Goal: Contribute content: Contribute content

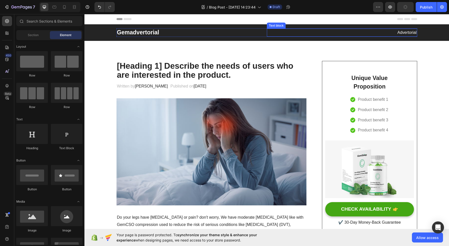
click at [342, 33] on p "Advertorial" at bounding box center [341, 32] width 149 height 7
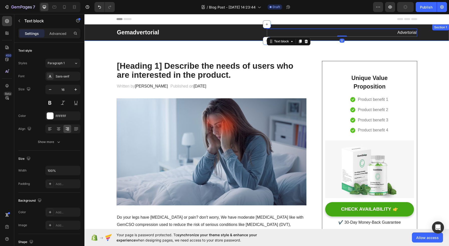
click at [104, 33] on div "Gemadvertorial Heading Advertorial Text block 0 Row" at bounding box center [266, 32] width 357 height 9
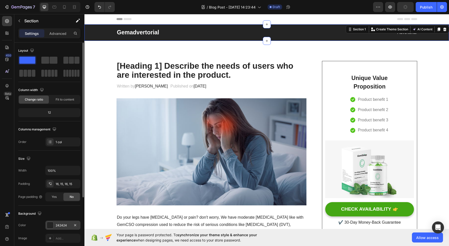
click at [62, 225] on div "242424" at bounding box center [63, 225] width 15 height 5
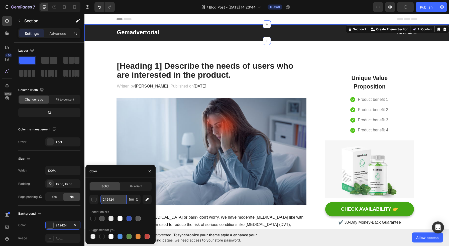
click at [113, 199] on input "242424" at bounding box center [113, 199] width 26 height 9
paste input "02123e"
type input "02123e"
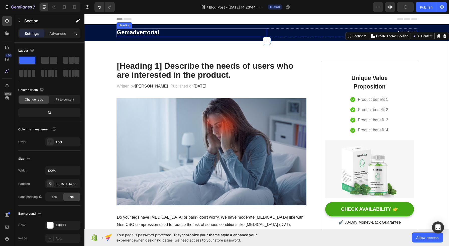
click at [133, 33] on p "Gemadvertorial" at bounding box center [191, 33] width 149 height 8
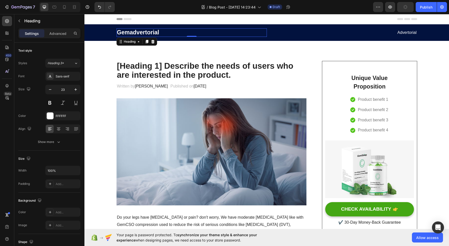
click at [134, 32] on p "Gemadvertorial" at bounding box center [191, 33] width 149 height 8
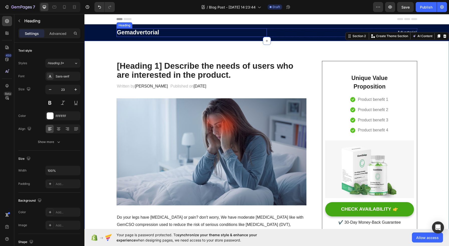
click at [137, 32] on p "Gemadvertorial" at bounding box center [191, 33] width 149 height 8
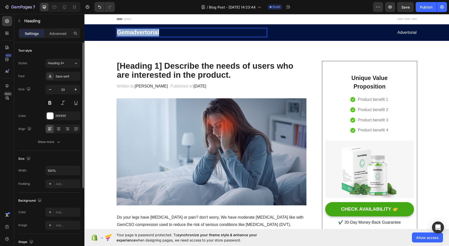
click at [138, 35] on p "Gemadvertorial" at bounding box center [191, 33] width 149 height 8
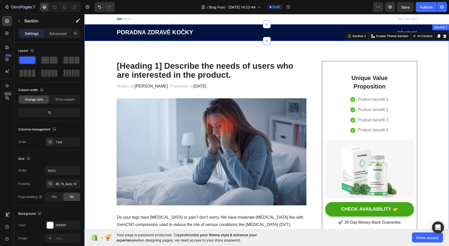
scroll to position [3, 0]
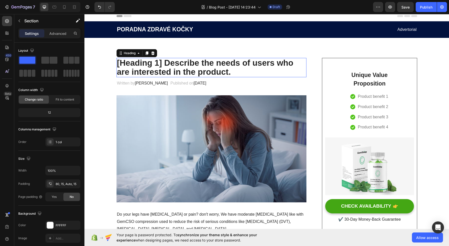
click at [155, 64] on p "[Heading 1] Describe the needs of users who are interested in the product." at bounding box center [211, 67] width 189 height 18
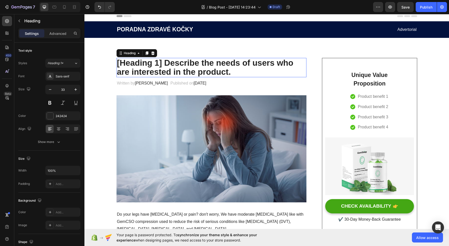
click at [155, 64] on p "[Heading 1] Describe the needs of users who are interested in the product." at bounding box center [211, 67] width 189 height 18
click at [178, 67] on p "[Heading 1] Describe the needs of users who are interested in the product." at bounding box center [211, 67] width 189 height 18
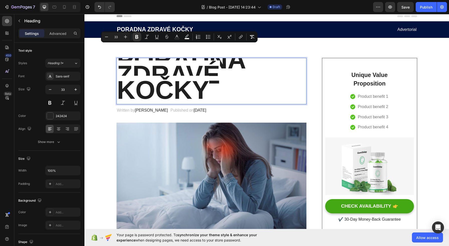
scroll to position [0, 0]
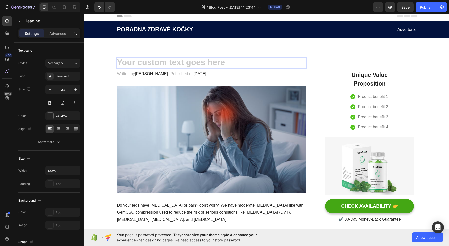
click at [179, 62] on h2 "Rich Text Editor. Editing area: main" at bounding box center [211, 63] width 190 height 10
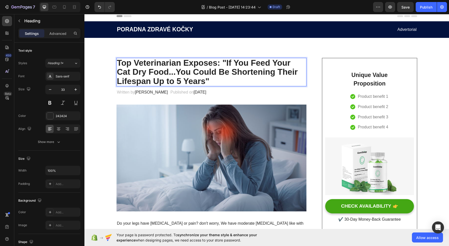
click at [169, 78] on p "Top Veterinarian Exposes: "If You Feed Your Cat Dry Food...You Could Be Shorten…" at bounding box center [211, 71] width 189 height 27
click at [142, 70] on p "Top Veterinarian Exposes: "If You Feed Your Cat Dry Food...You Could Be Shorten…" at bounding box center [211, 71] width 189 height 27
click at [118, 69] on p "Top Veterinarian Exposes: "If You Feed Your Cat Dry Food...You Could Be Shorten…" at bounding box center [211, 71] width 189 height 27
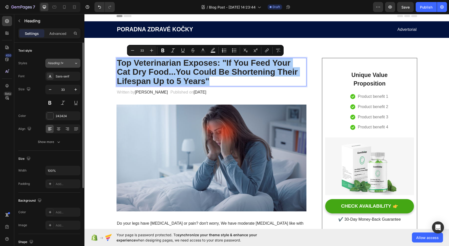
click at [61, 67] on button "Heading 1*" at bounding box center [62, 63] width 35 height 9
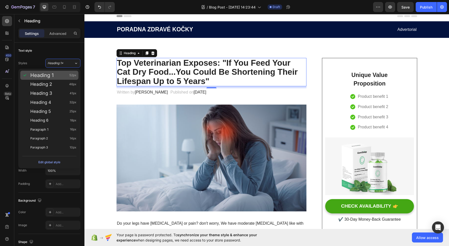
click at [57, 76] on div "Heading 1 52px" at bounding box center [53, 75] width 46 height 5
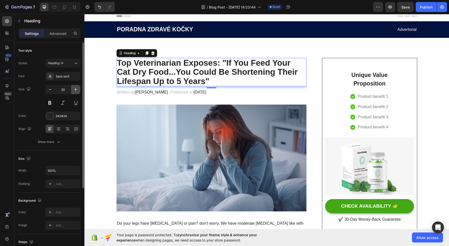
click at [75, 87] on icon "button" at bounding box center [75, 89] width 5 height 5
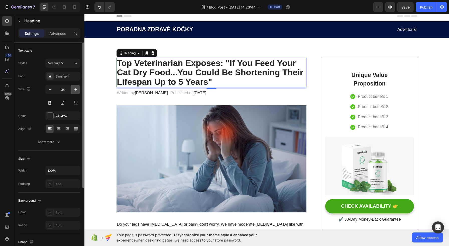
click at [75, 87] on icon "button" at bounding box center [75, 89] width 5 height 5
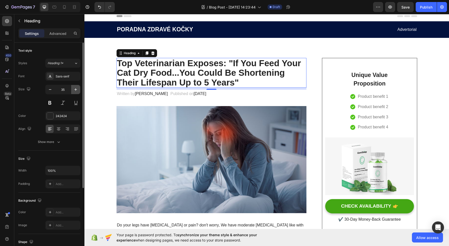
click at [77, 90] on icon "button" at bounding box center [75, 89] width 5 height 5
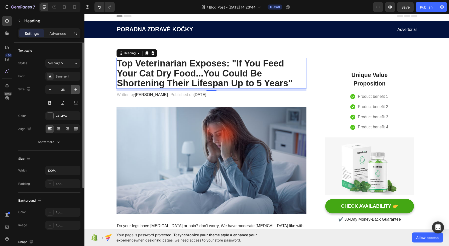
click at [77, 90] on icon "button" at bounding box center [75, 89] width 5 height 5
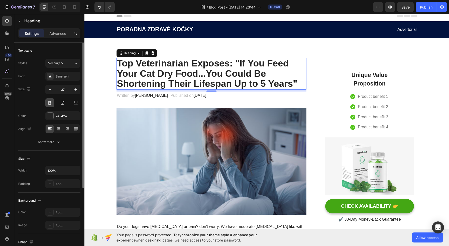
click at [50, 102] on button at bounding box center [49, 102] width 9 height 9
click at [77, 87] on icon "button" at bounding box center [75, 89] width 5 height 5
type input "38"
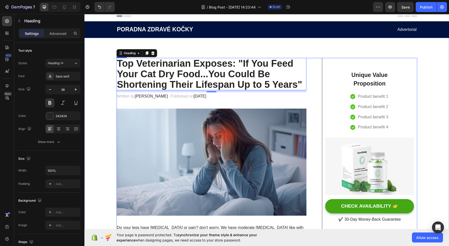
click at [322, 70] on div "Unique Value Proposition Heading Icon Product benefit 1 Text block Icon Product…" at bounding box center [369, 144] width 95 height 172
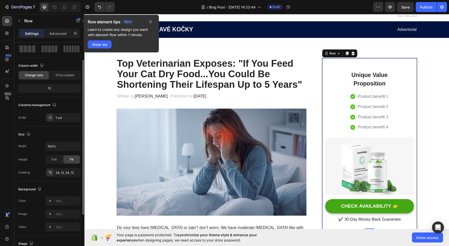
scroll to position [88, 0]
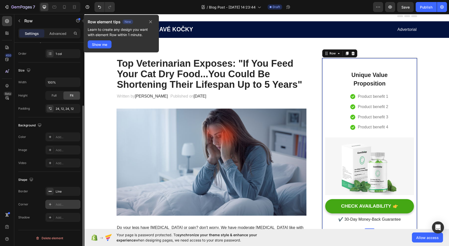
click at [59, 204] on div "Add..." at bounding box center [68, 204] width 24 height 5
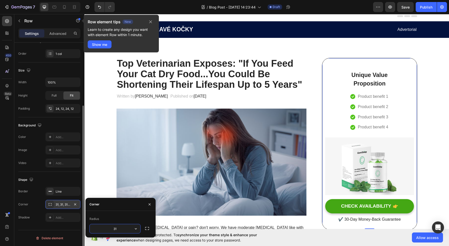
click at [59, 205] on div "31, 31, 31, 31" at bounding box center [63, 204] width 15 height 5
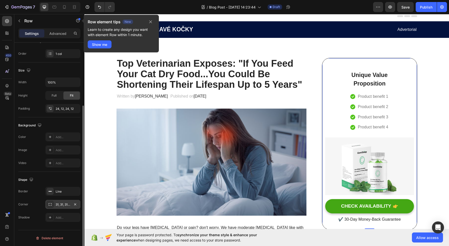
click at [65, 205] on div "31, 31, 31, 31" at bounding box center [63, 204] width 15 height 5
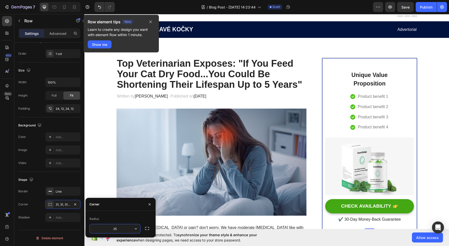
type input "25"
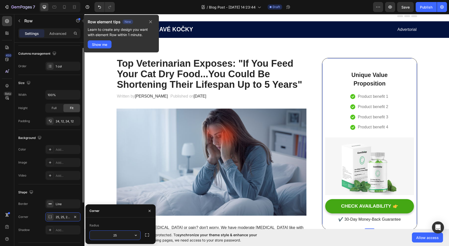
scroll to position [0, 0]
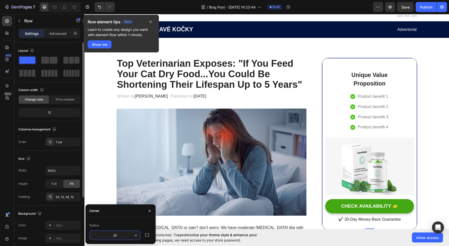
click at [62, 153] on div "Size Width 100% Height Full Fit Padding 24, 12, 24, 12" at bounding box center [49, 178] width 62 height 55
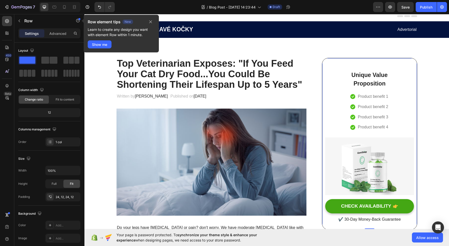
click at [322, 85] on div "Unique Value Proposition Heading Icon Product benefit 1 Text block Icon Product…" at bounding box center [369, 144] width 95 height 172
click at [54, 38] on div "Settings Advanced" at bounding box center [49, 33] width 62 height 10
click at [55, 35] on p "Advanced" at bounding box center [57, 33] width 17 height 5
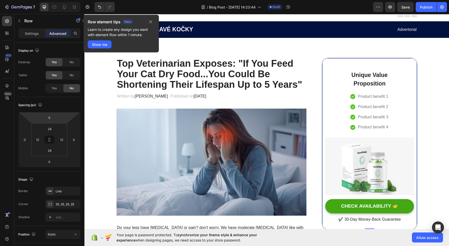
click at [24, 38] on div "Settings Advanced" at bounding box center [49, 33] width 62 height 10
click at [29, 38] on div "Settings Advanced" at bounding box center [49, 35] width 70 height 14
click at [29, 36] on div "Settings" at bounding box center [31, 33] width 25 height 8
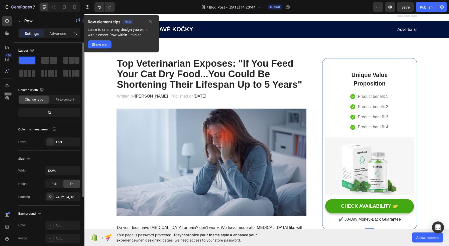
scroll to position [88, 0]
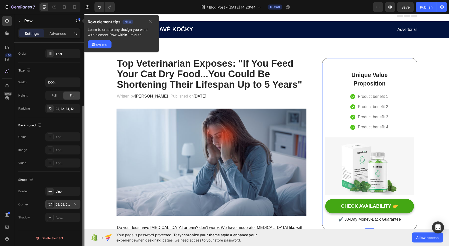
click at [49, 205] on icon at bounding box center [50, 204] width 4 height 4
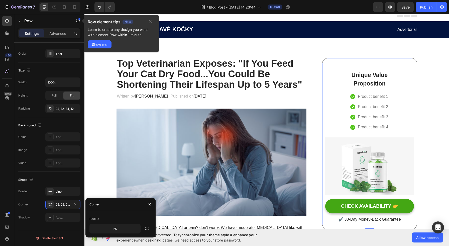
click at [116, 218] on div "Radius" at bounding box center [120, 219] width 62 height 8
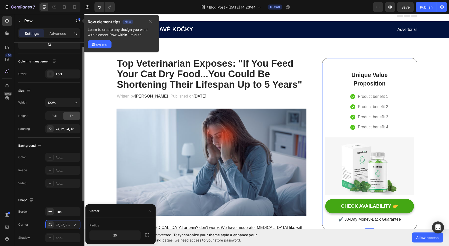
scroll to position [42, 0]
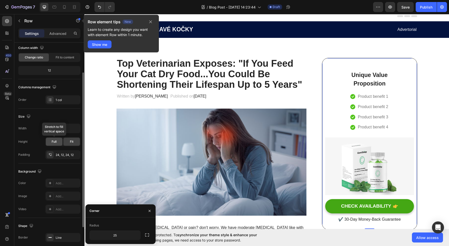
click at [52, 144] on div "Full" at bounding box center [54, 142] width 17 height 8
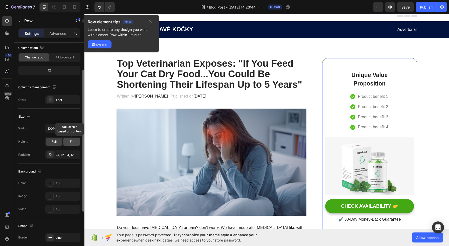
click at [75, 144] on div "Fit" at bounding box center [71, 142] width 17 height 8
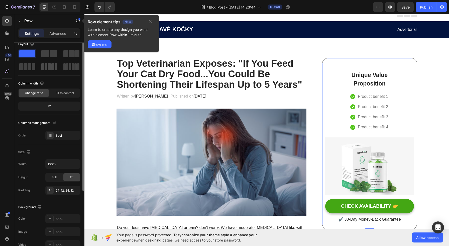
scroll to position [0, 0]
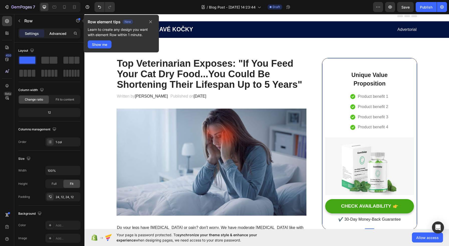
click at [57, 37] on div "Advanced" at bounding box center [57, 33] width 25 height 8
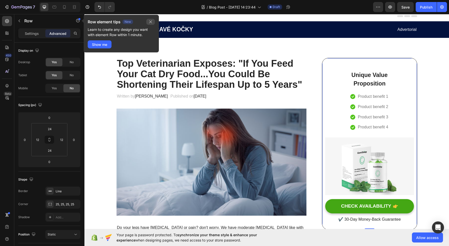
click at [152, 22] on icon "button" at bounding box center [151, 22] width 4 height 4
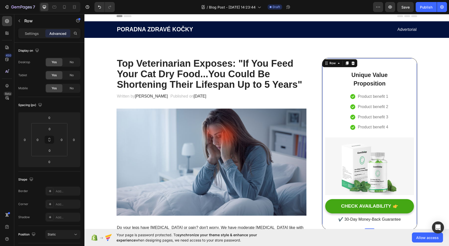
click at [322, 80] on div "Unique Value Proposition Heading Icon Product benefit 1 Text block Icon Product…" at bounding box center [369, 144] width 95 height 172
click at [333, 62] on div "Row" at bounding box center [332, 63] width 8 height 5
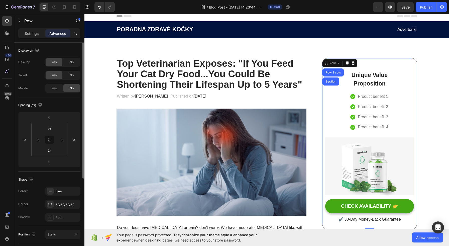
click at [62, 48] on div "Display on" at bounding box center [49, 51] width 62 height 8
click at [24, 29] on div "Settings" at bounding box center [31, 33] width 25 height 8
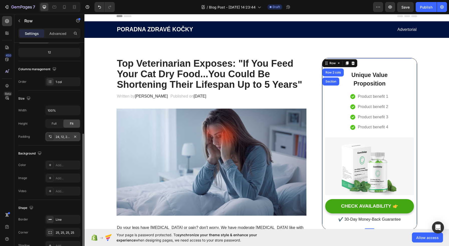
scroll to position [88, 0]
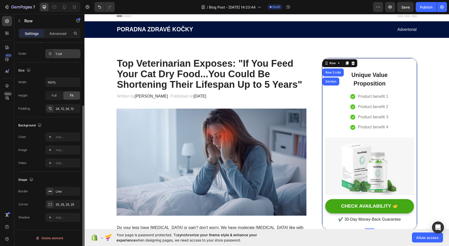
click at [49, 57] on div at bounding box center [50, 53] width 7 height 7
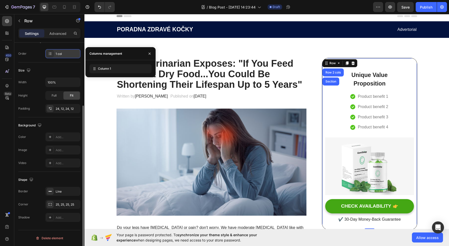
click at [49, 57] on div at bounding box center [50, 53] width 7 height 7
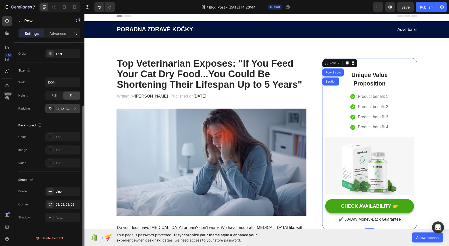
click at [49, 109] on icon at bounding box center [50, 108] width 4 height 4
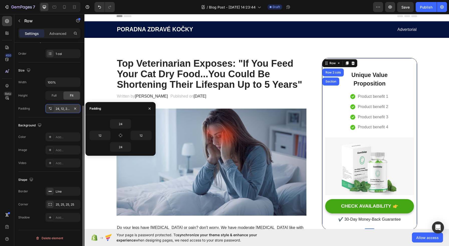
click at [49, 109] on icon at bounding box center [50, 108] width 4 height 4
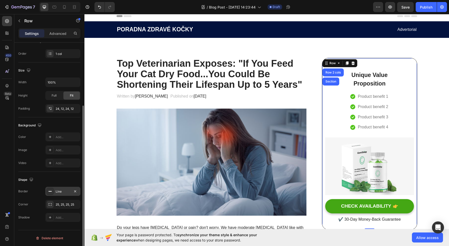
click at [51, 194] on div at bounding box center [50, 191] width 7 height 7
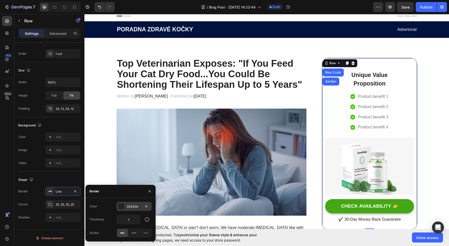
click at [138, 203] on div "242424" at bounding box center [133, 206] width 35 height 9
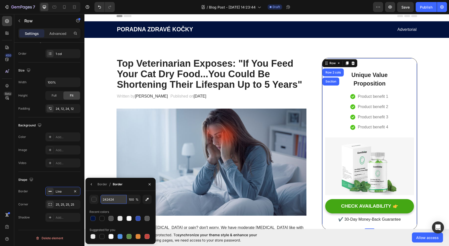
click at [123, 201] on input "242424" at bounding box center [113, 199] width 26 height 9
paste input "1px solid #000"
click at [115, 199] on input "1px solid #000" at bounding box center [113, 199] width 26 height 9
type input "#000"
click at [72, 178] on div "Shape" at bounding box center [49, 180] width 62 height 8
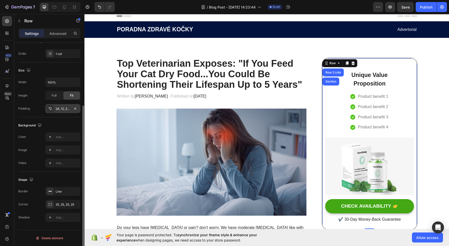
click at [64, 108] on div "24, 12, 24, 12" at bounding box center [63, 108] width 15 height 5
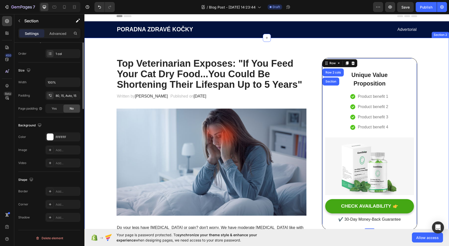
scroll to position [0, 0]
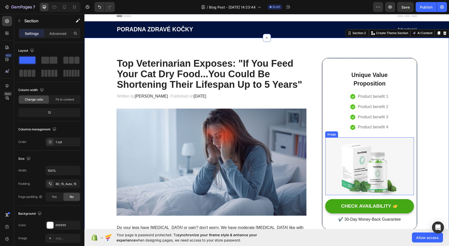
click at [376, 150] on img at bounding box center [369, 166] width 88 height 58
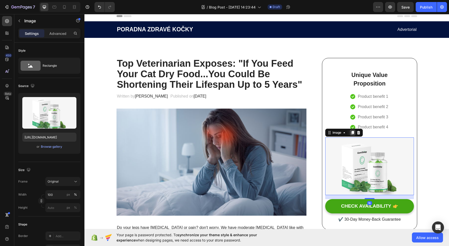
click at [351, 135] on div at bounding box center [352, 133] width 6 height 6
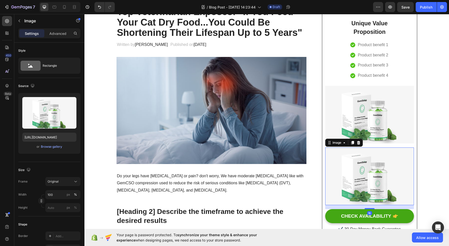
scroll to position [29, 0]
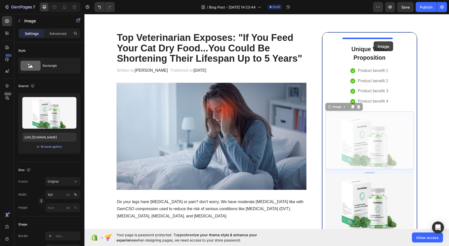
drag, startPoint x: 380, startPoint y: 139, endPoint x: 373, endPoint y: 41, distance: 98.4
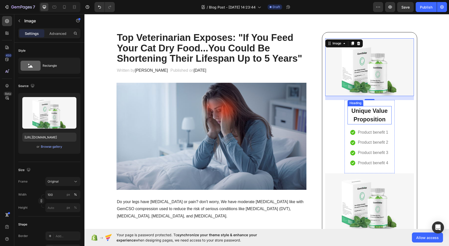
click at [373, 120] on p "Unique Value Proposition" at bounding box center [369, 114] width 43 height 17
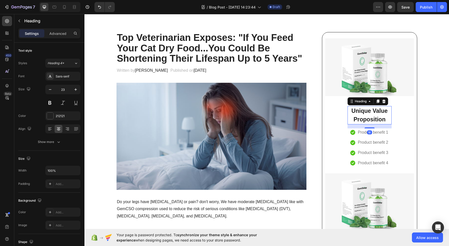
click at [373, 117] on p "Unique Value Proposition" at bounding box center [369, 114] width 43 height 17
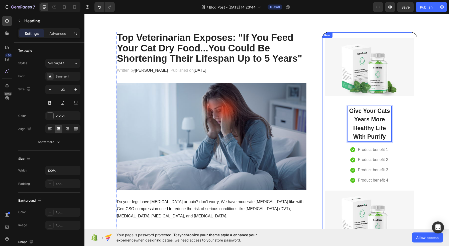
click at [337, 119] on div "Image Give Your Cats Years More Healthy Life With Purrify Heading 16 Icon Produ…" at bounding box center [369, 157] width 88 height 238
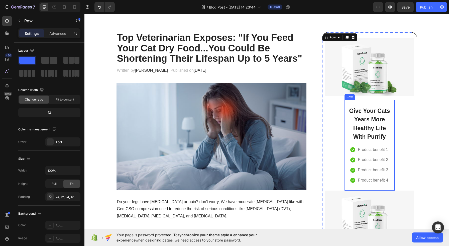
click at [348, 119] on p "Give Your Cats Years More Healthy Life With Purrify" at bounding box center [369, 123] width 43 height 35
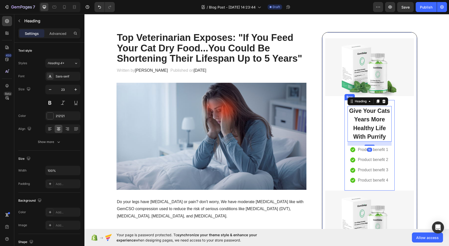
click at [344, 120] on div "Give Your Cats Years More Healthy Life With Purrify Heading 16 Icon Product ben…" at bounding box center [369, 145] width 50 height 90
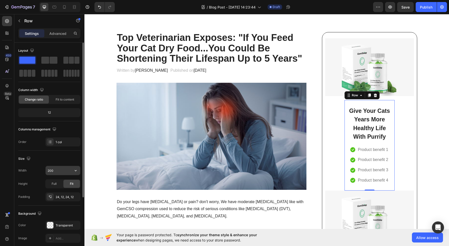
click at [51, 170] on input "200" at bounding box center [63, 170] width 35 height 9
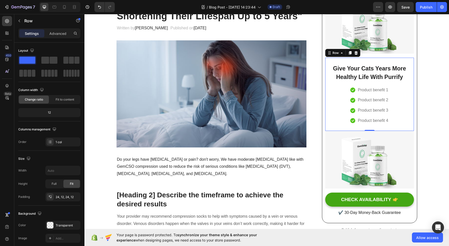
scroll to position [74, 0]
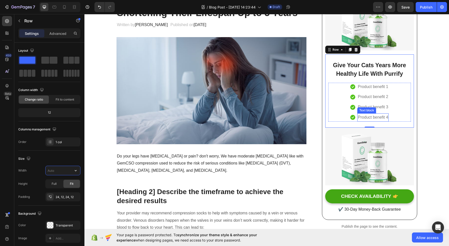
click at [386, 115] on p "Product benefit 4" at bounding box center [373, 117] width 30 height 7
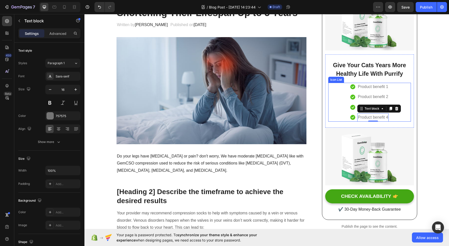
click at [394, 118] on div "Icon Product benefit 1 Text block Icon Product benefit 2 Text block Icon Produc…" at bounding box center [369, 102] width 82 height 39
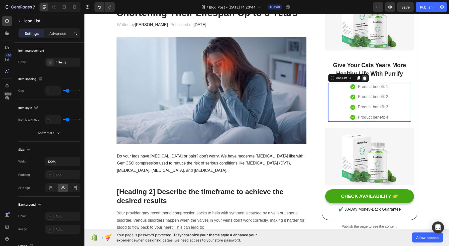
click at [362, 80] on icon at bounding box center [364, 78] width 4 height 4
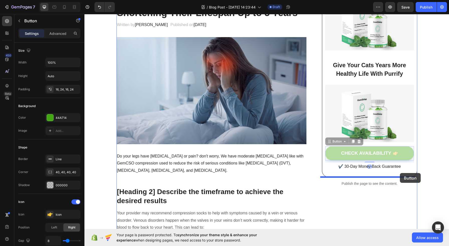
drag, startPoint x: 403, startPoint y: 156, endPoint x: 400, endPoint y: 173, distance: 17.6
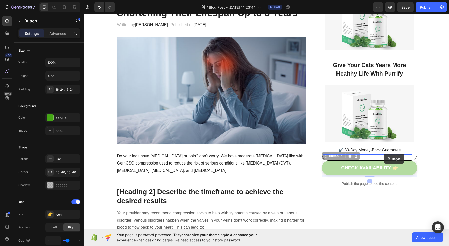
drag, startPoint x: 408, startPoint y: 167, endPoint x: 384, endPoint y: 154, distance: 27.8
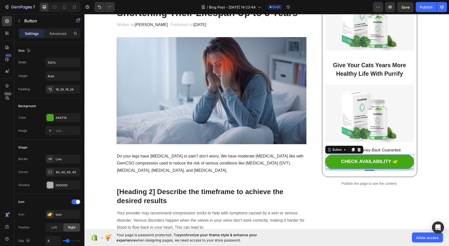
click at [369, 169] on div "8" at bounding box center [369, 170] width 88 height 2
click at [367, 176] on div "8" at bounding box center [369, 175] width 5 height 4
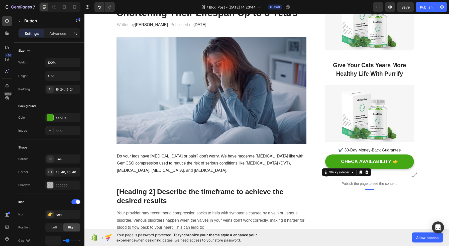
click at [367, 178] on div "Publish the page to see the content." at bounding box center [369, 183] width 95 height 13
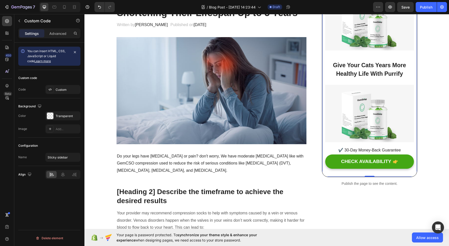
click at [322, 164] on div "Image Give Your Cats Years More Healthy Life With Purrify Heading Row Image ✔️ …" at bounding box center [369, 81] width 95 height 190
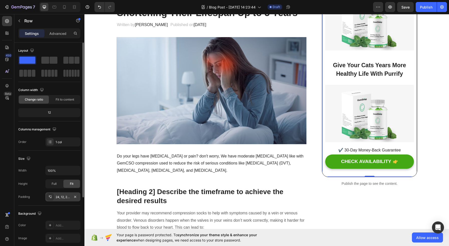
click at [50, 196] on icon at bounding box center [50, 197] width 4 height 4
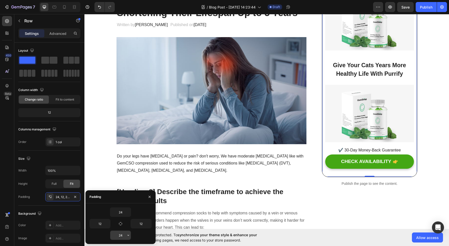
click at [124, 232] on input "24" at bounding box center [120, 234] width 21 height 9
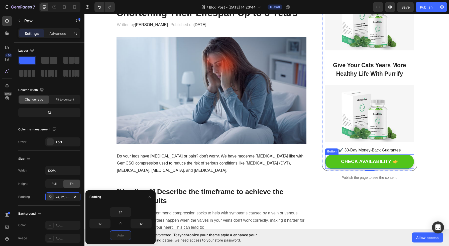
click at [333, 164] on button "CHECK AVAILABILITY" at bounding box center [369, 161] width 88 height 14
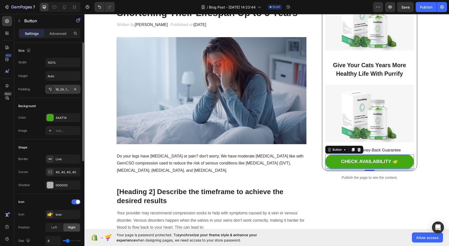
click at [58, 90] on div "16, 24, 16, 24" at bounding box center [63, 89] width 15 height 5
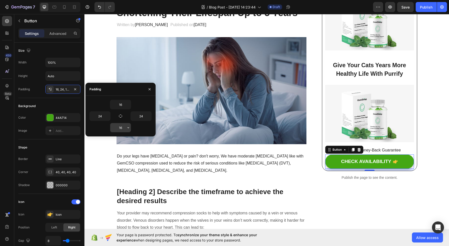
click at [119, 125] on input "16" at bounding box center [120, 127] width 21 height 9
type input "16"
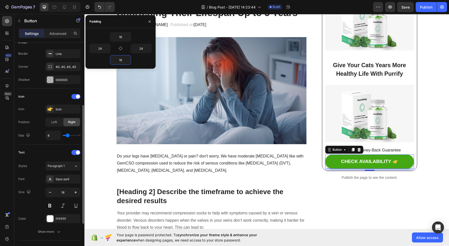
scroll to position [108, 0]
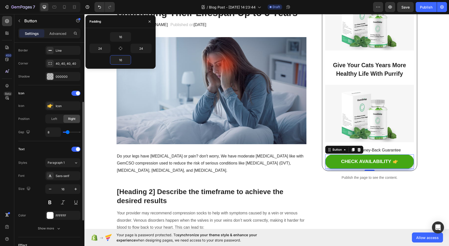
type input "3"
type input "2"
type input "1"
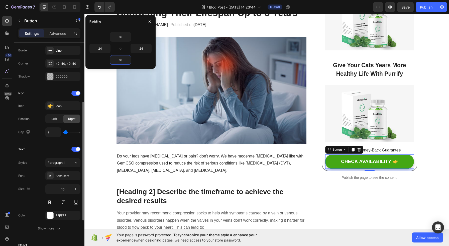
type input "1"
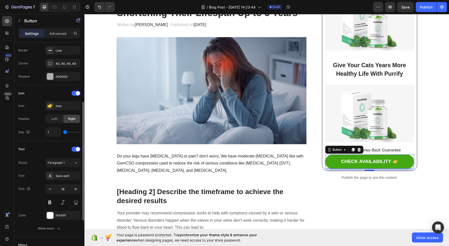
type input "0"
type input "2"
type input "3"
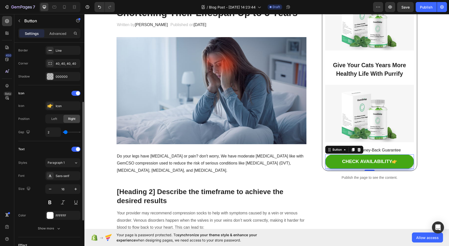
type input "3"
type input "4"
type input "5"
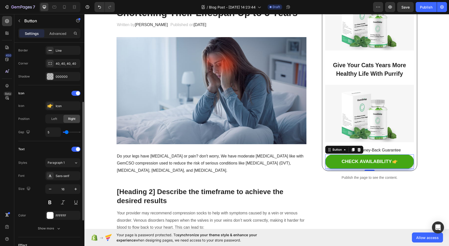
type input "6"
type input "7"
type input "8"
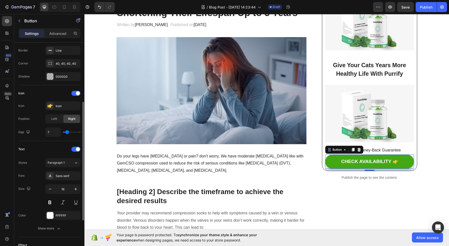
type input "8"
type input "9"
click at [68, 133] on input "range" at bounding box center [72, 132] width 18 height 1
type input "5"
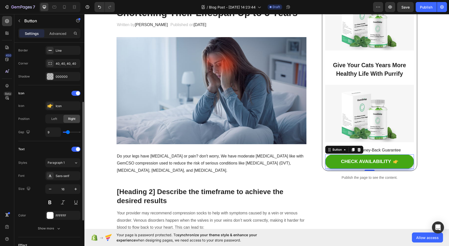
type input "5"
type input "4"
click at [66, 133] on input "range" at bounding box center [72, 132] width 18 height 1
type input "5"
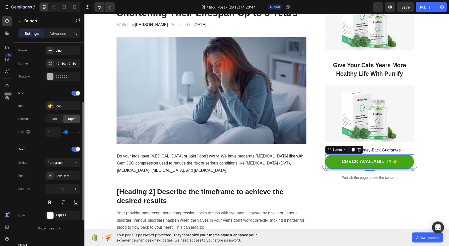
type input "5"
type input "6"
type input "7"
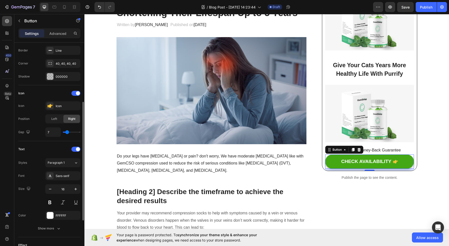
type input "8"
click at [68, 133] on input "range" at bounding box center [72, 132] width 18 height 1
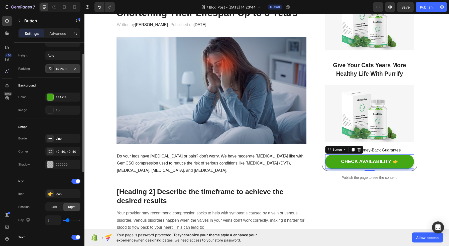
scroll to position [0, 0]
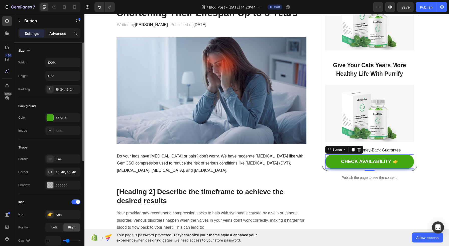
click at [65, 36] on div "Advanced" at bounding box center [57, 33] width 25 height 8
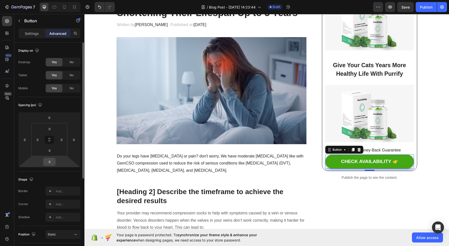
click at [52, 162] on input "8" at bounding box center [49, 162] width 10 height 8
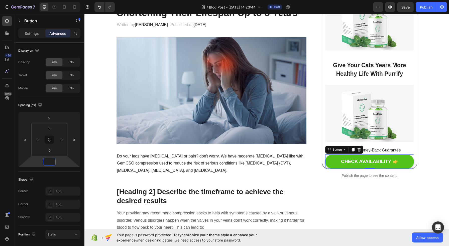
type input "0"
click at [325, 162] on button "CHECK AVAILABILITY" at bounding box center [369, 161] width 88 height 14
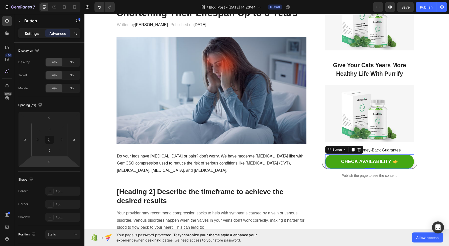
click at [28, 36] on p "Settings" at bounding box center [32, 33] width 14 height 5
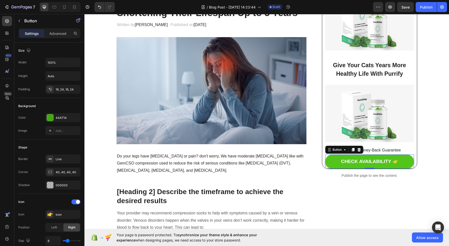
click at [393, 162] on icon "CHECK AVAILABILITY" at bounding box center [395, 162] width 5 height 4
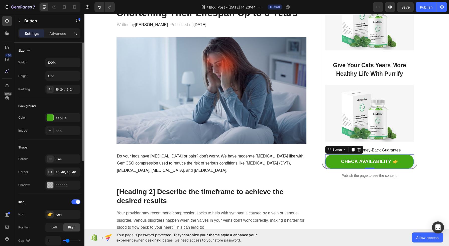
click at [44, 215] on div "Icon Icon" at bounding box center [49, 214] width 62 height 9
click at [49, 215] on icon at bounding box center [50, 214] width 5 height 4
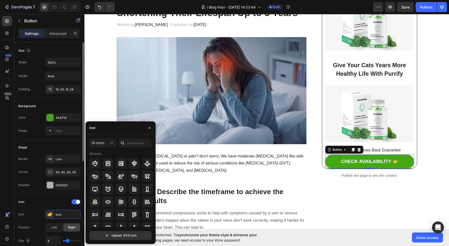
drag, startPoint x: 49, startPoint y: 215, endPoint x: 67, endPoint y: 209, distance: 18.2
click at [50, 215] on icon at bounding box center [50, 214] width 5 height 4
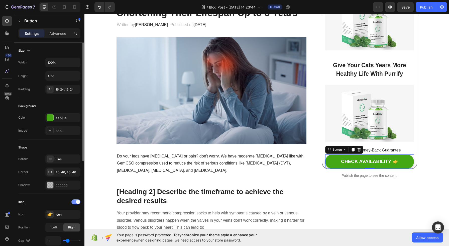
click at [77, 204] on div at bounding box center [75, 201] width 9 height 5
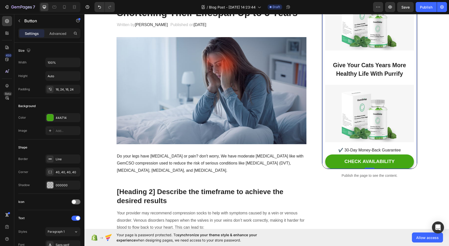
click at [322, 159] on div "Image Give Your Cats Years More Healthy Life With Purrify Heading Row Image ✔️ …" at bounding box center [369, 77] width 95 height 182
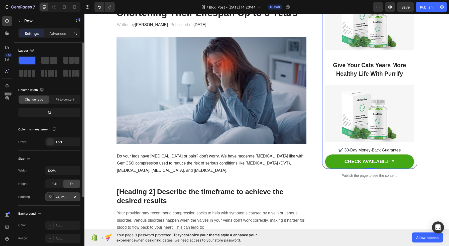
click at [62, 195] on div "24, 12, 0, 12" at bounding box center [63, 197] width 15 height 5
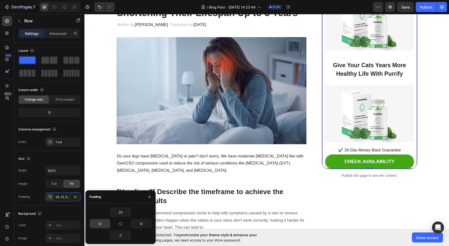
click at [101, 219] on input "12" at bounding box center [100, 223] width 21 height 9
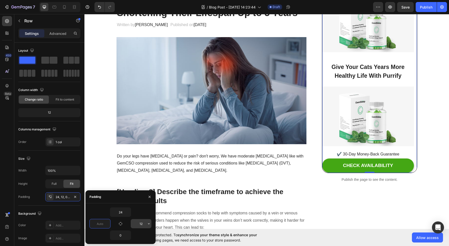
type input "0"
click at [147, 227] on button "button" at bounding box center [148, 223] width 5 height 9
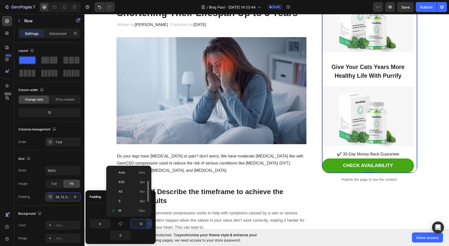
scroll to position [9, 0]
click at [143, 225] on input "12" at bounding box center [141, 223] width 21 height 9
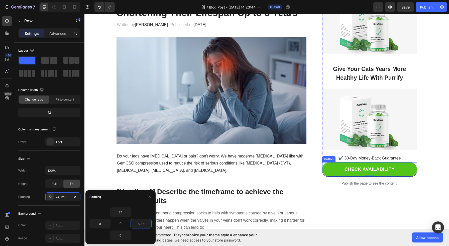
click at [322, 169] on button "CHECK AVAILABILITY" at bounding box center [369, 169] width 94 height 14
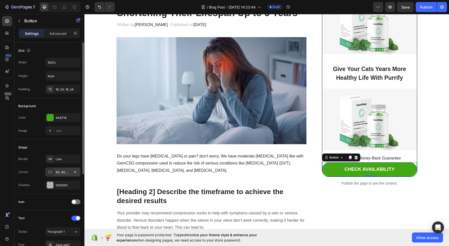
click at [66, 171] on div "40, 40, 40, 40" at bounding box center [63, 172] width 15 height 5
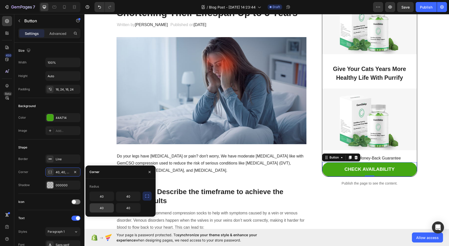
click at [109, 205] on input "40" at bounding box center [102, 207] width 24 height 9
type input "25"
click at [129, 207] on input "40" at bounding box center [128, 207] width 24 height 9
type input "25"
click at [322, 146] on div "Image Give Your Cats Years More Healthy Life With Purrify Heading Row Image ✔️ …" at bounding box center [369, 81] width 95 height 190
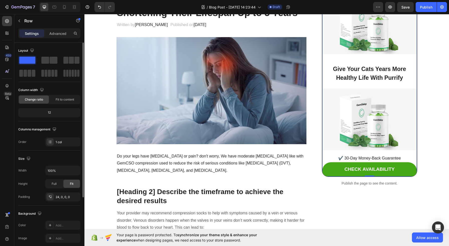
scroll to position [80, 0]
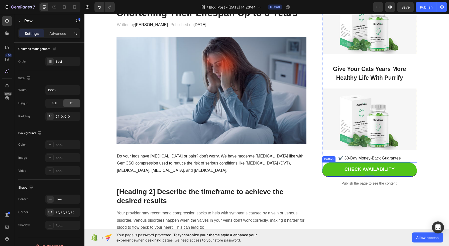
click at [325, 172] on button "CHECK AVAILABILITY" at bounding box center [369, 169] width 94 height 14
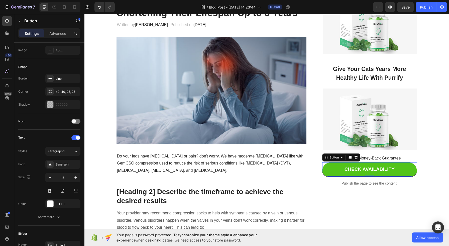
scroll to position [0, 0]
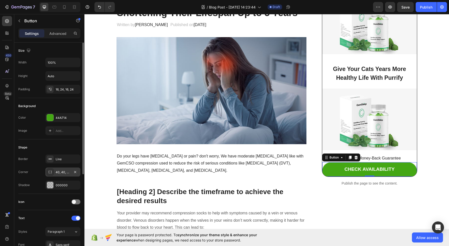
click at [71, 169] on div "40, 40, 25, 25" at bounding box center [62, 171] width 35 height 9
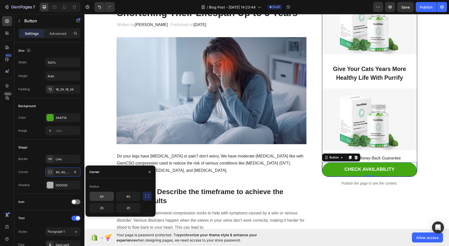
click at [103, 195] on input "40" at bounding box center [102, 196] width 24 height 9
type input "25"
click at [130, 195] on input "40" at bounding box center [128, 196] width 24 height 9
type input "25"
click at [98, 193] on input "25" at bounding box center [102, 196] width 24 height 9
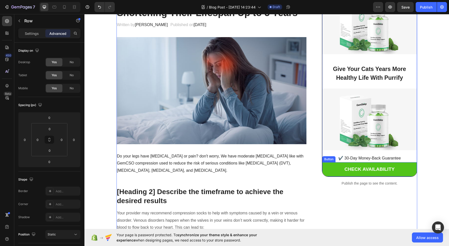
click at [410, 171] on button "CHECK AVAILABILITY" at bounding box center [369, 169] width 94 height 14
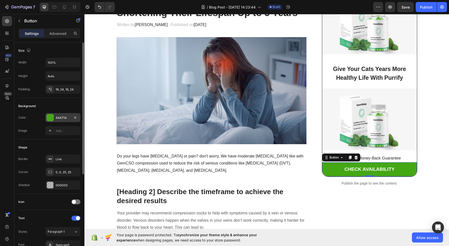
click at [68, 117] on div "44A714" at bounding box center [63, 117] width 15 height 5
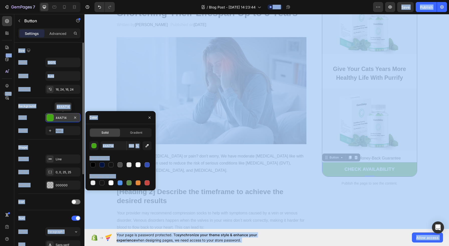
click at [66, 117] on div "44A714" at bounding box center [63, 117] width 15 height 5
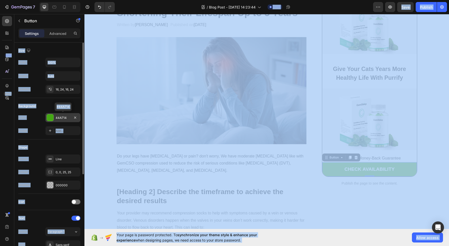
click at [63, 117] on div "44A714" at bounding box center [63, 117] width 15 height 5
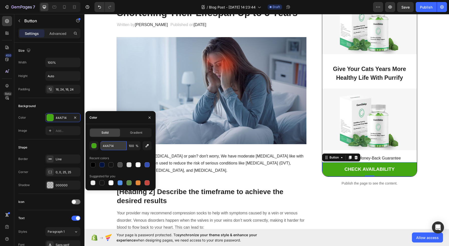
click at [115, 142] on input "44A714" at bounding box center [113, 145] width 26 height 9
paste input "#221366"
type input "#221366"
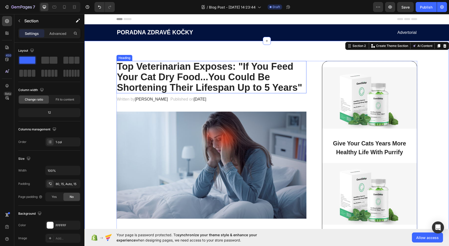
click at [154, 73] on p "Top Veterinarian Exposes: "If You Feed Your Cat Dry Food...You Could Be Shorten…" at bounding box center [211, 76] width 189 height 31
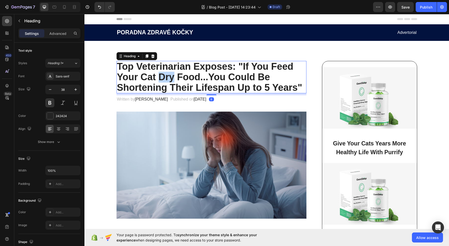
click at [168, 74] on p "Top Veterinarian Exposes: "If You Feed Your Cat Dry Food...You Could Be Shorten…" at bounding box center [211, 76] width 189 height 31
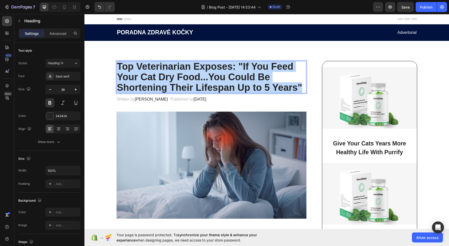
copy p "Top Veterinarian Exposes: "If You Feed Your Cat Dry Food...You Could Be Shorten…"
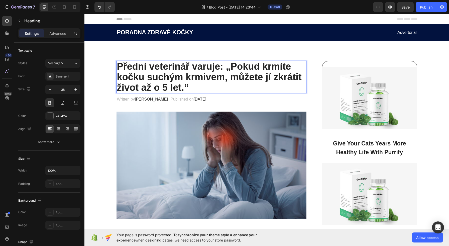
click at [208, 69] on p "Přední veterinář varuje: „Pokud krmíte kočku suchým krmivem, můžete jí zkrátit …" at bounding box center [211, 76] width 189 height 31
click at [147, 72] on p "Přední veterinář varuje: „Pokud krmíte kočku suchým krmivem, můžete jí zkrátit …" at bounding box center [211, 76] width 189 height 31
click at [224, 66] on p "Přední veterinář varuje: „Pokud krmíte kočku suchým krmivem, můžete jí zkrátit …" at bounding box center [211, 76] width 189 height 31
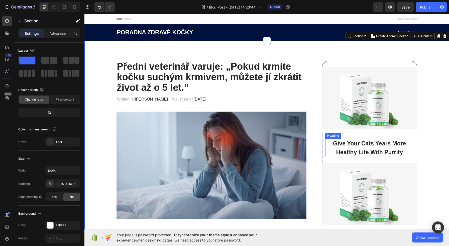
click at [393, 144] on p "Give Your Cats Years More Healthy Life With Purrify" at bounding box center [369, 147] width 87 height 17
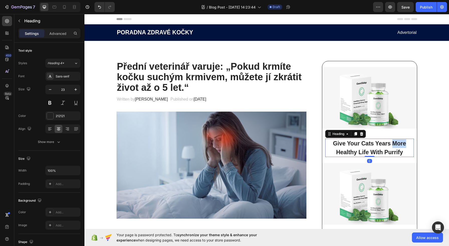
click at [392, 142] on p "Give Your Cats Years More Healthy Life With Purrify" at bounding box center [369, 147] width 87 height 17
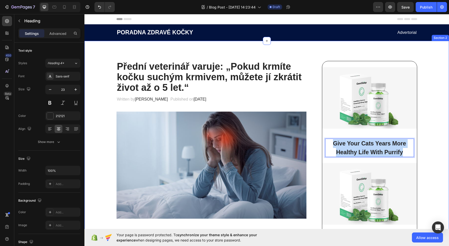
copy p "Give Your Cats Years More Healthy Life With Purrify"
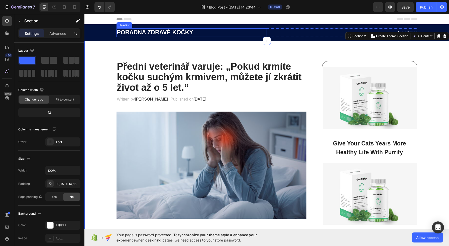
click at [173, 34] on h2 "PORADNA ZDRAVÉ KOČKY" at bounding box center [191, 32] width 150 height 9
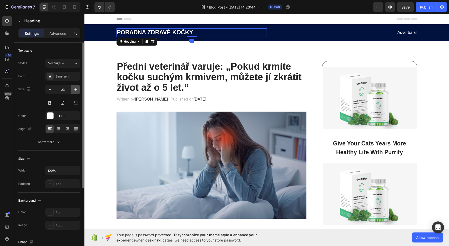
click at [74, 90] on icon "button" at bounding box center [75, 89] width 5 height 5
type input "25"
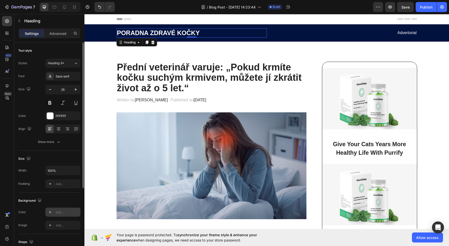
scroll to position [62, 0]
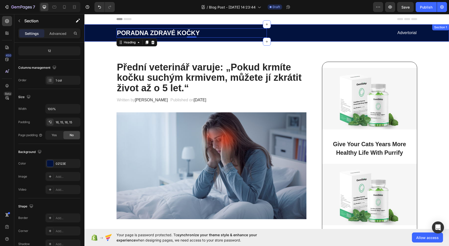
click at [214, 41] on div "PORADNA ZDRAVÉ KOČKY Heading 0 Advertorial Text block Row Section 1" at bounding box center [266, 32] width 364 height 17
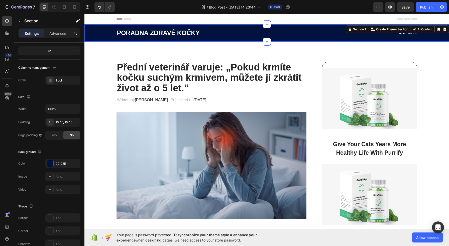
scroll to position [0, 0]
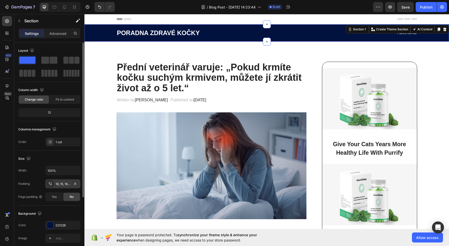
click at [63, 186] on div "16, 15, 16, 15" at bounding box center [62, 183] width 35 height 9
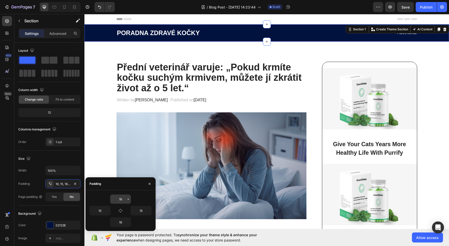
click at [120, 200] on input "16" at bounding box center [120, 198] width 21 height 9
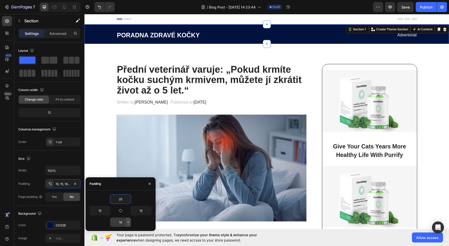
type input "25"
click at [127, 222] on icon "button" at bounding box center [128, 222] width 4 height 4
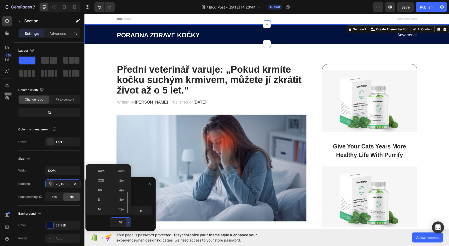
scroll to position [18, 0]
click at [124, 222] on input "16" at bounding box center [120, 221] width 21 height 9
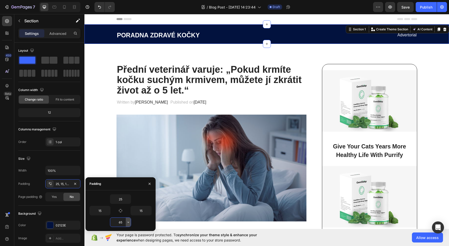
type input "ě"
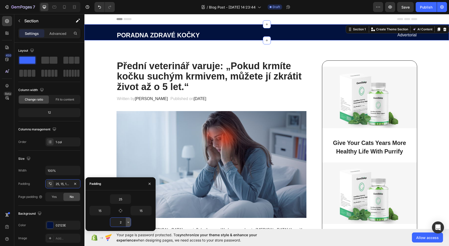
type input "25"
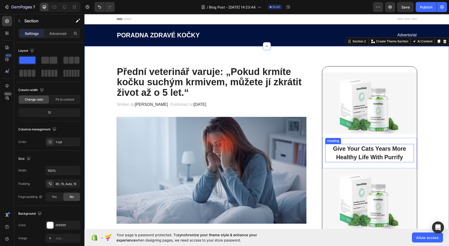
click at [389, 156] on p "Give Your Cats Years More Healthy Life With Purrify" at bounding box center [369, 152] width 87 height 17
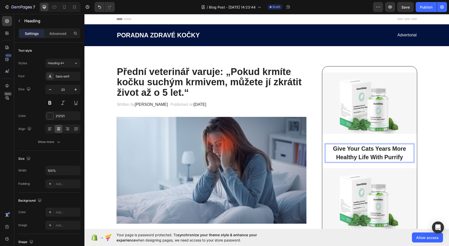
click at [389, 156] on p "Give Your Cats Years More Healthy Life With Purrify" at bounding box center [369, 152] width 87 height 17
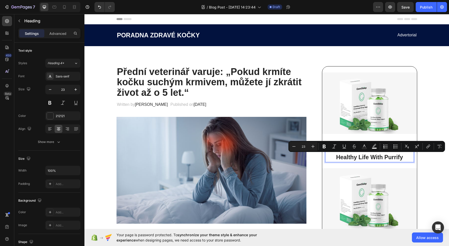
click at [398, 158] on p "Give Your Cats Years More Healthy Life With Purrify" at bounding box center [369, 152] width 87 height 17
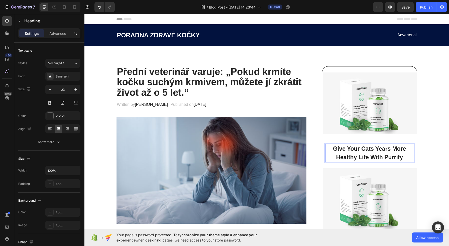
click at [400, 157] on p "Give Your Cats Years More Healthy Life With Purrify" at bounding box center [369, 152] width 87 height 17
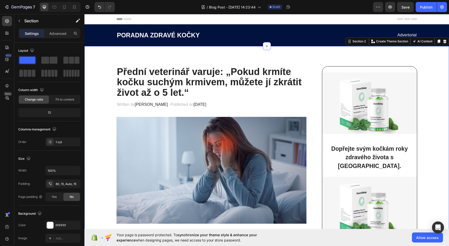
click at [7, 48] on icon at bounding box center [7, 48] width 4 height 4
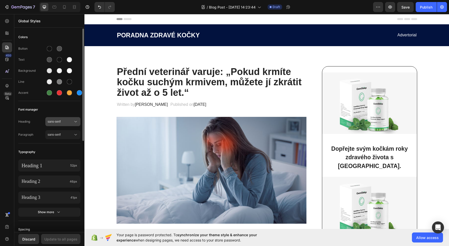
click at [65, 121] on span "sans-serif" at bounding box center [61, 121] width 26 height 5
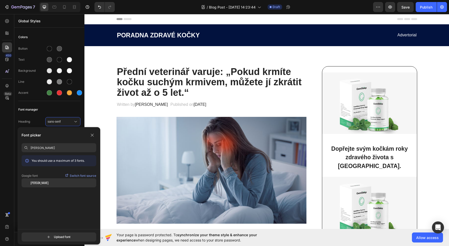
click at [45, 183] on div "[PERSON_NAME]" at bounding box center [64, 182] width 66 height 5
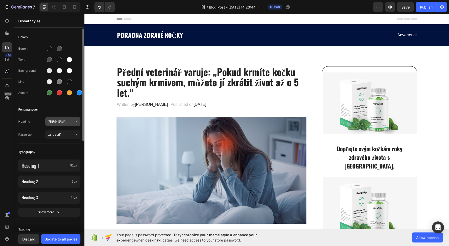
click at [54, 125] on button "[PERSON_NAME]" at bounding box center [62, 121] width 35 height 9
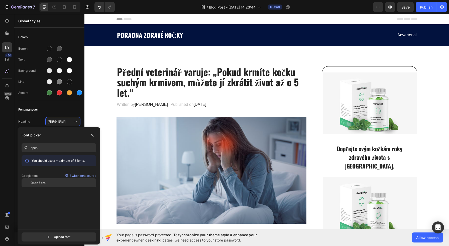
type input "open"
click at [44, 236] on div "Open Sans" at bounding box center [59, 240] width 75 height 9
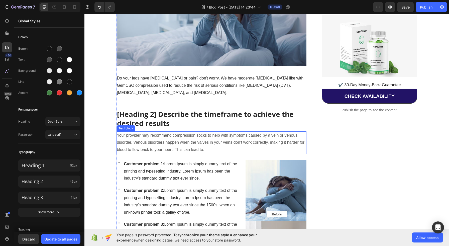
scroll to position [297, 0]
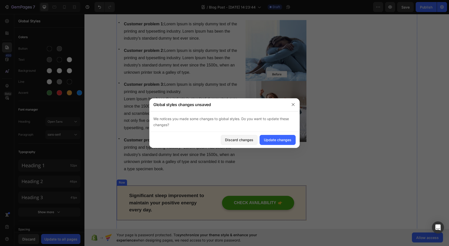
click at [133, 189] on div "Significant sleep improvement to maintain your positive energy every day. Text …" at bounding box center [211, 202] width 190 height 35
click at [262, 142] on button "Update changes" at bounding box center [278, 140] width 36 height 10
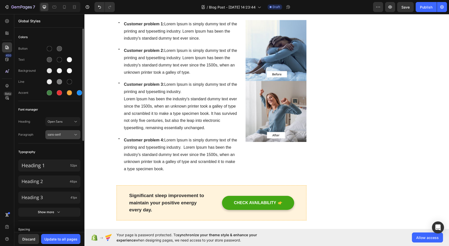
click at [52, 138] on button "sans-serif" at bounding box center [62, 134] width 35 height 9
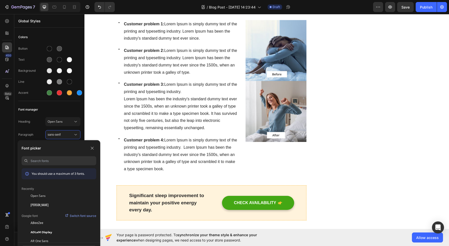
click at [62, 161] on input at bounding box center [64, 160] width 66 height 9
type input "p"
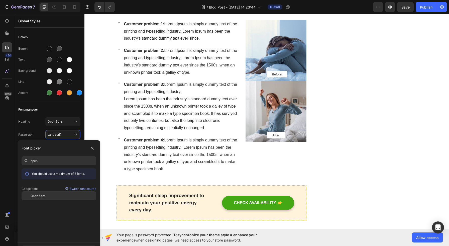
type input "open"
click at [45, 194] on span "Open Sans" at bounding box center [38, 195] width 15 height 5
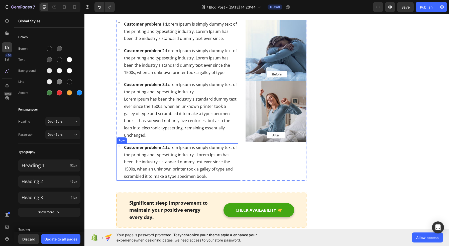
scroll to position [0, 0]
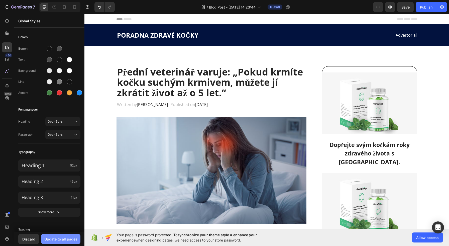
click at [63, 239] on div "Update to all pages" at bounding box center [60, 238] width 33 height 5
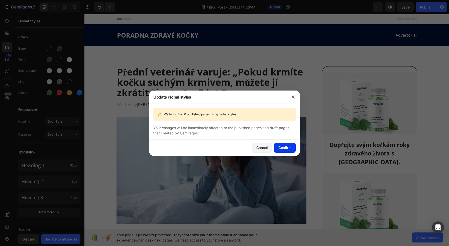
click at [282, 148] on div "Confirm" at bounding box center [284, 147] width 13 height 5
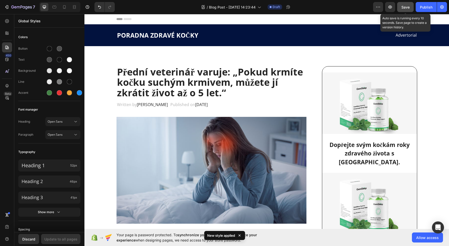
click at [405, 9] on div "Save" at bounding box center [405, 7] width 8 height 5
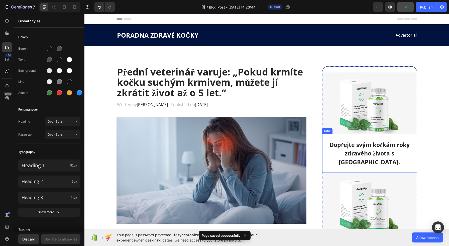
click at [376, 146] on h2 "Dopřejte svým kočkám roky zdravého života s [GEOGRAPHIC_DATA]." at bounding box center [369, 153] width 88 height 27
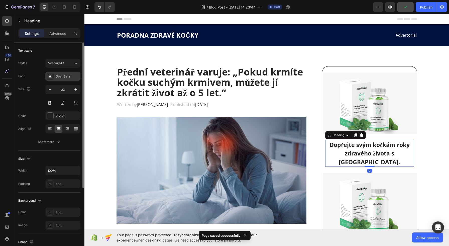
click at [66, 75] on div "Open Sans" at bounding box center [68, 76] width 24 height 5
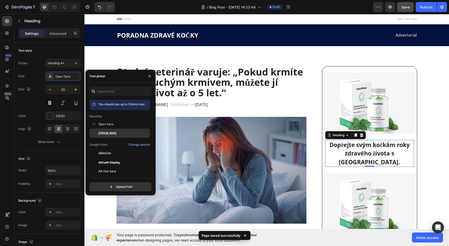
click at [97, 131] on div at bounding box center [93, 133] width 9 height 9
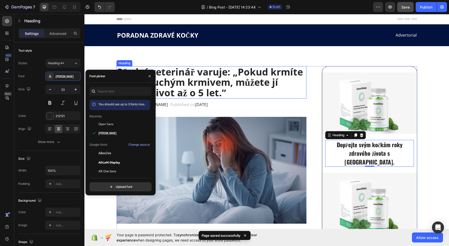
click at [198, 94] on h2 "Přední veterinář varuje: „Pokud krmíte kočku suchým krmivem, můžete jí zkrátit …" at bounding box center [211, 82] width 190 height 32
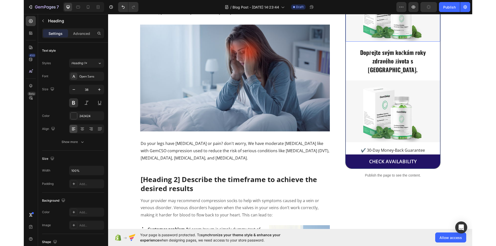
scroll to position [20, 0]
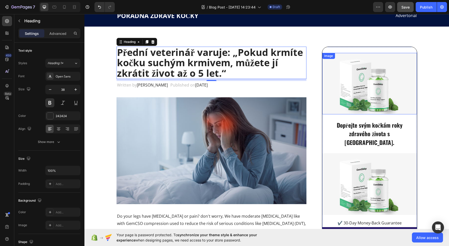
click at [370, 94] on img at bounding box center [369, 83] width 94 height 61
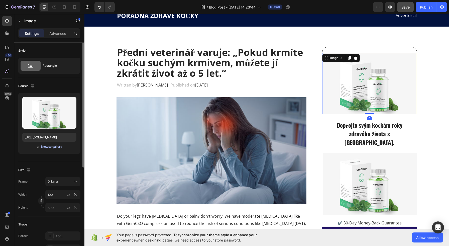
click at [54, 146] on div "Browse gallery" at bounding box center [51, 146] width 21 height 5
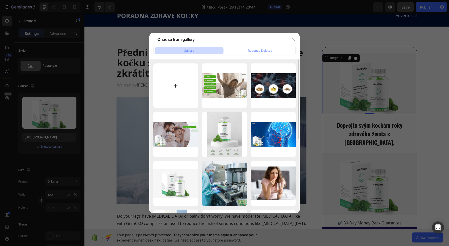
click at [166, 75] on input "file" at bounding box center [175, 85] width 45 height 45
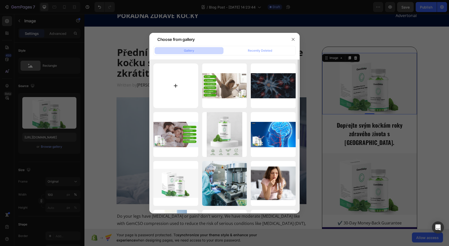
type input "C:\fakepath\Logo_purivia_trustpilot.webp"
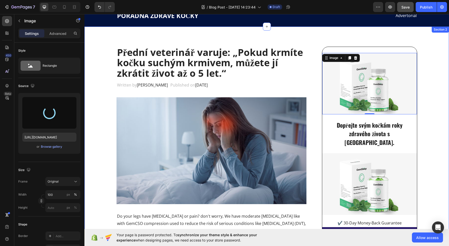
type input "https://cdn.shopify.com/s/files/1/0731/9129/3192/files/gempages_581634794530538…"
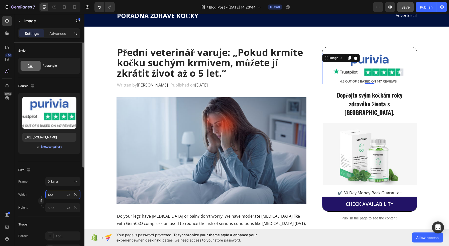
click at [57, 193] on input "100" at bounding box center [62, 194] width 35 height 9
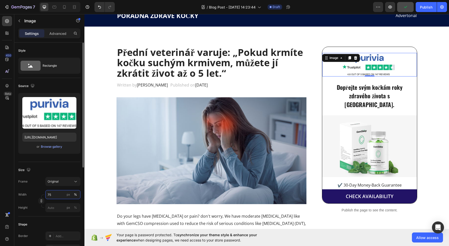
type input "75"
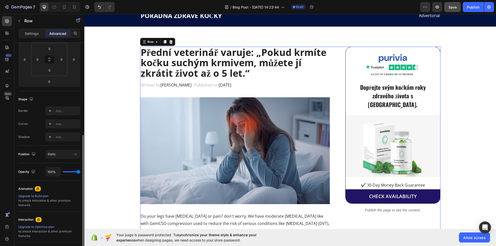
scroll to position [106, 0]
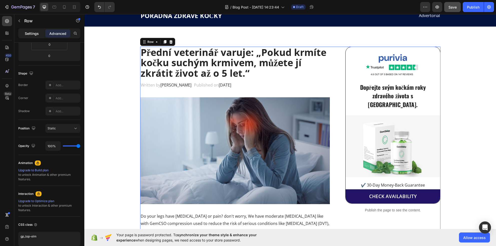
click at [36, 35] on p "Settings" at bounding box center [32, 33] width 14 height 5
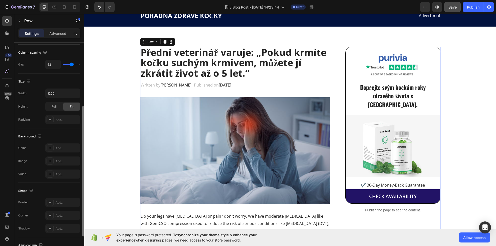
type input "56"
type input "50"
type input "49"
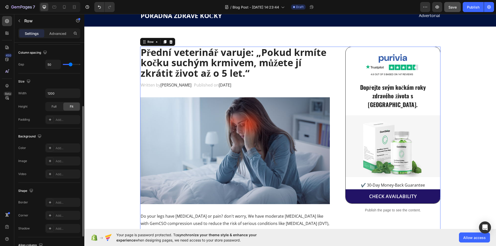
type input "49"
type input "48"
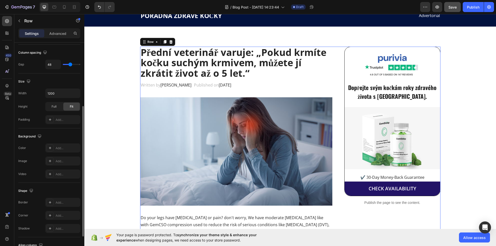
type input "51"
type input "54"
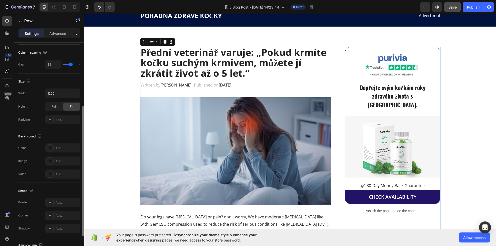
type input "52"
type input "50"
click at [70, 64] on input "range" at bounding box center [72, 64] width 18 height 1
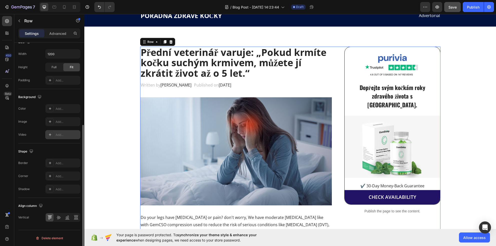
scroll to position [84, 0]
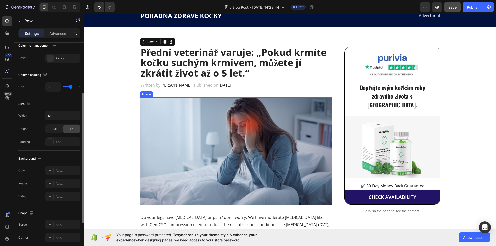
click at [271, 99] on img at bounding box center [236, 151] width 192 height 108
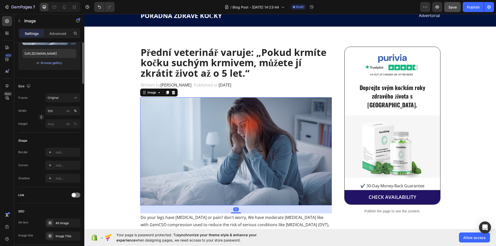
scroll to position [0, 0]
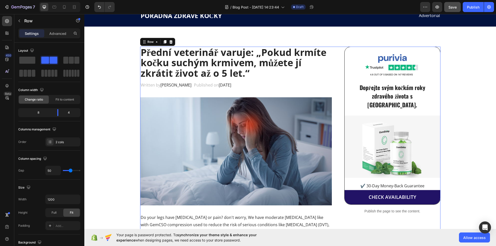
click at [328, 75] on h2 "Přední veterinář varuje: „Pokud krmíte kočku suchým krmivem, můžete jí zkrátit …" at bounding box center [236, 63] width 192 height 32
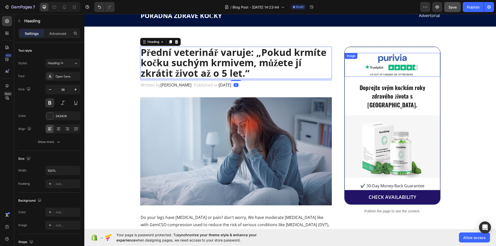
click at [346, 55] on div "Image" at bounding box center [351, 56] width 11 height 5
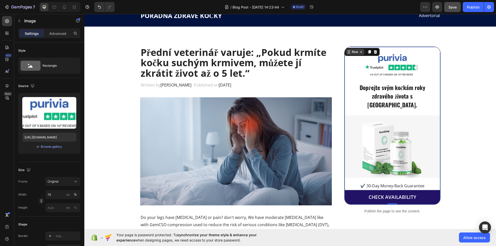
click at [346, 51] on div "Row" at bounding box center [355, 52] width 18 height 6
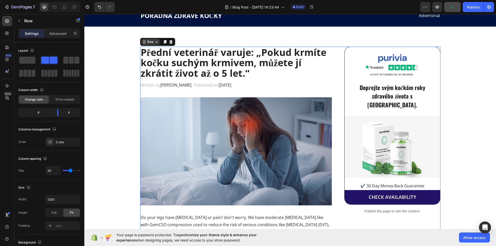
click at [157, 41] on div "Row" at bounding box center [151, 42] width 18 height 6
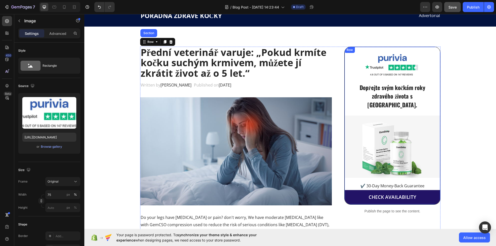
click at [345, 69] on div at bounding box center [392, 65] width 95 height 24
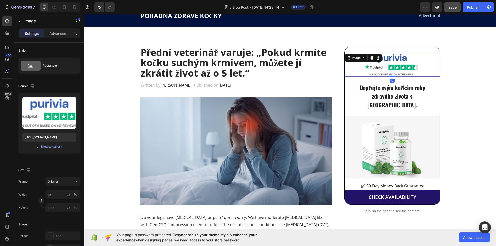
click at [345, 75] on div at bounding box center [392, 65] width 95 height 24
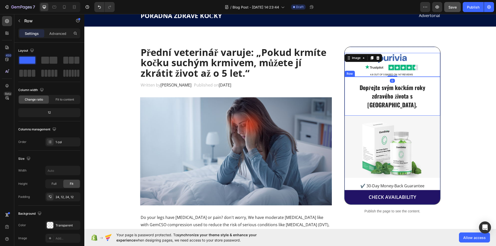
click at [345, 79] on div "Dopřejte svým kočkám roky zdravého života s Purivií. Heading Row" at bounding box center [392, 96] width 95 height 39
click at [357, 71] on div "Row" at bounding box center [355, 72] width 8 height 5
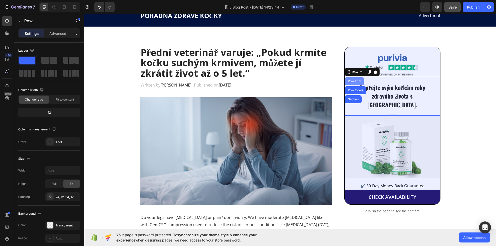
click at [351, 83] on div "Row 1 col" at bounding box center [354, 81] width 19 height 8
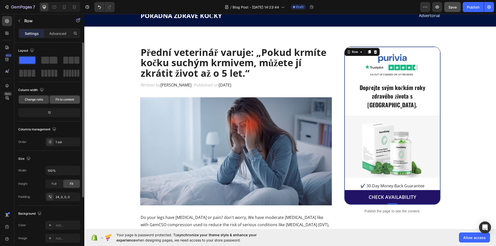
click at [62, 98] on span "Fit to content" at bounding box center [65, 99] width 19 height 5
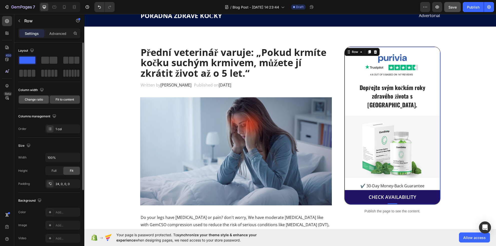
click at [37, 98] on span "Change ratio" at bounding box center [34, 99] width 18 height 5
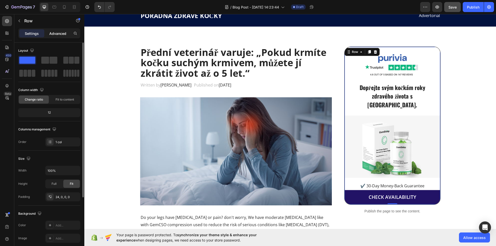
click at [52, 36] on p "Advanced" at bounding box center [57, 33] width 17 height 5
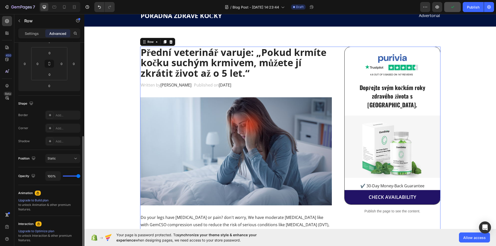
scroll to position [130, 0]
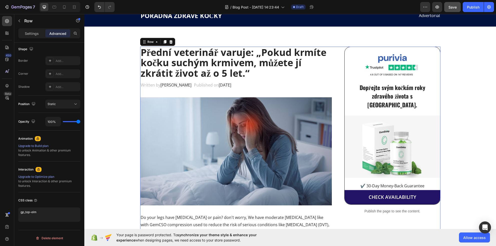
click at [29, 38] on div "Settings Advanced" at bounding box center [49, 33] width 62 height 10
click at [29, 36] on p "Settings" at bounding box center [32, 33] width 14 height 5
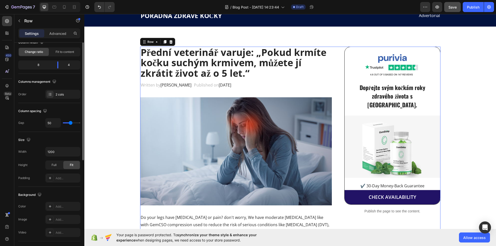
scroll to position [22, 0]
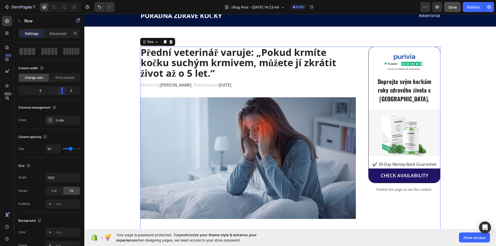
drag, startPoint x: 59, startPoint y: 93, endPoint x: 64, endPoint y: 93, distance: 5.8
click at [64, 0] on body "7 / Blog Post - Aug 26, 14:23:44 Draft Preview Save Publish 450 Beta Sections(1…" at bounding box center [248, 0] width 496 height 0
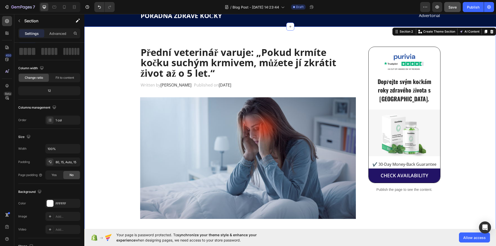
scroll to position [0, 0]
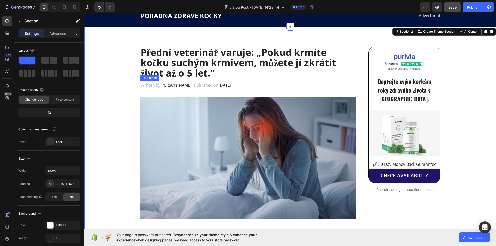
click at [161, 87] on span "Dr.Marcus" at bounding box center [176, 85] width 31 height 6
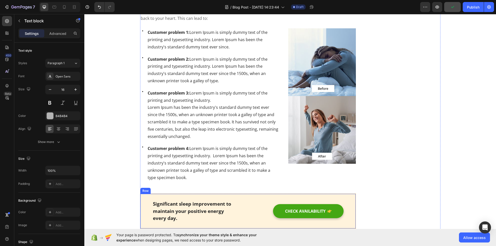
scroll to position [350, 0]
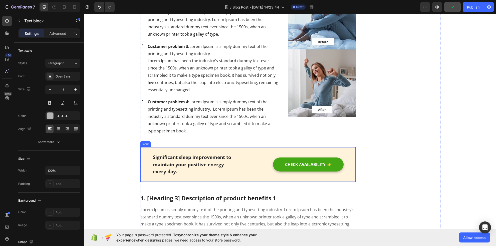
click at [245, 176] on div "Significant sleep improvement to maintain your positive energy every day. Text …" at bounding box center [248, 164] width 216 height 35
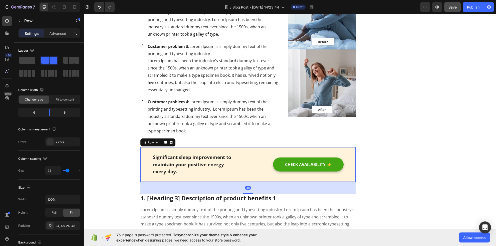
click at [163, 143] on icon at bounding box center [165, 142] width 4 height 4
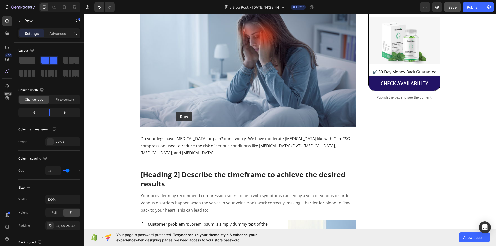
scroll to position [38, 0]
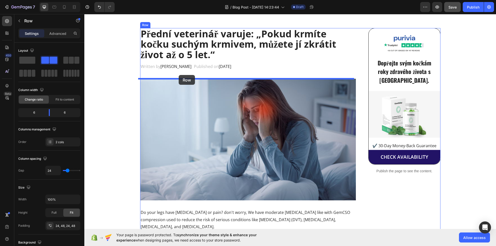
drag, startPoint x: 156, startPoint y: 197, endPoint x: 179, endPoint y: 75, distance: 124.6
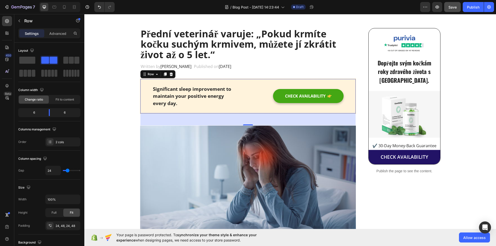
click at [142, 107] on div "Significant sleep improvement to maintain your positive energy every day. Text …" at bounding box center [248, 96] width 216 height 35
click at [234, 108] on div "Significant sleep improvement to maintain your positive energy every day. Text …" at bounding box center [248, 96] width 216 height 35
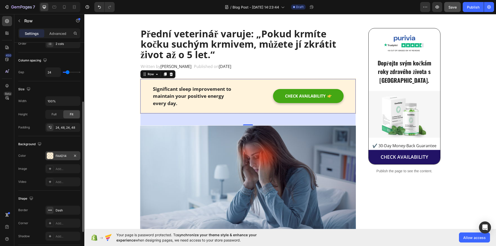
click at [69, 155] on div "FAAD14" at bounding box center [63, 156] width 15 height 5
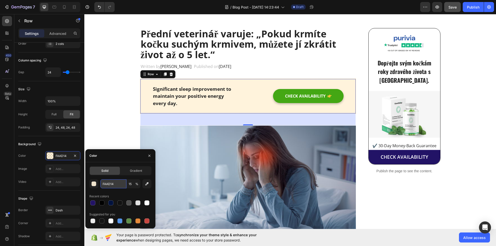
click at [115, 184] on input "FAAD14" at bounding box center [113, 183] width 26 height 9
paste input "#e6fffb"
type input "#e6fffb"
type input "100"
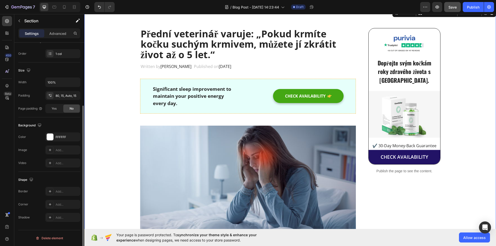
scroll to position [0, 0]
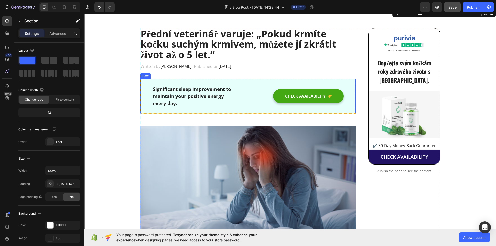
click at [149, 110] on div "Significant sleep improvement to maintain your positive energy every day. Text …" at bounding box center [248, 96] width 216 height 35
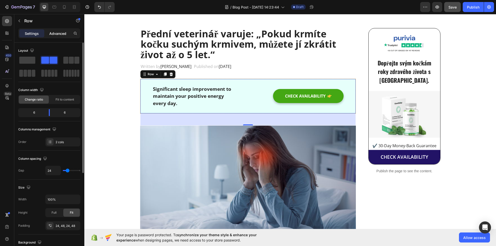
click at [60, 37] on div "Advanced" at bounding box center [57, 33] width 25 height 8
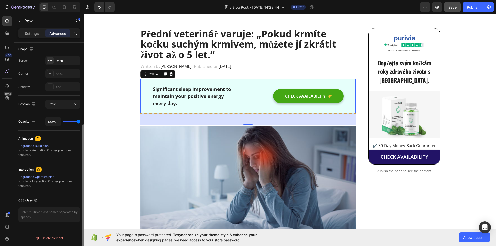
scroll to position [127, 0]
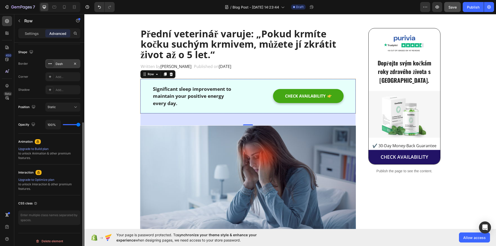
click at [49, 65] on icon at bounding box center [50, 64] width 4 height 4
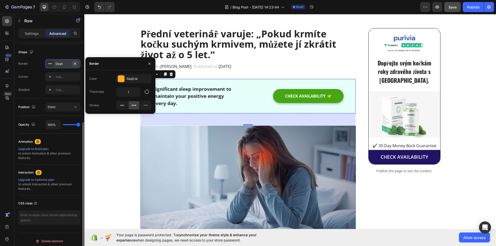
click at [75, 63] on icon "button" at bounding box center [75, 64] width 4 height 4
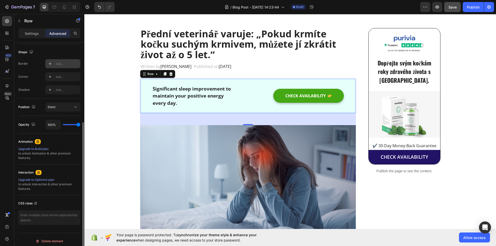
scroll to position [0, 0]
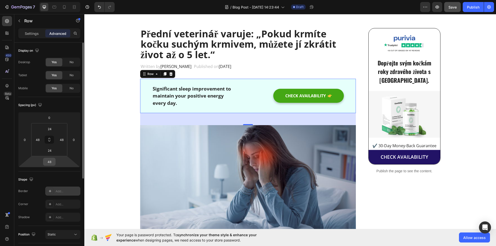
click at [53, 161] on input "48" at bounding box center [49, 162] width 10 height 8
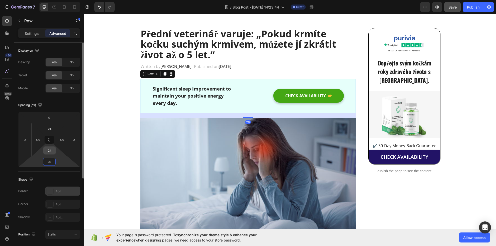
type input "20"
click at [53, 152] on input "24" at bounding box center [50, 151] width 10 height 8
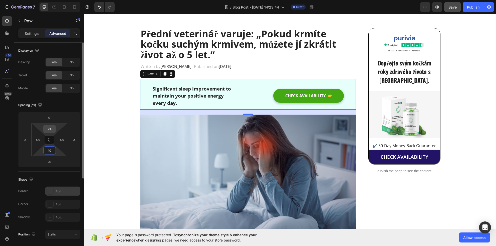
type input "10"
click at [55, 132] on div "24" at bounding box center [49, 129] width 13 height 8
click at [53, 131] on input "24" at bounding box center [50, 129] width 10 height 8
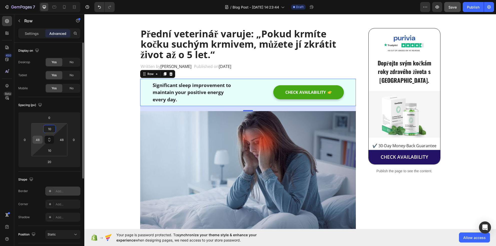
type input "10"
click at [39, 140] on input "48" at bounding box center [38, 140] width 8 height 8
click at [39, 140] on input "10" at bounding box center [38, 140] width 8 height 8
type input "20"
click at [62, 142] on input "48" at bounding box center [62, 140] width 8 height 8
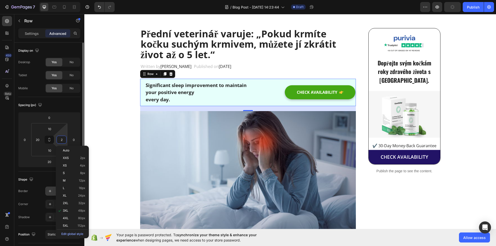
type input "20"
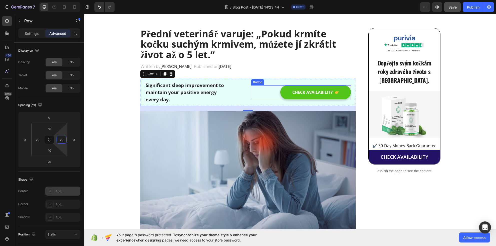
click at [281, 96] on button "CHECK AVAILABILITY" at bounding box center [316, 92] width 71 height 14
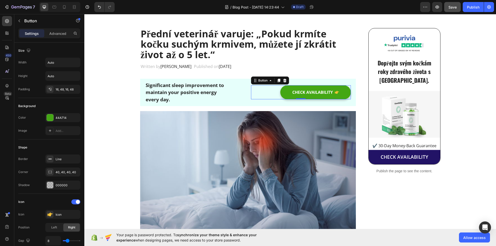
click at [283, 81] on icon at bounding box center [284, 81] width 3 height 4
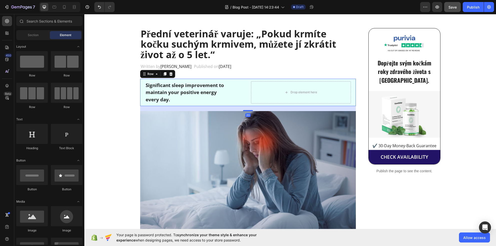
click at [247, 93] on div "Significant sleep improvement to maintain your positive energy every day. Text …" at bounding box center [248, 93] width 216 height 28
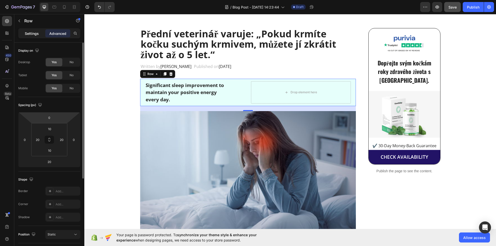
click at [40, 35] on div "Settings" at bounding box center [31, 33] width 25 height 8
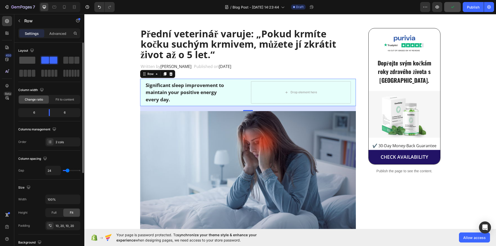
click at [40, 64] on div at bounding box center [49, 60] width 18 height 9
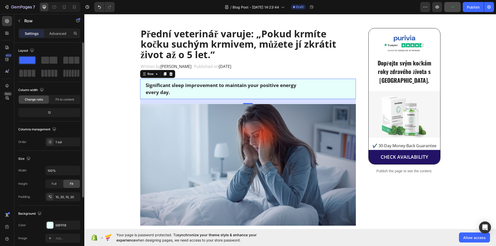
click at [30, 61] on span at bounding box center [27, 60] width 16 height 7
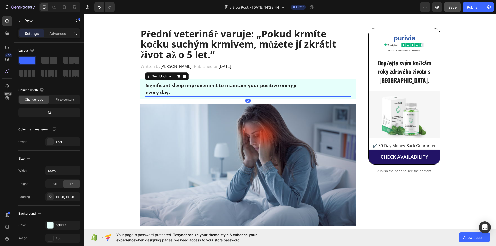
click at [158, 81] on div "Significant sleep improvement to maintain your positive energy every day. Text …" at bounding box center [248, 89] width 216 height 20
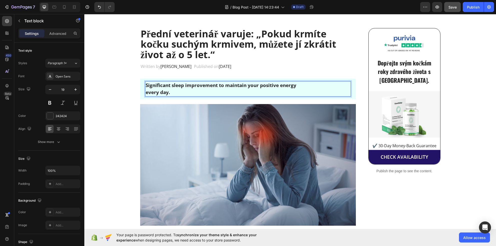
click at [161, 86] on p "Significant sleep improvement to maintain your positive energy every day." at bounding box center [248, 89] width 205 height 14
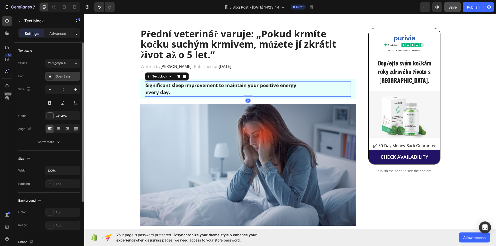
click at [70, 74] on div "Open Sans" at bounding box center [68, 76] width 24 height 5
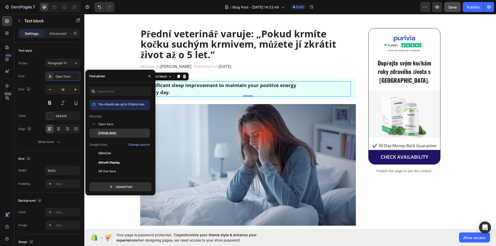
click at [104, 185] on div "[PERSON_NAME]" at bounding box center [119, 189] width 61 height 9
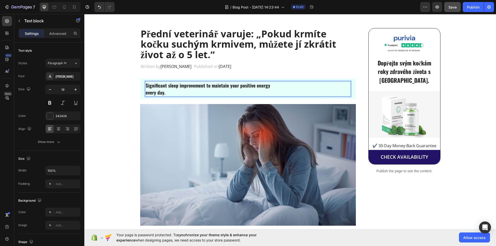
click at [180, 87] on p "Significant sleep improvement to maintain your positive energy every day." at bounding box center [248, 89] width 205 height 14
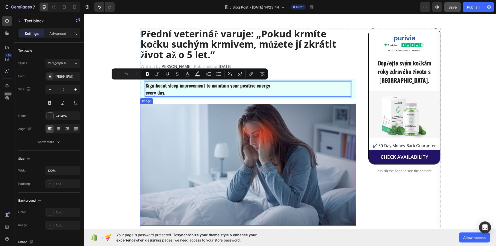
click at [166, 93] on p "Significant sleep improvement to maintain your positive energy every day." at bounding box center [248, 89] width 205 height 14
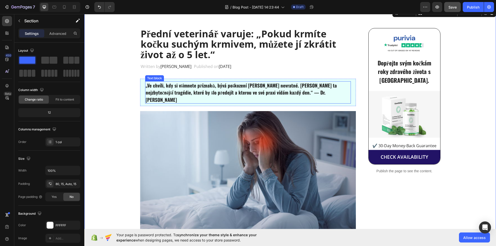
click at [156, 87] on p "„Ve chvíli, kdy si všimnete příznaků, bývá poškození často nevratné. Tohle je t…" at bounding box center [248, 93] width 205 height 22
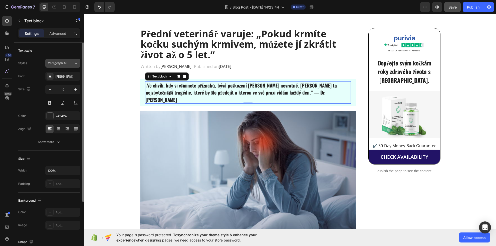
click at [63, 64] on span "Paragraph 1*" at bounding box center [57, 63] width 19 height 5
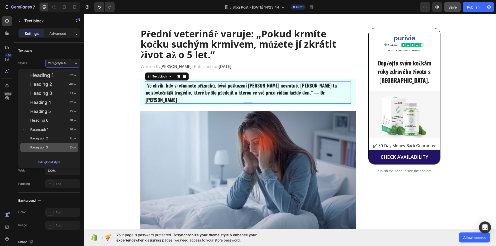
click at [46, 147] on span "Paragraph 3" at bounding box center [39, 147] width 18 height 5
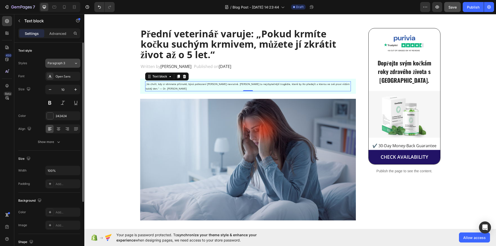
click at [55, 65] on button "Paragraph 3" at bounding box center [62, 63] width 35 height 9
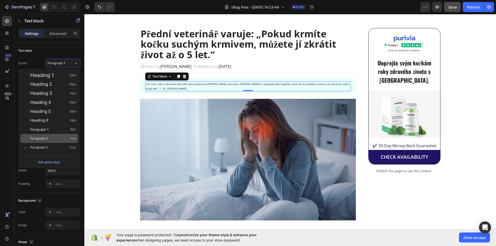
click at [52, 137] on div "Paragraph 2 14px" at bounding box center [53, 138] width 46 height 5
type input "14"
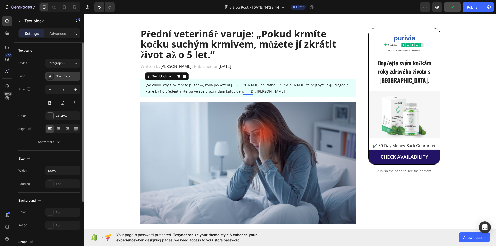
click at [72, 78] on div "Open Sans" at bounding box center [68, 76] width 24 height 5
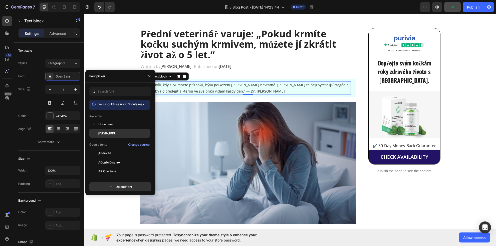
click at [105, 185] on div "[PERSON_NAME]" at bounding box center [119, 189] width 61 height 9
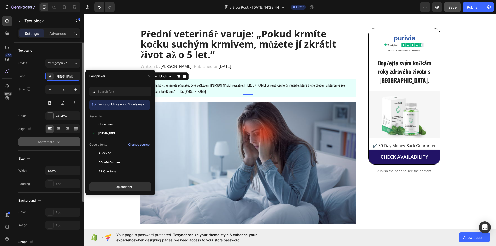
click at [55, 141] on div "Show more" at bounding box center [49, 141] width 23 height 5
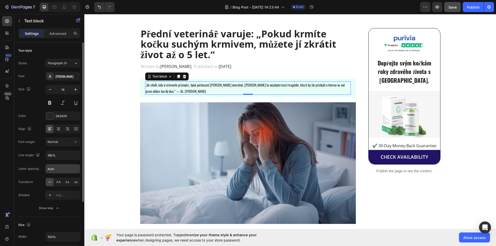
click at [61, 170] on input "Auto" at bounding box center [63, 168] width 35 height 9
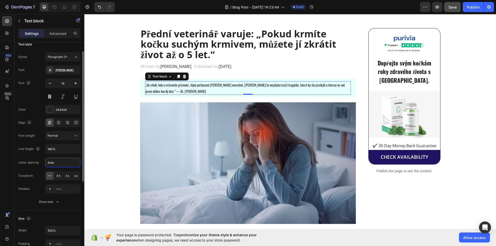
scroll to position [10, 0]
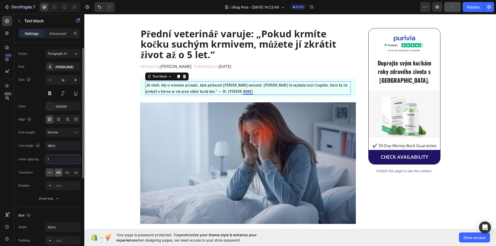
type input "0"
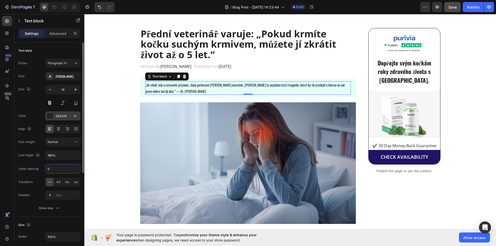
click at [66, 114] on div "242424" at bounding box center [63, 116] width 15 height 5
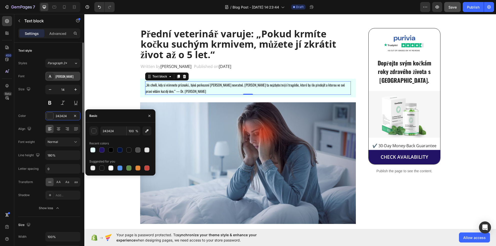
click at [60, 76] on div "[PERSON_NAME]" at bounding box center [68, 76] width 24 height 5
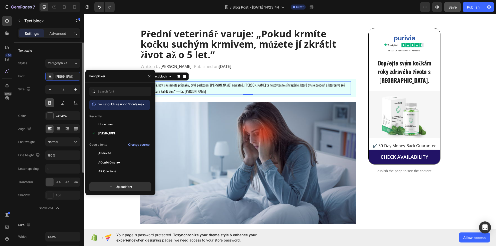
click at [49, 101] on button at bounding box center [49, 102] width 9 height 9
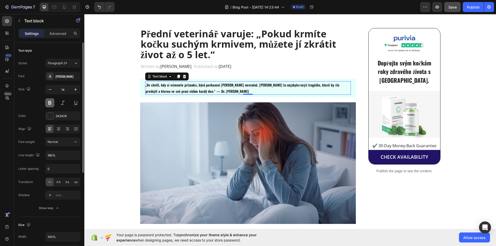
click at [49, 102] on button at bounding box center [49, 102] width 9 height 9
click at [75, 90] on icon "button" at bounding box center [75, 89] width 5 height 5
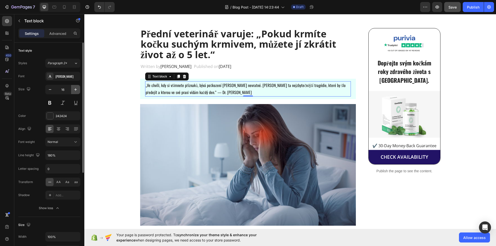
click at [75, 90] on icon "button" at bounding box center [75, 89] width 5 height 5
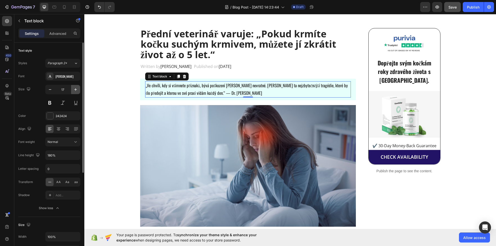
click at [75, 90] on icon "button" at bounding box center [75, 89] width 5 height 5
type input "18"
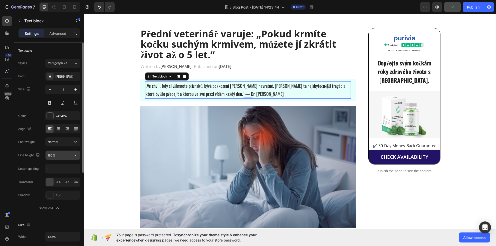
click at [61, 156] on input "180%" at bounding box center [63, 155] width 35 height 9
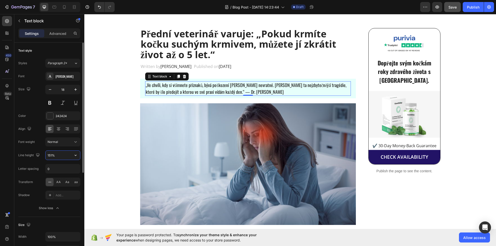
type input "150%"
click at [54, 143] on span "Normal" at bounding box center [53, 142] width 11 height 4
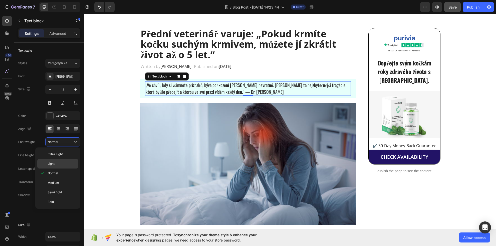
click at [62, 161] on div "Light" at bounding box center [57, 164] width 41 height 10
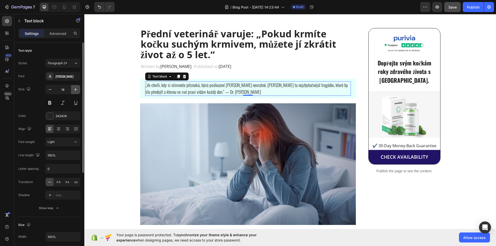
click at [74, 89] on icon "button" at bounding box center [75, 89] width 3 height 3
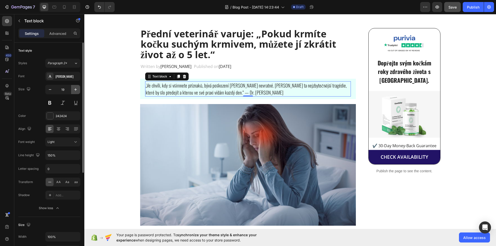
type input "20"
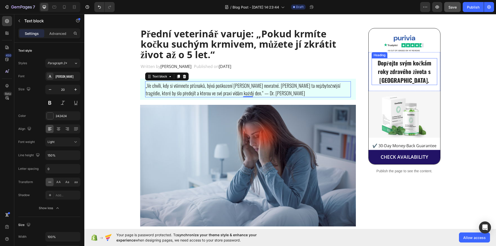
click at [398, 69] on h2 "Dopřejte svým kočkám roky zdravého života s [GEOGRAPHIC_DATA]." at bounding box center [405, 71] width 66 height 27
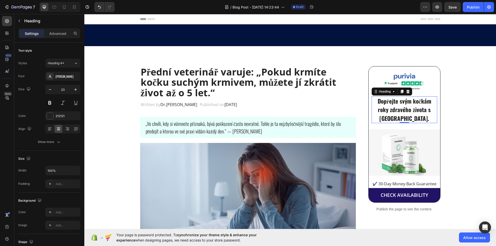
scroll to position [38, 0]
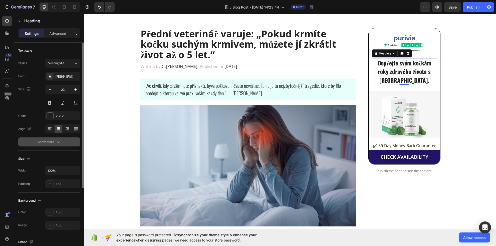
click at [55, 139] on button "Show more" at bounding box center [49, 141] width 62 height 9
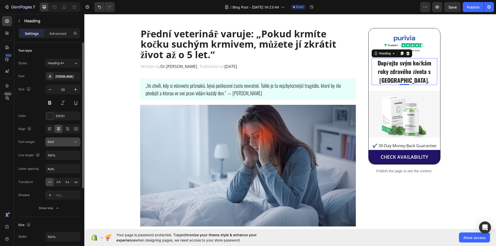
click at [55, 144] on button "Bold" at bounding box center [62, 141] width 35 height 9
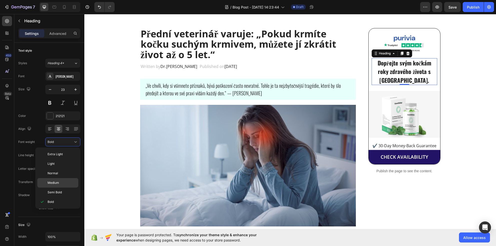
click at [59, 182] on span "Medium" at bounding box center [54, 182] width 12 height 5
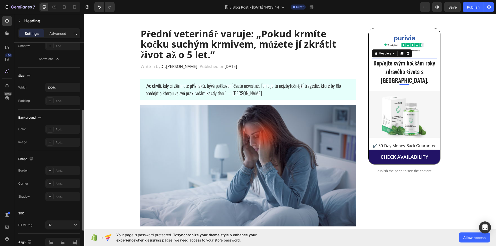
scroll to position [0, 0]
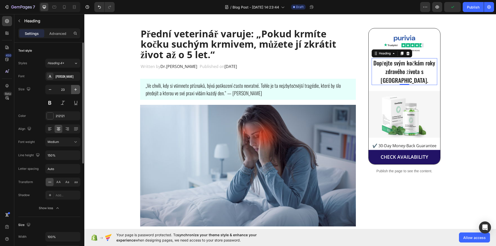
click at [75, 89] on icon "button" at bounding box center [75, 89] width 3 height 3
type input "24"
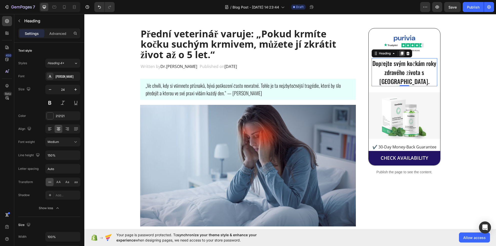
click at [402, 52] on icon at bounding box center [402, 54] width 3 height 4
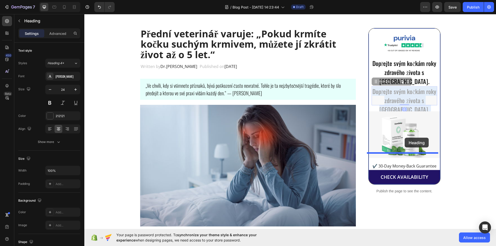
drag, startPoint x: 404, startPoint y: 85, endPoint x: 409, endPoint y: 103, distance: 18.7
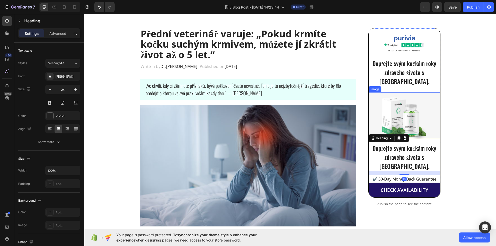
click at [420, 92] on img at bounding box center [405, 115] width 72 height 47
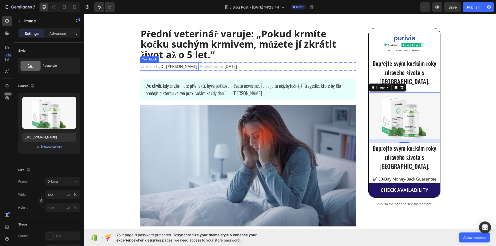
click at [161, 66] on span "Dr.Marcus" at bounding box center [179, 67] width 37 height 6
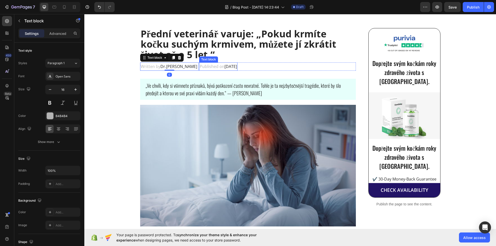
click at [200, 64] on p "Published on February 28, 2023" at bounding box center [218, 66] width 37 height 7
click at [200, 65] on p "Published on February 28, 2023" at bounding box center [218, 66] width 37 height 7
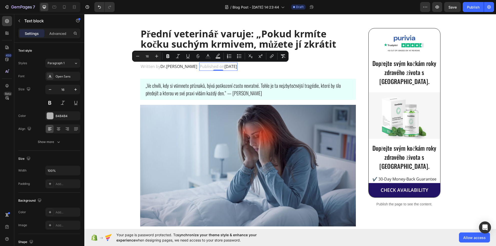
click at [225, 69] on span "February 28, 2023" at bounding box center [231, 67] width 13 height 6
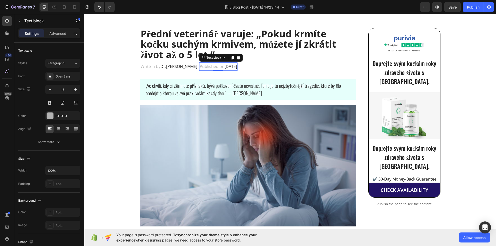
click at [225, 67] on span "February 28, 2023" at bounding box center [231, 67] width 13 height 6
click at [225, 68] on span "května 2023 v 9:17 28, 2023" at bounding box center [245, 67] width 41 height 6
click at [236, 67] on span "1. května 2023 v 9:17 28, 2023" at bounding box center [219, 67] width 38 height 6
click at [222, 67] on span "1. května 2023 v 9:17 28, 2024" at bounding box center [219, 67] width 38 height 6
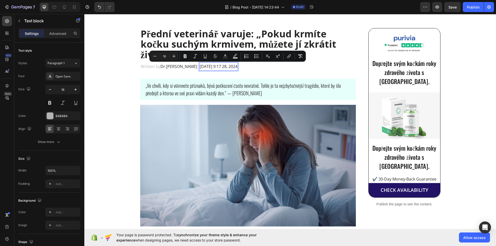
drag, startPoint x: 221, startPoint y: 67, endPoint x: 236, endPoint y: 67, distance: 14.3
click at [236, 67] on span "1. května 2023 v 9:17 28, 2024" at bounding box center [219, 67] width 38 height 6
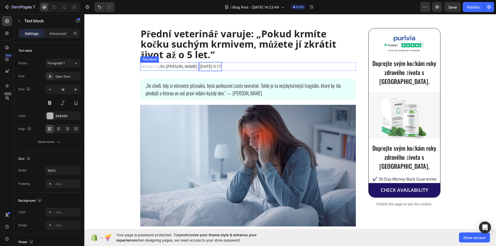
click at [163, 66] on span "Dr.Marcus" at bounding box center [179, 67] width 37 height 6
click at [151, 67] on p "Written by Dr.Marcus" at bounding box center [170, 66] width 58 height 7
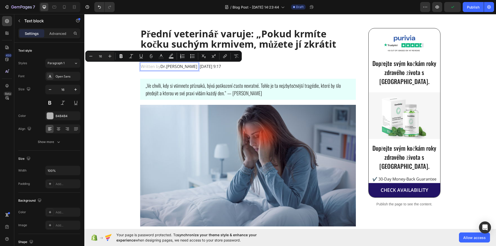
click at [177, 65] on span "Dr.Marcus" at bounding box center [179, 67] width 37 height 6
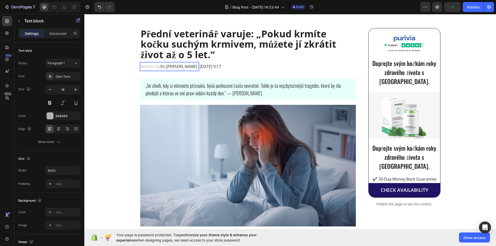
click at [179, 66] on p "Written by Dr.Marcus" at bounding box center [170, 66] width 58 height 7
click at [165, 69] on span "Dr.Marcus" at bounding box center [179, 67] width 37 height 6
click at [178, 67] on span "Dr.Marcus" at bounding box center [179, 67] width 37 height 6
click at [167, 68] on span "Dr.Marcus" at bounding box center [179, 67] width 37 height 6
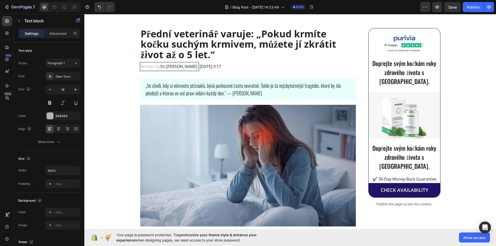
click at [151, 68] on p "Written by Dr.Marcus" at bounding box center [170, 66] width 58 height 7
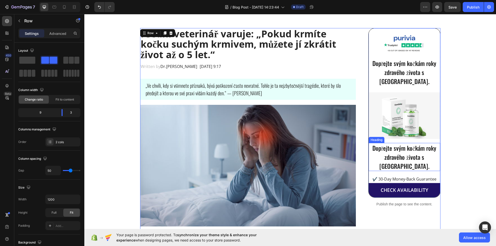
click at [399, 144] on h2 "Dopřejte svým kočkám roky zdravého života s [GEOGRAPHIC_DATA]." at bounding box center [405, 157] width 72 height 28
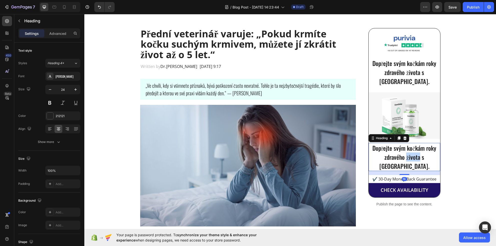
click at [399, 144] on h2 "Dopřejte svým kočkám roky zdravého života s [GEOGRAPHIC_DATA]." at bounding box center [405, 157] width 72 height 28
click at [402, 143] on p "Dopřejte svým kočkám roky zdravého života s [GEOGRAPHIC_DATA]." at bounding box center [404, 156] width 71 height 27
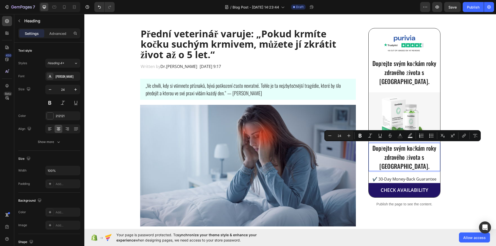
click at [388, 144] on p "Dopřejte svým kočkám roky zdravého života s [GEOGRAPHIC_DATA]." at bounding box center [404, 156] width 71 height 27
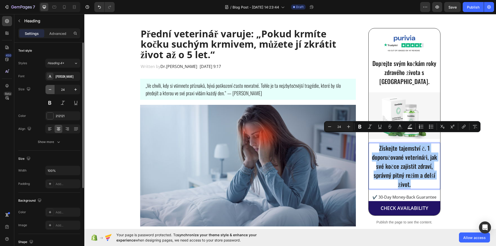
click at [50, 92] on button "button" at bounding box center [50, 89] width 9 height 9
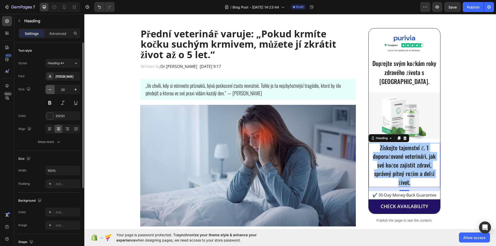
click at [50, 92] on button "button" at bounding box center [50, 89] width 9 height 9
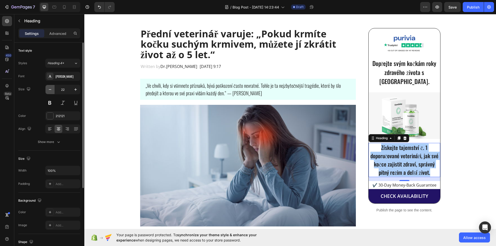
click at [50, 92] on button "button" at bounding box center [50, 89] width 9 height 9
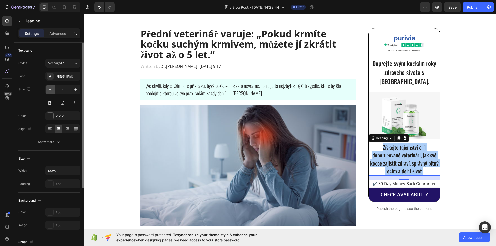
click at [50, 92] on button "button" at bounding box center [50, 89] width 9 height 9
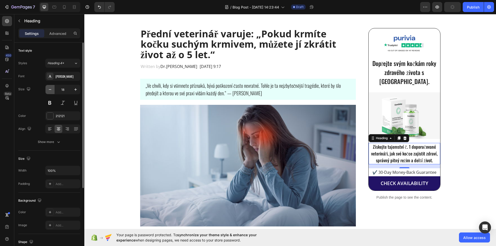
click at [50, 92] on button "button" at bounding box center [50, 89] width 9 height 9
type input "17"
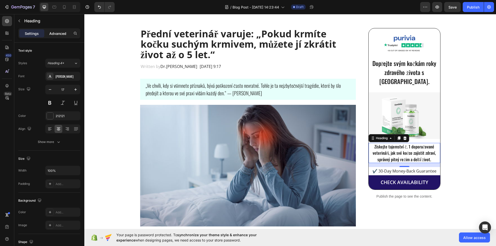
click at [53, 36] on div "Advanced" at bounding box center [57, 33] width 25 height 8
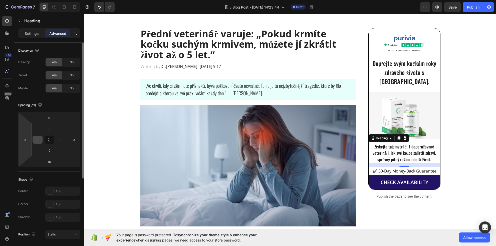
click at [33, 141] on div "0" at bounding box center [38, 140] width 10 height 8
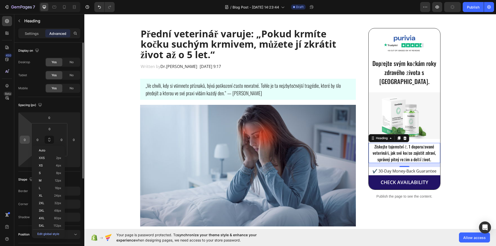
click at [21, 138] on input "0" at bounding box center [25, 140] width 8 height 8
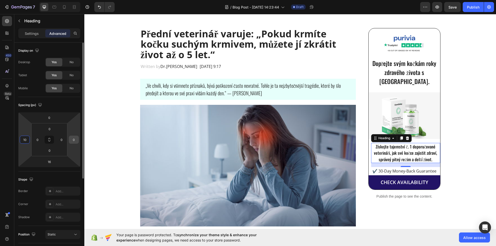
type input "10"
click at [71, 142] on input "0" at bounding box center [74, 140] width 8 height 8
type input "10"
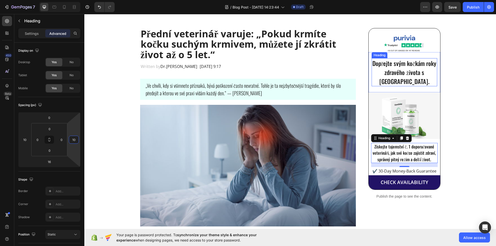
click at [388, 73] on h2 "Dopřejte svým kočkám roky zdravého života s [GEOGRAPHIC_DATA]." at bounding box center [405, 72] width 66 height 28
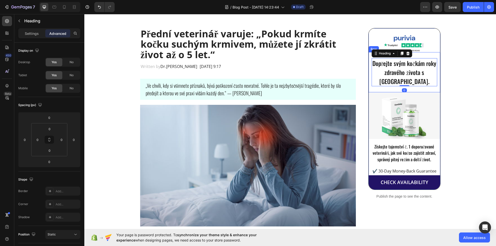
click at [369, 70] on div "Dopřejte svým kočkám roky zdravého života s Purivií. Heading 0 Row" at bounding box center [405, 72] width 72 height 40
click at [372, 70] on h2 "Dopřejte svým kočkám roky zdravého života s [GEOGRAPHIC_DATA]." at bounding box center [405, 72] width 66 height 28
click at [371, 144] on h2 "Získejte tajemství č. 1 doporučované veterináři, jak své kočce zajistit zdraví,…" at bounding box center [404, 153] width 67 height 20
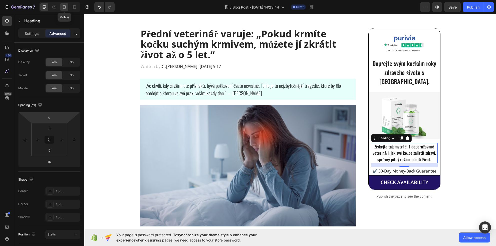
click at [67, 4] on div at bounding box center [64, 7] width 8 height 8
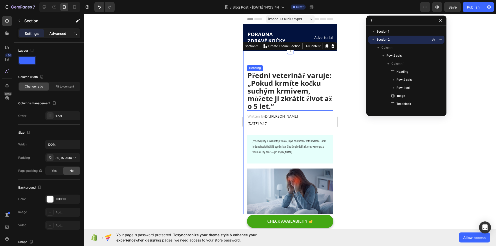
click at [55, 32] on p "Advanced" at bounding box center [57, 33] width 17 height 5
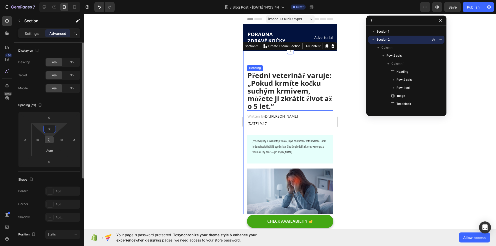
drag, startPoint x: 53, startPoint y: 132, endPoint x: 52, endPoint y: 139, distance: 6.3
click at [52, 139] on div "80 15 Auto 15" at bounding box center [49, 139] width 36 height 33
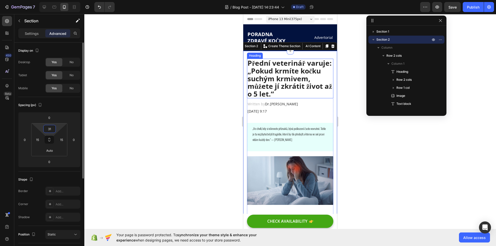
type input "30"
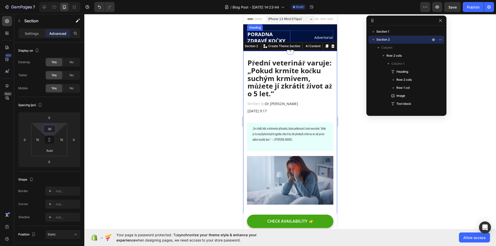
click at [266, 34] on h2 "PORADNA ZDRAVÉ KOČKY" at bounding box center [268, 38] width 43 height 14
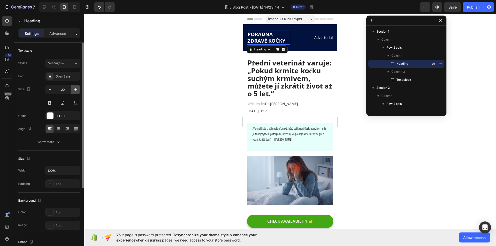
click at [79, 90] on button "button" at bounding box center [75, 89] width 9 height 9
click at [78, 90] on button "button" at bounding box center [75, 89] width 9 height 9
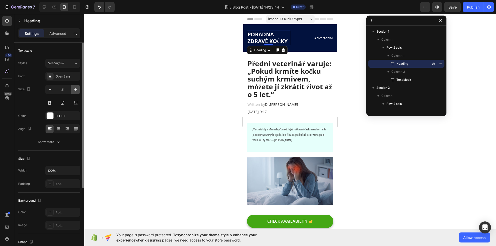
click at [78, 90] on button "button" at bounding box center [75, 89] width 9 height 9
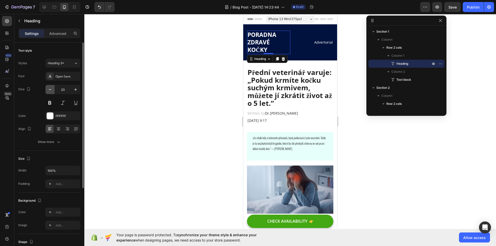
click at [53, 89] on button "button" at bounding box center [50, 89] width 9 height 9
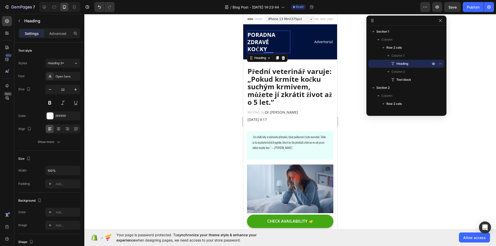
type input "21"
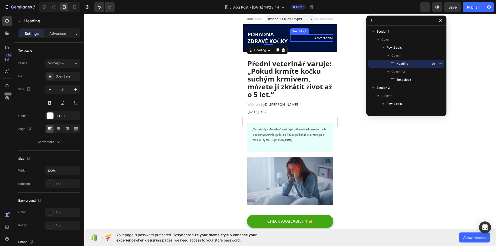
click at [293, 37] on p "Advertorial" at bounding box center [312, 38] width 42 height 6
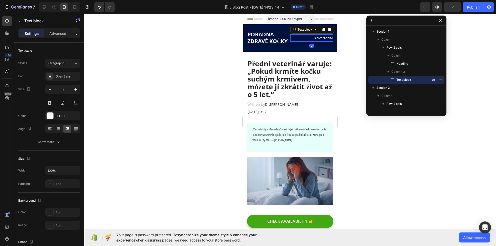
click at [61, 37] on div "Settings Advanced" at bounding box center [49, 33] width 62 height 10
click at [61, 36] on div "Advanced" at bounding box center [57, 33] width 25 height 8
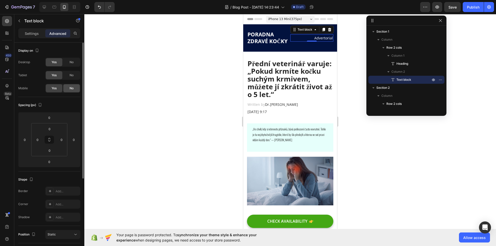
click at [70, 86] on span "No" at bounding box center [72, 88] width 4 height 5
click at [56, 84] on div "Yes" at bounding box center [54, 88] width 17 height 8
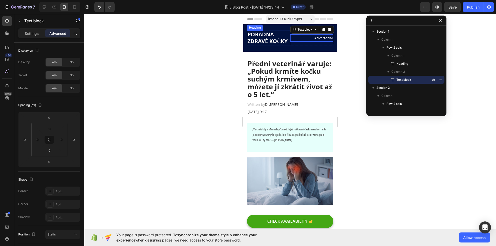
click at [288, 44] on h2 "PORADNA ZDRAVÉ KOČKY" at bounding box center [268, 38] width 43 height 15
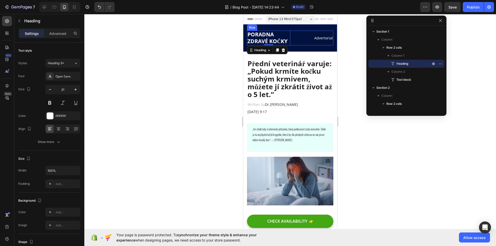
click at [294, 42] on div "Advertorial Text block" at bounding box center [312, 38] width 43 height 15
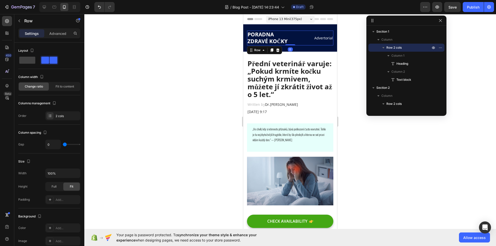
click at [307, 40] on p "Advertorial" at bounding box center [312, 38] width 42 height 6
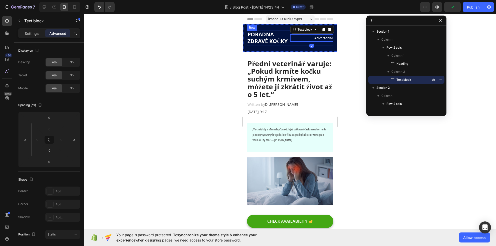
click at [297, 45] on div "Advertorial Text block 0" at bounding box center [312, 38] width 43 height 15
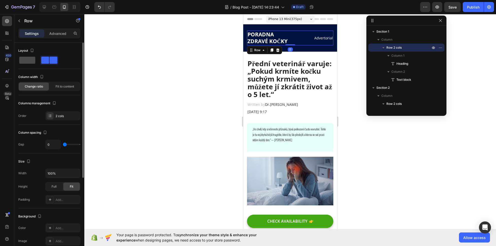
click at [33, 60] on span at bounding box center [27, 60] width 16 height 7
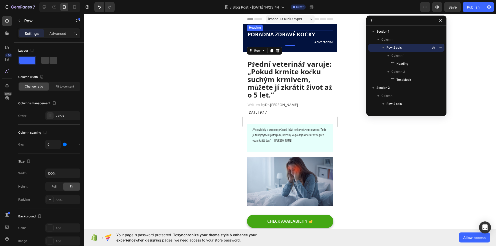
click at [316, 35] on h2 "PORADNA ZDRAVÉ KOČKY" at bounding box center [290, 35] width 86 height 8
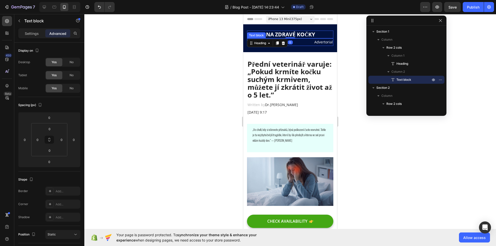
click at [318, 40] on p "Advertorial" at bounding box center [290, 42] width 85 height 6
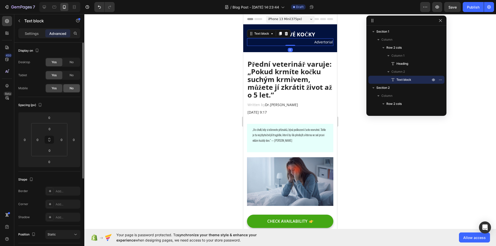
click at [66, 87] on div "No" at bounding box center [71, 88] width 17 height 8
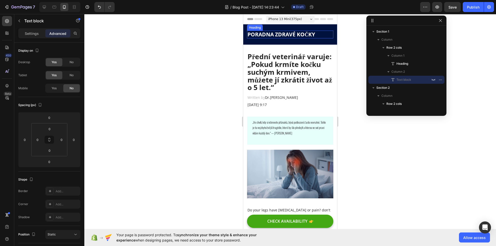
click at [262, 34] on h2 "PORADNA ZDRAVÉ KOČKY" at bounding box center [290, 35] width 86 height 8
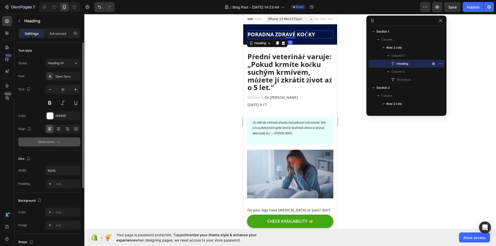
click at [47, 139] on button "Show more" at bounding box center [49, 141] width 62 height 9
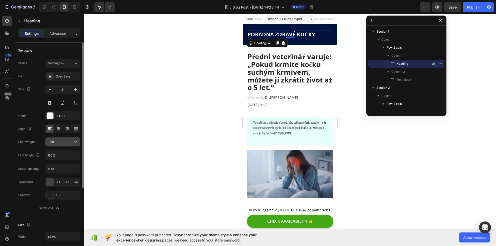
click at [63, 142] on div "Bold" at bounding box center [61, 142] width 26 height 5
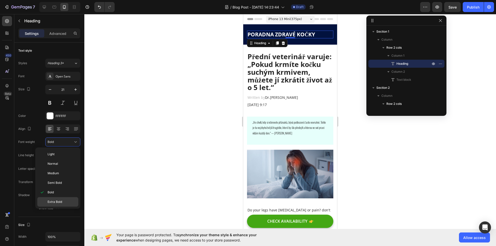
click at [60, 199] on span "Extra Bold" at bounding box center [55, 201] width 15 height 5
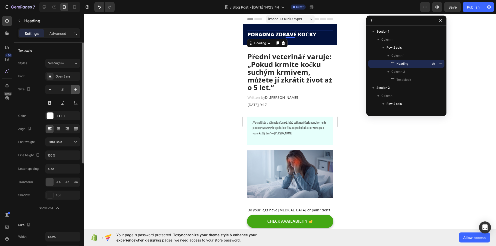
click at [74, 90] on icon "button" at bounding box center [75, 89] width 5 height 5
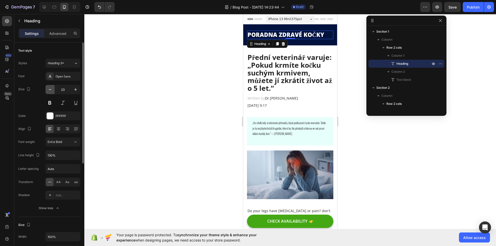
click at [50, 90] on icon "button" at bounding box center [50, 89] width 5 height 5
type input "22"
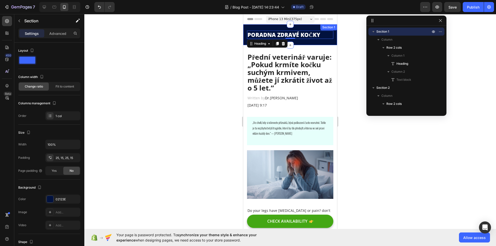
click at [270, 29] on div "PORADNA ZDRAVÉ KOČKY Heading 0 Advertorial Text block Row Section 1" at bounding box center [290, 34] width 94 height 21
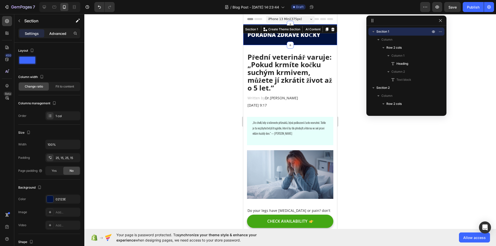
click at [59, 36] on div "Advanced" at bounding box center [57, 33] width 25 height 8
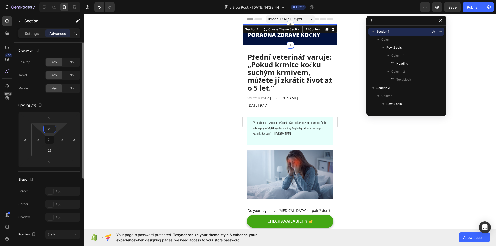
click at [50, 131] on input "25" at bounding box center [50, 129] width 10 height 8
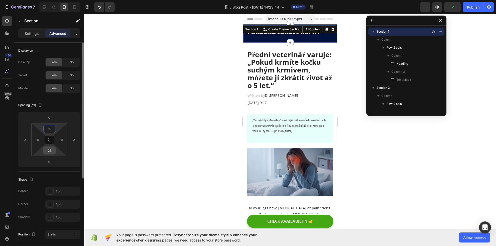
type input "15"
click at [49, 153] on input "25" at bounding box center [50, 151] width 10 height 8
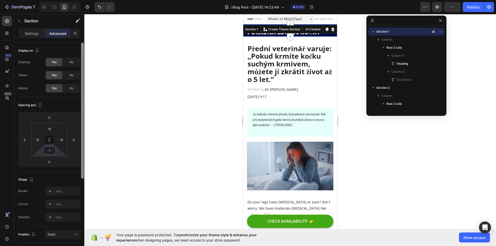
type input "15"
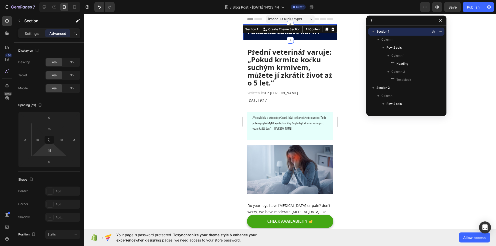
click at [117, 117] on div at bounding box center [290, 130] width 412 height 232
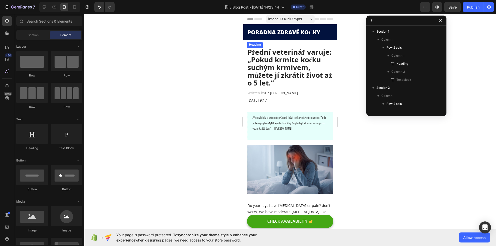
click at [258, 45] on div "Heading" at bounding box center [255, 44] width 14 height 5
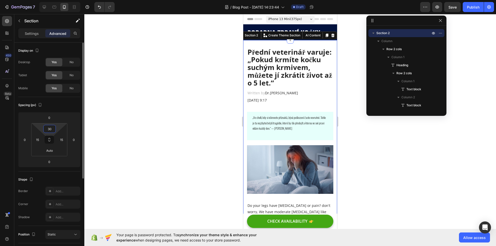
click at [50, 132] on input "30" at bounding box center [50, 129] width 10 height 8
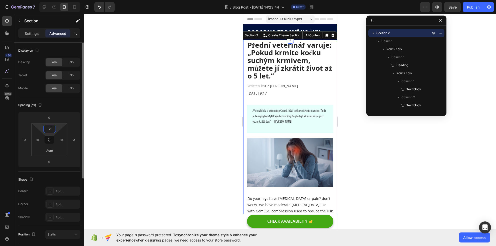
type input "20"
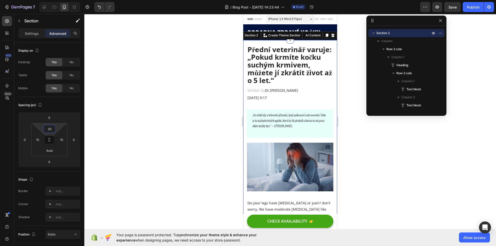
click at [191, 112] on div at bounding box center [290, 130] width 412 height 232
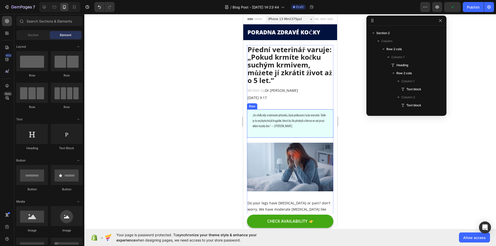
click at [282, 130] on div "„Ve chvíli, kdy si všimnete příznaků, bývá poškození často nevratné. Tohle je t…" at bounding box center [290, 123] width 76 height 23
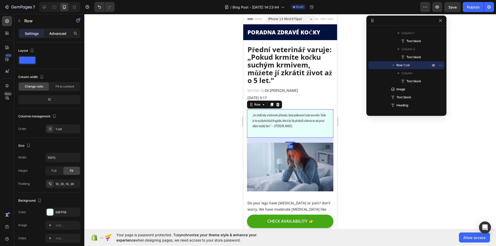
click at [57, 35] on p "Advanced" at bounding box center [57, 33] width 17 height 5
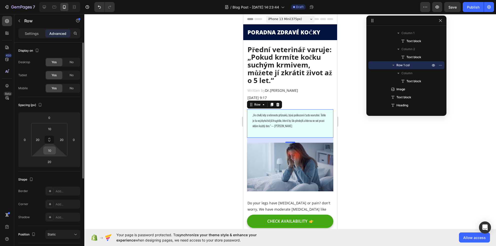
click at [50, 149] on input "10" at bounding box center [50, 151] width 10 height 8
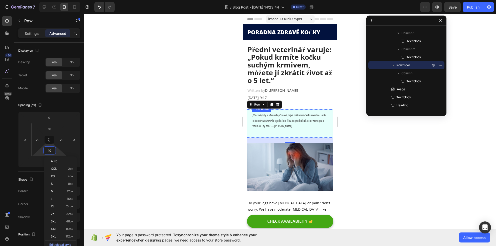
click at [282, 128] on p "„Ve chvíli, kdy si všimnete příznaků, bývá poškození často nevratné. Tohle je t…" at bounding box center [290, 120] width 75 height 16
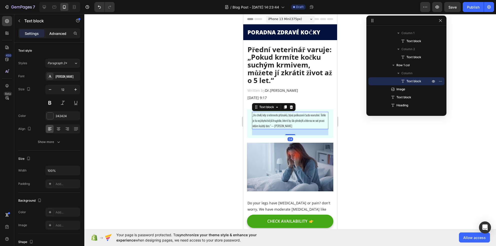
click at [66, 32] on p "Advanced" at bounding box center [57, 33] width 17 height 5
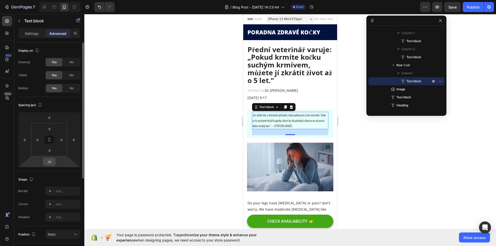
click at [55, 161] on div "24" at bounding box center [49, 162] width 13 height 8
click at [53, 160] on input "24" at bounding box center [49, 162] width 10 height 8
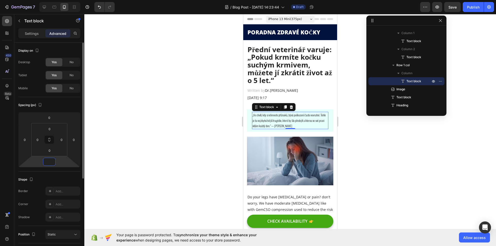
type input "0"
click at [29, 36] on div "Settings" at bounding box center [31, 33] width 25 height 8
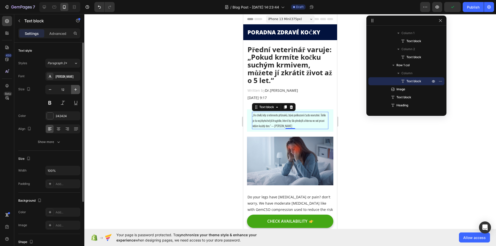
click at [76, 88] on icon "button" at bounding box center [75, 89] width 5 height 5
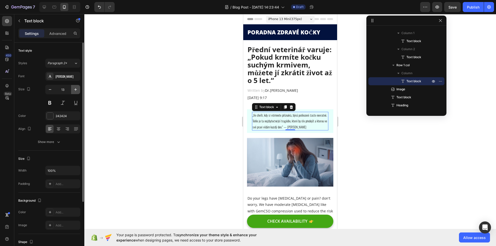
click at [76, 88] on icon "button" at bounding box center [75, 89] width 5 height 5
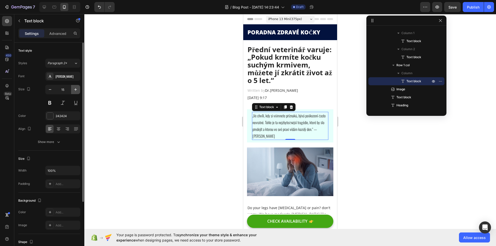
click at [77, 88] on icon "button" at bounding box center [75, 89] width 5 height 5
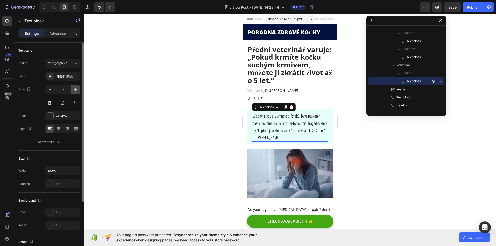
click at [76, 88] on icon "button" at bounding box center [75, 89] width 5 height 5
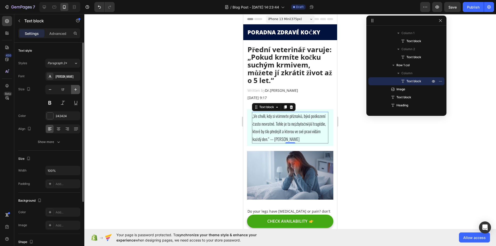
click at [76, 88] on icon "button" at bounding box center [75, 89] width 5 height 5
type input "18"
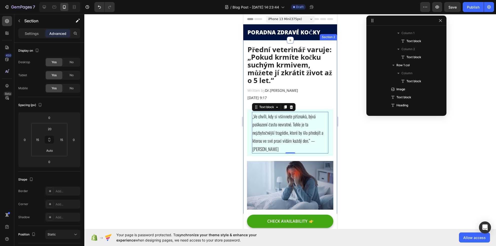
scroll to position [23, 0]
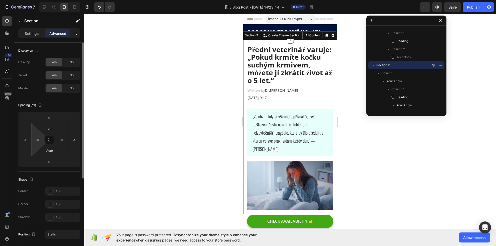
click at [40, 0] on html "7 / Blog Post - Aug 26, 14:23:44 Draft Preview Save Publish 450 Beta Sections(1…" at bounding box center [248, 0] width 496 height 0
type input "10"
click at [60, 139] on input "15" at bounding box center [62, 140] width 8 height 8
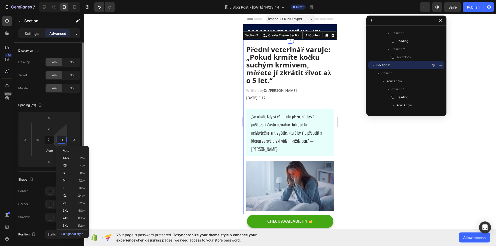
type input "10"
click at [249, 146] on div "„Ve chvíli, kdy si všimnete příznaků, bývá poškození často nevratné. Tohle je t…" at bounding box center [290, 132] width 89 height 47
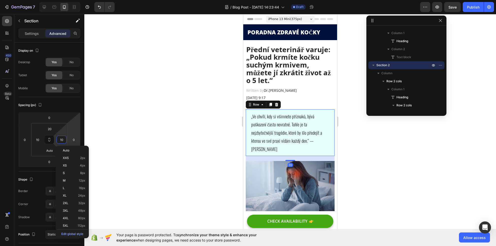
scroll to position [103, 0]
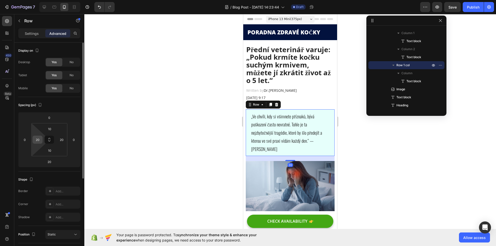
click at [42, 139] on div "20" at bounding box center [38, 140] width 10 height 8
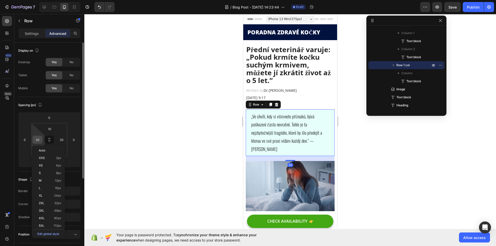
click at [40, 139] on input "20" at bounding box center [38, 140] width 8 height 8
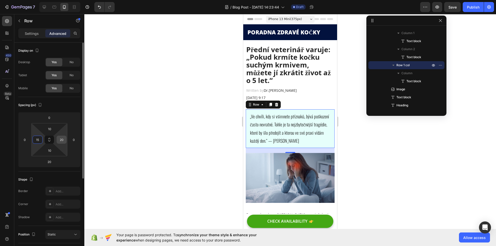
type input "15"
click at [58, 140] on input "20" at bounding box center [62, 140] width 8 height 8
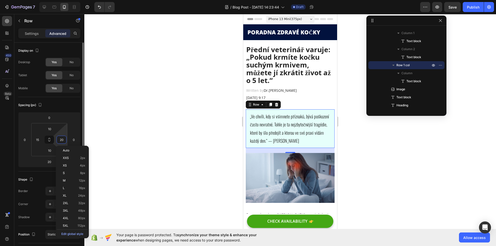
type input "+"
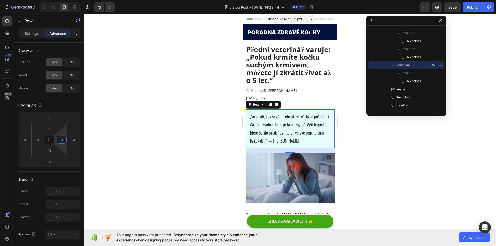
click at [5, 128] on div "450 Beta" at bounding box center [7, 113] width 10 height 194
click at [60, 138] on input "15" at bounding box center [62, 140] width 8 height 8
type input "10"
click at [280, 124] on p "„Ve chvíli, kdy si všimnete příznaků, bývá poškození často nevratné. Tohle je t…" at bounding box center [291, 128] width 82 height 33
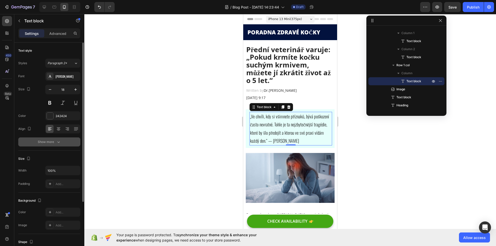
click at [50, 143] on div "Show more" at bounding box center [49, 141] width 23 height 5
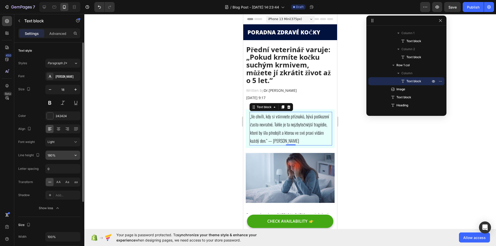
click at [63, 153] on input "180%" at bounding box center [63, 155] width 35 height 9
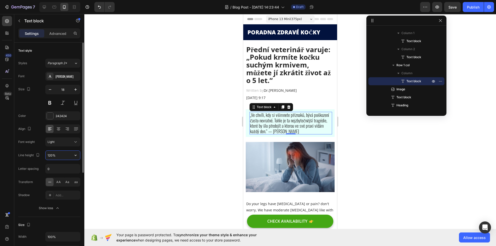
click at [53, 154] on input "120%" at bounding box center [63, 155] width 35 height 9
click at [57, 156] on input "120%" at bounding box center [63, 155] width 35 height 9
paste input "24px"
type input "24px"
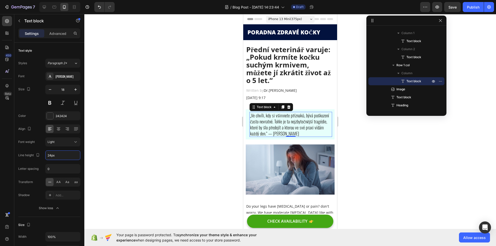
click at [113, 129] on div at bounding box center [290, 130] width 412 height 232
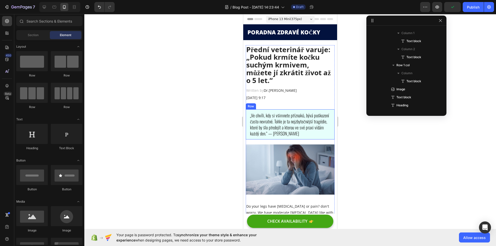
click at [248, 128] on div "„Ve chvíli, kdy si všimnete příznaků, bývá poškození často nevratné. Tohle je t…" at bounding box center [290, 124] width 89 height 30
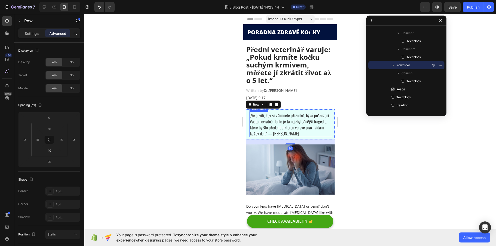
click at [251, 129] on p "„Ve chvíli, kdy si všimnete příznaků, bývá poškození často nevratné. Tohle je t…" at bounding box center [291, 124] width 82 height 24
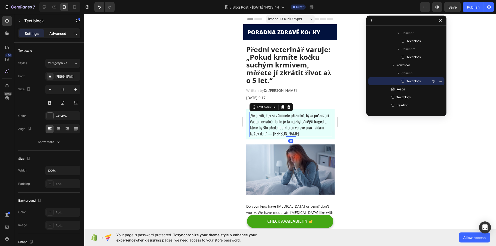
click at [63, 34] on p "Advanced" at bounding box center [57, 33] width 17 height 5
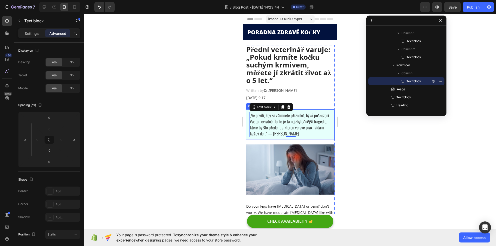
click at [247, 125] on div "„Ve chvíli, kdy si všimnete příznaků, bývá poškození často nevratné. Tohle je t…" at bounding box center [290, 124] width 89 height 30
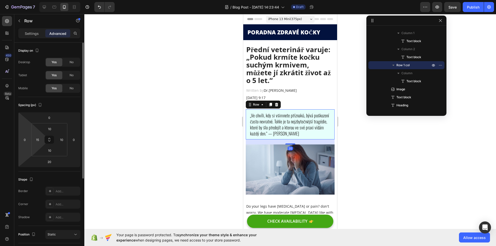
click at [35, 0] on html "7 / Blog Post - Aug 26, 14:23:44 Draft Preview Save Publish 450 Beta Sections(1…" at bounding box center [248, 0] width 496 height 0
type input "10"
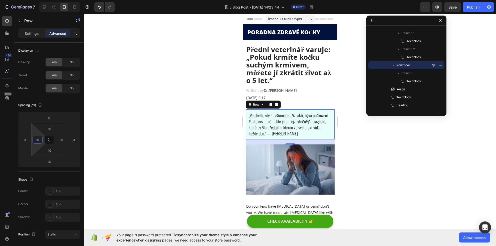
click at [169, 81] on div at bounding box center [290, 130] width 412 height 232
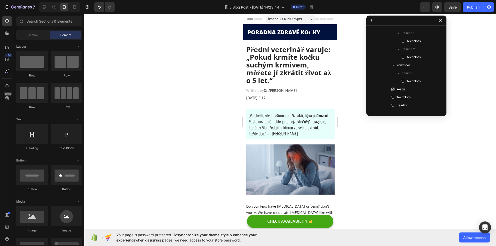
click at [50, 8] on div at bounding box center [59, 7] width 41 height 10
click at [52, 8] on icon at bounding box center [54, 7] width 5 height 5
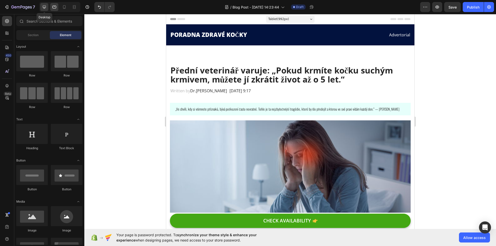
click at [47, 8] on div at bounding box center [44, 7] width 8 height 8
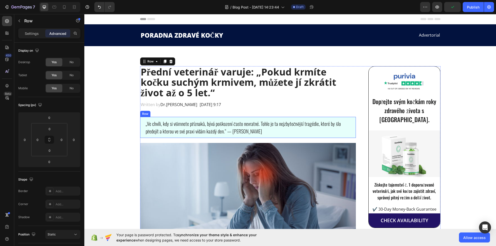
click at [230, 118] on div "„Ve chvíli, kdy si všimnete příznaků, bývá poškození často nevratné. Tohle je t…" at bounding box center [248, 127] width 216 height 21
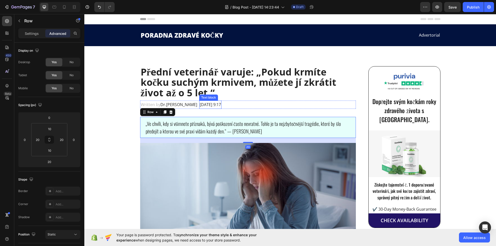
click at [213, 107] on span "1. května 2024 v 9:17" at bounding box center [210, 105] width 21 height 6
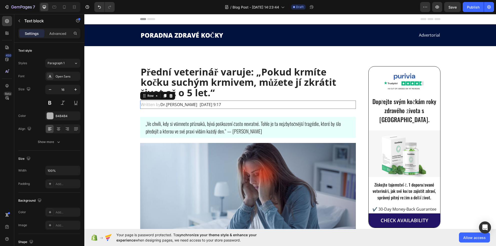
click at [227, 107] on div "Written by Dr.Marcus Text block 1. května 2024 v 9:17 Text block Row 0" at bounding box center [248, 104] width 216 height 8
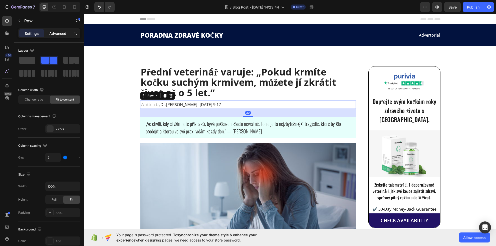
click at [60, 35] on p "Advanced" at bounding box center [57, 33] width 17 height 5
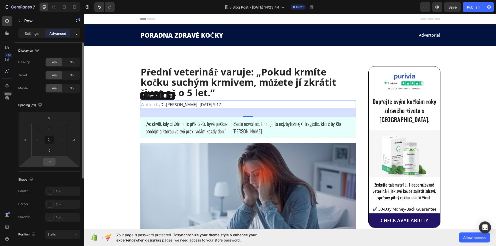
click at [53, 159] on input "32" at bounding box center [49, 162] width 10 height 8
type input "10"
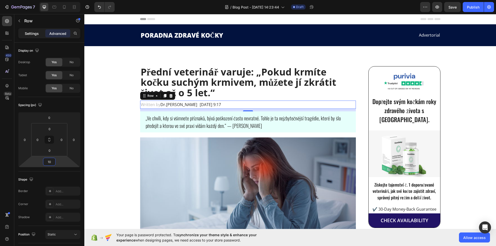
click at [35, 33] on p "Settings" at bounding box center [32, 33] width 14 height 5
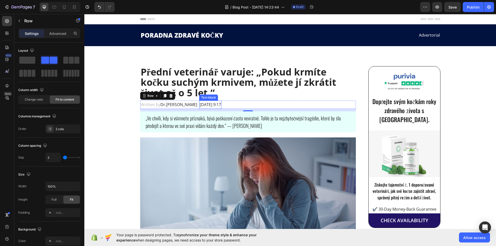
click at [200, 106] on span "1. května 2024 v 9:17" at bounding box center [210, 105] width 21 height 6
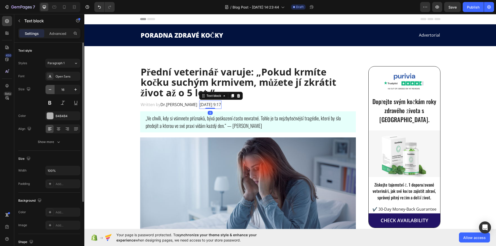
click at [52, 91] on icon "button" at bounding box center [50, 89] width 5 height 5
click at [74, 90] on icon "button" at bounding box center [75, 89] width 5 height 5
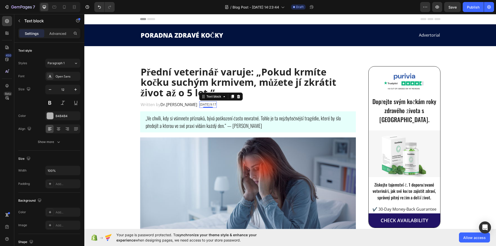
type input "13"
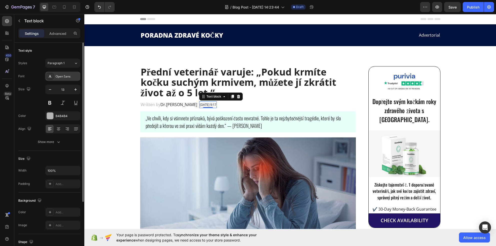
click at [64, 79] on div "Open Sans" at bounding box center [62, 76] width 35 height 9
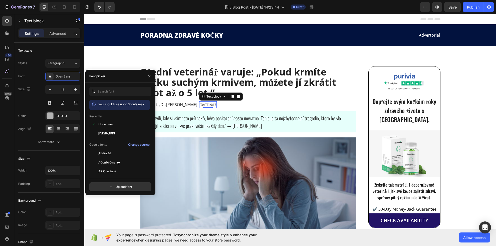
click at [116, 96] on div "You should use up to 3 fonts max. Recently Open Sans Oswald Google fonts Change…" at bounding box center [120, 139] width 62 height 104
click at [116, 94] on input "text" at bounding box center [120, 91] width 62 height 9
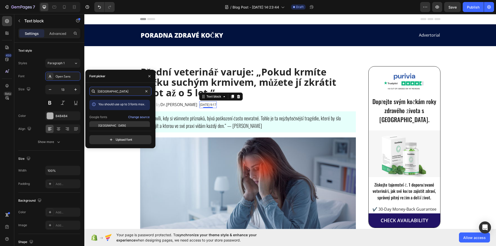
type input "cairo"
click at [114, 123] on div "[GEOGRAPHIC_DATA]" at bounding box center [119, 125] width 61 height 9
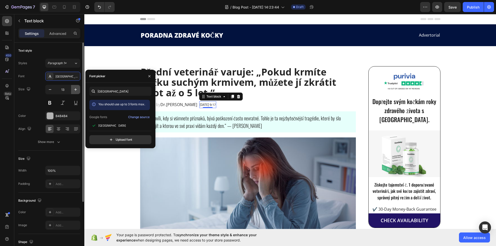
click at [72, 91] on button "button" at bounding box center [75, 89] width 9 height 9
type input "14"
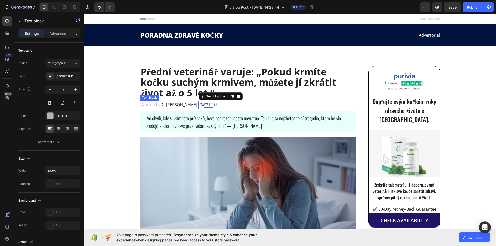
click at [163, 105] on span "Dr.Marcus" at bounding box center [179, 105] width 37 height 6
click at [181, 94] on div "Text block" at bounding box center [162, 96] width 44 height 8
click at [178, 96] on icon at bounding box center [180, 96] width 4 height 4
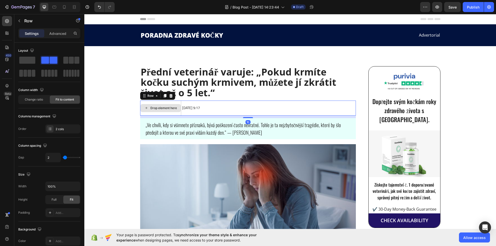
click at [174, 113] on div "Drop element here" at bounding box center [160, 107] width 41 height 15
click at [180, 113] on div "Drop element here 1. května 2024 v 9:17 Text block Row 10" at bounding box center [248, 107] width 216 height 15
click at [178, 113] on div "Drop element here" at bounding box center [160, 107] width 41 height 15
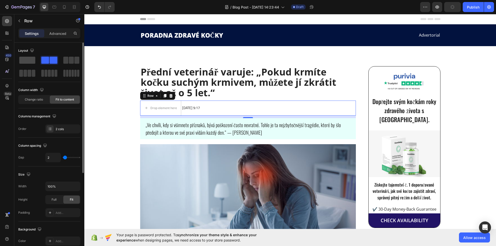
click at [40, 64] on div at bounding box center [49, 60] width 18 height 9
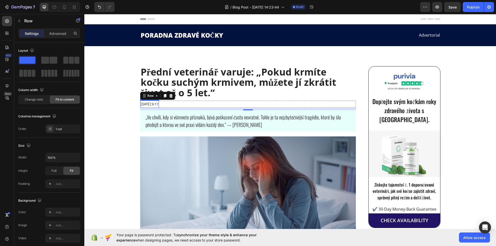
click at [159, 106] on span "1. května 2024 v 9:17" at bounding box center [150, 104] width 18 height 7
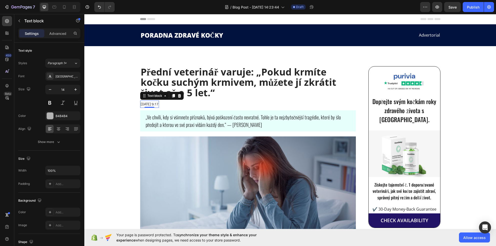
click at [159, 105] on span "1. května 2024 v 9:17" at bounding box center [150, 104] width 18 height 7
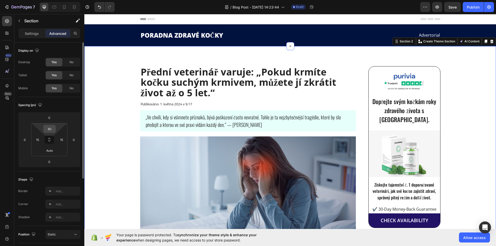
click at [50, 131] on input "80" at bounding box center [50, 129] width 10 height 8
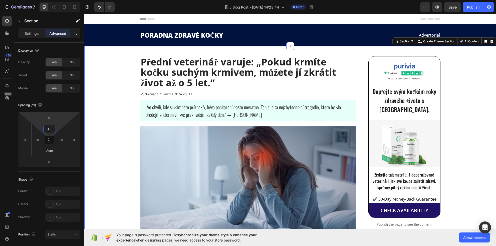
type input "40"
click at [242, 120] on div "„Ve chvíli, kdy si všimnete příznaků, bývá poškození často nevratné. Tohle je t…" at bounding box center [248, 110] width 216 height 21
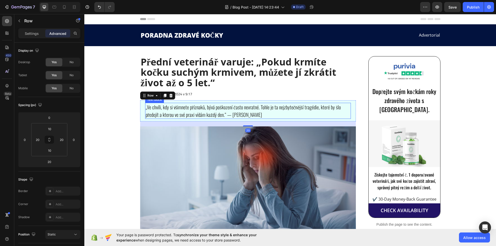
click at [240, 114] on p "„Ve chvíli, kdy si všimnete příznaků, bývá poškození často nevratné. Tohle je t…" at bounding box center [248, 110] width 205 height 15
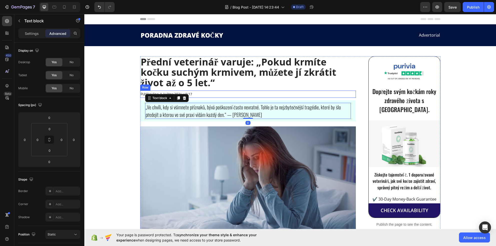
click at [202, 93] on div "Publikováno: 1. května 2024 v 9:17 Text block Row" at bounding box center [248, 93] width 216 height 7
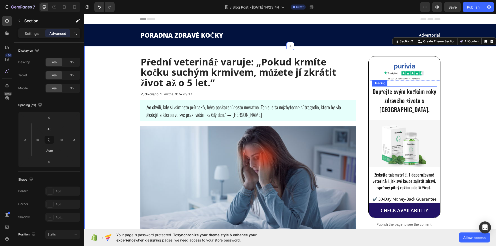
click at [417, 98] on h2 "Dopřejte svým kočkám roky zdravého života s [GEOGRAPHIC_DATA]." at bounding box center [405, 100] width 66 height 28
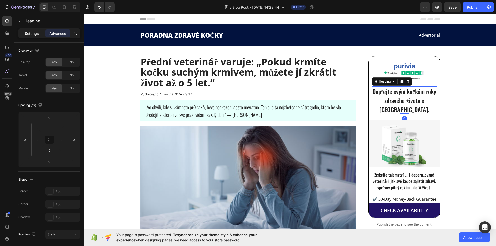
click at [29, 36] on p "Settings" at bounding box center [32, 33] width 14 height 5
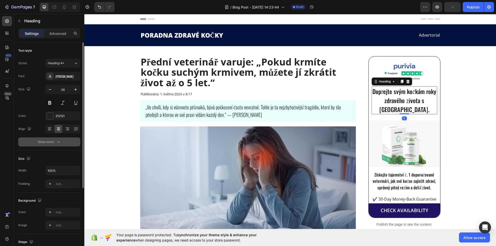
click at [45, 192] on div "Text style Styles Heading 4* Font Oswald Size 24 Color 212121 Align Show more" at bounding box center [49, 212] width 62 height 41
click at [45, 146] on button "Show more" at bounding box center [49, 141] width 62 height 9
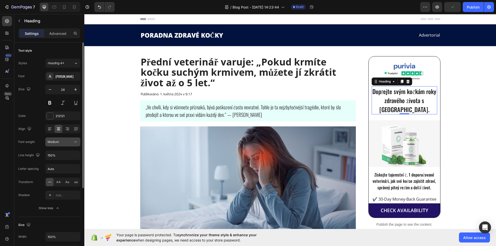
click at [59, 145] on button "Medium" at bounding box center [62, 141] width 35 height 9
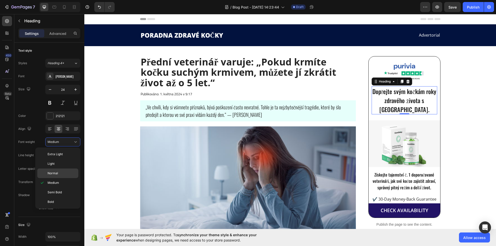
click at [60, 171] on p "Normal" at bounding box center [62, 173] width 29 height 5
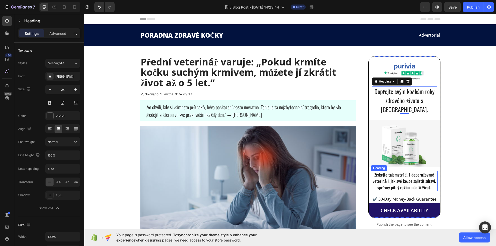
click at [415, 175] on p "Získejte tajemství č. 1 doporučované veterináři, jak své kočce zajistit zdraví,…" at bounding box center [405, 180] width 66 height 19
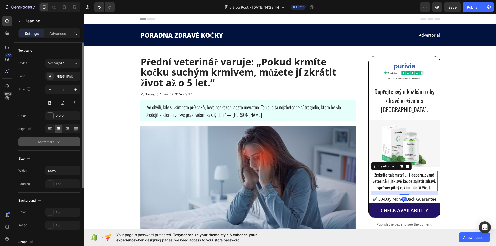
click at [48, 141] on div "Show more" at bounding box center [49, 141] width 23 height 5
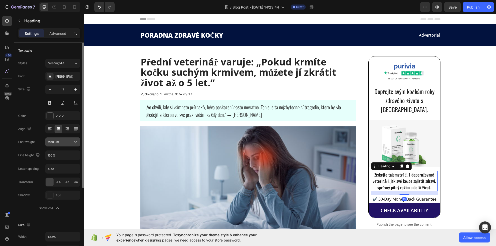
click at [59, 143] on span "Medium" at bounding box center [54, 142] width 12 height 4
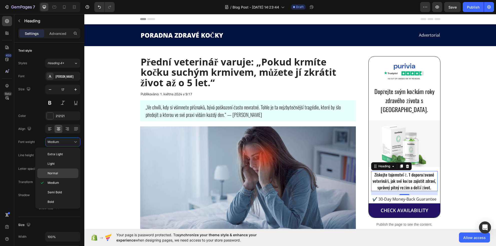
click at [60, 170] on div "Normal" at bounding box center [57, 173] width 41 height 10
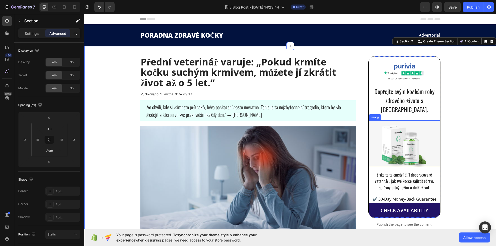
click at [409, 145] on img at bounding box center [405, 143] width 72 height 47
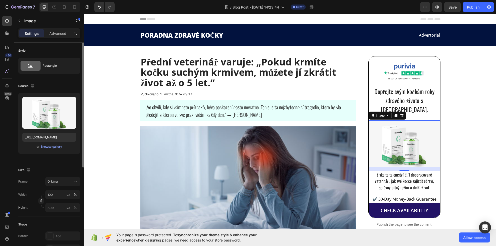
click at [39, 146] on span "or" at bounding box center [38, 147] width 3 height 6
click at [42, 146] on div "Browse gallery" at bounding box center [51, 146] width 21 height 5
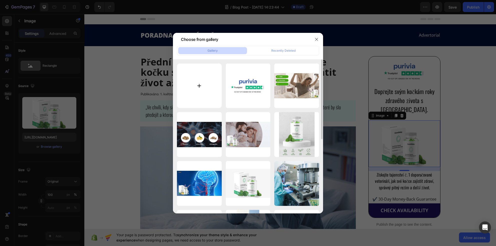
click at [197, 80] on input "file" at bounding box center [199, 85] width 45 height 45
type input "C:\fakepath\Screenshot_2025-07-04_at_8.24.58_AM.webp"
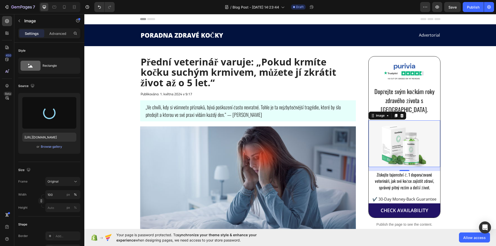
type input "https://cdn.shopify.com/s/files/1/0731/9129/3192/files/gempages_581634794530538…"
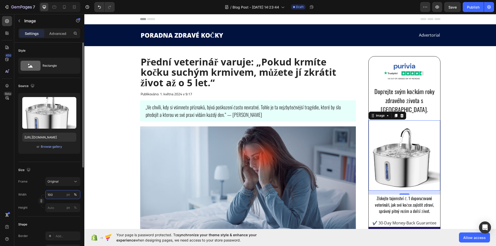
click at [52, 195] on input "100" at bounding box center [62, 194] width 35 height 9
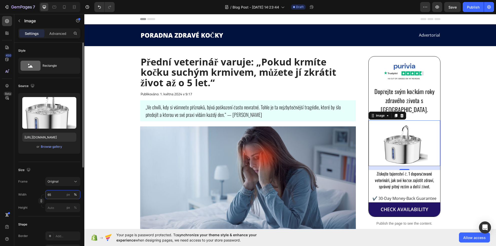
click at [55, 196] on input "65" at bounding box center [62, 194] width 35 height 9
paste input "193"
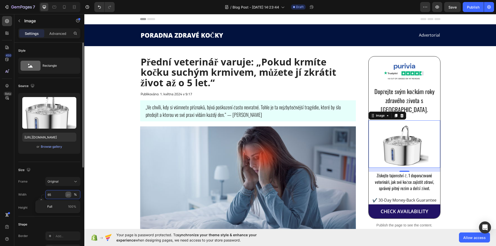
type input "193"
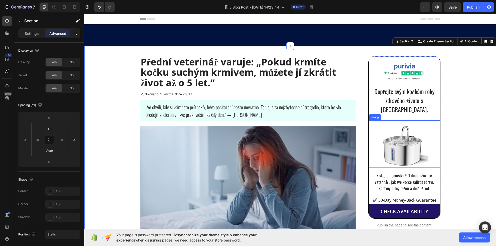
scroll to position [87, 0]
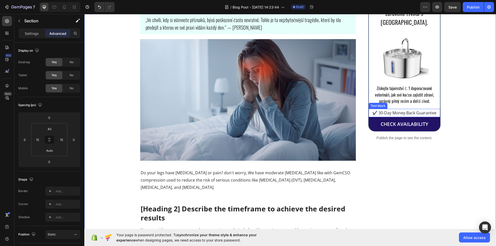
drag, startPoint x: 416, startPoint y: 104, endPoint x: 418, endPoint y: 105, distance: 2.6
click at [416, 109] on p "✔️ 30-Day Money-Back Guarantee" at bounding box center [404, 112] width 71 height 7
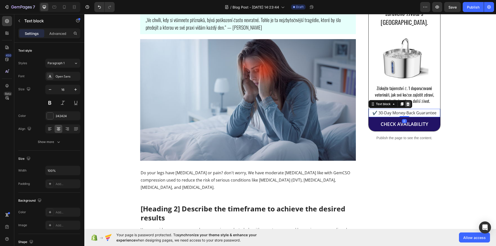
click at [409, 101] on div at bounding box center [408, 104] width 6 height 6
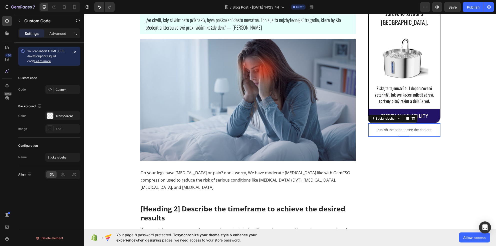
click at [420, 127] on p "Publish the page to see the content." at bounding box center [405, 129] width 72 height 5
click at [414, 116] on icon at bounding box center [414, 118] width 4 height 4
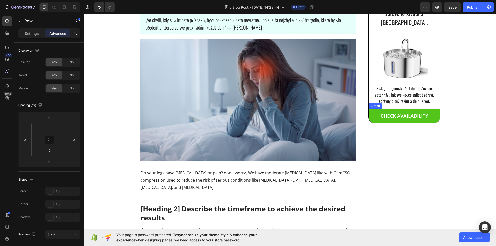
click at [427, 109] on button "CHECK AVAILABILITY" at bounding box center [405, 116] width 72 height 14
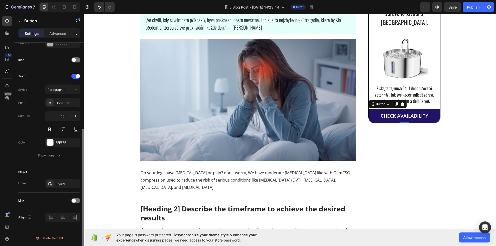
scroll to position [0, 0]
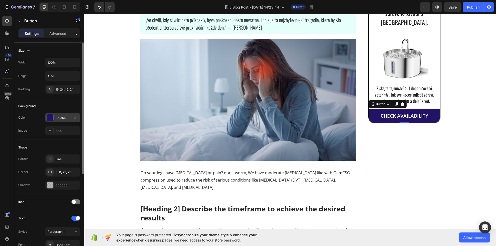
click at [50, 120] on div at bounding box center [50, 117] width 7 height 7
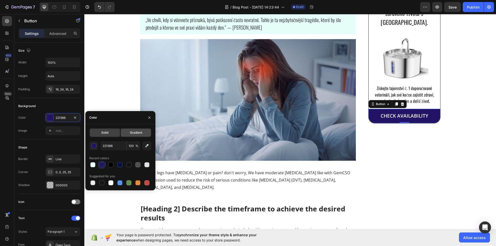
click at [130, 132] on div "Gradient" at bounding box center [136, 133] width 30 height 8
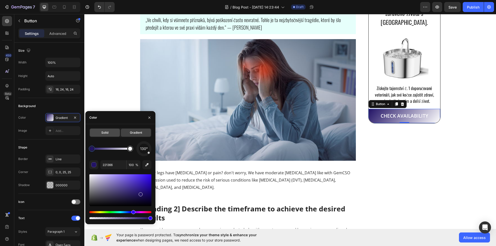
click at [102, 133] on span "Solid" at bounding box center [104, 132] width 7 height 5
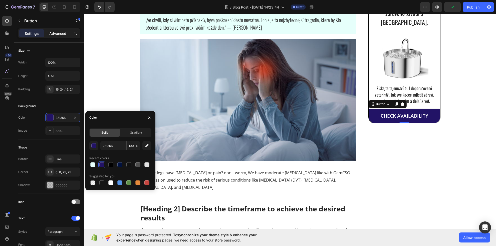
click at [57, 35] on p "Advanced" at bounding box center [57, 33] width 17 height 5
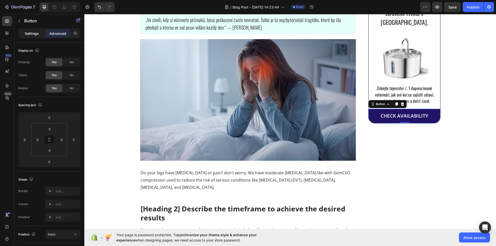
click at [29, 37] on div "Settings" at bounding box center [31, 33] width 25 height 8
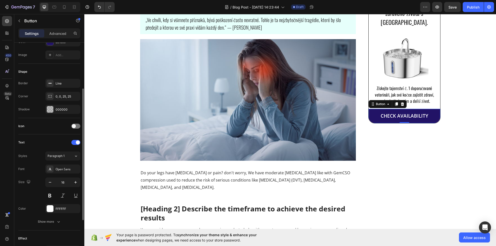
scroll to position [142, 0]
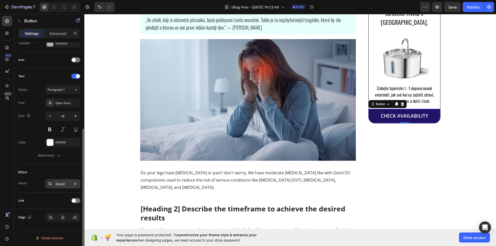
click at [50, 182] on icon at bounding box center [50, 184] width 4 height 4
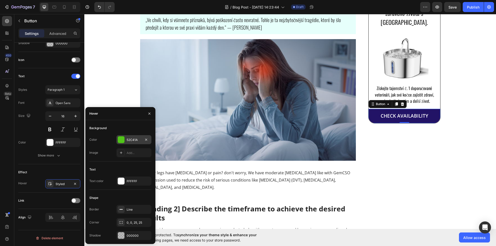
click at [119, 139] on div at bounding box center [121, 139] width 7 height 7
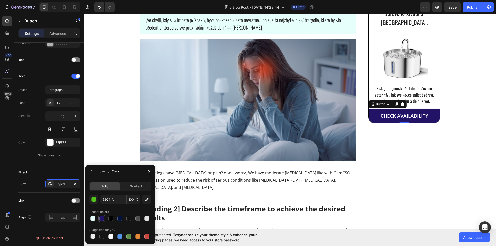
click at [100, 219] on div at bounding box center [101, 218] width 5 height 5
type input "221366"
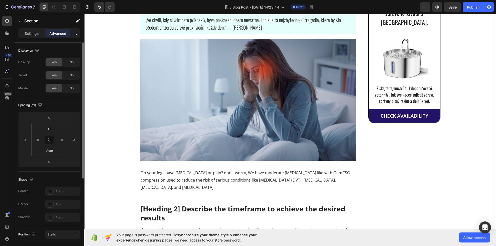
scroll to position [25, 0]
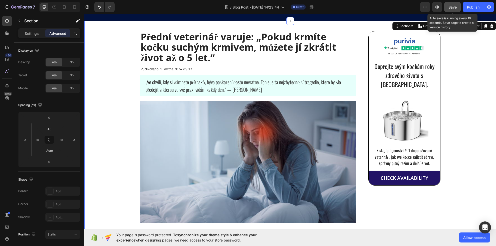
click at [452, 11] on button "Save" at bounding box center [453, 7] width 17 height 10
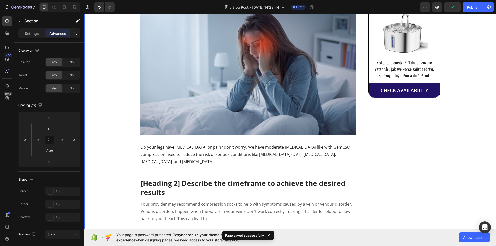
scroll to position [139, 0]
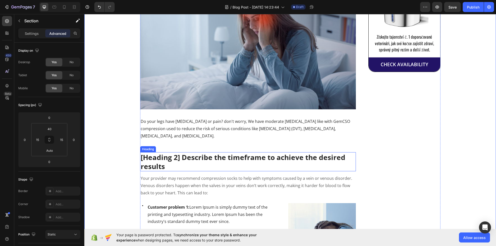
click at [169, 161] on p "[Heading 2] Describe the timeframe to achieve the desired results" at bounding box center [248, 162] width 215 height 18
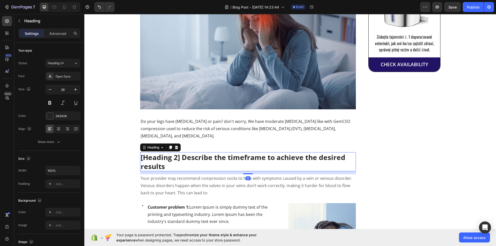
click at [167, 150] on div "Heading" at bounding box center [160, 147] width 41 height 8
click at [169, 148] on icon at bounding box center [171, 147] width 4 height 4
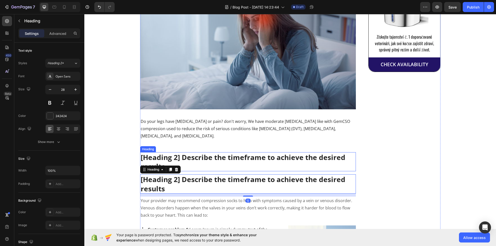
click at [216, 166] on p "[Heading 2] Describe the timeframe to achieve the desired results" at bounding box center [248, 162] width 215 height 18
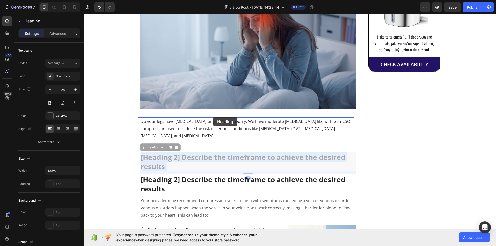
drag, startPoint x: 218, startPoint y: 163, endPoint x: 199, endPoint y: 135, distance: 34.5
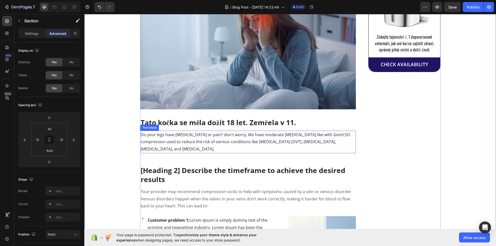
click at [151, 140] on p "Do your legs have varicose veins or pain? don't worry, We have moderate compres…" at bounding box center [248, 142] width 215 height 22
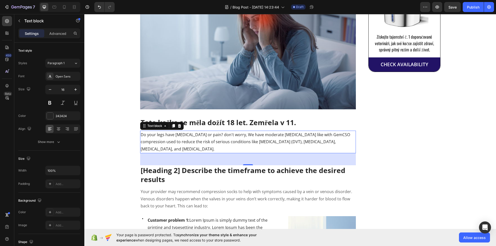
click at [243, 147] on p "Do your legs have varicose veins or pain? don't worry, We have moderate compres…" at bounding box center [248, 142] width 215 height 22
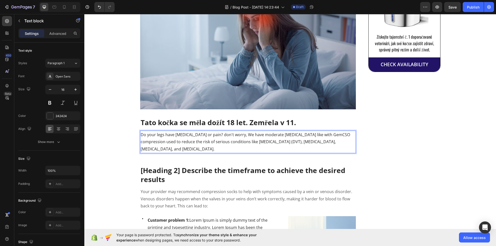
click at [242, 143] on p "Do your legs have varicose veins or pain? don't worry, We have moderate compres…" at bounding box center [248, 142] width 215 height 22
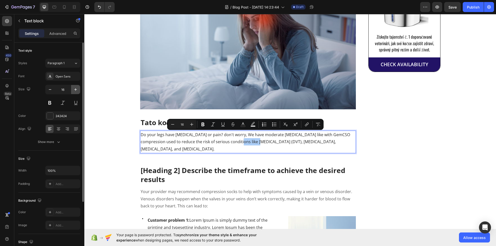
click at [77, 92] on button "button" at bounding box center [75, 89] width 9 height 9
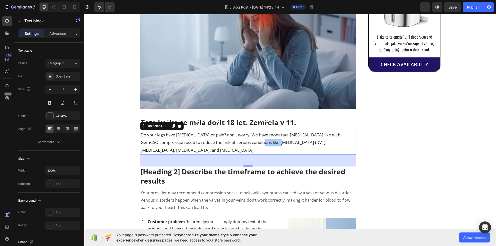
type input "18"
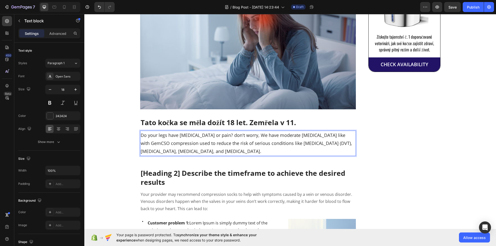
click at [187, 142] on p "Do your legs have varicose veins or pain? don't worry, We have moderate compres…" at bounding box center [248, 143] width 215 height 24
click at [188, 142] on p "Do your legs have varicose veins or pain? don't worry, We have moderate compres…" at bounding box center [248, 143] width 215 height 24
click at [221, 143] on p "Do your legs have varicose veins or pain? don't worry, We have moderate compres…" at bounding box center [248, 143] width 215 height 24
drag, startPoint x: 247, startPoint y: 150, endPoint x: 140, endPoint y: 135, distance: 108.8
click at [141, 135] on p "Do your legs have varicose veins or pain? don't worry, We have moderate compres…" at bounding box center [248, 143] width 215 height 24
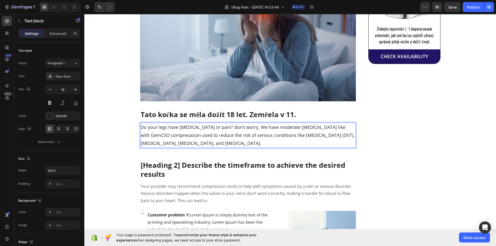
scroll to position [150, 0]
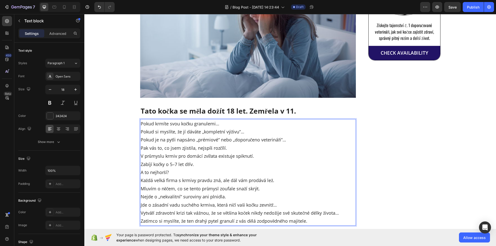
click at [222, 125] on p "Pokud krmíte svou kočku granulemi…" at bounding box center [248, 123] width 215 height 8
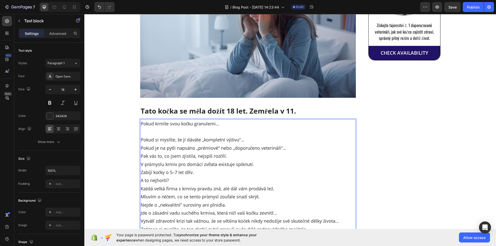
click at [253, 141] on p "Pokud si myslíte, že jí dáváte „kompletní výživu“…" at bounding box center [248, 140] width 215 height 8
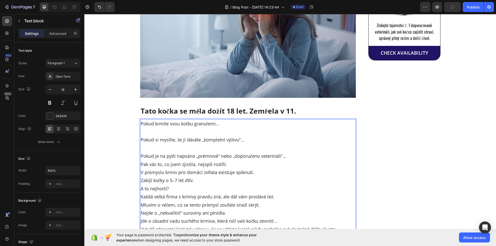
click at [292, 154] on p "Pokud je na pytli napsáno „prémiové“ nebo „doporučeno veterináři“…" at bounding box center [248, 156] width 215 height 8
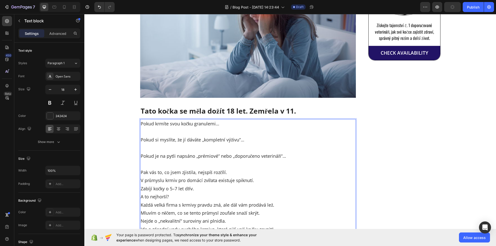
click at [273, 166] on p "Rich Text Editor. Editing area: main" at bounding box center [248, 164] width 215 height 8
click at [275, 170] on p "Pak vás to, co jsem zjistila, nejspíš rozčílí." at bounding box center [248, 172] width 215 height 8
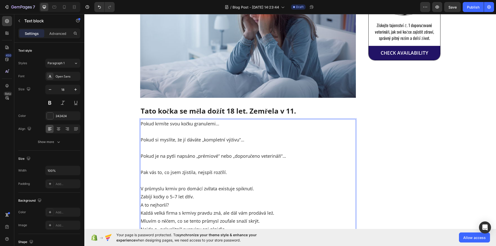
click at [280, 187] on p "V průmyslu krmiv pro domácí zvířata existuje spiknutí." at bounding box center [248, 188] width 215 height 8
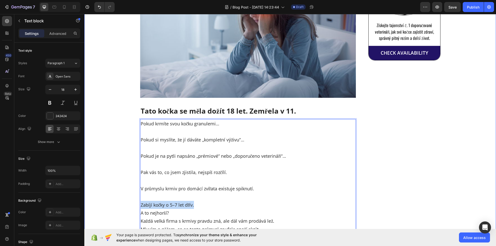
drag, startPoint x: 208, startPoint y: 205, endPoint x: 129, endPoint y: 206, distance: 79.4
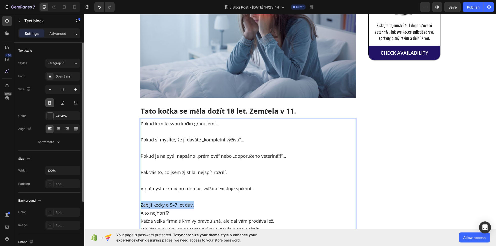
drag, startPoint x: 46, startPoint y: 104, endPoint x: 50, endPoint y: 105, distance: 4.0
click at [46, 103] on button at bounding box center [49, 102] width 9 height 9
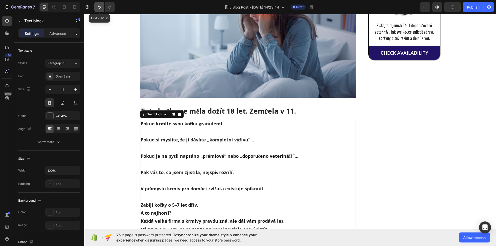
click at [98, 7] on icon "Undo/Redo" at bounding box center [99, 7] width 5 height 5
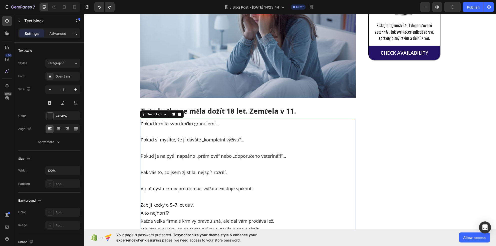
click at [193, 174] on p "Pak vás to, co jsem zjistila, nejspíš rozčílí." at bounding box center [248, 172] width 215 height 8
click at [190, 204] on p "Zabíjí kočky o 5–7 let dřív." at bounding box center [248, 205] width 215 height 8
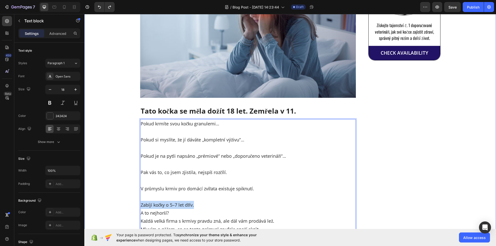
drag, startPoint x: 192, startPoint y: 204, endPoint x: 137, endPoint y: 203, distance: 55.1
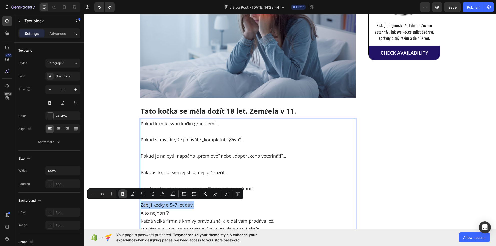
click at [125, 193] on icon "Editor contextual toolbar" at bounding box center [122, 193] width 5 height 5
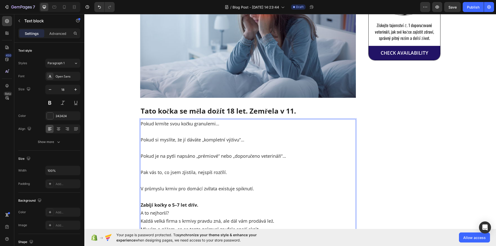
click at [184, 209] on p "A to nejhorší?" at bounding box center [248, 213] width 215 height 8
click at [199, 205] on p "Zabíjí kočky o 5–7 let dřív." at bounding box center [248, 205] width 215 height 8
click at [141, 212] on p "A to nejhorší?" at bounding box center [248, 213] width 215 height 8
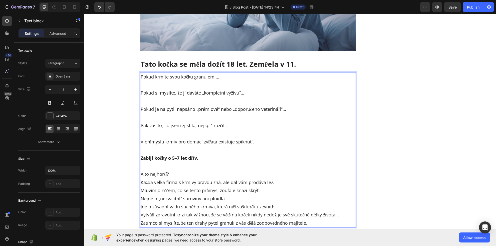
scroll to position [223, 0]
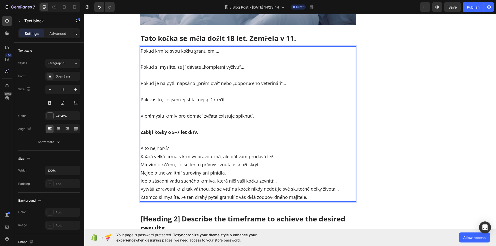
click at [176, 150] on p "A to nejhorší?" at bounding box center [248, 148] width 215 height 8
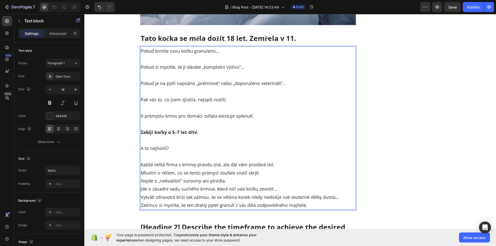
click at [272, 165] on p "Každá velká firma s krmivy pravdu zná, ale dál vám prodává lež." at bounding box center [248, 164] width 215 height 8
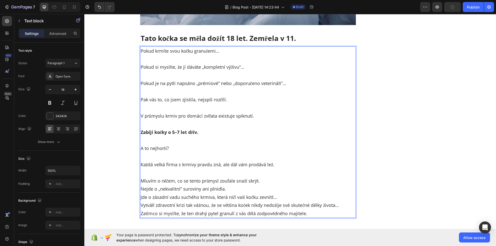
click at [270, 174] on p "Rich Text Editor. Editing area: main" at bounding box center [248, 173] width 215 height 8
click at [271, 180] on p "Mluvím o něčem, co se tento průmysl zoufale snaží skrýt." at bounding box center [248, 181] width 215 height 8
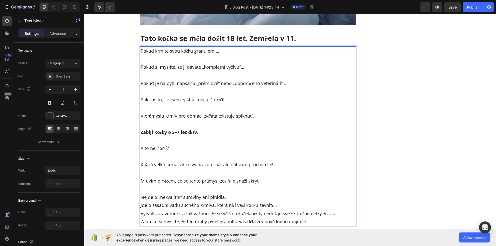
click at [275, 198] on p "Nejde o „nekvalitní“ suroviny ani plnidla." at bounding box center [248, 197] width 215 height 8
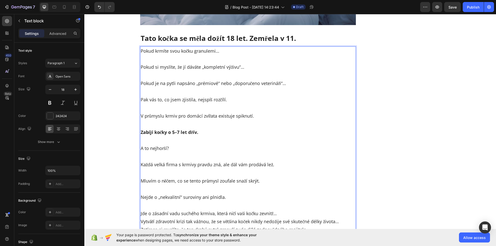
click at [285, 211] on p "Jde o zásadní vadu suchého krmiva, která ničí vaši kočku zevnitř…" at bounding box center [248, 213] width 215 height 8
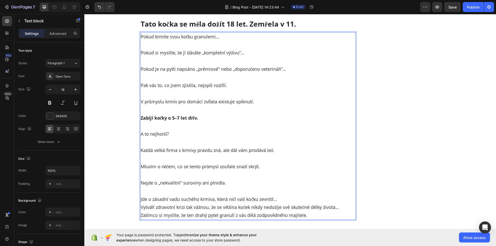
scroll to position [248, 0]
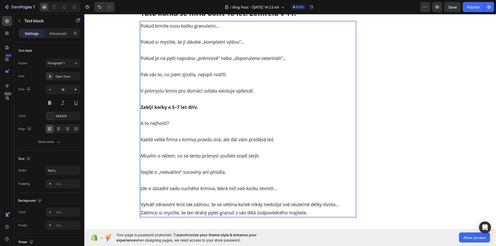
click at [315, 211] on p "Zatímco si myslíte, že ten drahý pytel granulí z vás dělá zodpovědného majitele." at bounding box center [248, 212] width 215 height 8
click at [340, 204] on p "Vytváří zdravotní krizi tak vážnou, že se většina koček nikdy nedožije své skut…" at bounding box center [248, 204] width 215 height 8
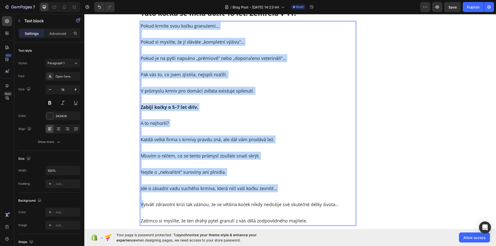
click at [141, 203] on p "Vytváří zdravotní krizi tak vážnou, že se většina koček nikdy nedožije své skut…" at bounding box center [248, 204] width 215 height 8
click at [142, 204] on p "Vytváří zdravotní krizi tak vážnou, že se většina koček nikdy nedožije své skut…" at bounding box center [248, 204] width 215 height 8
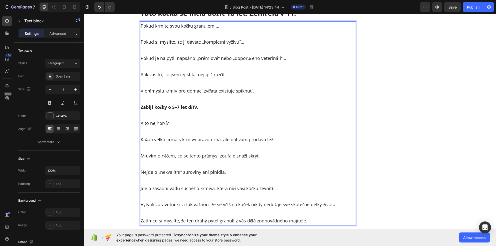
click at [141, 204] on p "Vytváří zdravotní krizi tak vážnou, že se většina koček nikdy nedožije své skut…" at bounding box center [248, 204] width 215 height 8
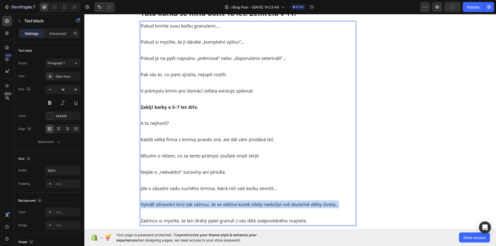
drag, startPoint x: 140, startPoint y: 204, endPoint x: 339, endPoint y: 205, distance: 199.6
click at [339, 205] on p "Vytváří zdravotní krizi tak vážnou, že se většina koček nikdy nedožije své skut…" at bounding box center [248, 204] width 215 height 8
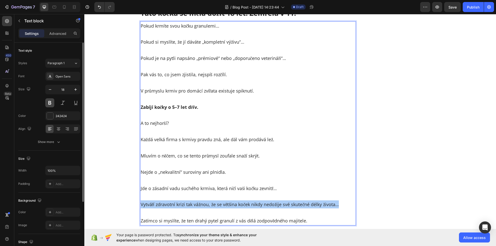
click at [51, 105] on button at bounding box center [49, 102] width 9 height 9
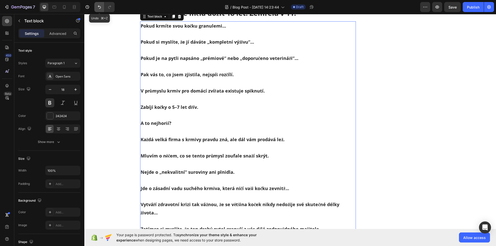
click at [97, 10] on button "Undo/Redo" at bounding box center [99, 7] width 10 height 10
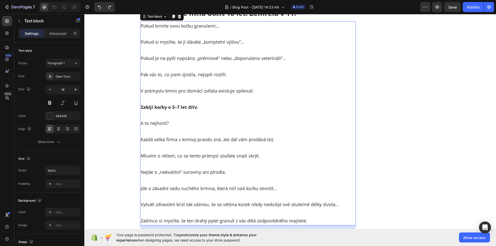
click at [218, 230] on div "Your page is password protected. To synchronize your theme style & enhance your…" at bounding box center [290, 237] width 412 height 17
click at [306, 200] on p "Vytváří zdravotní krizi tak vážnou, že se většina koček nikdy nedožije své skut…" at bounding box center [248, 204] width 215 height 8
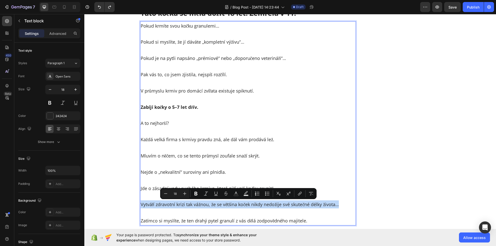
drag, startPoint x: 343, startPoint y: 204, endPoint x: 139, endPoint y: 203, distance: 204.2
click at [141, 203] on p "Vytváří zdravotní krizi tak vážnou, že se většina koček nikdy nedožije své skut…" at bounding box center [248, 204] width 215 height 8
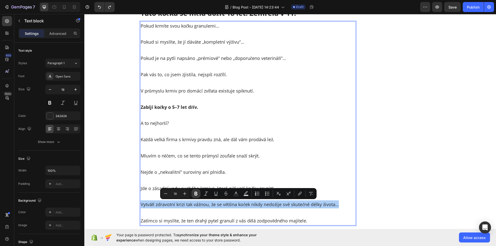
click at [196, 191] on button "Bold" at bounding box center [196, 193] width 9 height 9
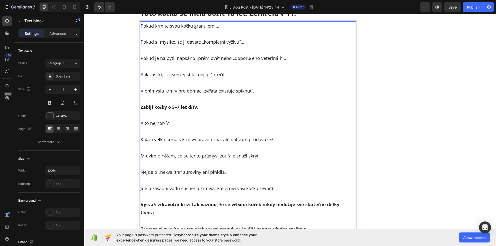
click at [203, 174] on p "Nejde o „nekvalitní“ suroviny ani plnidla." at bounding box center [248, 172] width 215 height 8
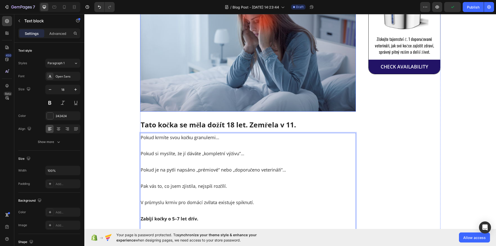
scroll to position [0, 0]
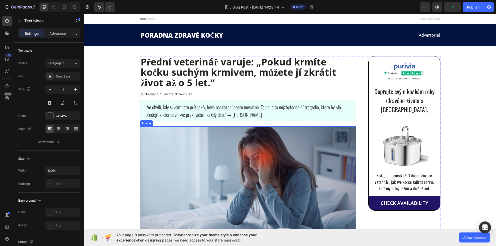
click at [199, 152] on img at bounding box center [248, 186] width 216 height 121
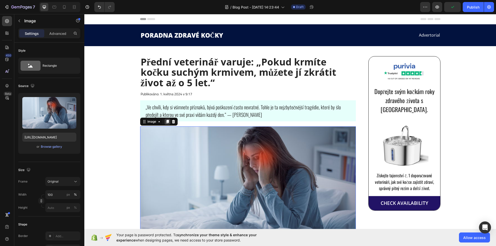
click at [168, 121] on div at bounding box center [168, 121] width 6 height 6
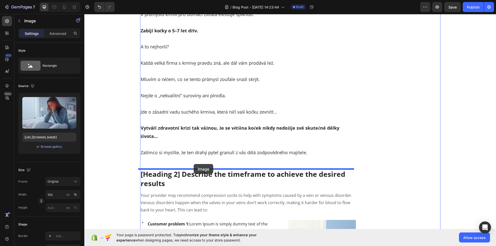
drag, startPoint x: 203, startPoint y: 123, endPoint x: 194, endPoint y: 164, distance: 42.1
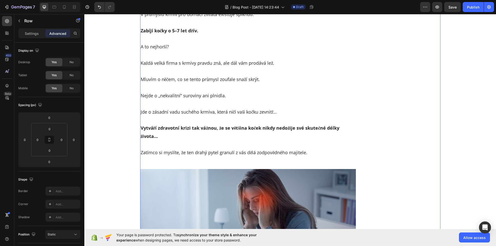
click at [197, 148] on p "Zatímco si myslíte, že ten drahý pytel granulí z vás dělá zodpovědného majitele." at bounding box center [248, 152] width 215 height 8
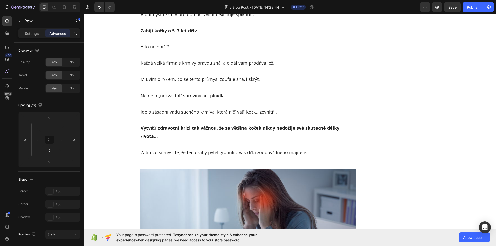
click at [175, 155] on p "Zatímco si myslíte, že ten drahý pytel granulí z vás dělá zodpovědného majitele." at bounding box center [248, 152] width 215 height 8
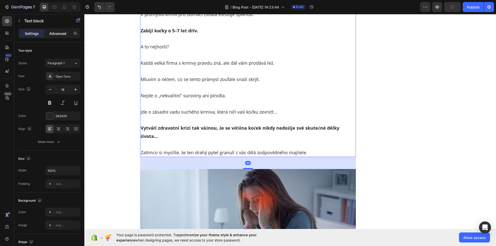
click at [58, 36] on p "Advanced" at bounding box center [57, 33] width 17 height 5
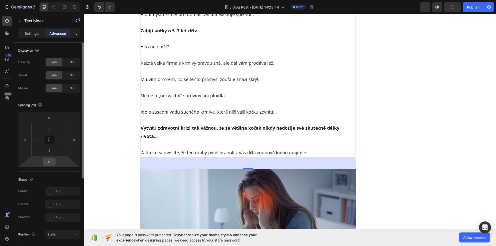
click at [54, 162] on input "48" at bounding box center [49, 162] width 10 height 8
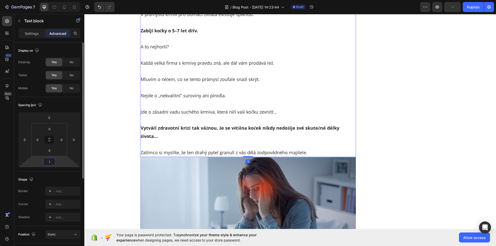
type input "10"
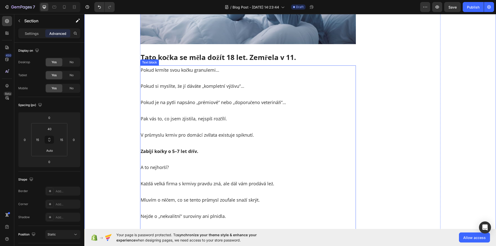
scroll to position [124, 0]
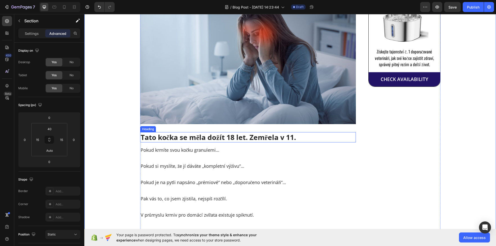
click at [188, 136] on p "Tato kočka se měla dožít 18 let. Zemřela v 11." at bounding box center [248, 137] width 215 height 9
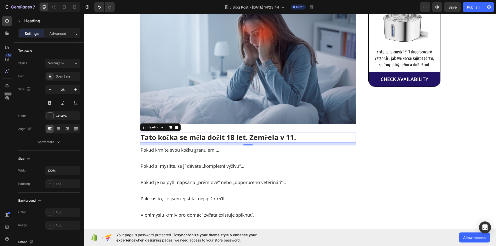
click at [170, 127] on icon at bounding box center [171, 127] width 4 height 4
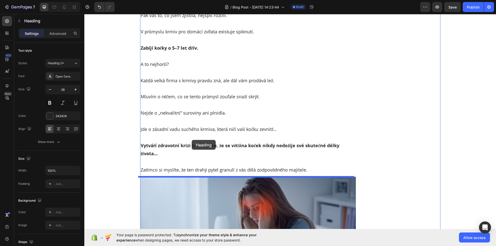
scroll to position [529, 0]
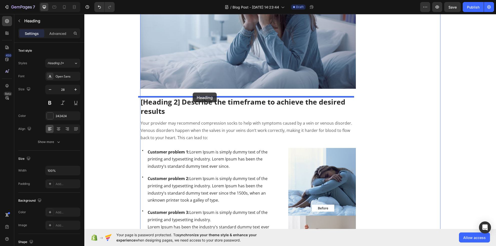
drag, startPoint x: 195, startPoint y: 152, endPoint x: 193, endPoint y: 92, distance: 59.9
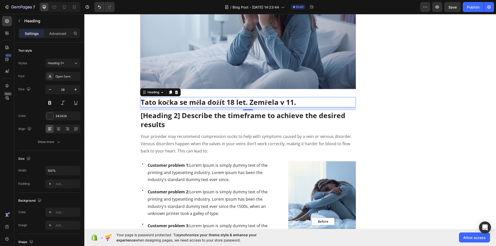
scroll to position [339, 0]
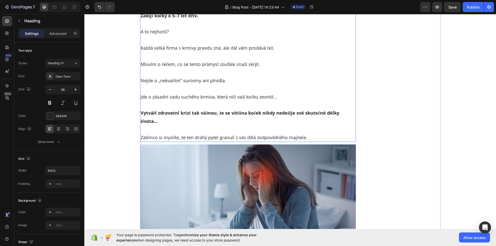
click at [193, 98] on p "Jde o zásadní vadu suchého krmiva, která ničí vaši kočku zevnitř…" at bounding box center [248, 97] width 215 height 8
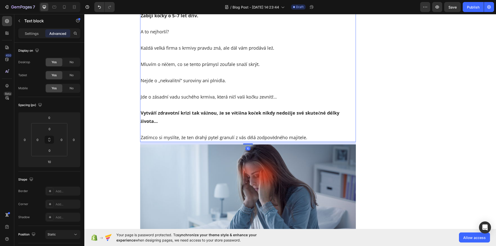
scroll to position [241, 0]
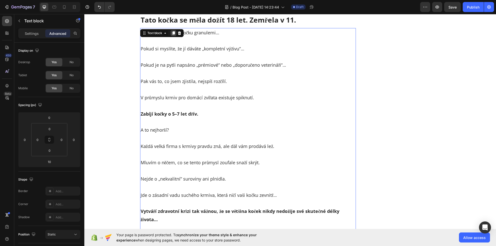
click at [171, 35] on div at bounding box center [174, 33] width 6 height 6
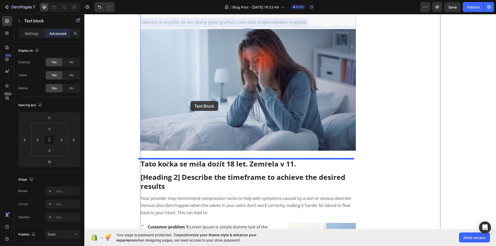
scroll to position [675, 0]
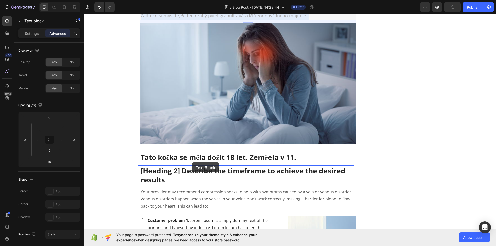
drag, startPoint x: 193, startPoint y: 95, endPoint x: 192, endPoint y: 162, distance: 66.9
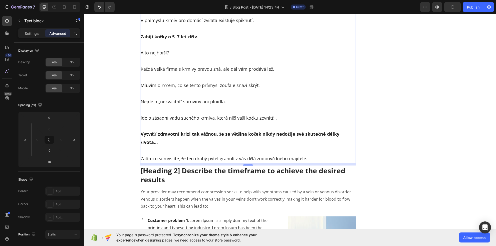
scroll to position [461, 0]
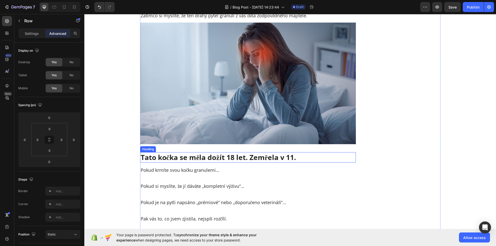
click at [240, 154] on p "Tato kočka se měla dožít 18 let. Zemřela v 11." at bounding box center [248, 157] width 215 height 9
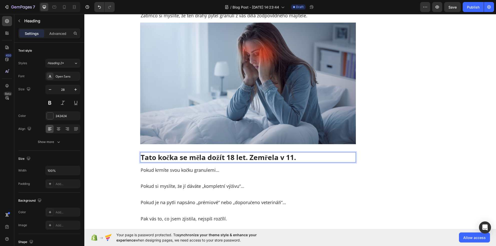
click at [205, 158] on p "Tato kočka se měla dožít 18 let. Zemřela v 11." at bounding box center [248, 157] width 215 height 9
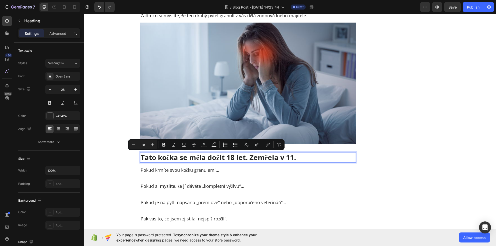
click at [212, 157] on p "Tato kočka se měla dožít 18 let. Zemřela v 11." at bounding box center [248, 157] width 215 height 9
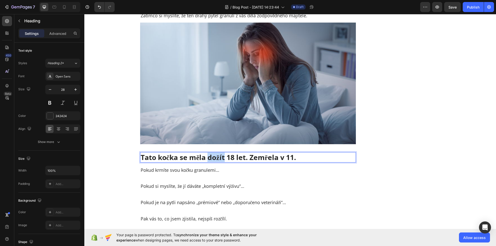
click at [212, 157] on p "Tato kočka se měla dožít 18 let. Zemřela v 11." at bounding box center [248, 157] width 215 height 9
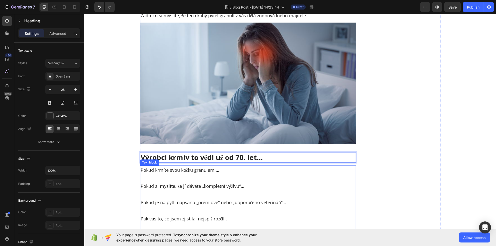
click at [232, 172] on p "Pokud krmíte svou kočku granulemi…" at bounding box center [248, 170] width 215 height 8
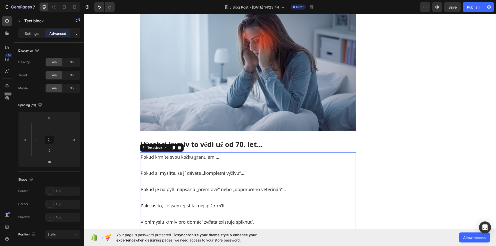
scroll to position [548, 0]
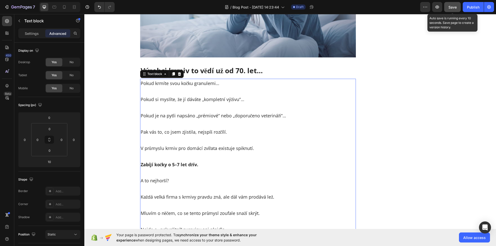
click at [449, 7] on span "Save" at bounding box center [453, 7] width 8 height 4
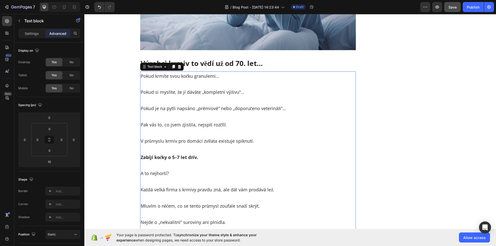
scroll to position [581, 0]
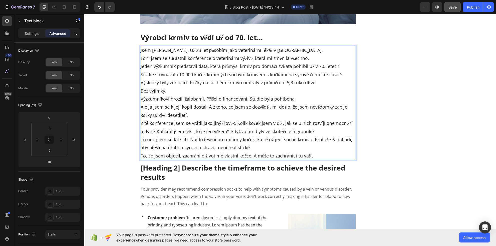
click at [307, 49] on p "Jsem Dr. Michael Harrison. Už 23 let působím jako veterinární lékař v Seattlu. …" at bounding box center [248, 103] width 215 height 114
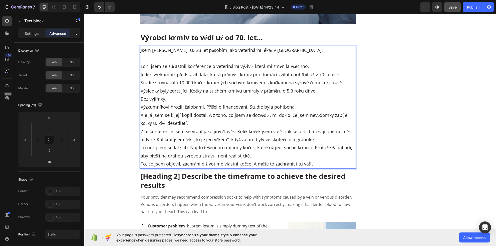
click at [315, 67] on p "⁠⁠⁠⁠⁠⁠⁠ Loni jsem se zúčastnil konference o veterinární výživě, která mi změnil…" at bounding box center [248, 111] width 215 height 114
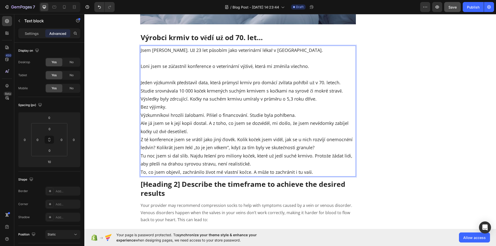
click at [345, 91] on p "⁠⁠⁠⁠⁠⁠⁠ Jeden výzkumník představil data, která průmysl krmiv pro domácí zvířata…" at bounding box center [248, 122] width 215 height 105
click at [345, 83] on p "Jeden výzkumník představil data, která průmysl krmiv pro domácí zvířata pohřbil…" at bounding box center [248, 122] width 215 height 105
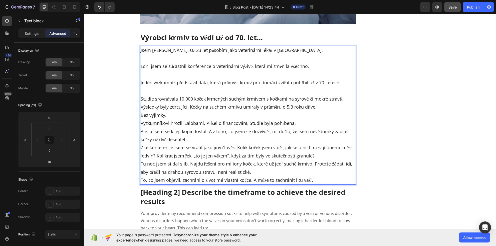
click at [346, 99] on p "⁠⁠⁠⁠⁠⁠⁠ Studie srovnávala 10 000 koček krmených suchým krmivem s kočkami na syr…" at bounding box center [248, 135] width 215 height 97
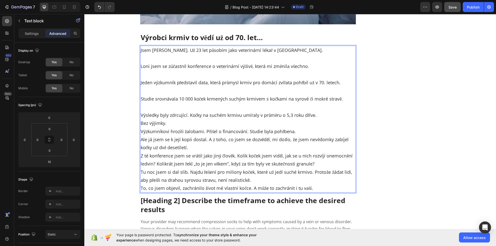
click at [331, 114] on p "⁠⁠⁠⁠⁠⁠⁠ Výsledky byly zdrcující. Kočky na suchém krmivu umíraly v průměru o 5,3…" at bounding box center [248, 147] width 215 height 89
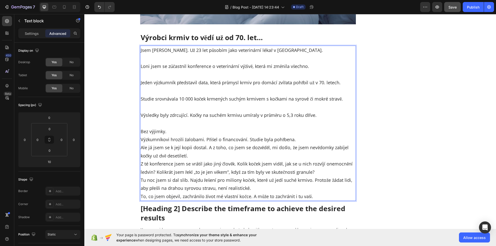
click at [312, 136] on p "⁠⁠⁠⁠⁠⁠⁠ Bez výjimky. Výzkumníkovi hrozili žalobami. Přišel o financování. Studi…" at bounding box center [248, 159] width 215 height 81
click at [307, 134] on p "Bez výjimky. Výzkumníkovi hrozili žalobami. Přišel o financování. Studie byla p…" at bounding box center [248, 159] width 215 height 81
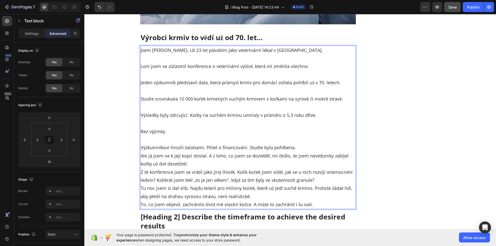
click at [304, 151] on p "⁠⁠⁠⁠⁠⁠⁠ Výzkumníkovi hrozili žalobami. Přišel o financování. Studie byla pohřbe…" at bounding box center [248, 171] width 215 height 73
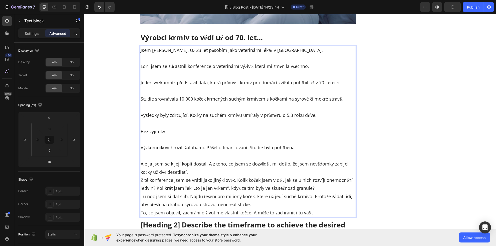
scroll to position [616, 0]
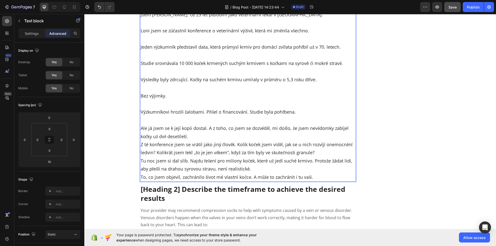
click at [303, 137] on p "⁠⁠⁠⁠⁠⁠⁠ Ale já jsem se k její kopii dostal. A z toho, co jsem se dozvěděl, mi d…" at bounding box center [248, 148] width 215 height 65
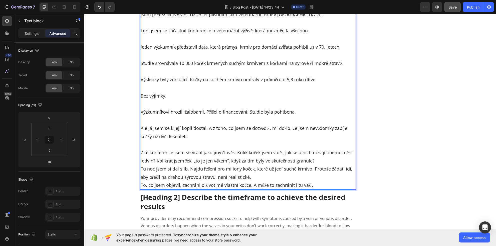
click at [327, 159] on p "⁠⁠⁠⁠⁠⁠⁠ Z té konference jsem se vrátil jako jiný člověk. Kolik koček jsem viděl…" at bounding box center [248, 164] width 215 height 49
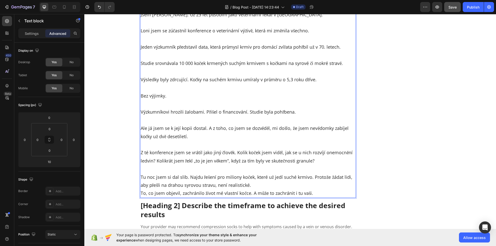
click at [307, 180] on p "⁠⁠⁠⁠⁠⁠⁠ Tu noc jsem si dal slib. Najdu řešení pro miliony koček, které už jedí …" at bounding box center [248, 181] width 215 height 33
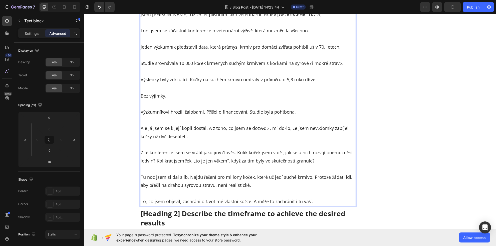
scroll to position [610, 0]
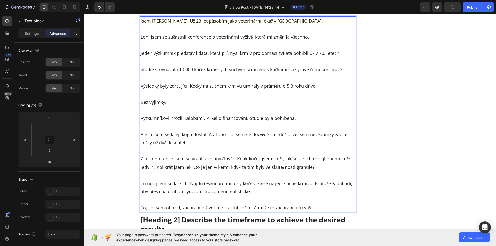
click at [237, 91] on p "Bez výjimky." at bounding box center [248, 98] width 215 height 16
click at [194, 85] on p "Výsledky byly zdrcující. Kočky na suchém krmivu umíraly v průměru o 5,3 roku dř…" at bounding box center [248, 81] width 215 height 16
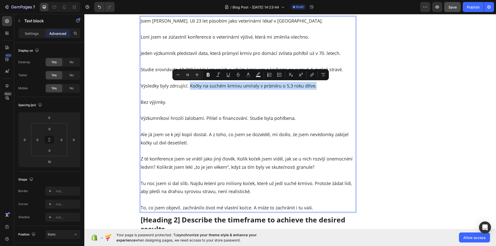
drag, startPoint x: 188, startPoint y: 86, endPoint x: 315, endPoint y: 86, distance: 127.5
click at [315, 86] on p "Výsledky byly zdrcující. Kočky na suchém krmivu umíraly v průměru o 5,3 roku dř…" at bounding box center [248, 81] width 215 height 16
click at [207, 74] on icon "Editor contextual toolbar" at bounding box center [208, 75] width 3 height 4
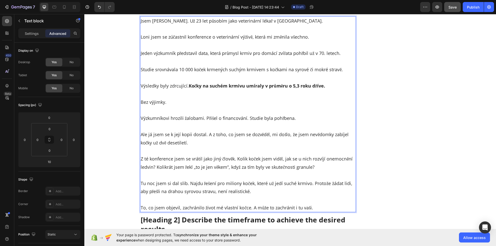
click at [212, 96] on p "Bez výjimky." at bounding box center [248, 98] width 215 height 16
click at [251, 204] on p "To, co jsem objevil, zachránilo život mé vlastní kočce. A může to zachránit i t…" at bounding box center [248, 203] width 215 height 16
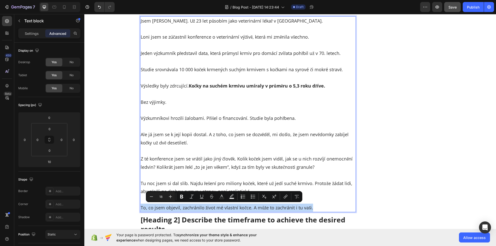
drag, startPoint x: 312, startPoint y: 208, endPoint x: 139, endPoint y: 206, distance: 172.6
click at [141, 206] on p "To, co jsem objevil, zachránilo život mé vlastní kočce. A může to zachránit i t…" at bounding box center [248, 203] width 215 height 16
click at [181, 199] on button "Bold" at bounding box center [181, 196] width 9 height 9
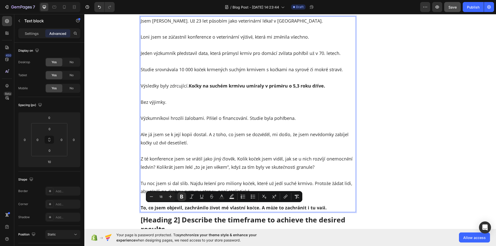
click at [296, 167] on p "Z té konference jsem se vrátil jako jiný člověk. Kolik koček jsem viděl, jak se…" at bounding box center [248, 159] width 215 height 24
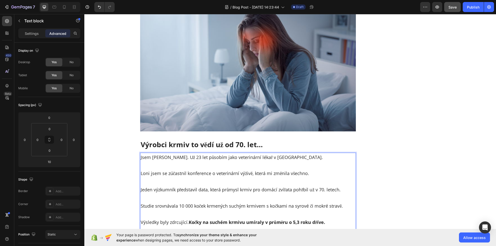
scroll to position [422, 0]
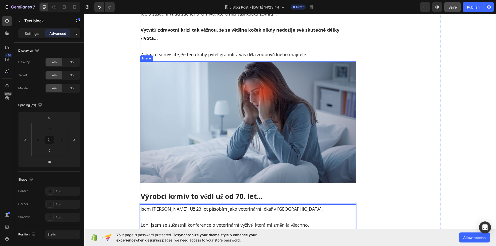
click at [239, 123] on img at bounding box center [248, 121] width 216 height 121
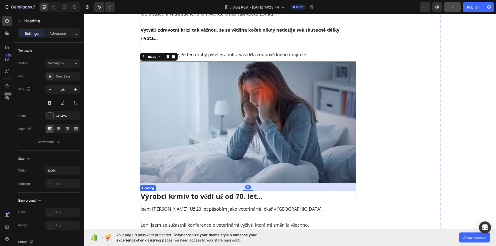
click at [281, 200] on p "Výrobci krmiv to vědí už od 70. let…" at bounding box center [248, 195] width 215 height 9
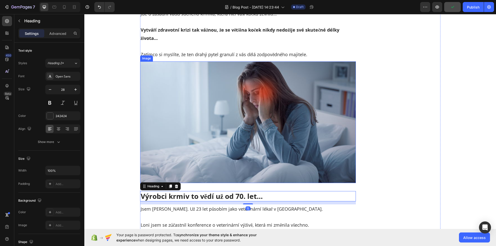
click at [236, 151] on img at bounding box center [248, 121] width 216 height 121
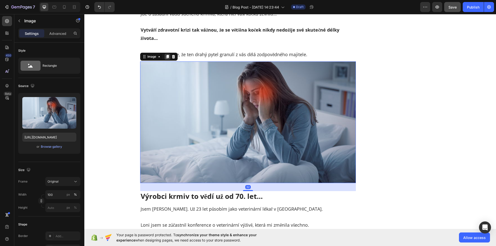
click at [167, 57] on icon at bounding box center [167, 57] width 3 height 4
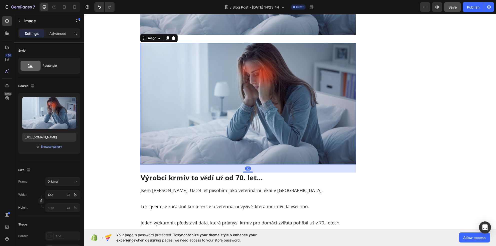
scroll to position [581, 0]
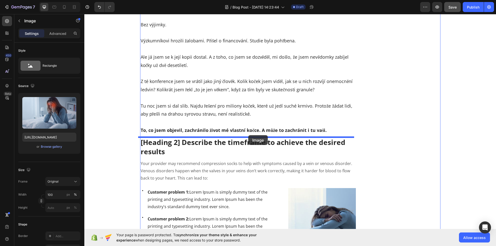
drag, startPoint x: 259, startPoint y: 113, endPoint x: 248, endPoint y: 135, distance: 23.9
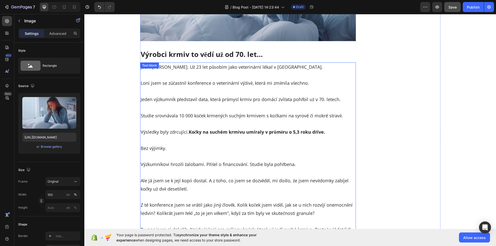
scroll to position [457, 0]
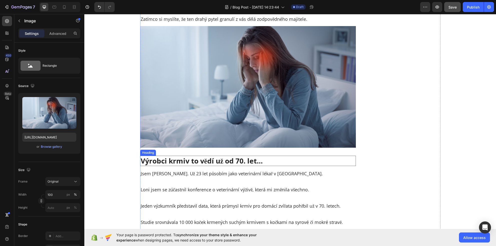
click at [206, 158] on p "Výrobci krmiv to vědí už od 70. let…" at bounding box center [248, 160] width 215 height 9
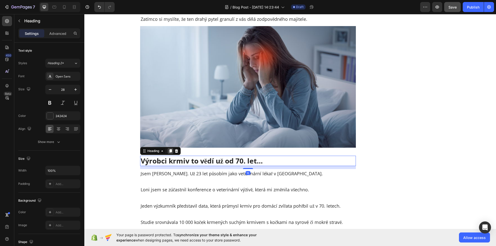
click at [169, 151] on icon at bounding box center [170, 151] width 3 height 4
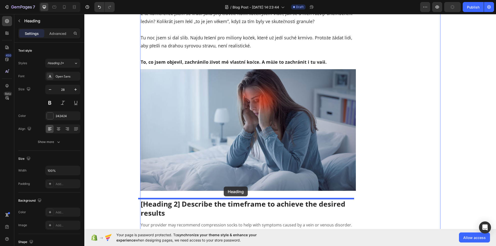
drag, startPoint x: 226, startPoint y: 176, endPoint x: 224, endPoint y: 186, distance: 10.7
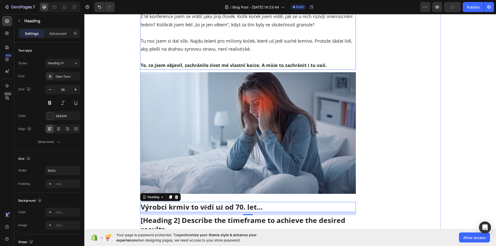
click at [244, 54] on p "To, co jsem objevil, zachránilo život mé vlastní kočce. A může to zachránit i t…" at bounding box center [248, 61] width 215 height 16
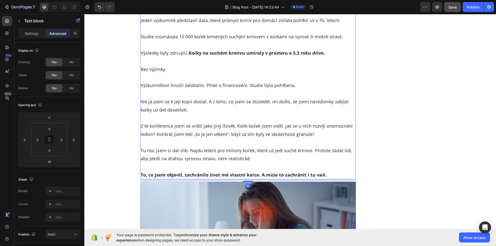
scroll to position [581, 0]
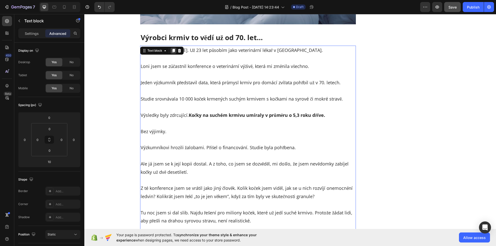
click at [173, 50] on icon at bounding box center [174, 51] width 4 height 4
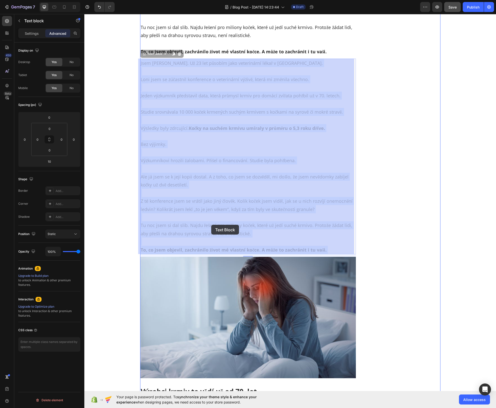
scroll to position [834, 0]
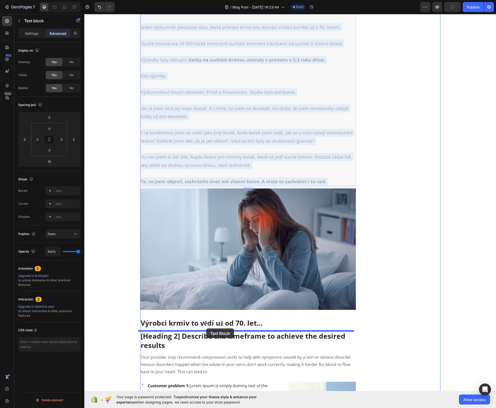
drag, startPoint x: 216, startPoint y: 209, endPoint x: 206, endPoint y: 329, distance: 120.4
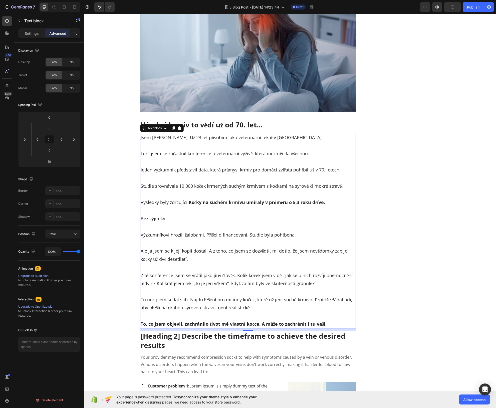
scroll to position [636, 0]
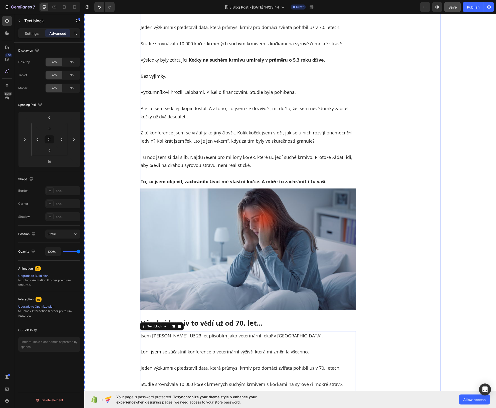
click at [218, 245] on p "Výrobci krmiv to vědí už od 70. let…" at bounding box center [248, 323] width 215 height 9
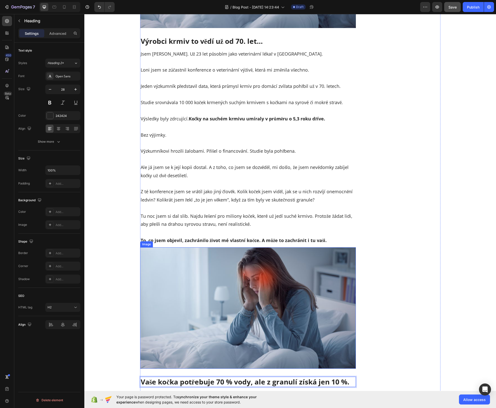
scroll to position [709, 0]
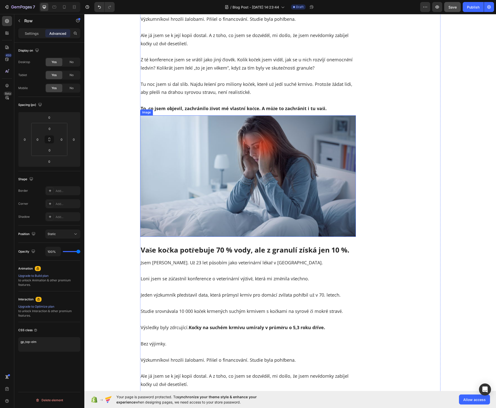
click at [270, 148] on img at bounding box center [248, 175] width 216 height 121
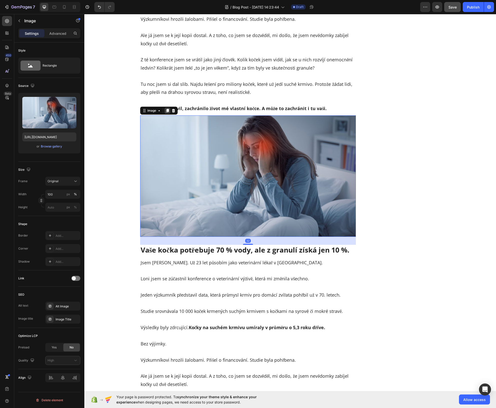
click at [167, 110] on icon at bounding box center [167, 111] width 3 height 4
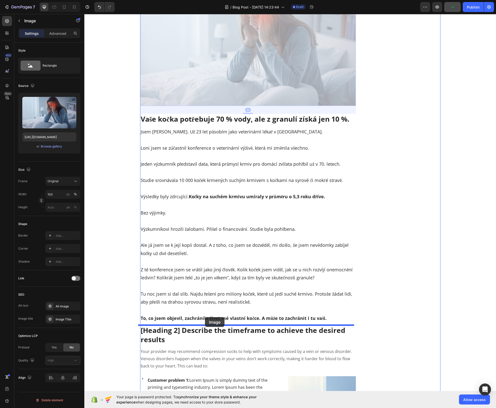
drag, startPoint x: 222, startPoint y: 263, endPoint x: 205, endPoint y: 317, distance: 57.0
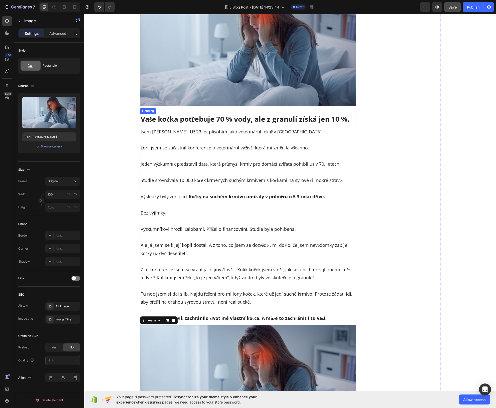
click at [238, 138] on p "Loni jsem se zúčastnil konference o veterinární výživě, která mi změnila všechn…" at bounding box center [248, 144] width 215 height 16
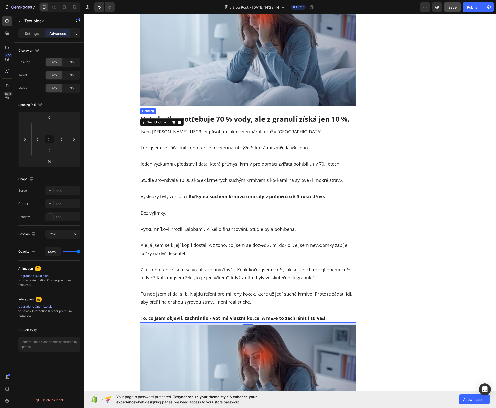
click at [219, 121] on p "Vaše kočka potřebuje 70 % vody, ale z granulí získá jen 10 %." at bounding box center [248, 118] width 215 height 9
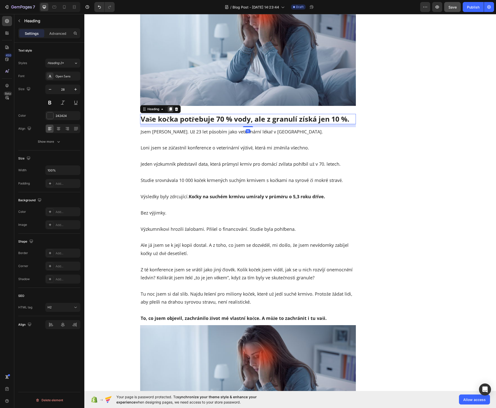
click at [171, 109] on icon at bounding box center [171, 109] width 4 height 4
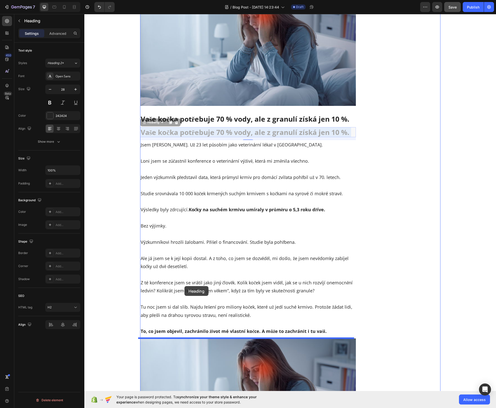
scroll to position [939, 0]
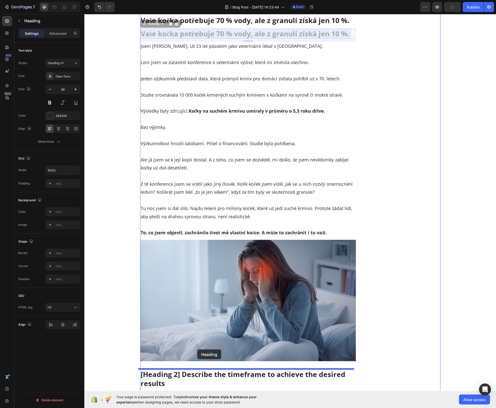
drag, startPoint x: 172, startPoint y: 135, endPoint x: 197, endPoint y: 350, distance: 216.7
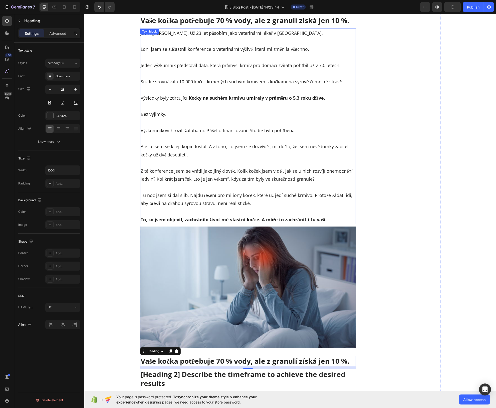
click at [204, 90] on p "Výsledky byly zdrcující. Kočky na suchém krmivu umíraly v průměru o 5,3 roku dř…" at bounding box center [248, 94] width 215 height 16
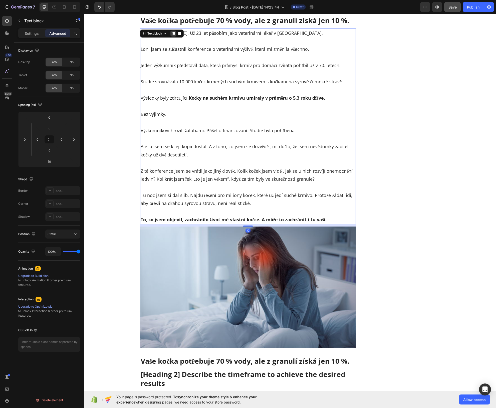
click at [171, 36] on div at bounding box center [174, 34] width 6 height 6
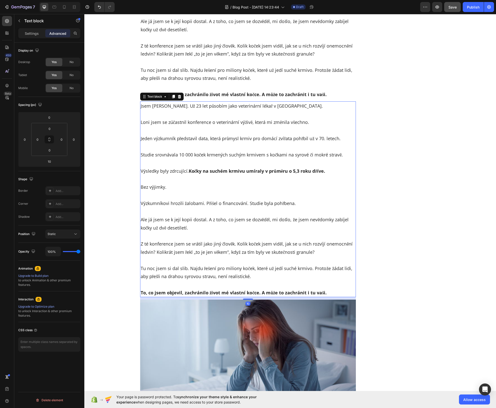
scroll to position [1152, 0]
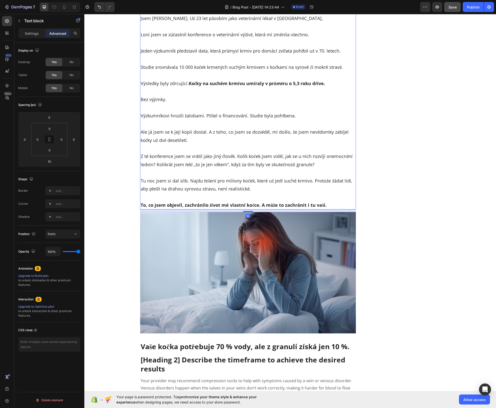
click at [207, 107] on p "Výzkumníkovi hrozili žalobami. Přišel o financování. Studie byla pohřbena." at bounding box center [248, 112] width 215 height 16
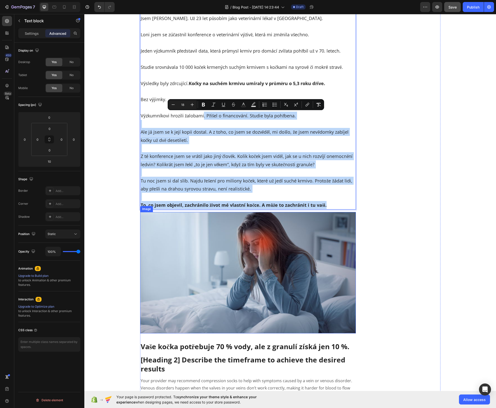
drag, startPoint x: 202, startPoint y: 119, endPoint x: 197, endPoint y: 328, distance: 209.0
click at [197, 245] on div "Přední veterinář varuje: „Pokud krmíte kočku suchým krmivem, můžete jí zkrátit …" at bounding box center [248, 172] width 216 height 2534
click at [115, 145] on div "Přední veterinář varuje: „Pokud krmíte kočku suchým krmivem, můžete jí zkrátit …" at bounding box center [290, 172] width 405 height 2534
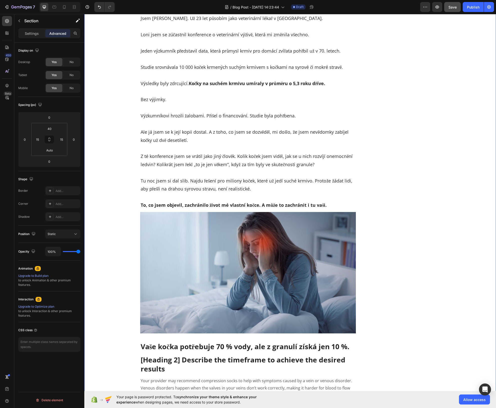
scroll to position [1119, 0]
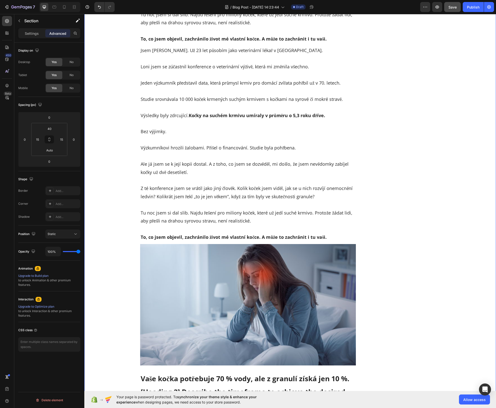
click at [204, 116] on strong "Kočky na suchém krmivu umíraly v průměru o 5,3 roku dříve." at bounding box center [257, 115] width 137 height 6
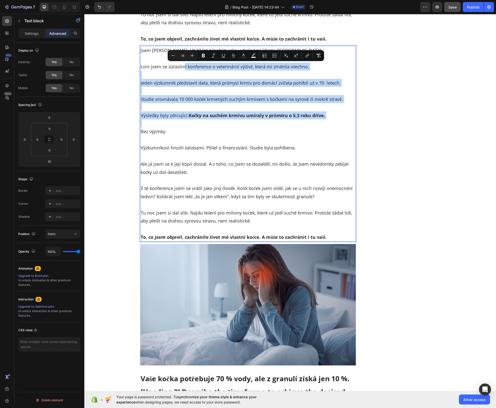
drag, startPoint x: 183, startPoint y: 66, endPoint x: 178, endPoint y: 124, distance: 58.4
click at [178, 123] on p "Bez výjimky." at bounding box center [248, 127] width 215 height 16
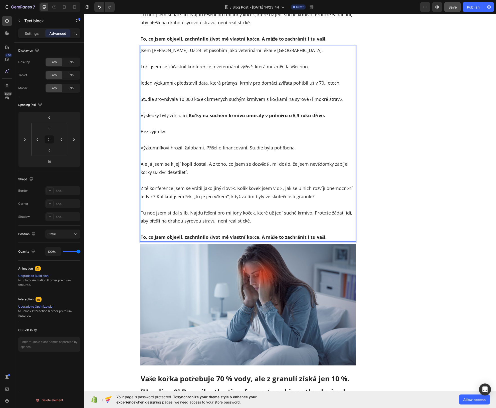
click at [157, 57] on p "Loni jsem se zúčastnil konference o veterinární výživě, která mi změnila všechn…" at bounding box center [248, 63] width 215 height 16
click at [122, 61] on div "Přední veterinář varuje: „Pokud krmíte kočku suchým krmivem, můžete jí zkrátit …" at bounding box center [290, 204] width 405 height 2534
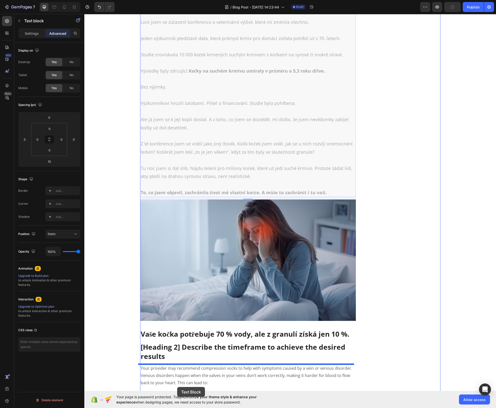
scroll to position [1181, 0]
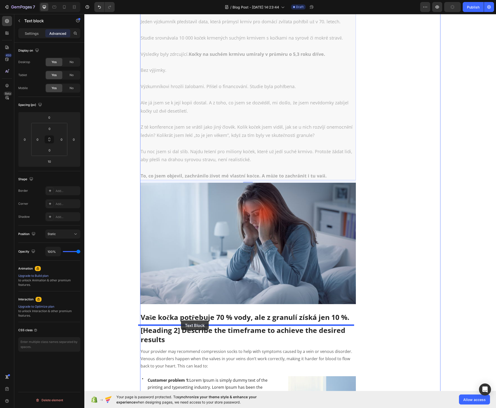
drag, startPoint x: 154, startPoint y: 52, endPoint x: 181, endPoint y: 321, distance: 269.7
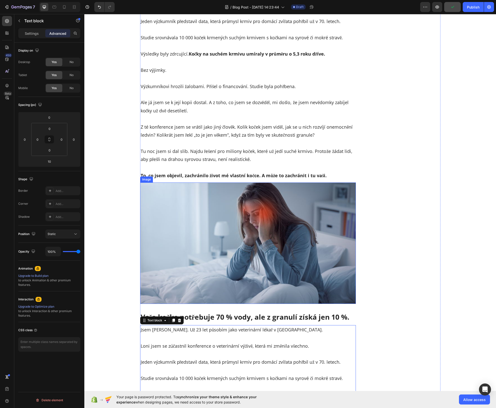
scroll to position [882, 0]
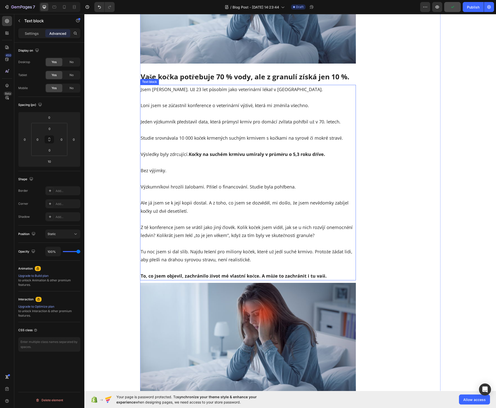
click at [230, 183] on p "Výzkumníkovi hrozili žalobami. Přišel o financování. Studie byla pohřbena." at bounding box center [248, 183] width 215 height 16
click at [224, 167] on p "Bez výjimky." at bounding box center [248, 166] width 215 height 16
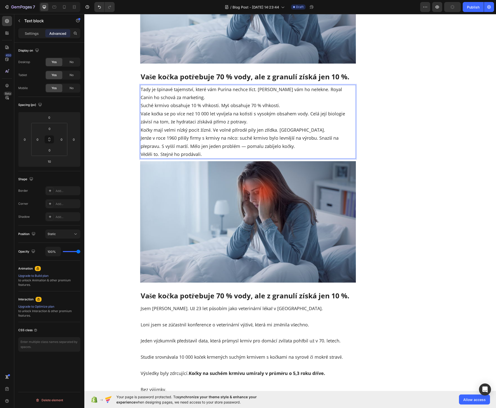
click at [220, 92] on p "Tady je špinavé tajemství, které vám Purina nechce říct. Hill’s vám ho neřekne.…" at bounding box center [248, 121] width 215 height 73
click at [219, 94] on p "Tady je špinavé tajemství, které vám Purina nechce říct. Hill’s vám ho neřekne.…" at bounding box center [248, 121] width 215 height 73
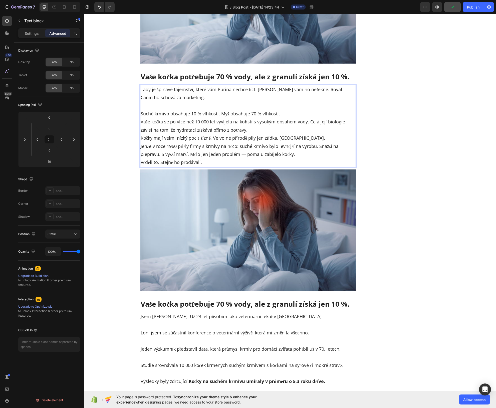
click at [293, 110] on p "⁠⁠⁠⁠⁠⁠⁠ Suché krmivo obsahuje 10 % vlhkosti. Myš obsahuje 70 % vlhkosti. Vaše k…" at bounding box center [248, 133] width 215 height 65
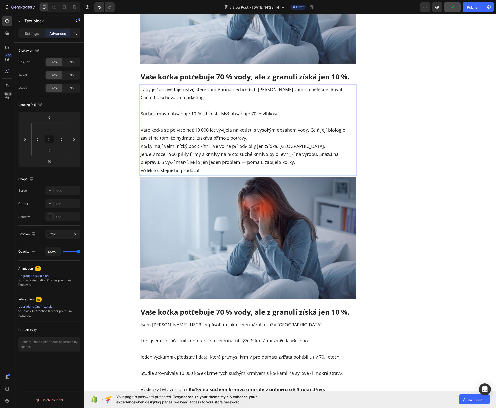
click at [299, 135] on p "⁠⁠⁠⁠⁠⁠⁠ Vaše kočka se po více než 10 000 let vyvíjela na kořisti s vysokým obsa…" at bounding box center [248, 146] width 215 height 57
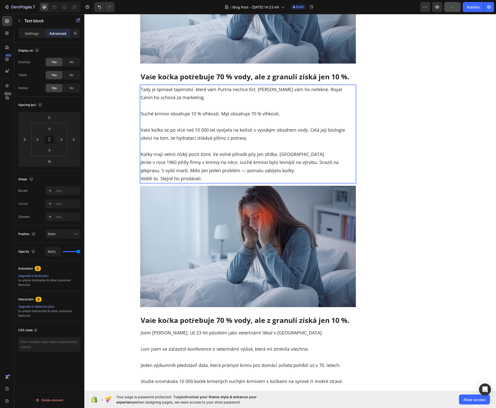
click at [309, 155] on p "⁠⁠⁠⁠⁠⁠⁠ Kočky mají velmi nízký pocit žízně. Ve volné přírodě pily jen zřídka. N…" at bounding box center [248, 162] width 215 height 41
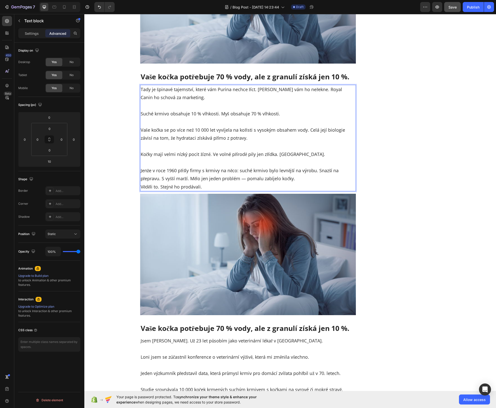
click at [319, 177] on p "⁠⁠⁠⁠⁠⁠⁠ Jenže v roce 1960 přišly firmy s krmivy na něco: suché krmivo bylo levn…" at bounding box center [248, 174] width 215 height 33
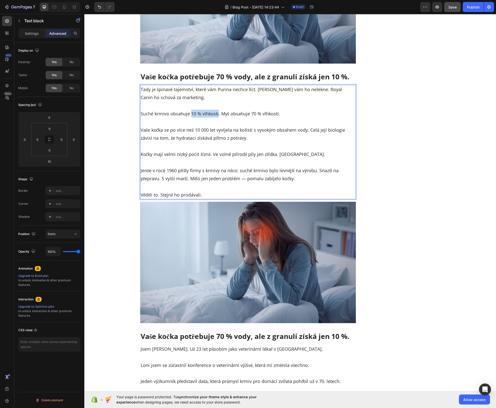
drag, startPoint x: 189, startPoint y: 113, endPoint x: 216, endPoint y: 114, distance: 27.3
click at [216, 114] on p "Suché krmivo obsahuje 10 % vlhkosti. Myš obsahuje 70 % vlhkosti." at bounding box center [248, 109] width 215 height 16
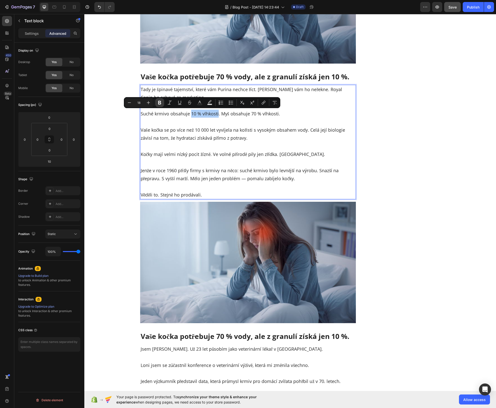
click at [162, 104] on icon "Editor contextual toolbar" at bounding box center [159, 102] width 5 height 5
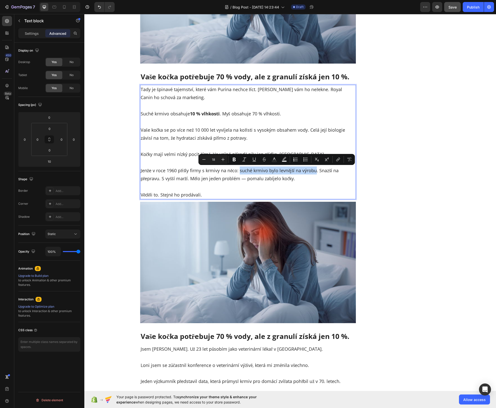
drag, startPoint x: 238, startPoint y: 169, endPoint x: 314, endPoint y: 169, distance: 76.2
click at [314, 169] on p "Jenže v roce 1960 přišly firmy s krmivy na něco: suché krmivo bylo levnější na …" at bounding box center [248, 170] width 215 height 24
click at [234, 173] on p "Jenže v roce 1960 přišly firmy s krmivy na něco: suché krmivo bylo levnější na …" at bounding box center [248, 170] width 215 height 24
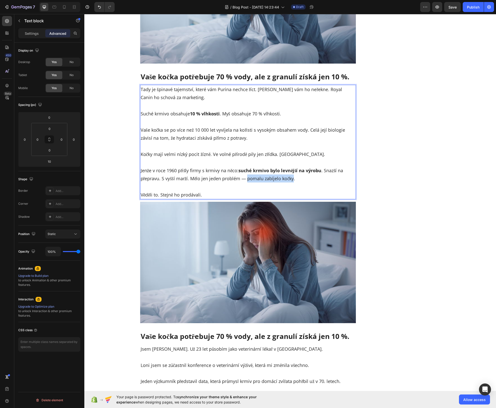
drag, startPoint x: 246, startPoint y: 180, endPoint x: 292, endPoint y: 179, distance: 45.8
click at [292, 179] on p "Jenže v roce 1960 přišly firmy s krmivy na něco: suché krmivo bylo levnější na …" at bounding box center [248, 170] width 215 height 24
click at [227, 168] on icon "Editor contextual toolbar" at bounding box center [226, 167] width 5 height 5
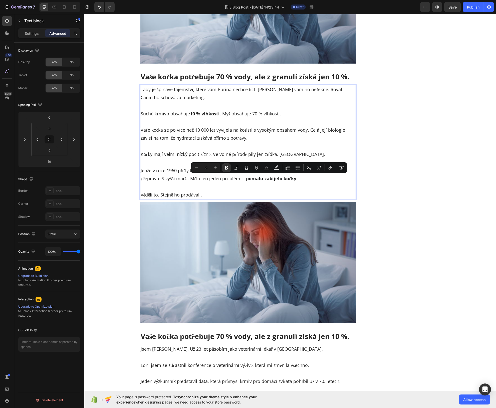
click at [218, 199] on div "Tady je špinavé tajemství, které vám Purina nechce říct. Hill’s vám ho neřekne.…" at bounding box center [248, 142] width 216 height 115
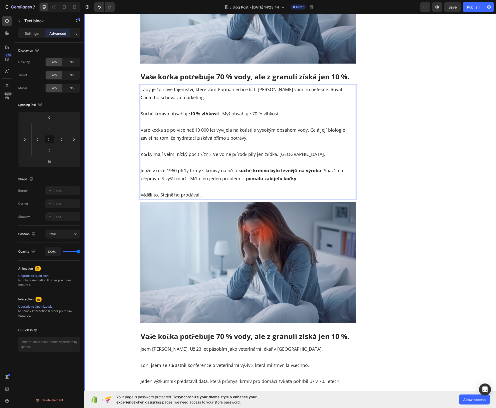
click at [112, 209] on div "Přední veterinář varuje: „Pokud krmíte kočku suchým krmivem, můžete jí zkrátit …" at bounding box center [290, 400] width 405 height 2453
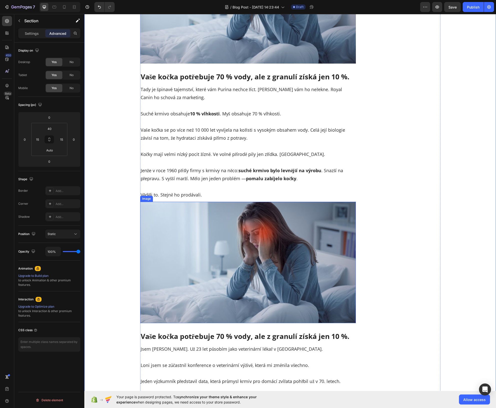
scroll to position [970, 0]
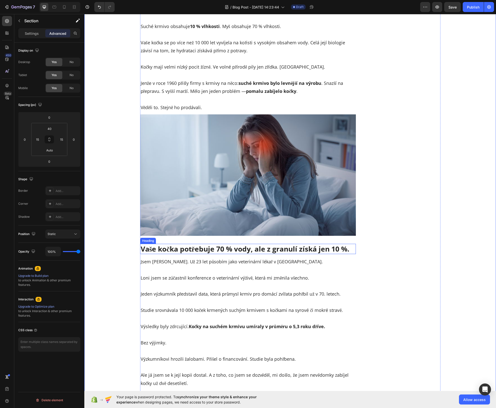
click at [220, 251] on p "Vaše kočka potřebuje 70 % vody, ale z granulí získá jen 10 %." at bounding box center [248, 248] width 215 height 9
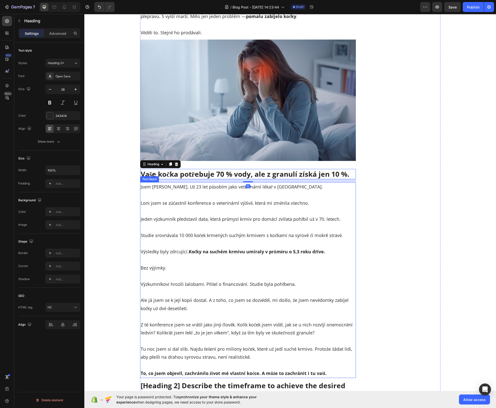
scroll to position [1051, 0]
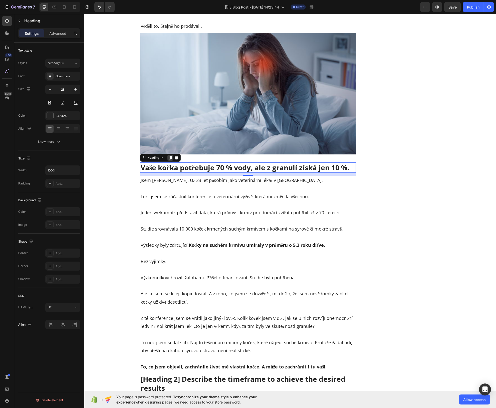
click at [169, 157] on icon at bounding box center [170, 158] width 3 height 4
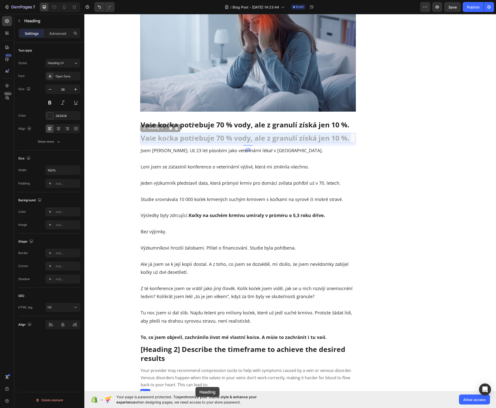
scroll to position [1118, 0]
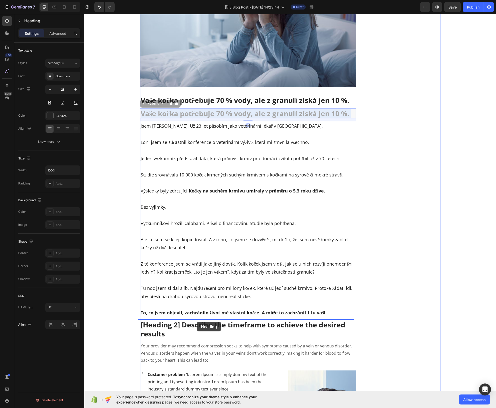
drag, startPoint x: 192, startPoint y: 183, endPoint x: 199, endPoint y: 320, distance: 137.7
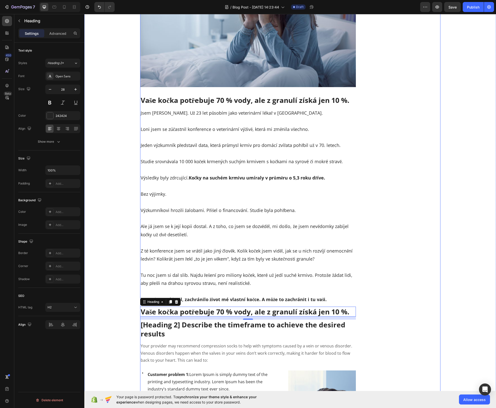
click at [219, 100] on p "Vaše kočka potřebuje 70 % vody, ale z granulí získá jen 10 %." at bounding box center [248, 100] width 215 height 9
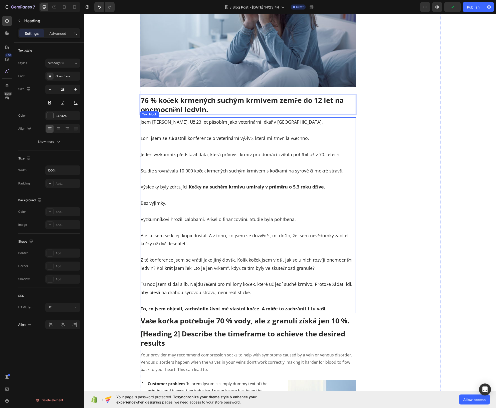
click at [318, 160] on p "Studie srovnávala 10 000 koček krmených suchým krmivem s kočkami na syrové či m…" at bounding box center [248, 167] width 215 height 16
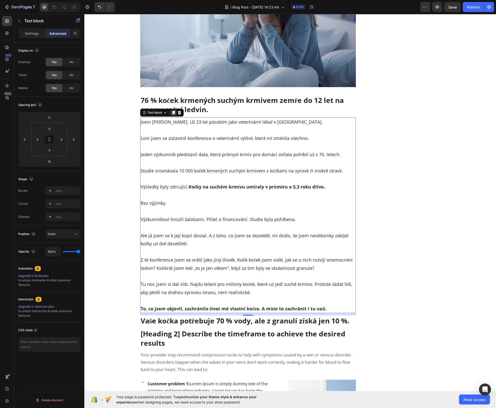
click at [172, 111] on icon at bounding box center [174, 113] width 4 height 4
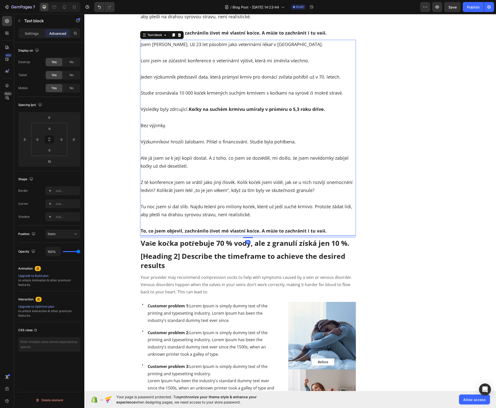
scroll to position [1403, 0]
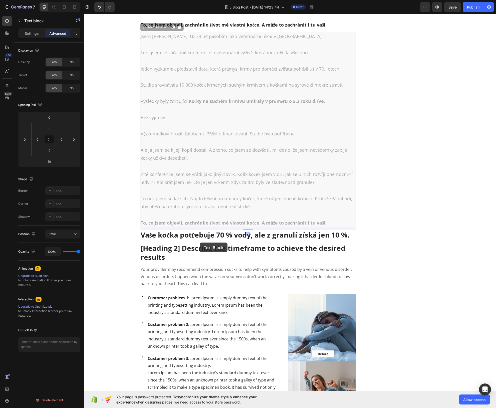
drag, startPoint x: 199, startPoint y: 170, endPoint x: 196, endPoint y: 228, distance: 58.5
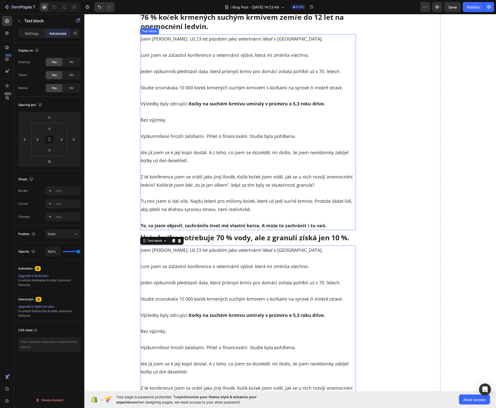
click at [217, 172] on p "Z té konference jsem se vrátil jako jiný člověk. Kolik koček jsem viděl, jak se…" at bounding box center [248, 177] width 215 height 24
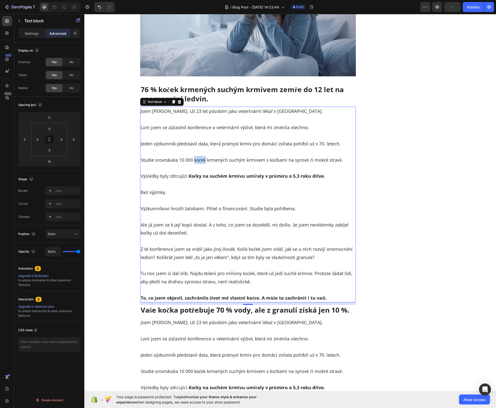
click at [195, 158] on p "Studie srovnávala 10 000 koček krmených suchým krmivem s kočkami na syrové či m…" at bounding box center [248, 156] width 215 height 16
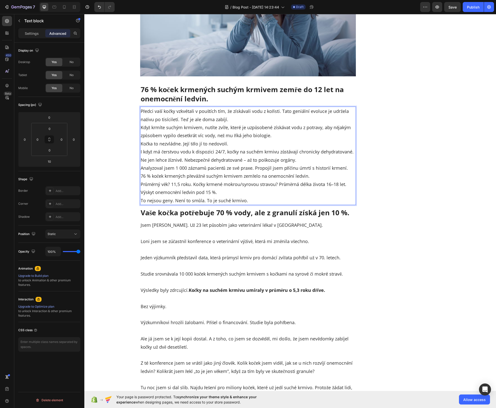
click at [233, 121] on p "Předci vaší kočky vzkvétali v pouštích tím, že získávali vodu z kořisti. Tato g…" at bounding box center [248, 155] width 215 height 97
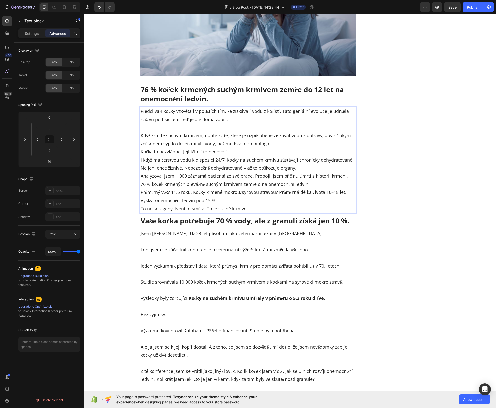
click at [281, 144] on p "⁠⁠⁠⁠⁠⁠⁠ Když krmíte suchým krmivem, nutíte zvíře, které je uzpůsobené získávat …" at bounding box center [248, 167] width 215 height 89
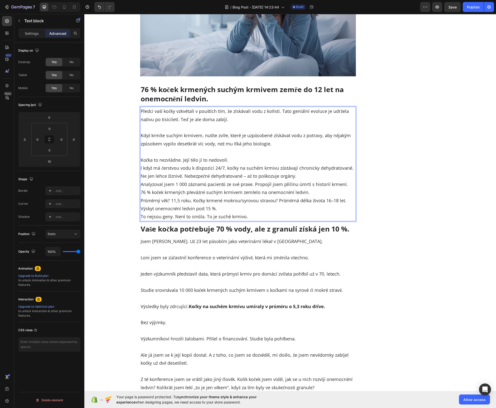
click at [271, 161] on p "⁠⁠⁠⁠⁠⁠⁠ Kočka to nezvládne. Její tělo jí to nedovolí. I když má čerstvou vodu k…" at bounding box center [248, 184] width 215 height 73
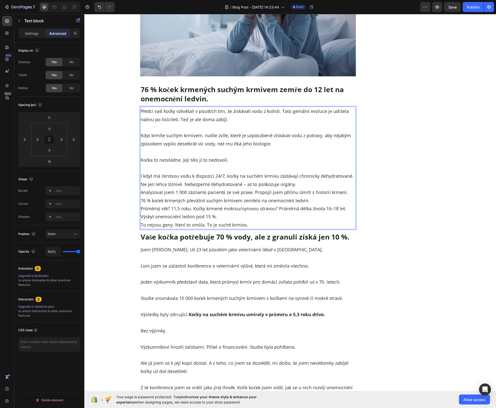
click at [321, 181] on p "⁠⁠⁠⁠⁠⁠⁠ I když má čerstvou vodu k dispozici 24/7, kočky na suchém krmivu zůstáv…" at bounding box center [248, 196] width 215 height 65
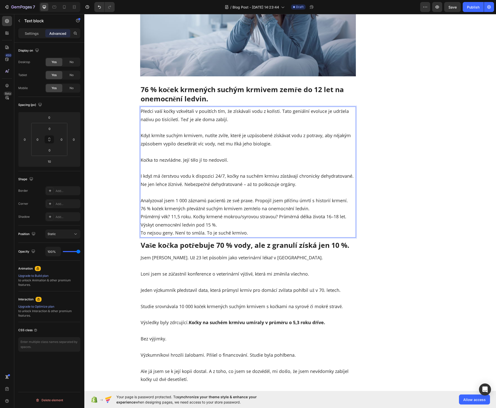
click at [310, 209] on p "⁠⁠⁠⁠⁠⁠⁠ Analyzoval jsem 1 000 záznamů pacientů ze své praxe. Propojil jsem příč…" at bounding box center [248, 212] width 215 height 49
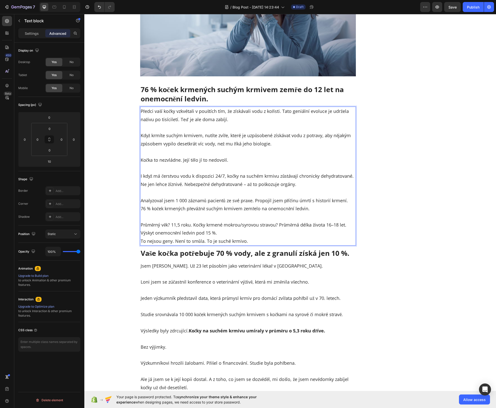
click at [259, 229] on p "⁠⁠⁠⁠⁠⁠⁠ Průměrný věk? 11,5 roku. Kočky krmené mokrou/syrovou stravou? Průměrná …" at bounding box center [248, 229] width 215 height 33
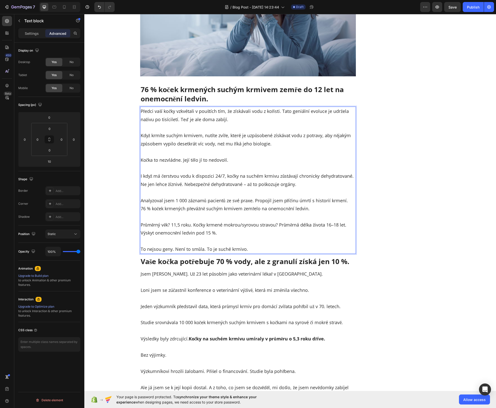
scroll to position [1191, 0]
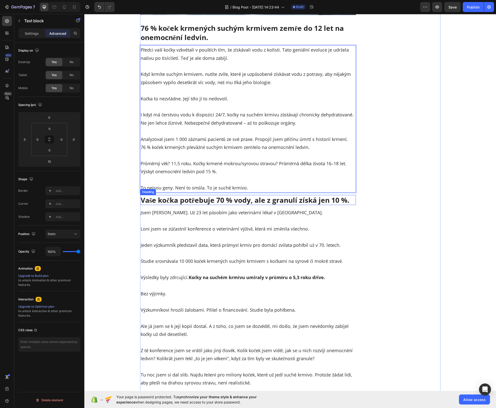
click at [230, 202] on p "Vaše kočka potřebuje 70 % vody, ale z granulí získá jen 10 %." at bounding box center [248, 200] width 215 height 9
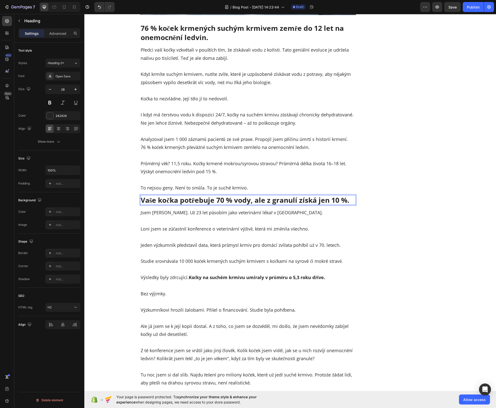
click at [233, 199] on p "Vaše kočka potřebuje 70 % vody, ale z granulí získá jen 10 %." at bounding box center [248, 200] width 215 height 9
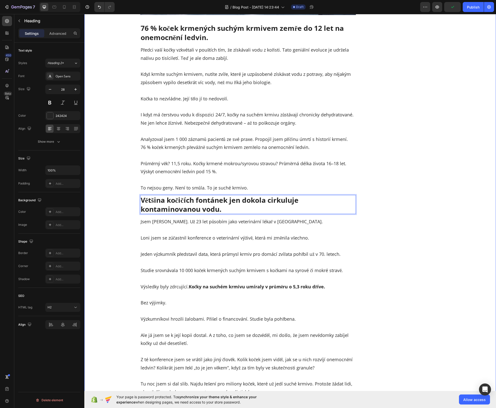
click at [128, 212] on div "Přední veterinář varuje: „Pokud krmíte kočku suchým krmivem, můžete jí zkrátit …" at bounding box center [290, 182] width 405 height 2634
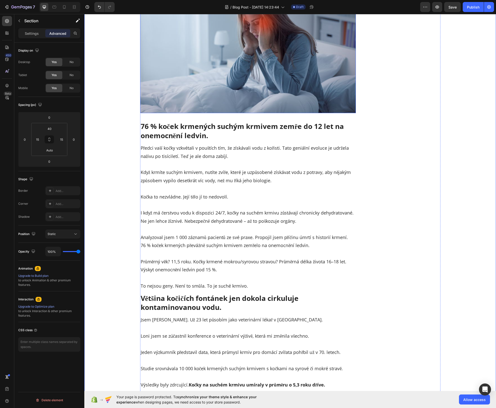
click at [254, 98] on img at bounding box center [248, 52] width 216 height 121
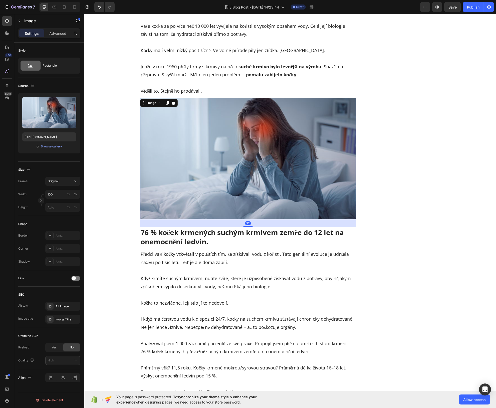
scroll to position [960, 0]
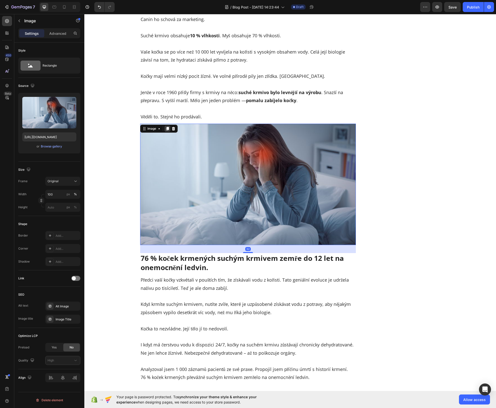
click at [166, 129] on icon at bounding box center [167, 129] width 3 height 4
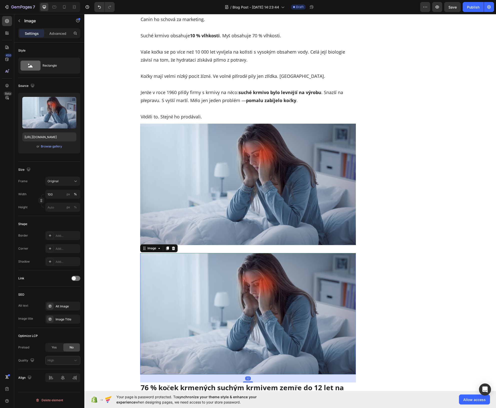
click at [207, 275] on img at bounding box center [248, 313] width 216 height 121
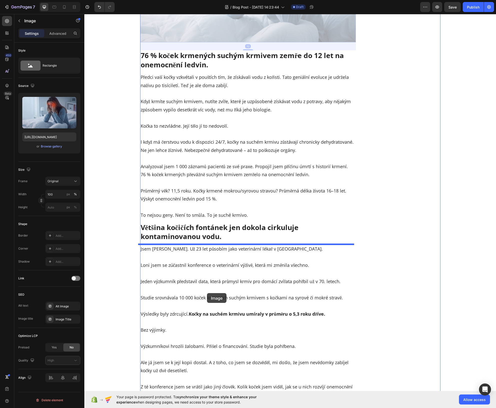
scroll to position [1381, 0]
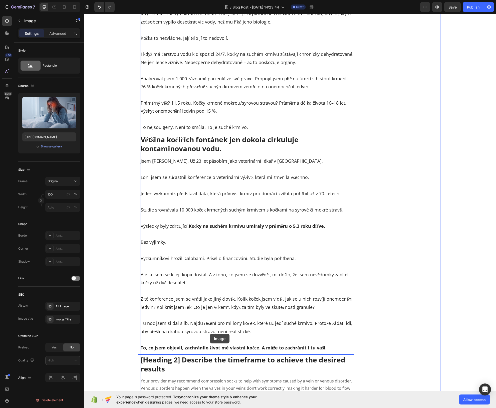
drag, startPoint x: 208, startPoint y: 240, endPoint x: 210, endPoint y: 334, distance: 94.2
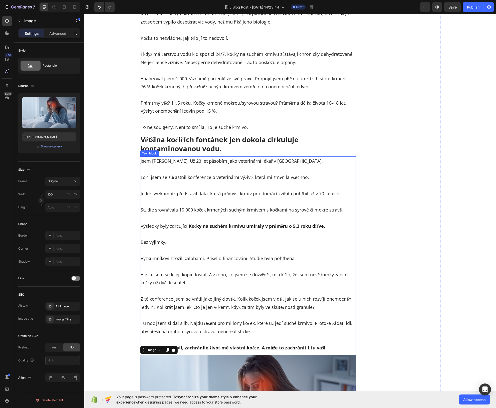
click at [183, 150] on p "Většina kočičích fontánek jen dokola cirkuluje kontaminovanou vodu." at bounding box center [248, 144] width 215 height 18
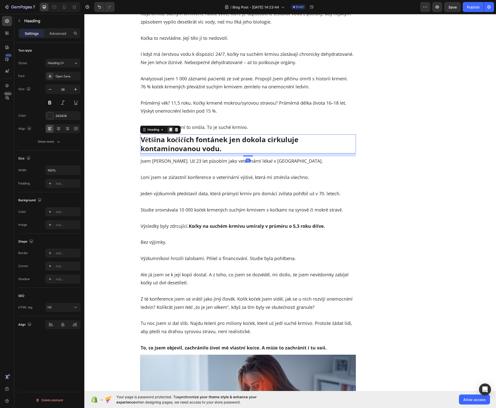
click at [169, 129] on icon at bounding box center [171, 130] width 4 height 4
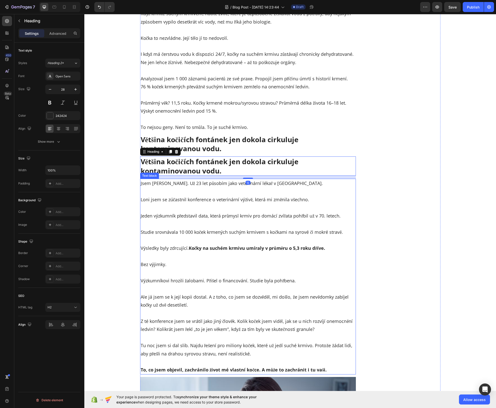
scroll to position [1300, 0]
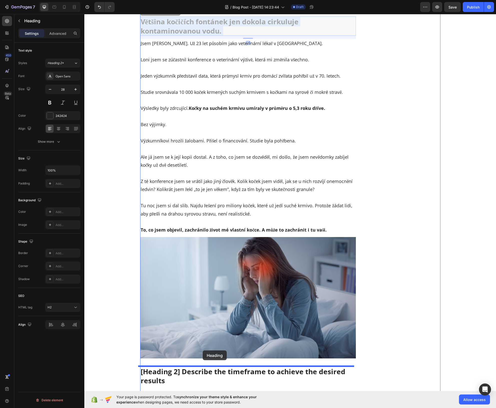
drag, startPoint x: 210, startPoint y: 118, endPoint x: 203, endPoint y: 349, distance: 231.3
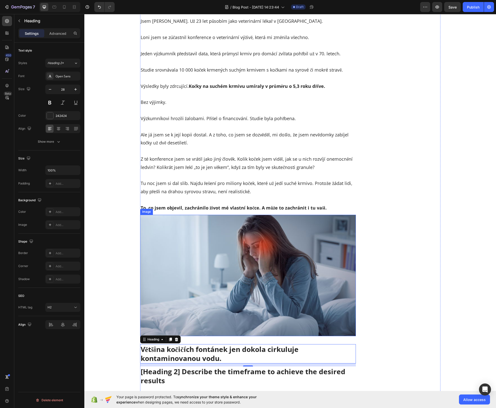
scroll to position [1369, 0]
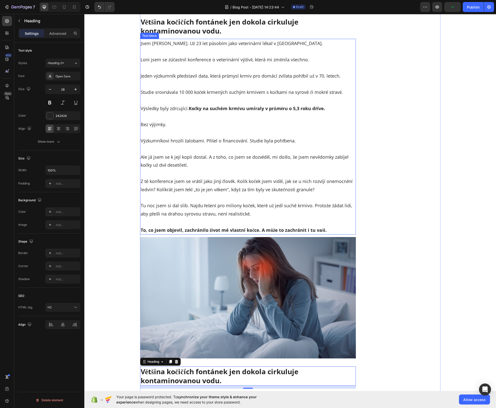
click at [190, 158] on p "Ale já jsem se k její kopii dostal. A z toho, co jsem se dozvěděl, mi došlo, že…" at bounding box center [248, 157] width 215 height 24
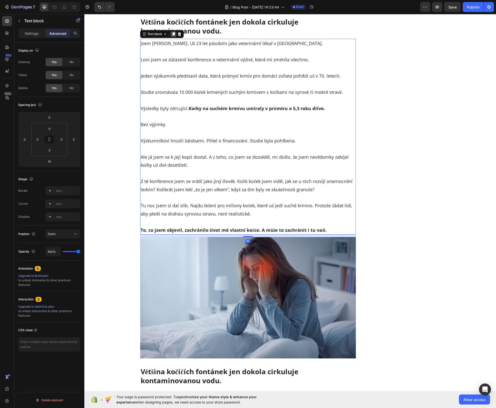
click at [172, 36] on icon at bounding box center [174, 34] width 4 height 4
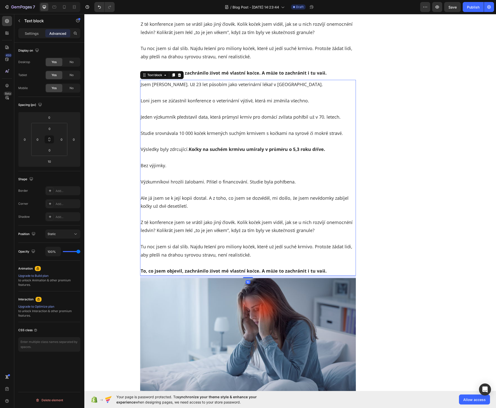
scroll to position [1633, 0]
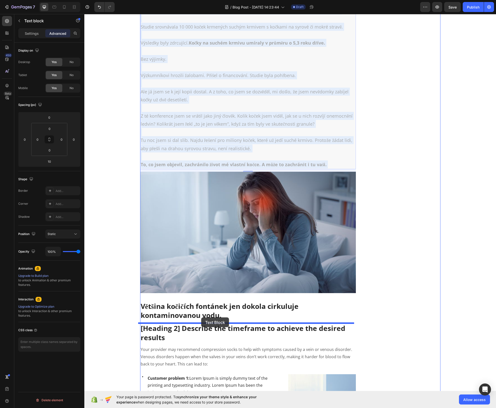
drag, startPoint x: 208, startPoint y: 138, endPoint x: 201, endPoint y: 318, distance: 179.5
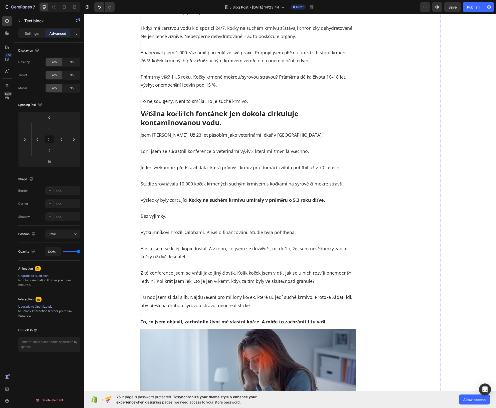
scroll to position [1174, 0]
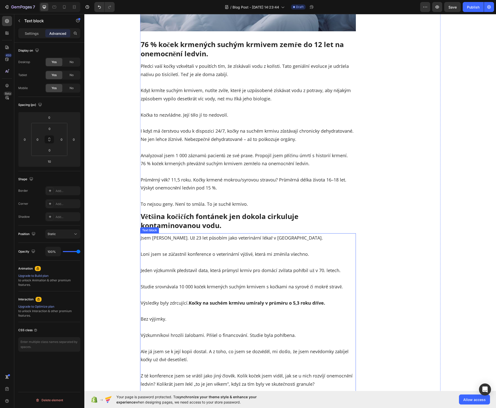
click at [214, 265] on p "Jeden výzkumník představil data, která průmysl krmiv pro domácí zvířata pohřbil…" at bounding box center [248, 267] width 215 height 16
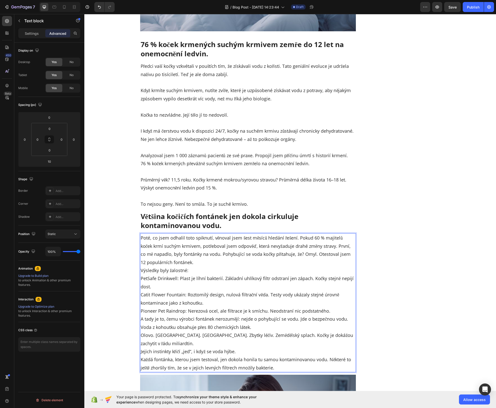
click at [226, 261] on p "Poté, co jsem odhalil toto spiknutí, věnoval jsem šest měsíců hledání řešení. P…" at bounding box center [248, 303] width 215 height 138
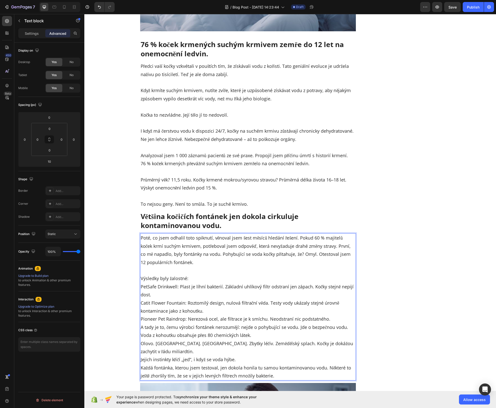
click at [223, 276] on p "⁠⁠⁠⁠⁠⁠⁠ Výsledky byly žalostné: PetSafe Drinkwell: Plast je líhní bakterií. Zák…" at bounding box center [248, 324] width 215 height 114
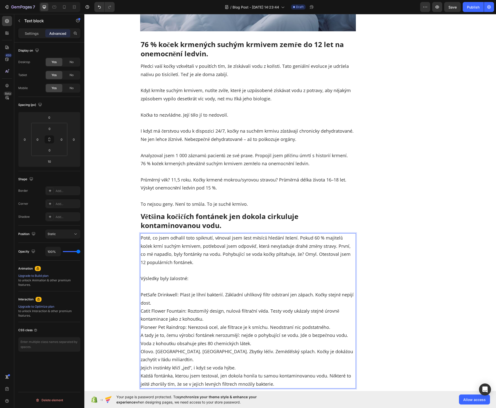
click at [210, 304] on p "⁠⁠⁠⁠⁠⁠⁠ PetSafe Drinkwell: Plast je líhní bakterií. Základní uhlíkový filtr ods…" at bounding box center [248, 335] width 215 height 105
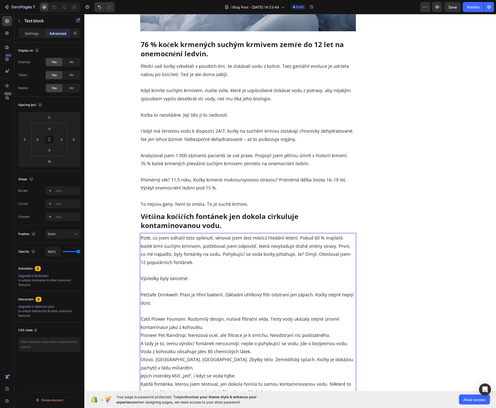
click at [219, 325] on p "⁠⁠⁠⁠⁠⁠⁠ Catit Flower Fountain: Roztomilý design, nulová filtrační věda. Testy v…" at bounding box center [248, 351] width 215 height 89
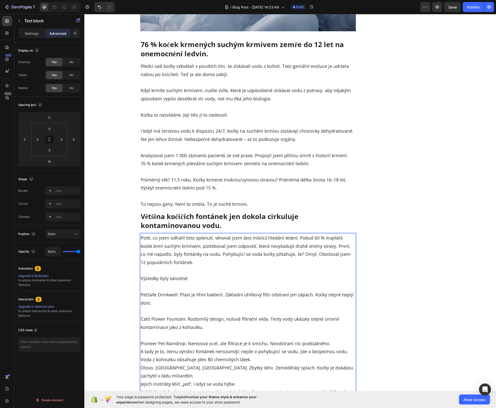
scroll to position [1202, 0]
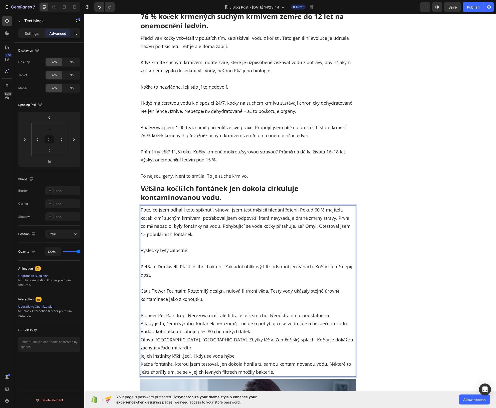
click at [274, 327] on p "⁠⁠⁠⁠⁠⁠⁠ Pioneer Pet Raindrop: Nerezová ocel, ale filtrace je k smíchu. Neodstra…" at bounding box center [248, 339] width 215 height 73
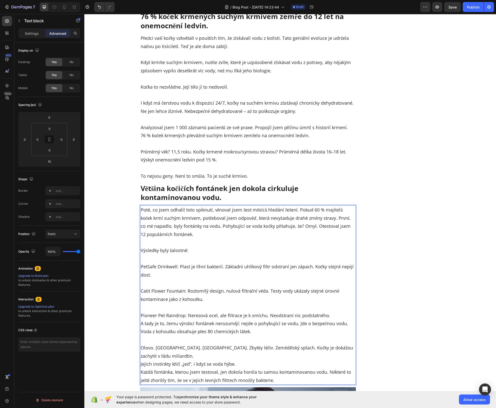
click at [254, 352] on p "⁠⁠⁠⁠⁠⁠⁠ Olovo. Rtuť. Chloramin. Zbytky léčiv. Zemědělský splach. Kočky je dokáž…" at bounding box center [248, 360] width 215 height 49
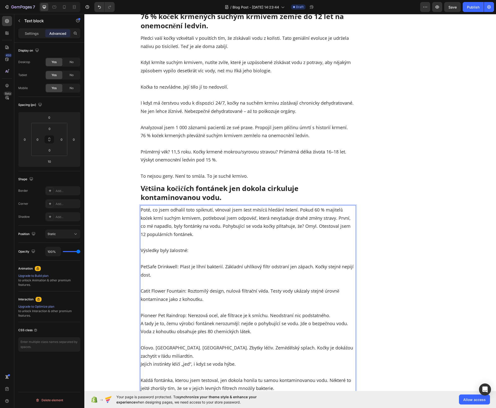
scroll to position [1234, 0]
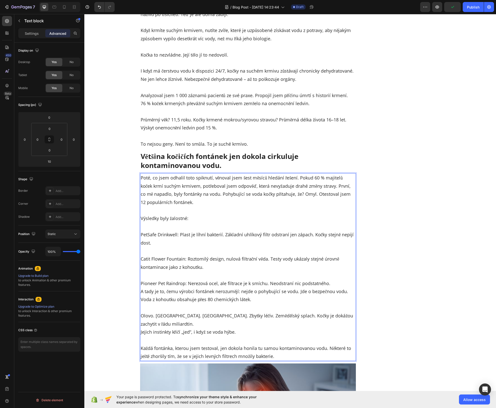
click at [348, 293] on p "Pioneer Pet Raindrop: Nerezová ocel, ale filtrace je k smíchu. Neodstraní nic p…" at bounding box center [248, 287] width 215 height 33
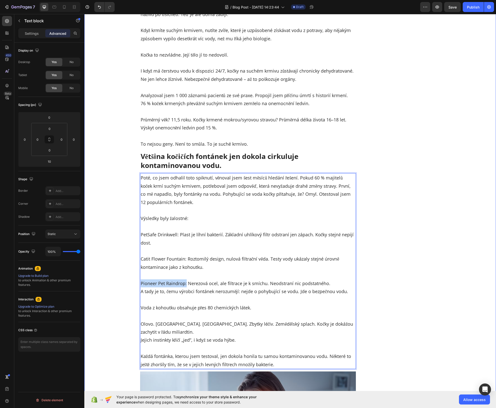
drag, startPoint x: 185, startPoint y: 284, endPoint x: 124, endPoint y: 282, distance: 61.1
click at [124, 282] on div "Přední veterinář varuje: „Pokud krmíte kočku suchým krmivem, můžete jí zkrátit …" at bounding box center [290, 314] width 405 height 2984
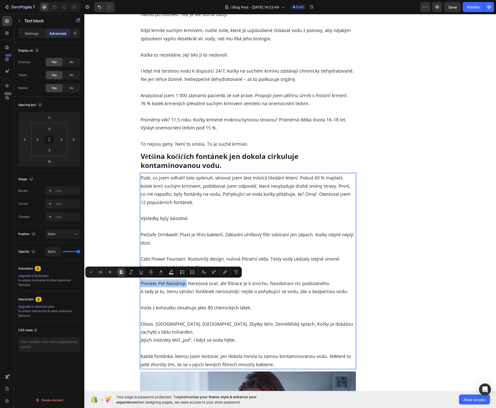
click at [123, 273] on icon "Editor contextual toolbar" at bounding box center [121, 272] width 5 height 5
click at [194, 236] on p "PetSafe Drinkwell: Plast je líhní bakterií. Základní uhlíkový filtr odstraní je…" at bounding box center [248, 235] width 215 height 24
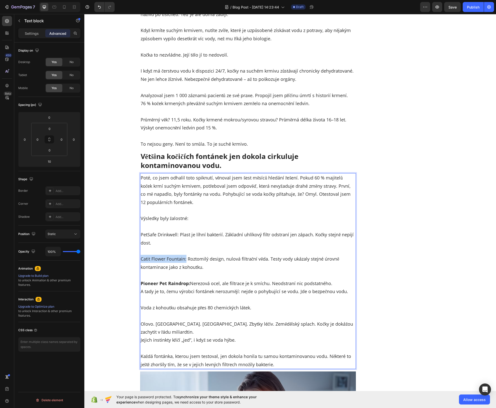
drag, startPoint x: 185, startPoint y: 260, endPoint x: 139, endPoint y: 259, distance: 45.8
click at [141, 259] on p "Catit Flower Fountain: Roztomilý design, nulová filtrační věda. Testy vody ukáz…" at bounding box center [248, 259] width 215 height 24
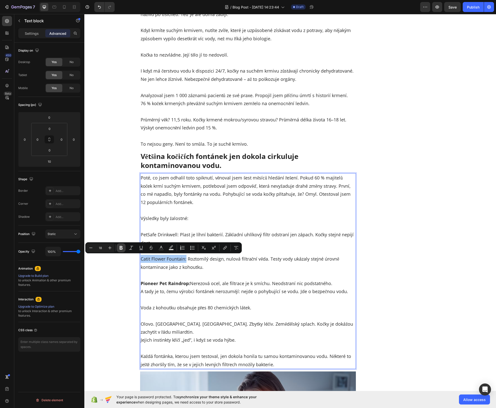
click at [122, 250] on icon "Editor contextual toolbar" at bounding box center [121, 247] width 5 height 5
click at [220, 203] on p "Poté, co jsem odhalil toto spiknutí, věnoval jsem šest měsíců hledání řešení. P…" at bounding box center [248, 190] width 215 height 33
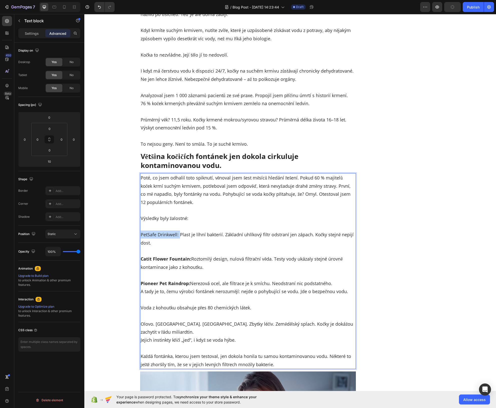
drag, startPoint x: 178, startPoint y: 235, endPoint x: 140, endPoint y: 238, distance: 38.0
click at [141, 238] on p "PetSafe Drinkwell: Plast je líhní bakterií. Základní uhlíkový filtr odstraní je…" at bounding box center [248, 235] width 215 height 24
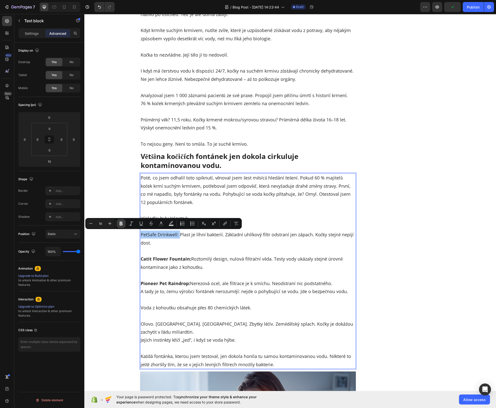
click at [120, 221] on button "Bold" at bounding box center [121, 223] width 9 height 9
click at [188, 271] on p "Pioneer Pet Raindrop: Nerezová ocel, ale filtrace je k smíchu. Neodstraní nic p…" at bounding box center [248, 283] width 215 height 24
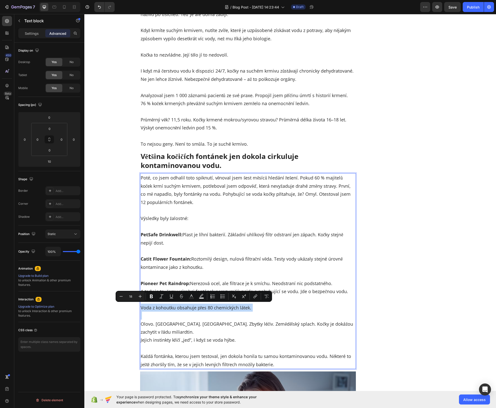
drag, startPoint x: 139, startPoint y: 309, endPoint x: 246, endPoint y: 312, distance: 107.2
click at [246, 312] on div "Poté, co jsem odhalil toto spiknutí, věnoval jsem šest měsíců hledání řešení. P…" at bounding box center [248, 271] width 216 height 196
click at [148, 298] on button "Bold" at bounding box center [151, 296] width 9 height 9
click at [230, 325] on p "Olovo. Rtuť. Chloramin. Zbytky léčiv. Zemědělský splach. Kočky je dokážou zachy…" at bounding box center [248, 328] width 215 height 33
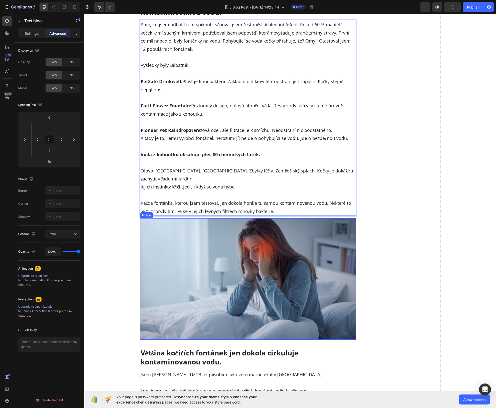
scroll to position [1446, 0]
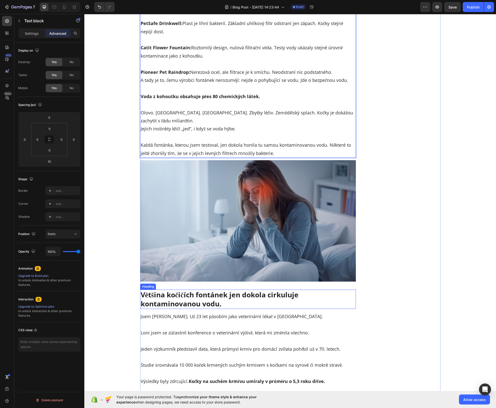
click at [204, 290] on p "Většina kočičích fontánek jen dokola cirkuluje kontaminovanou vodu." at bounding box center [248, 299] width 215 height 18
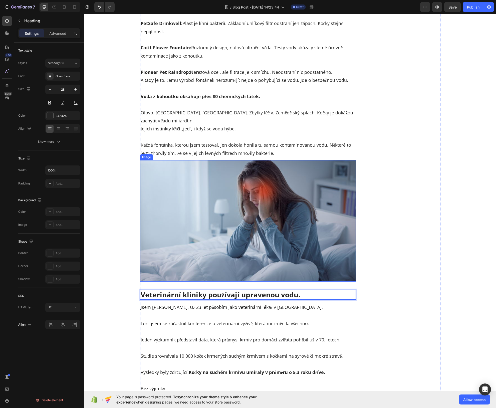
click at [177, 250] on img at bounding box center [248, 220] width 216 height 121
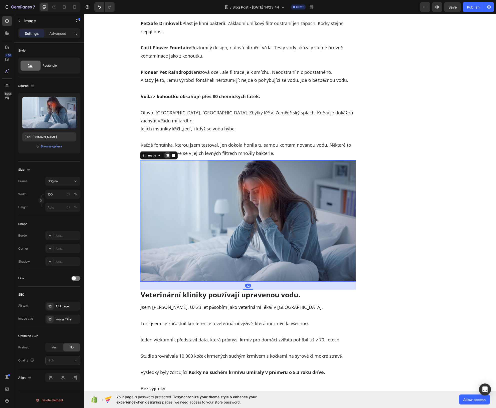
click at [166, 154] on icon at bounding box center [167, 156] width 3 height 4
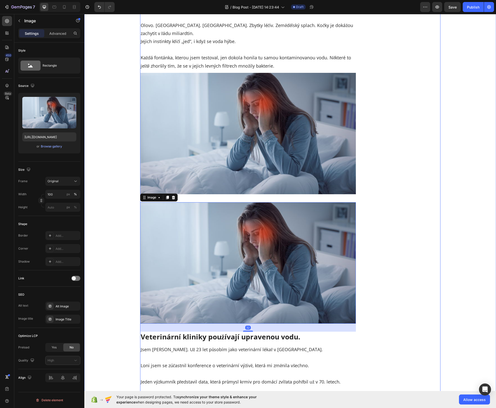
scroll to position [1742, 0]
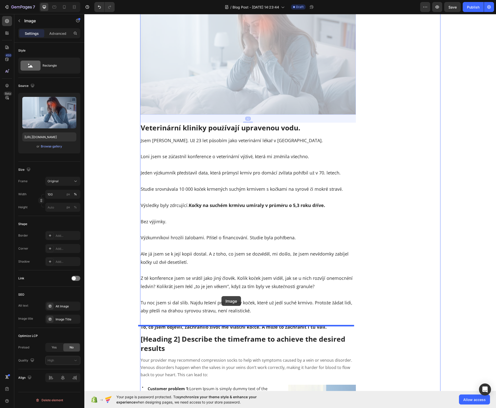
drag, startPoint x: 216, startPoint y: 93, endPoint x: 222, endPoint y: 296, distance: 203.7
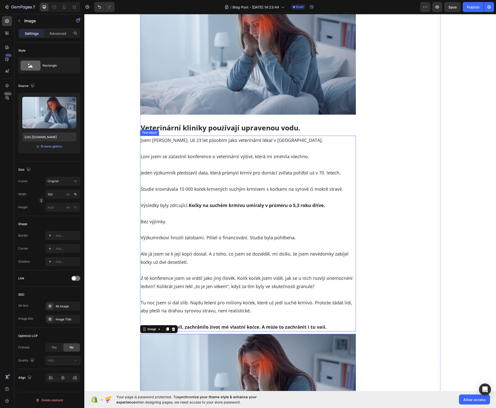
scroll to position [1578, 0]
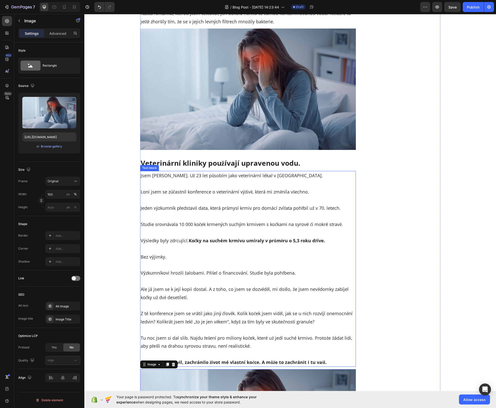
click at [256, 238] on strong "Kočky na suchém krmivu umíraly v průměru o 5,3 roku dříve." at bounding box center [257, 241] width 137 height 6
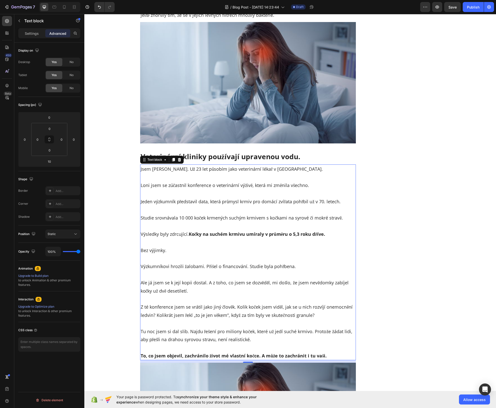
scroll to position [1613, 0]
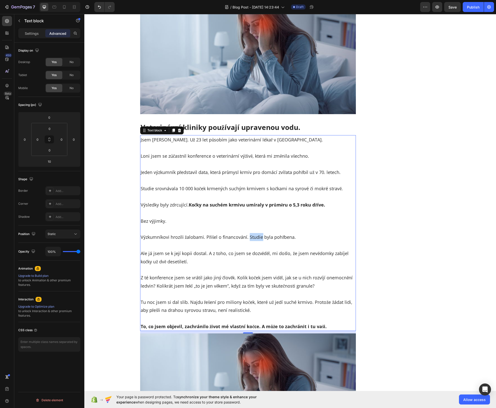
click at [258, 226] on p "Výzkumníkovi hrozili žalobami. Přišel o financování. Studie byla pohřbena." at bounding box center [248, 233] width 215 height 16
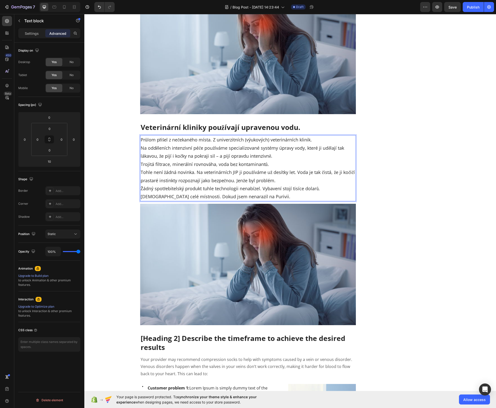
click at [341, 136] on p "Průlom přišel z nečekaného místa. Z univerzitních (výukových) veterinárních kli…" at bounding box center [248, 168] width 215 height 65
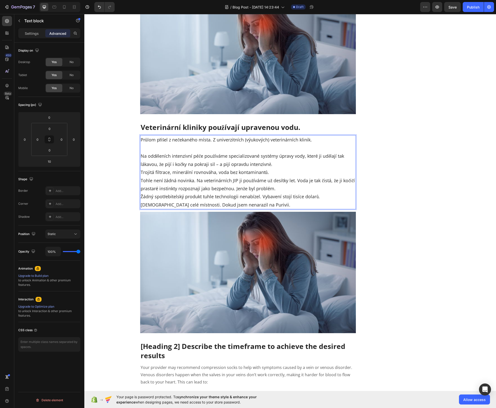
click at [345, 150] on p "⁠⁠⁠⁠⁠⁠⁠ Na odděleních intenzivní péče používáme specializované systémy úpravy v…" at bounding box center [248, 176] width 215 height 65
click at [340, 152] on p "Na odděleních intenzivní péče používáme specializované systémy úpravy vody, kte…" at bounding box center [248, 176] width 215 height 65
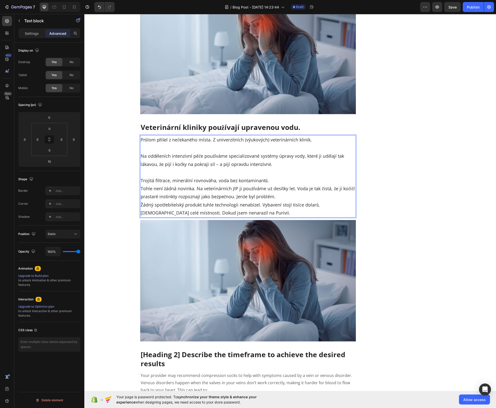
click at [306, 174] on p "⁠⁠⁠⁠⁠⁠⁠ Trojitá filtrace, minerální rovnováha, voda bez kontaminantů. Tohle nen…" at bounding box center [248, 192] width 215 height 49
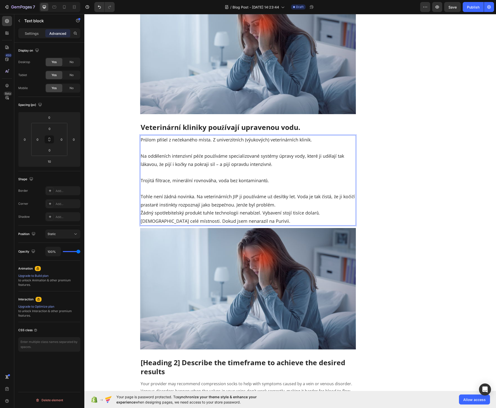
click at [313, 193] on p "⁠⁠⁠⁠⁠⁠⁠ Tohle není žádná novinka. Na veterinárních JIP ji používáme už desítky …" at bounding box center [248, 205] width 215 height 41
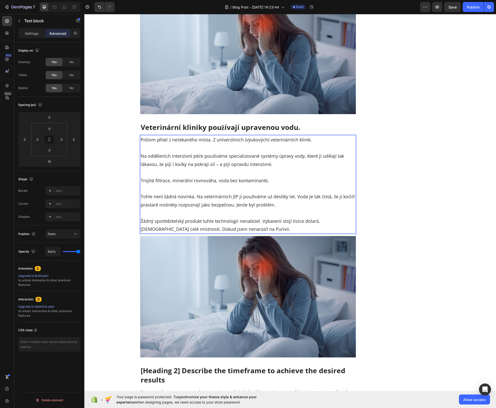
click at [320, 212] on p "⁠⁠⁠⁠⁠⁠⁠ Žádný spotřebitelský produkt tuhle technologii nenabízel. Vybavení stoj…" at bounding box center [248, 221] width 215 height 24
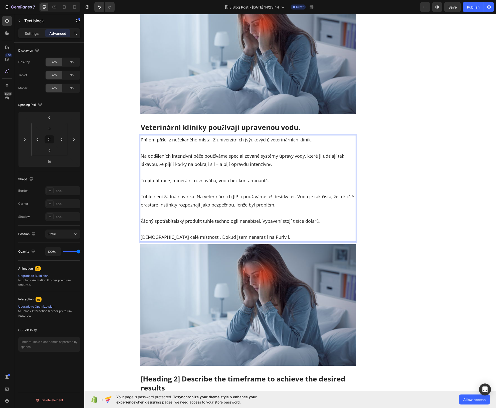
click at [266, 231] on p "⁠⁠⁠⁠⁠⁠⁠ Zabírá celé místnosti. Dokud jsem nenarazil na Purivii." at bounding box center [248, 233] width 215 height 16
click at [246, 228] on p "Zabírá celé místnosti. Dokud jsem nenarazil na Purivii." at bounding box center [248, 233] width 215 height 16
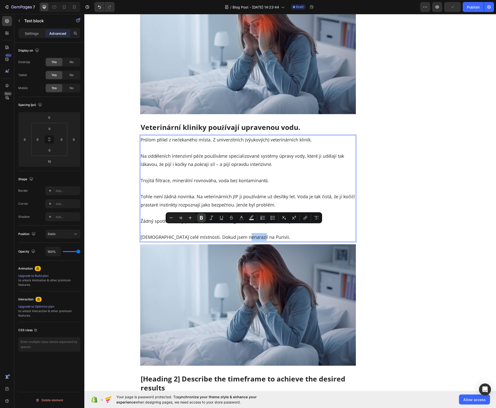
click at [204, 220] on icon "Editor contextual toolbar" at bounding box center [201, 217] width 5 height 5
click at [184, 209] on p "Žádný spotřebitelský produkt tuhle technologii nenabízel. Vybavení stojí tisíce…" at bounding box center [248, 217] width 215 height 16
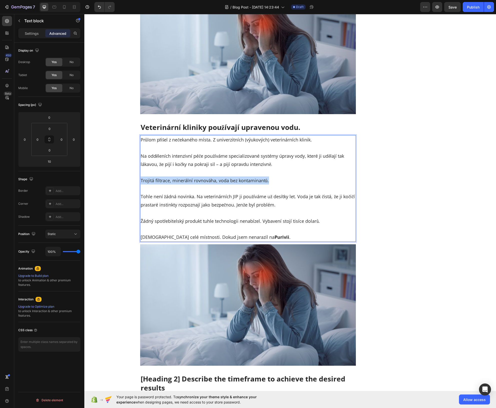
drag, startPoint x: 139, startPoint y: 172, endPoint x: 267, endPoint y: 174, distance: 128.3
click at [267, 174] on div "Průlom přišel z nečekaného místa. Z univerzitních (výukových) veterinárních kli…" at bounding box center [248, 188] width 216 height 106
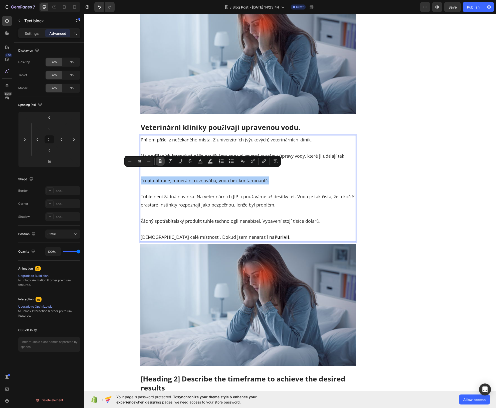
click at [159, 160] on icon "Editor contextual toolbar" at bounding box center [160, 161] width 5 height 5
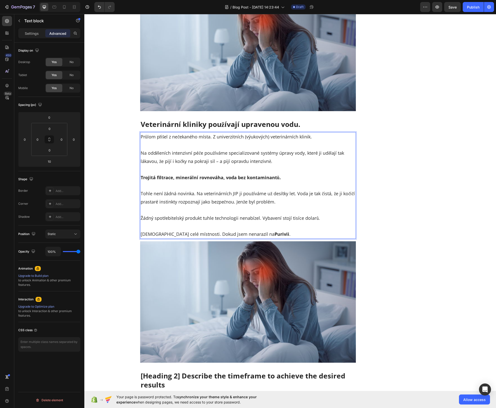
click at [266, 206] on p "Žádný spotřebitelský produkt tuhle technologii nenabízel. Vybavení stojí tisíce…" at bounding box center [248, 214] width 215 height 16
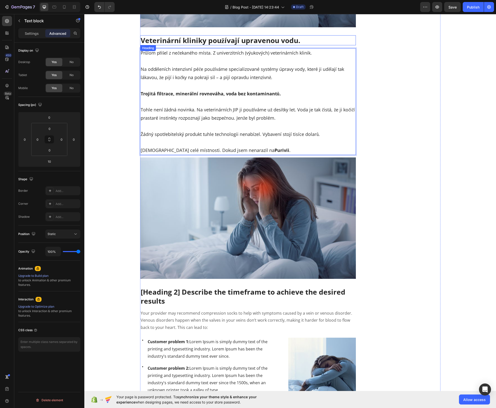
click at [171, 36] on p "Veterinární kliniky používají upravenou vodu." at bounding box center [248, 40] width 215 height 9
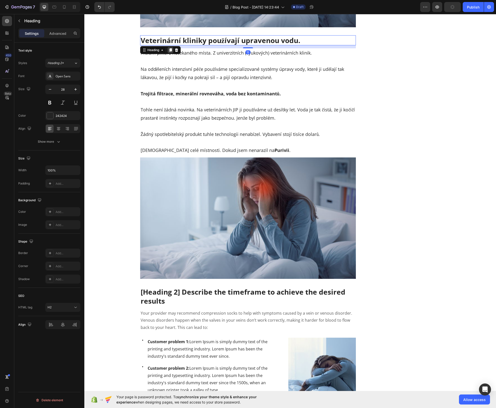
click at [169, 48] on icon at bounding box center [171, 50] width 4 height 4
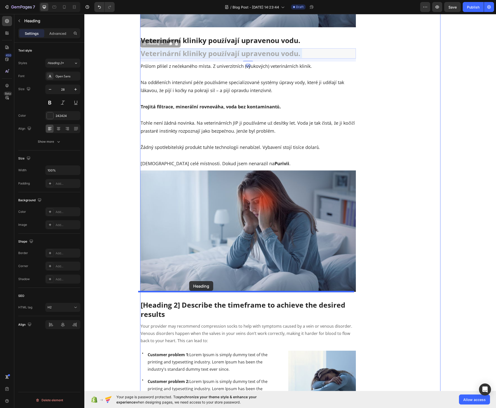
drag, startPoint x: 179, startPoint y: 48, endPoint x: 189, endPoint y: 282, distance: 234.2
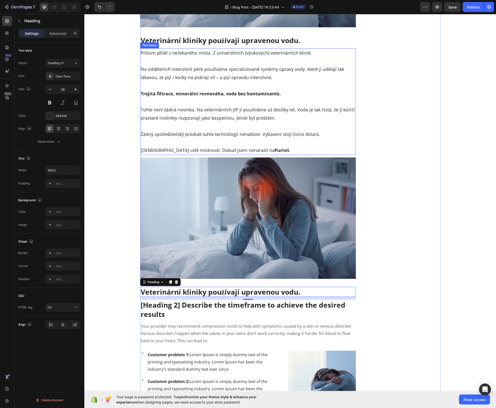
click at [158, 127] on p "⁠⁠⁠⁠⁠⁠⁠ Žádný spotřebitelský produkt tuhle technologii nenabízel. Vybavení stoj…" at bounding box center [248, 130] width 215 height 16
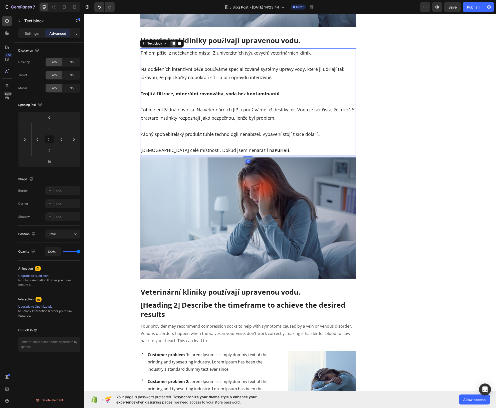
click at [172, 42] on icon at bounding box center [173, 44] width 3 height 4
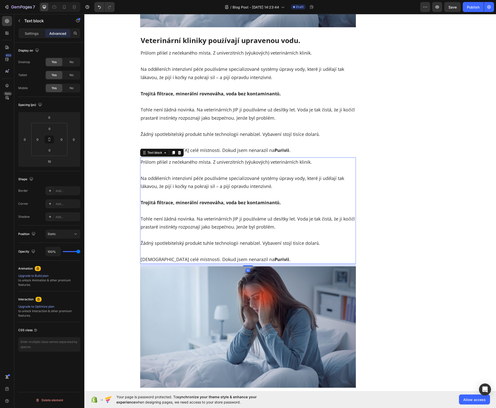
scroll to position [1825, 0]
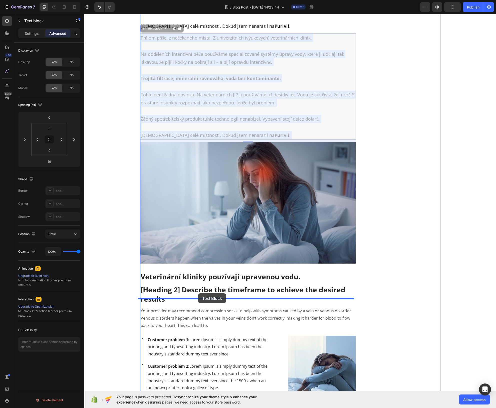
drag, startPoint x: 212, startPoint y: 106, endPoint x: 198, endPoint y: 294, distance: 188.1
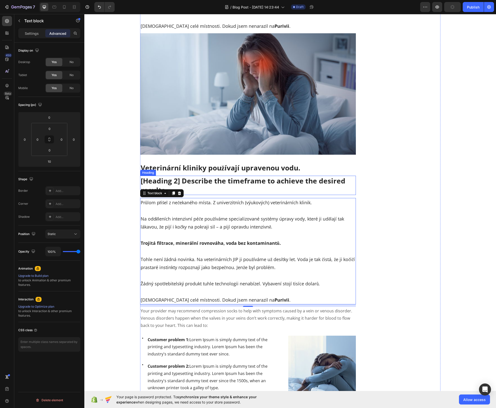
click at [201, 176] on p "[Heading 2] Describe the timeframe to achieve the desired results" at bounding box center [248, 185] width 215 height 18
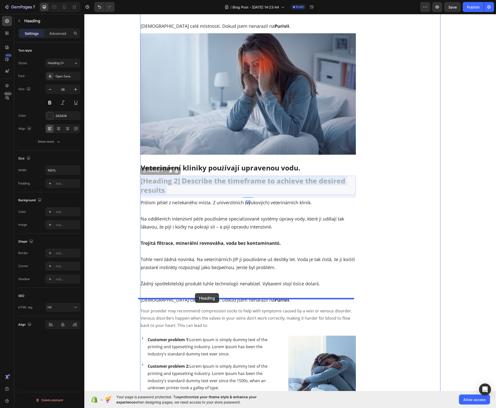
drag, startPoint x: 200, startPoint y: 176, endPoint x: 195, endPoint y: 288, distance: 112.3
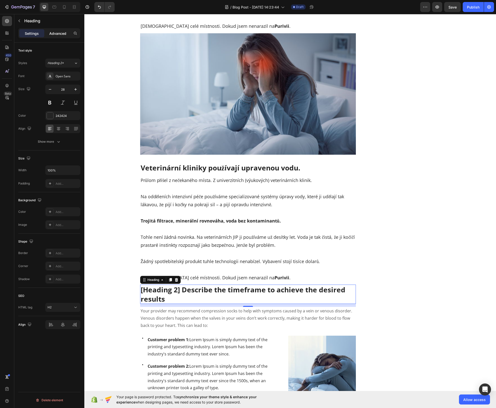
click at [67, 32] on div "Advanced" at bounding box center [57, 33] width 25 height 8
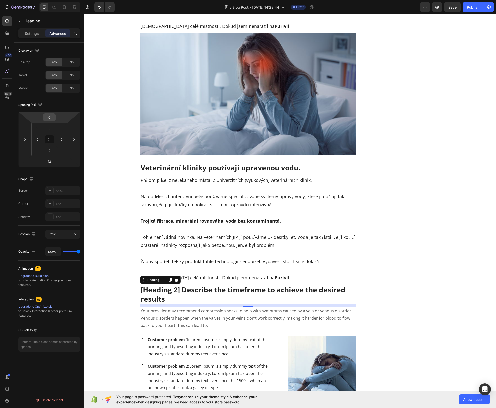
click at [47, 117] on input "0" at bounding box center [49, 118] width 10 height 8
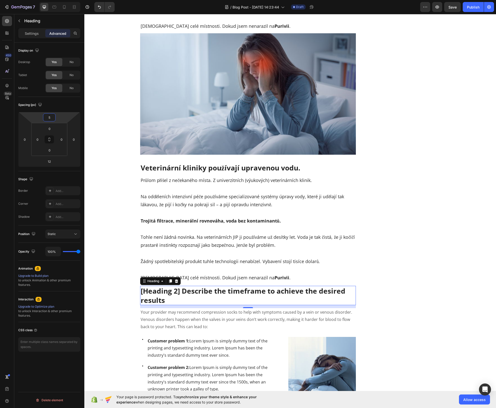
type input "50"
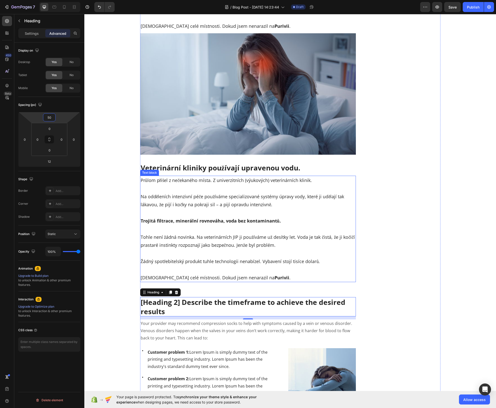
click at [246, 251] on p "Žádný spotřebitelský produkt tuhle technologii nenabízel. Vybavení stojí tisíce…" at bounding box center [248, 257] width 215 height 16
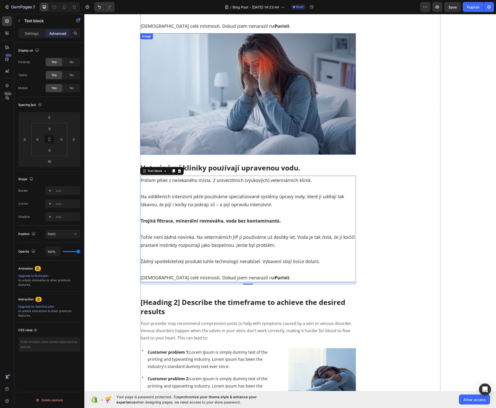
click at [241, 143] on img at bounding box center [248, 93] width 216 height 121
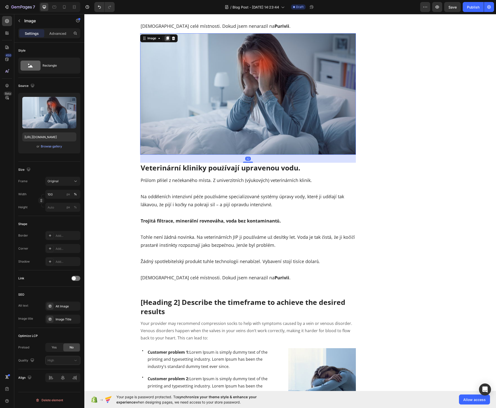
click at [166, 35] on div at bounding box center [168, 38] width 6 height 6
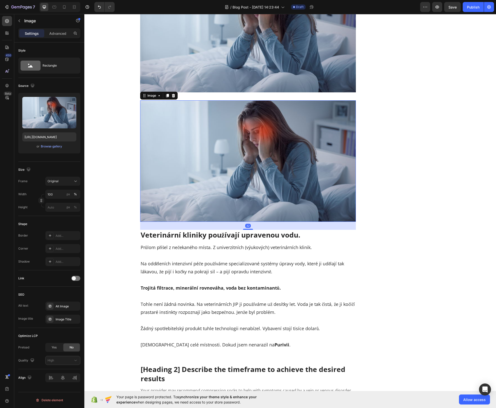
scroll to position [1890, 0]
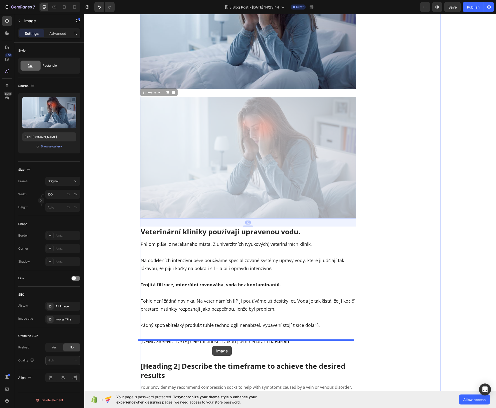
drag, startPoint x: 206, startPoint y: 156, endPoint x: 212, endPoint y: 346, distance: 190.5
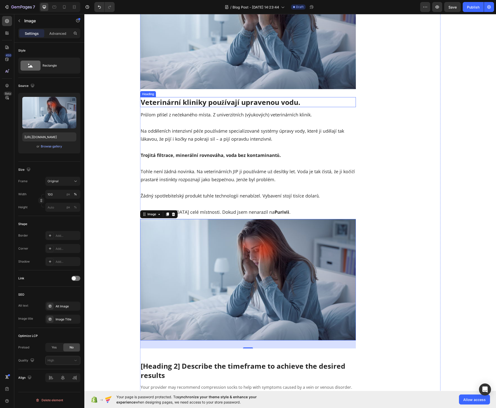
click at [216, 98] on p "Veterinární kliniky používají upravenou vodu." at bounding box center [248, 102] width 215 height 9
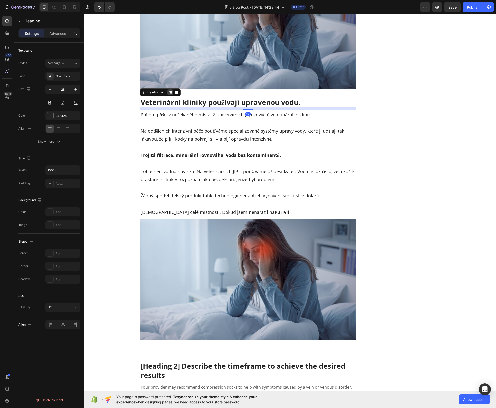
click at [169, 90] on icon at bounding box center [171, 92] width 4 height 4
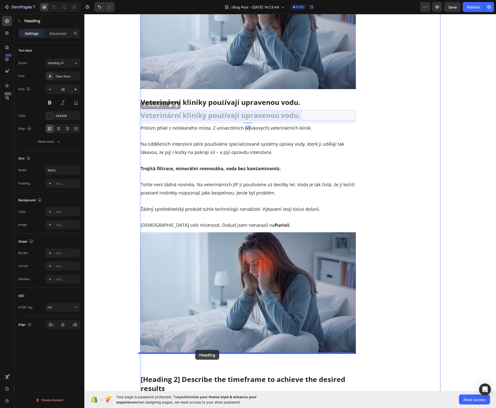
drag, startPoint x: 206, startPoint y: 105, endPoint x: 195, endPoint y: 350, distance: 245.2
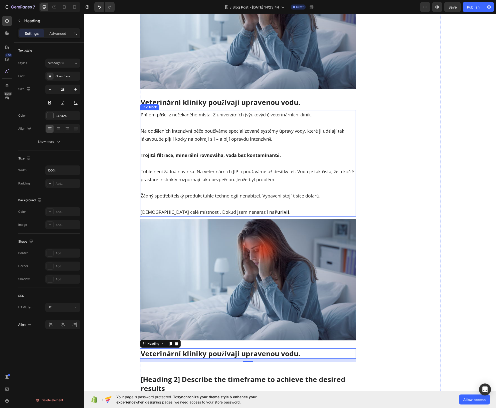
click at [193, 111] on p "Průlom přišel z nečekaného místa. Z univerzitních (výukových) veterinárních kli…" at bounding box center [248, 115] width 215 height 8
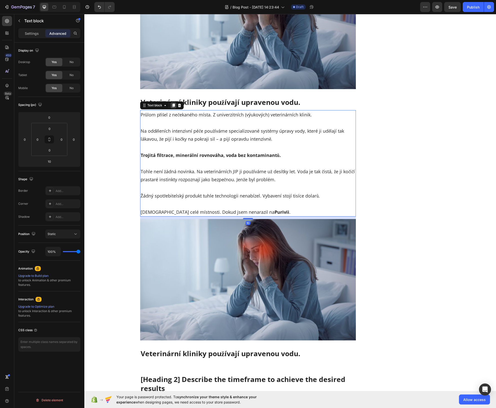
click at [172, 104] on icon at bounding box center [173, 106] width 3 height 4
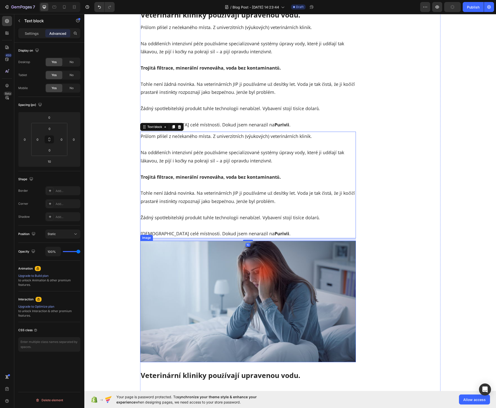
scroll to position [2003, 0]
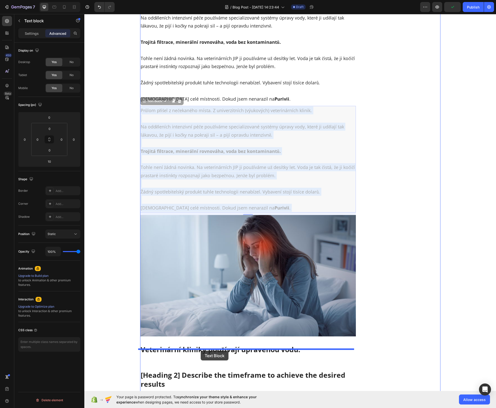
drag, startPoint x: 225, startPoint y: 183, endPoint x: 201, endPoint y: 351, distance: 170.0
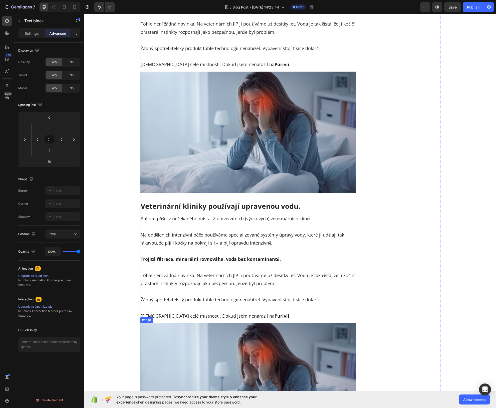
scroll to position [1812, 0]
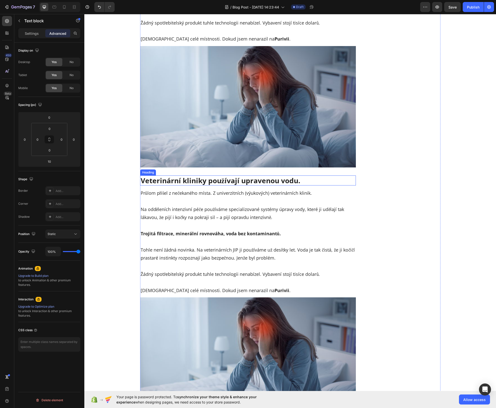
click at [238, 176] on p "Veterinární kliniky používají upravenou vodu." at bounding box center [248, 180] width 215 height 9
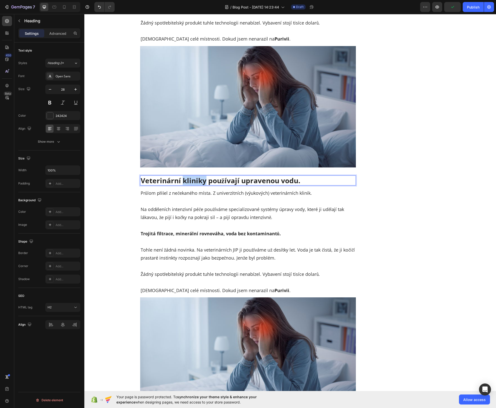
click at [199, 176] on p "Veterinární kliniky používají upravenou vodu." at bounding box center [248, 180] width 215 height 9
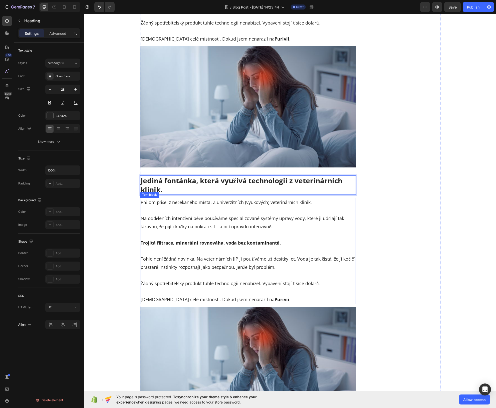
click at [199, 206] on p "Na odděleních intenzivní péče používáme specializované systémy úpravy vody, kte…" at bounding box center [248, 218] width 215 height 24
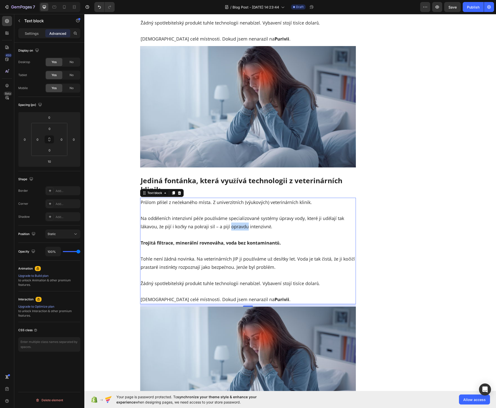
click at [244, 217] on p "Na odděleních intenzivní péče používáme specializované systémy úpravy vody, kte…" at bounding box center [248, 218] width 215 height 24
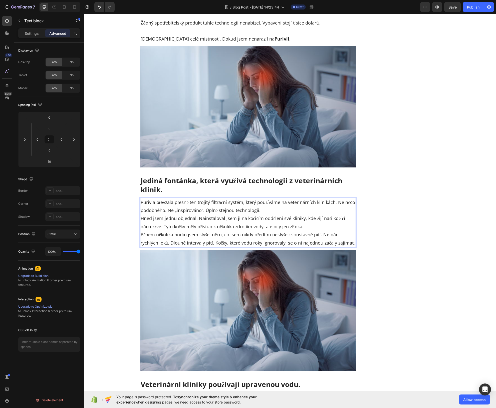
click at [280, 203] on p "Purivia převzala přesně ten trojitý filtrační systém, který používáme na veteri…" at bounding box center [248, 222] width 215 height 49
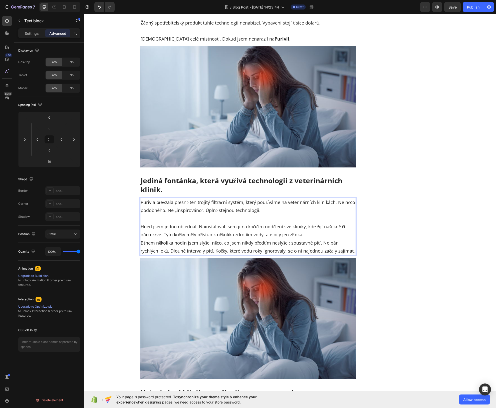
click at [297, 226] on p "⁠⁠⁠⁠⁠⁠⁠ Hned jsem jednu objednal. Nainstaloval jsem ji na kočičím oddělení své …" at bounding box center [248, 234] width 215 height 41
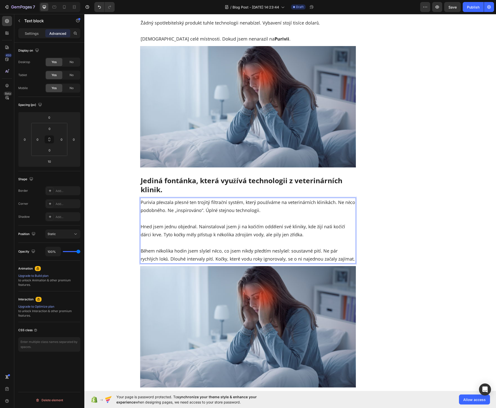
click at [219, 214] on p "Hned jsem jednu objednal. Nainstaloval jsem ji na kočičím oddělení své kliniky,…" at bounding box center [248, 226] width 215 height 24
click at [216, 202] on p "Purivia převzala přesně ten trojitý filtrační systém, který používáme na veteri…" at bounding box center [248, 206] width 215 height 16
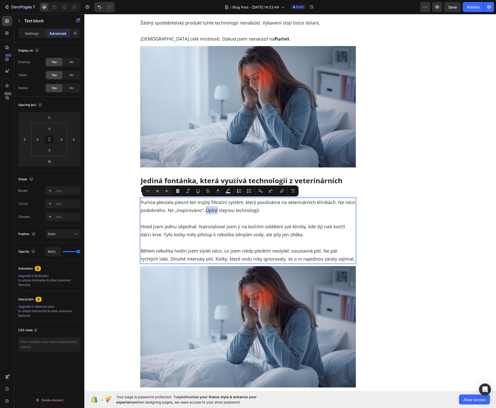
click at [215, 201] on p "Purivia převzala přesně ten trojitý filtrační systém, který používáme na veteri…" at bounding box center [248, 206] width 215 height 16
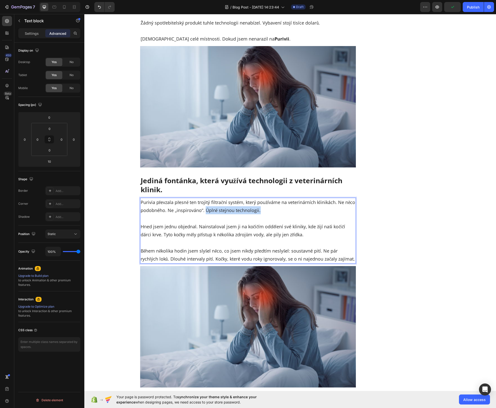
drag, startPoint x: 216, startPoint y: 202, endPoint x: 269, endPoint y: 203, distance: 53.1
click at [269, 203] on p "Purivia převzala přesně ten trojitý filtrační systém, který používáme na veteri…" at bounding box center [248, 206] width 215 height 16
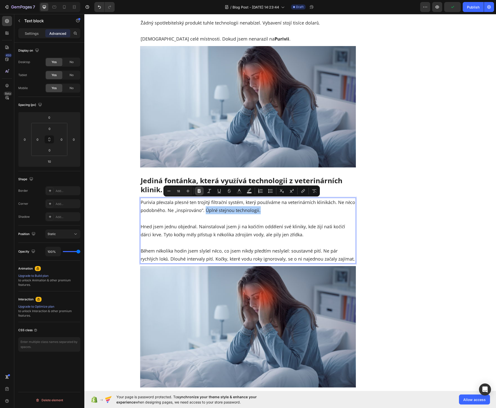
click at [201, 190] on icon "Editor contextual toolbar" at bounding box center [199, 191] width 5 height 5
click at [223, 216] on p "Hned jsem jednu objednal. Nainstaloval jsem ji na kočičím oddělení své kliniky,…" at bounding box center [248, 226] width 215 height 24
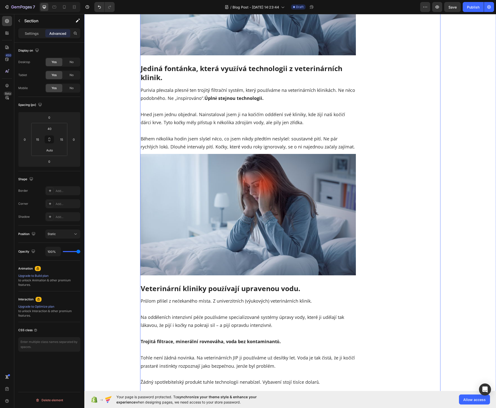
click at [195, 284] on p "Veterinární kliniky používají upravenou vodu." at bounding box center [248, 288] width 215 height 9
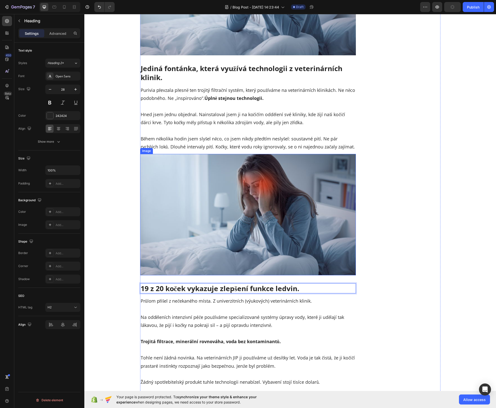
click at [195, 197] on img at bounding box center [248, 214] width 216 height 121
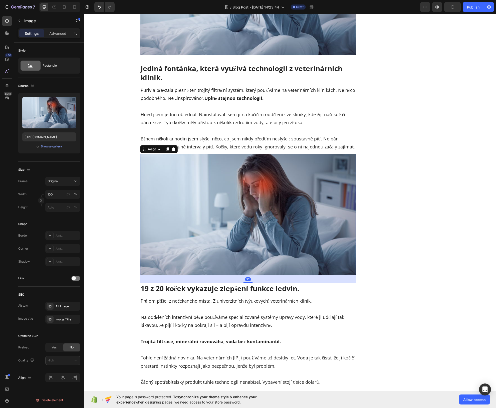
scroll to position [2005, 0]
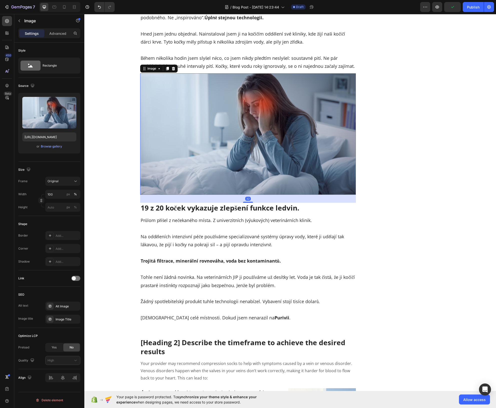
click at [165, 66] on div at bounding box center [168, 69] width 6 height 6
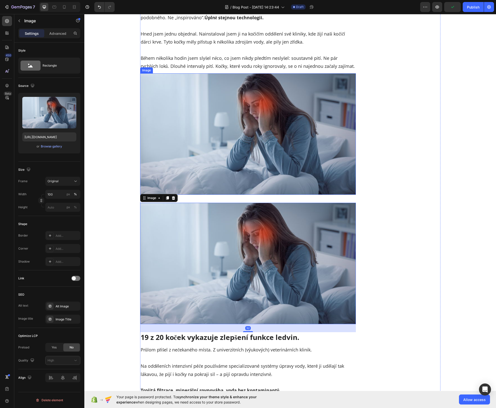
scroll to position [2102, 0]
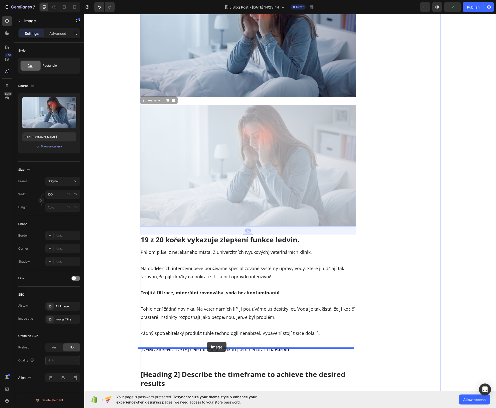
drag, startPoint x: 213, startPoint y: 186, endPoint x: 207, endPoint y: 344, distance: 158.2
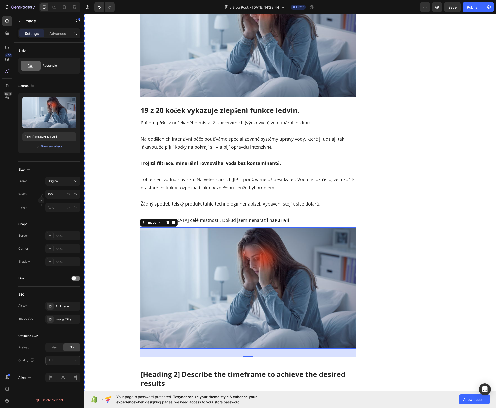
click at [219, 106] on p "19 z 20 koček vykazuje zlepšení funkce ledvin." at bounding box center [248, 110] width 215 height 9
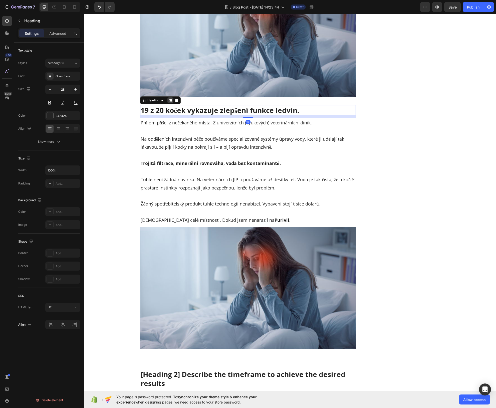
click at [169, 98] on icon at bounding box center [171, 100] width 4 height 4
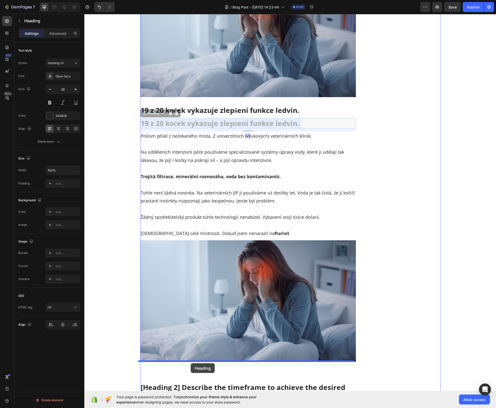
drag, startPoint x: 189, startPoint y: 116, endPoint x: 193, endPoint y: 242, distance: 126.1
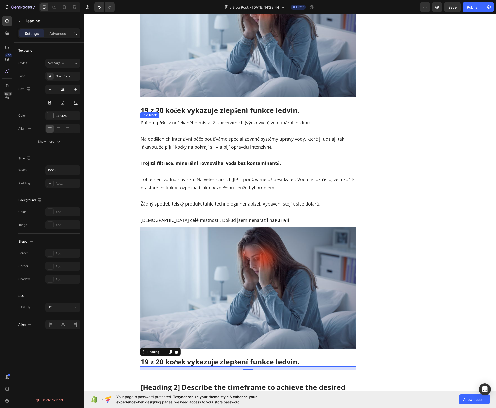
click at [186, 151] on p "Trojitá filtrace, minerální rovnováha, voda bez kontaminantů." at bounding box center [248, 159] width 215 height 16
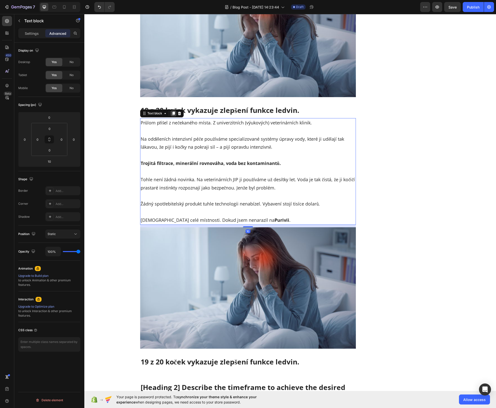
click at [172, 112] on icon at bounding box center [173, 114] width 3 height 4
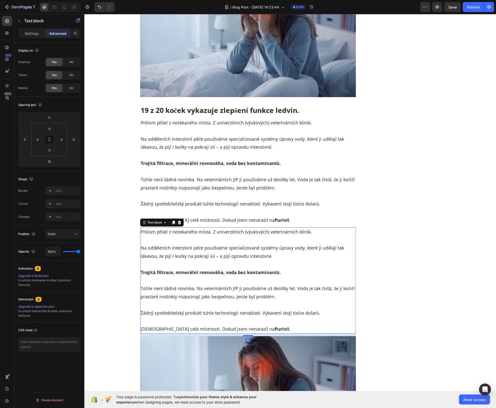
scroll to position [2227, 0]
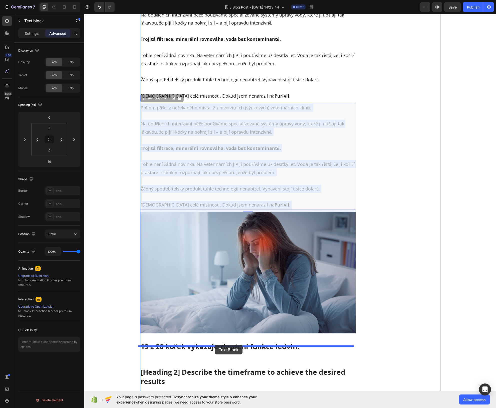
drag, startPoint x: 221, startPoint y: 175, endPoint x: 215, endPoint y: 345, distance: 170.4
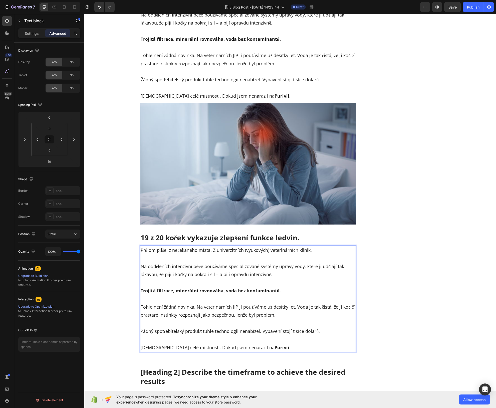
click at [222, 319] on p "⁠⁠⁠⁠⁠⁠⁠ Žádný spotřebitelský produkt tuhle technologii nenabízel. Vybavení stoj…" at bounding box center [248, 327] width 215 height 16
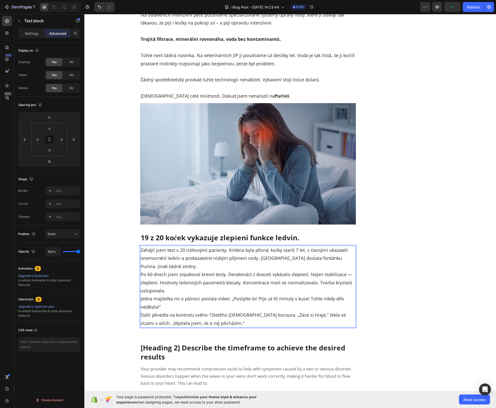
click at [212, 266] on p "Zahájil jsem test s 20 rizikovými pacienty. Kritéria byla přísná: kočky starší …" at bounding box center [248, 286] width 215 height 81
click at [207, 261] on p "Zahájil jsem test s 20 rizikovými pacienty. Kritéria byla přísná: kočky starší …" at bounding box center [248, 286] width 215 height 81
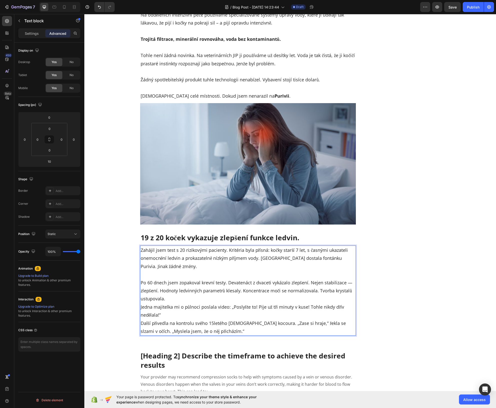
click at [188, 287] on p "⁠⁠⁠⁠⁠⁠⁠ Po 60 dnech jsem zopakoval krevní testy. Devatenáct z dvaceti vykázalo …" at bounding box center [248, 303] width 215 height 65
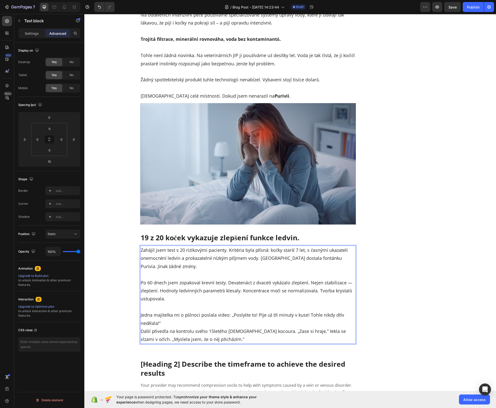
click at [188, 311] on p "⁠⁠⁠⁠⁠⁠⁠ Jedna majitelka mi o půlnoci poslala video: „Poslyšte to! Pije už tři m…" at bounding box center [248, 323] width 215 height 41
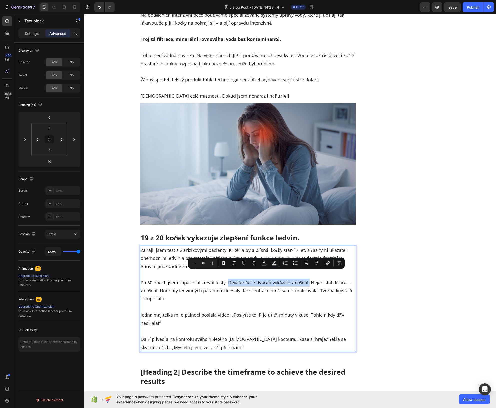
drag, startPoint x: 225, startPoint y: 272, endPoint x: 308, endPoint y: 277, distance: 82.3
click at [308, 277] on p "Po 60 dnech jsem zopakoval krevní testy. Devatenáct z dvaceti vykázalo zlepšení…" at bounding box center [248, 287] width 215 height 33
click at [223, 265] on icon "Editor contextual toolbar" at bounding box center [224, 264] width 3 height 4
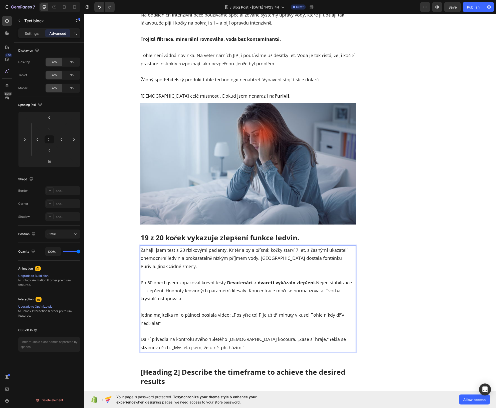
click at [215, 303] on p "Jedna majitelka mi o půlnoci poslala video: „Poslyšte to! Pije už tři minuty v …" at bounding box center [248, 315] width 215 height 24
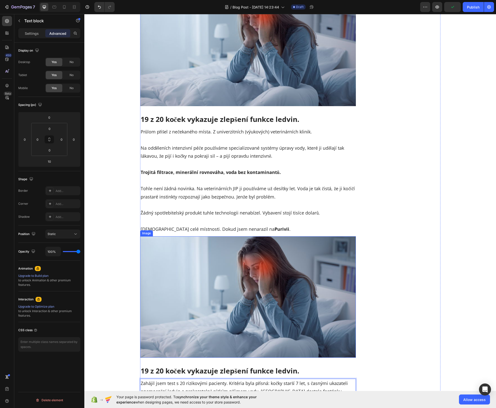
scroll to position [2174, 0]
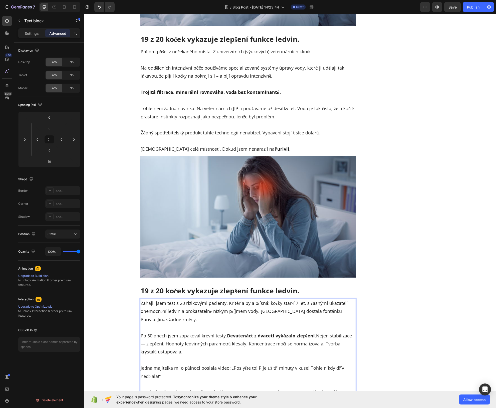
click at [249, 339] on p "Po 60 dnech jsem zopakoval krevní testy. Devatenáct z dvaceti vykázalo zlepšení…" at bounding box center [248, 340] width 215 height 33
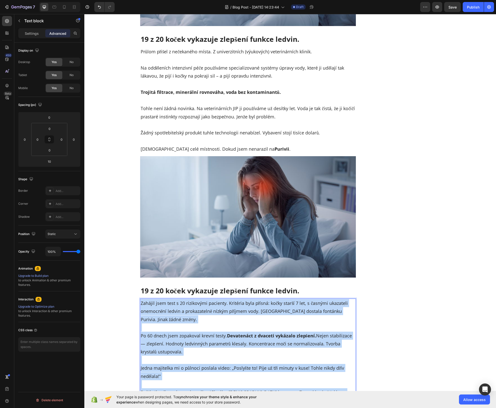
copy div "Zahájil jsem test s 20 rizikovými pacienty. Kritéria byla přísná: kočky starší …"
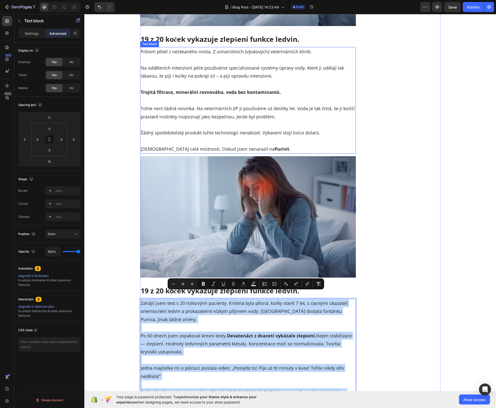
click at [243, 137] on p "Zabírá celé místnosti. Dokud jsem nenarazil na Purivii ." at bounding box center [248, 145] width 215 height 16
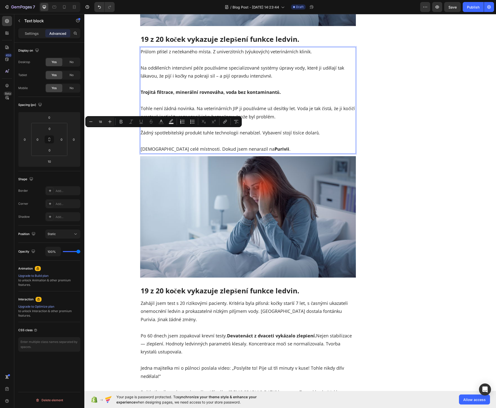
click at [256, 110] on p "Tohle není žádná novinka. Na veterinárních JIP ji používáme už desítky let. Vod…" at bounding box center [248, 108] width 215 height 24
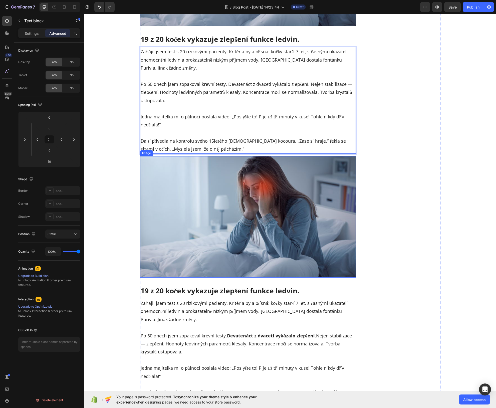
scroll to position [2116, 0]
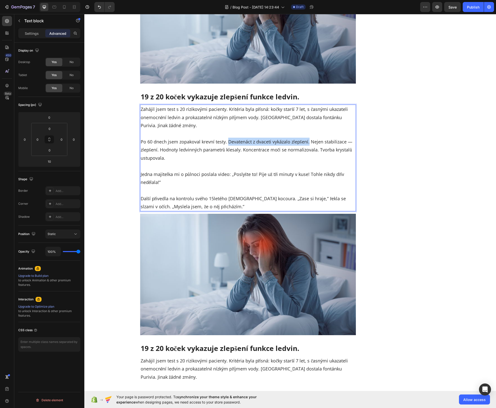
drag, startPoint x: 227, startPoint y: 132, endPoint x: 307, endPoint y: 135, distance: 80.2
click at [307, 135] on p "Po 60 dnech jsem zopakoval krevní testy. Devatenáct z dvaceti vykázalo zlepšení…" at bounding box center [248, 146] width 215 height 33
click at [226, 122] on icon "Editor contextual toolbar" at bounding box center [224, 122] width 5 height 5
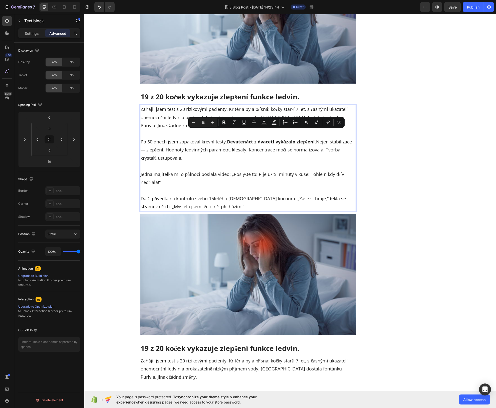
click at [246, 162] on p "Jedna majitelka mi o půlnoci poslala video: „Poslyšte to! Pije už tři minuty v …" at bounding box center [248, 174] width 215 height 24
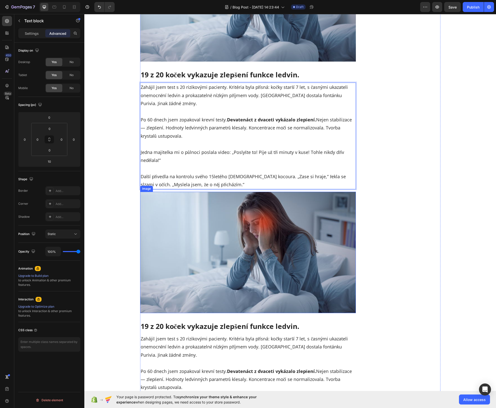
scroll to position [2218, 0]
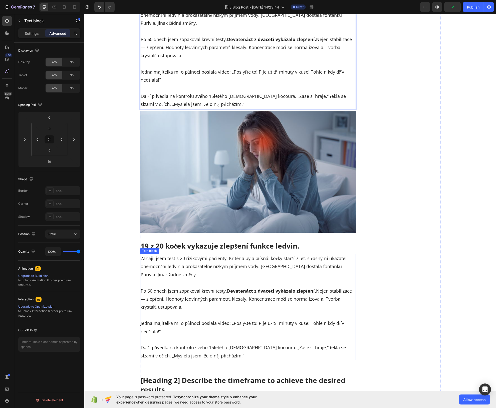
click at [215, 241] on p "19 z 20 koček vykazuje zlepšení funkce ledvin." at bounding box center [248, 245] width 215 height 9
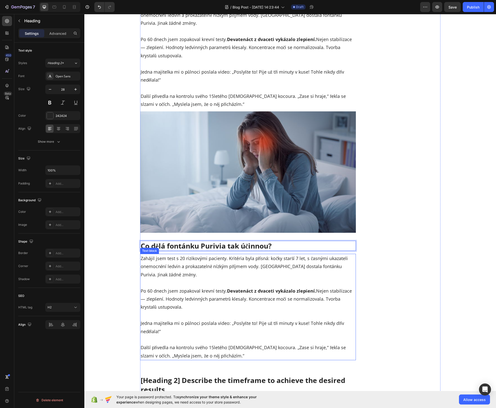
click at [181, 281] on p "Po 60 dnech jsem zopakoval krevní testy. Devatenáct z dvaceti vykázalo zlepšení…" at bounding box center [248, 295] width 215 height 33
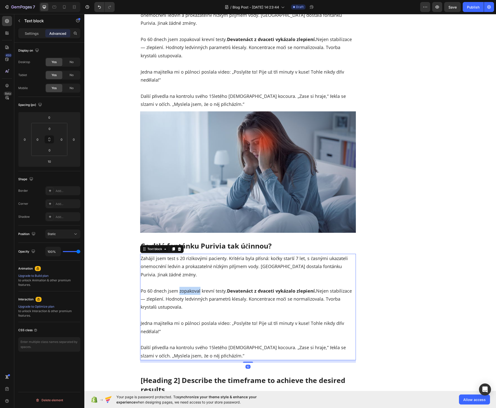
click at [181, 281] on p "Po 60 dnech jsem zopakoval krevní testy. Devatenáct z dvaceti vykázalo zlepšení…" at bounding box center [248, 295] width 215 height 33
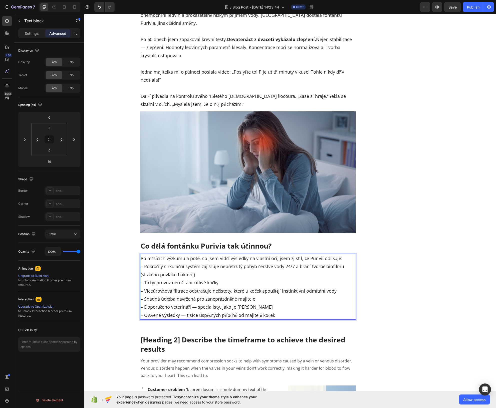
click at [333, 255] on p "Po měsících výzkumu a poté, co jsem viděl výsledky na vlastní oči, jsem zjistil…" at bounding box center [248, 287] width 215 height 65
click at [342, 255] on p "Po měsících výzkumu a poté, co jsem viděl výsledky na vlastní oči, jsem zjistil…" at bounding box center [248, 287] width 215 height 65
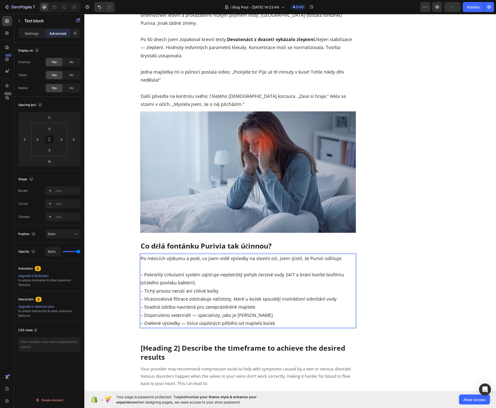
click at [204, 271] on p "⁠⁠⁠⁠⁠⁠⁠ – Pokročilý cirkulační systém zajišťuje nepřetržitý pohyb čerstvé vody …" at bounding box center [248, 295] width 215 height 65
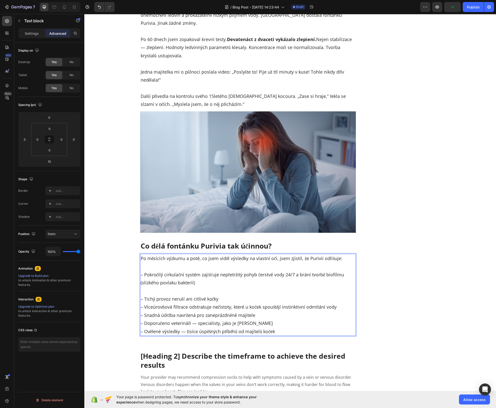
click at [227, 289] on p "⁠⁠⁠⁠⁠⁠⁠ – Tichý provoz neruší ani citlivé kočky – Víceúrovňová filtrace odstraň…" at bounding box center [248, 311] width 215 height 49
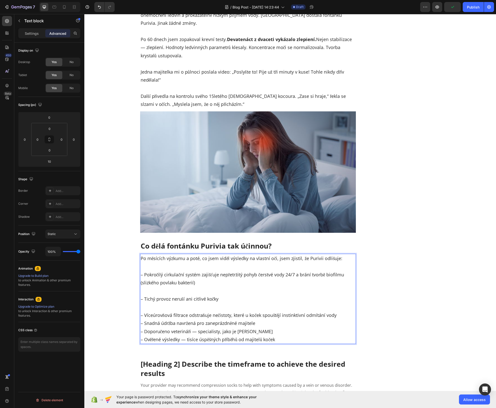
click at [301, 316] on p "⁠⁠⁠⁠⁠⁠⁠ – Víceúrovňová filtrace odstraňuje nečistoty, které u koček spouštějí i…" at bounding box center [248, 323] width 215 height 41
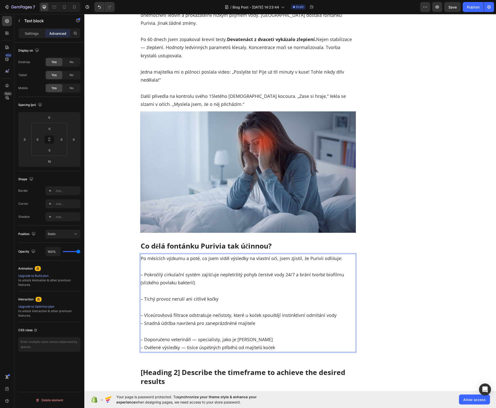
click at [341, 306] on p "– Víceúrovňová filtrace odstraňuje nečistoty, které u koček spouštějí instinkti…" at bounding box center [248, 315] width 215 height 24
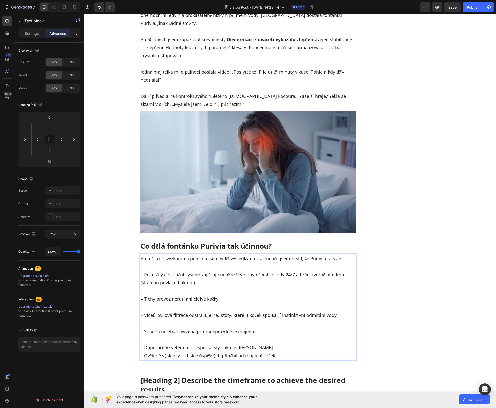
click at [306, 339] on p "– Doporučeno veterináři — specialisty, jako je Dr. Stevens – Ověřené výsledky —…" at bounding box center [248, 348] width 215 height 24
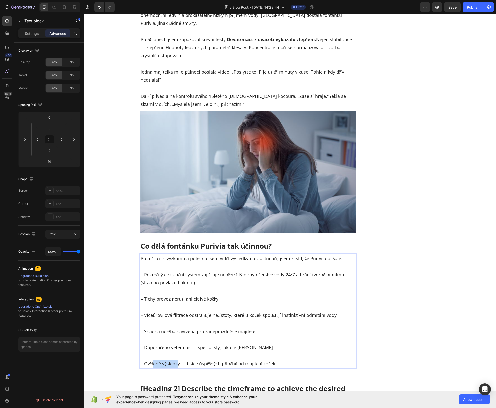
drag, startPoint x: 178, startPoint y: 357, endPoint x: 163, endPoint y: 355, distance: 14.7
click at [152, 356] on p "⁠⁠⁠⁠⁠⁠⁠ – Ověřené výsledky — tisíce úspěšných příběhů od majitelů koček" at bounding box center [248, 360] width 215 height 16
drag, startPoint x: 178, startPoint y: 356, endPoint x: 143, endPoint y: 355, distance: 35.3
click at [143, 355] on p "– Ověřené výsledky — tisíce úspěšných příběhů od majitelů koček" at bounding box center [248, 360] width 215 height 16
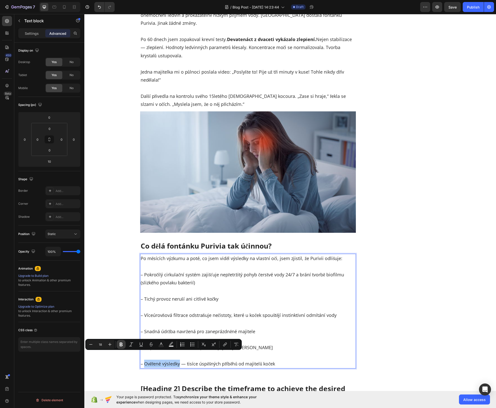
click at [124, 343] on button "Bold" at bounding box center [121, 344] width 9 height 9
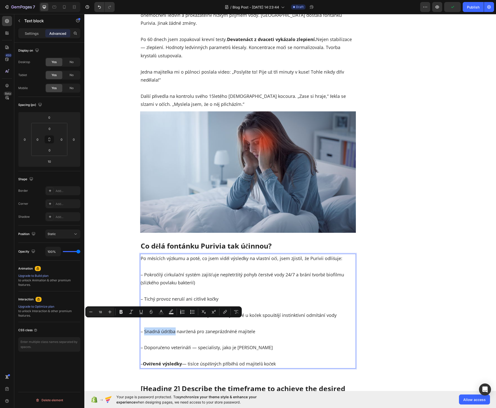
drag, startPoint x: 142, startPoint y: 324, endPoint x: 173, endPoint y: 323, distance: 31.6
click at [173, 323] on p "– Snadná údržba navržená pro zaneprázdněné majitele" at bounding box center [248, 327] width 215 height 16
click at [121, 311] on icon "Editor contextual toolbar" at bounding box center [121, 312] width 5 height 5
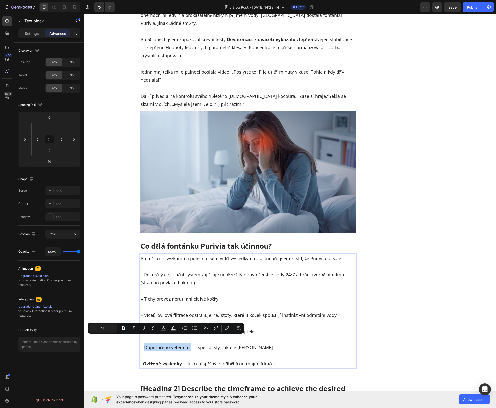
drag, startPoint x: 144, startPoint y: 338, endPoint x: 234, endPoint y: 345, distance: 90.5
click at [190, 339] on p "– Doporučeno veterináři — specialisty, jako je Dr. Stevens" at bounding box center [248, 344] width 215 height 16
click at [122, 330] on icon "Editor contextual toolbar" at bounding box center [123, 328] width 5 height 5
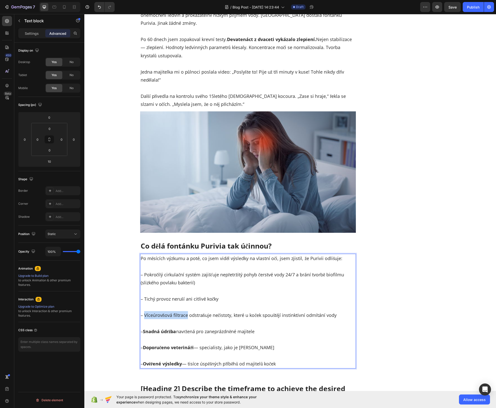
drag, startPoint x: 142, startPoint y: 307, endPoint x: 186, endPoint y: 308, distance: 43.6
click at [186, 308] on p "– Víceúrovňová filtrace odstraňuje nečistoty, které u koček spouštějí instinkti…" at bounding box center [248, 311] width 215 height 16
click at [119, 295] on icon "Editor contextual toolbar" at bounding box center [121, 296] width 5 height 5
click at [165, 278] on p "– Pokročilý cirkulační systém zajišťuje nepřetržitý pohyb čerstvé vody 24/7 a b…" at bounding box center [248, 275] width 215 height 24
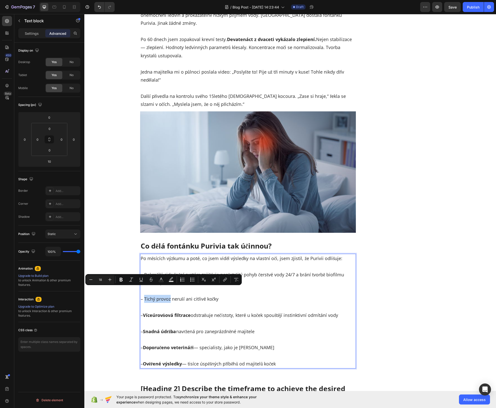
drag, startPoint x: 143, startPoint y: 290, endPoint x: 168, endPoint y: 293, distance: 25.2
click at [168, 293] on p "– Tichý provoz neruší ani citlivé kočky" at bounding box center [248, 295] width 215 height 16
click at [121, 280] on icon "Editor contextual toolbar" at bounding box center [121, 279] width 5 height 5
click at [171, 263] on p "– Pokročilý cirkulační systém zajišťuje nepřetržitý pohyb čerstvé vody 24/7 a b…" at bounding box center [248, 275] width 215 height 24
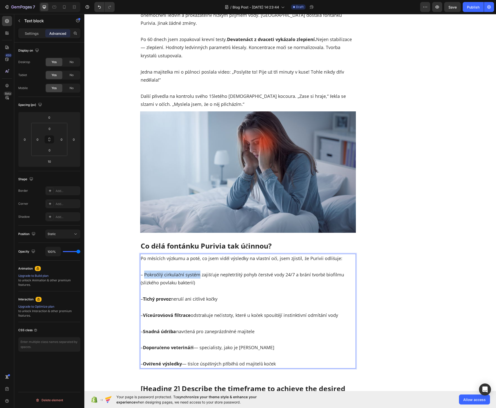
drag, startPoint x: 142, startPoint y: 266, endPoint x: 197, endPoint y: 268, distance: 55.2
click at [197, 268] on p "⁠⁠⁠⁠⁠⁠⁠ – Pokročilý cirkulační systém zajišťuje nepřetržitý pohyb čerstvé vody …" at bounding box center [248, 275] width 215 height 24
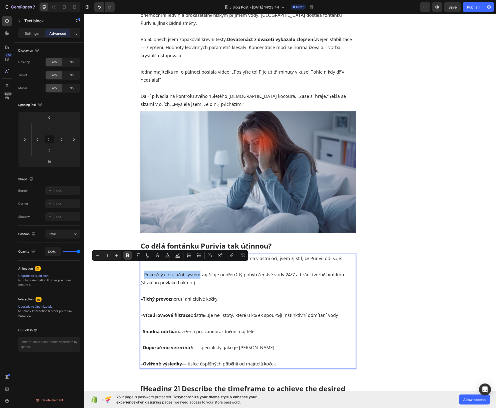
click at [126, 256] on icon "Editor contextual toolbar" at bounding box center [127, 255] width 5 height 5
click at [187, 277] on p "– Pokročilý cirkulační systém zajišťuje nepřetržitý pohyb čerstvé vody 24/7 a b…" at bounding box center [248, 275] width 215 height 24
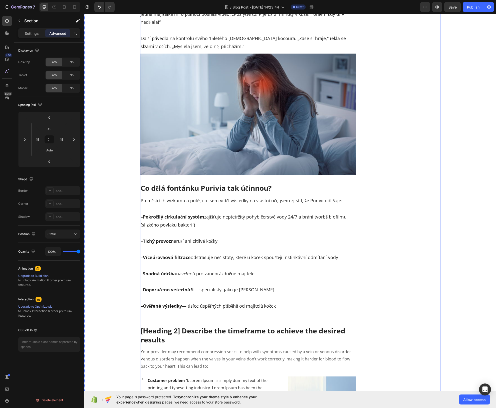
scroll to position [2302, 0]
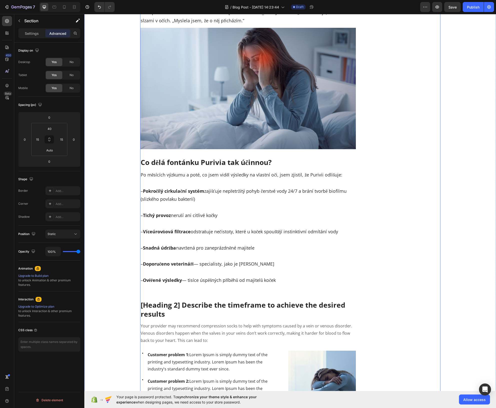
click at [279, 110] on img at bounding box center [248, 88] width 216 height 121
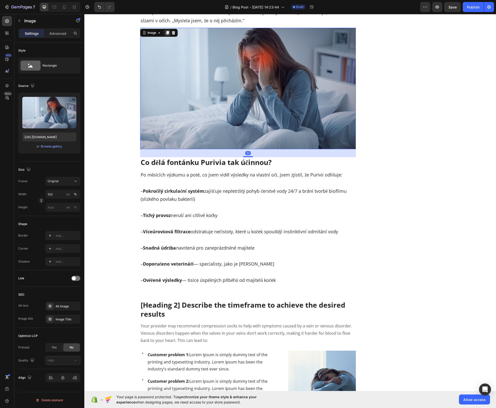
click at [166, 31] on icon at bounding box center [167, 33] width 3 height 4
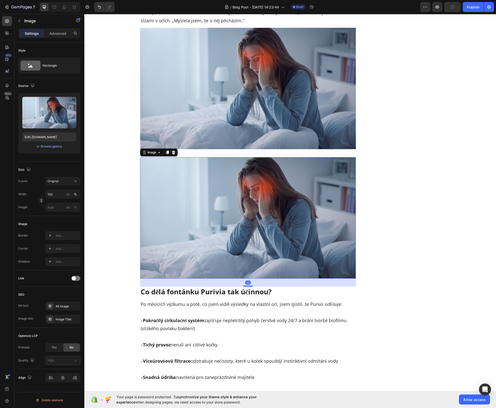
scroll to position [2364, 0]
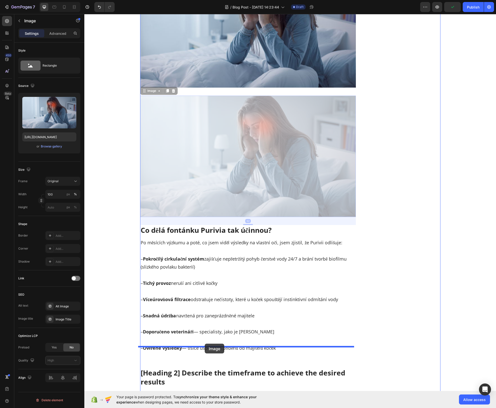
drag, startPoint x: 218, startPoint y: 160, endPoint x: 205, endPoint y: 344, distance: 184.3
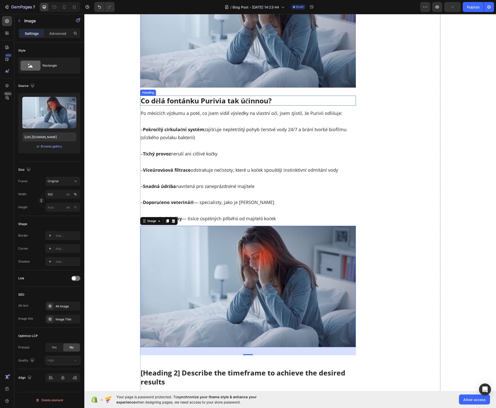
click at [279, 96] on p "Co dělá fontánku Purivia tak účinnou?" at bounding box center [248, 100] width 215 height 9
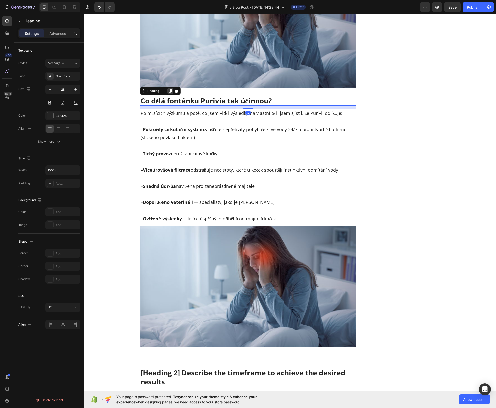
click at [169, 89] on icon at bounding box center [170, 91] width 3 height 4
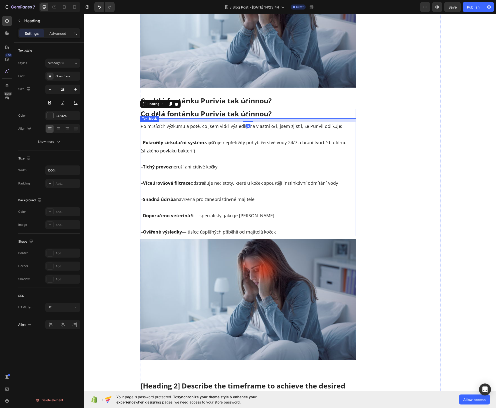
scroll to position [2370, 0]
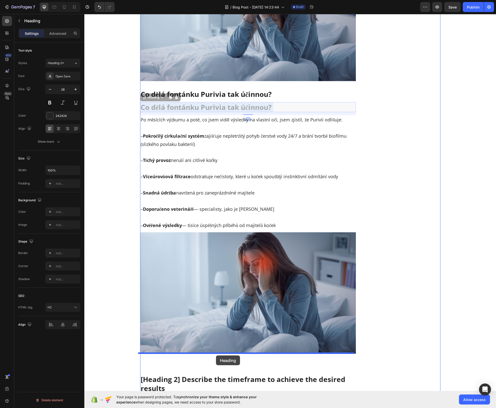
drag, startPoint x: 208, startPoint y: 100, endPoint x: 216, endPoint y: 356, distance: 255.6
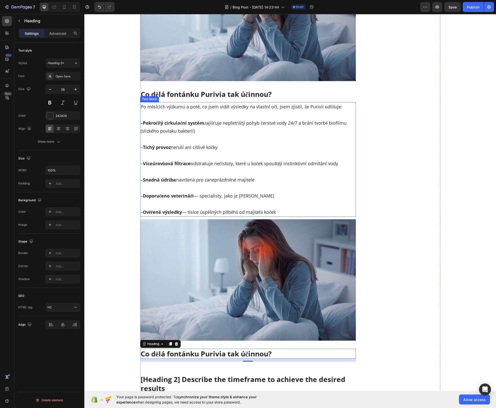
click at [188, 120] on strong "Pokročilý cirkulační systém" at bounding box center [174, 123] width 62 height 6
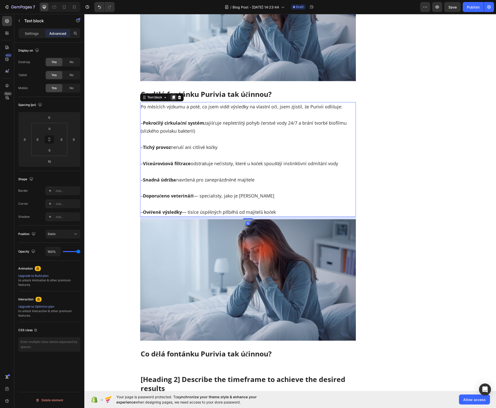
click at [171, 94] on div at bounding box center [174, 97] width 6 height 6
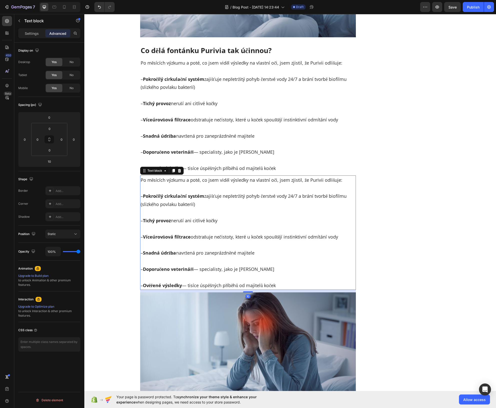
scroll to position [2472, 0]
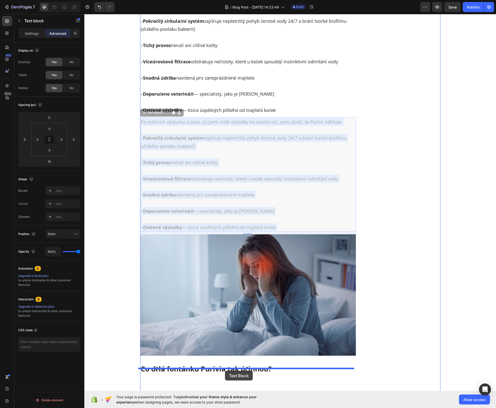
drag, startPoint x: 230, startPoint y: 160, endPoint x: 483, endPoint y: 281, distance: 279.9
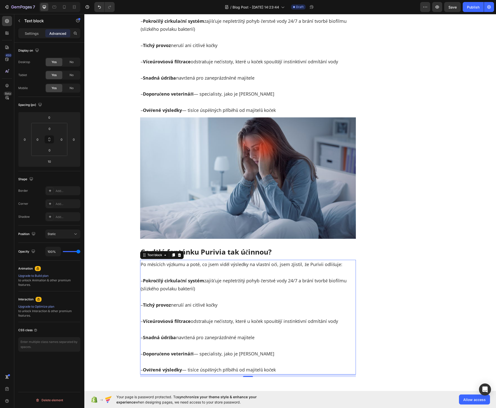
click at [216, 247] on p "Co dělá fontánku Purivia tak účinnou?" at bounding box center [248, 251] width 215 height 9
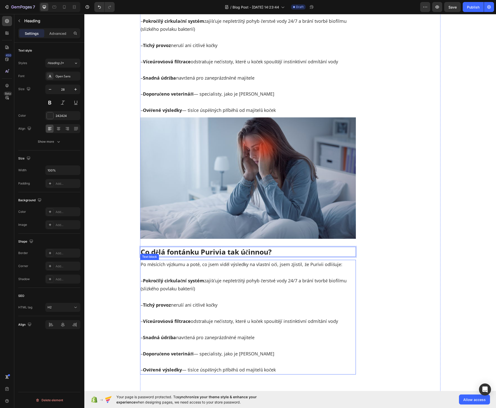
click at [245, 281] on p "– Pokročilý cirkulační systém zajišťuje nepřetržitý pohyb čerstvé vody 24/7 a b…" at bounding box center [248, 281] width 215 height 24
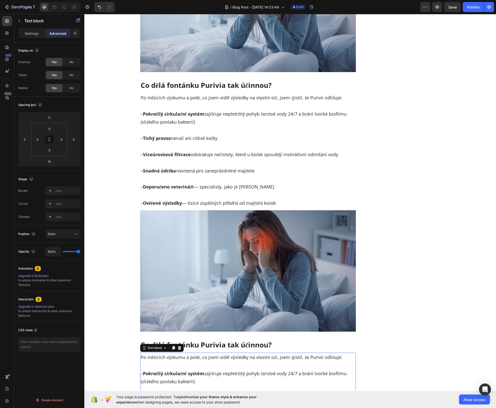
scroll to position [2440, 0]
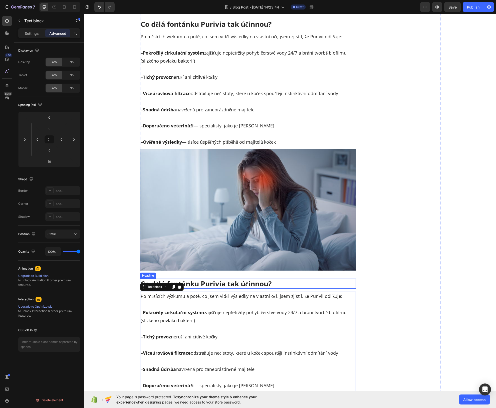
click at [231, 279] on p "Co dělá fontánku Purivia tak účinnou?" at bounding box center [248, 283] width 215 height 9
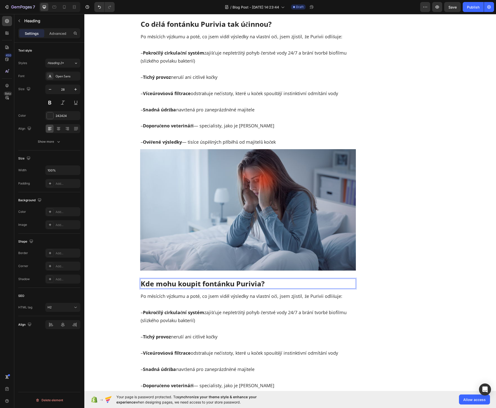
scroll to position [2524, 0]
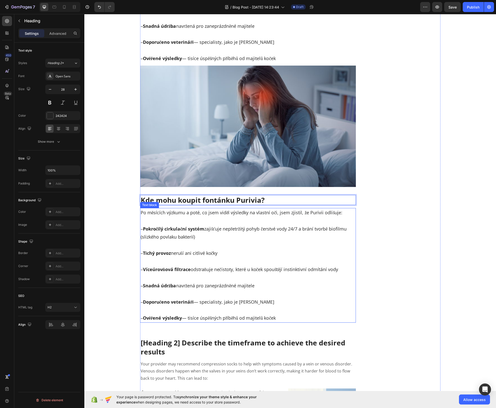
click at [166, 226] on p "– Pokročilý cirkulační systém zajišťuje nepřetržitý pohyb čerstvé vody 24/7 a b…" at bounding box center [248, 229] width 215 height 24
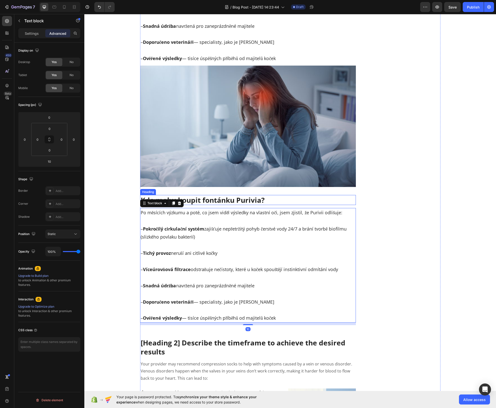
click at [202, 196] on p "Kde mohu koupit fontánku Purivia?" at bounding box center [248, 200] width 215 height 9
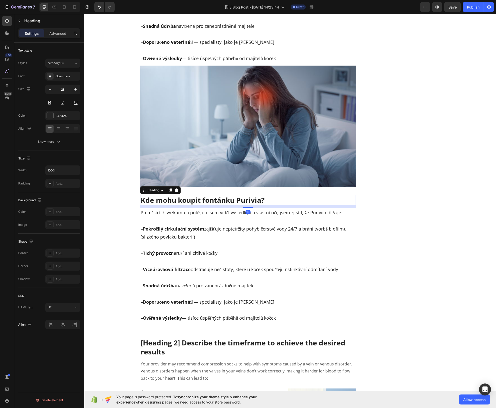
click at [168, 187] on div at bounding box center [171, 190] width 6 height 6
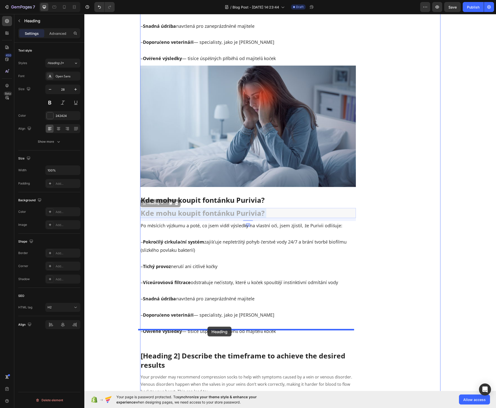
drag, startPoint x: 201, startPoint y: 203, endPoint x: 197, endPoint y: 257, distance: 53.8
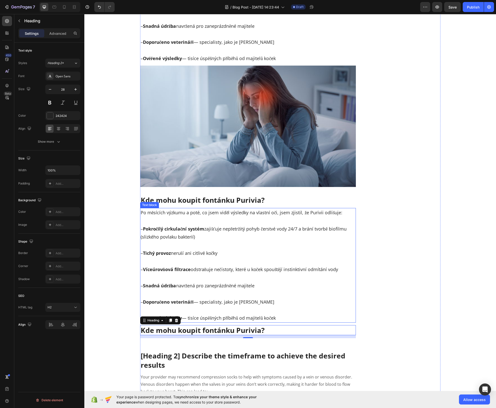
click at [203, 217] on p "– Pokročilý cirkulační systém zajišťuje nepřetržitý pohyb čerstvé vody 24/7 a b…" at bounding box center [248, 229] width 215 height 24
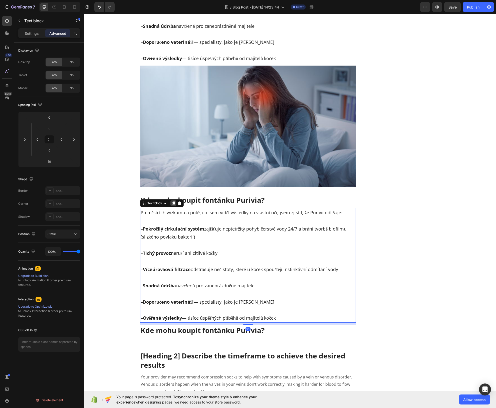
click at [172, 201] on icon at bounding box center [174, 203] width 4 height 4
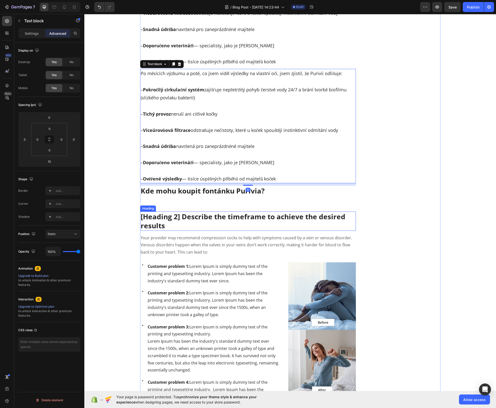
scroll to position [2729, 0]
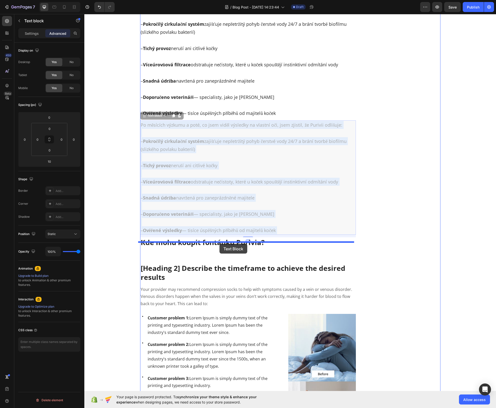
drag, startPoint x: 216, startPoint y: 181, endPoint x: 220, endPoint y: 244, distance: 63.5
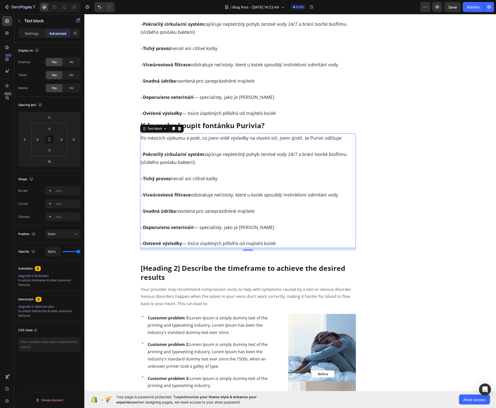
scroll to position [2641, 0]
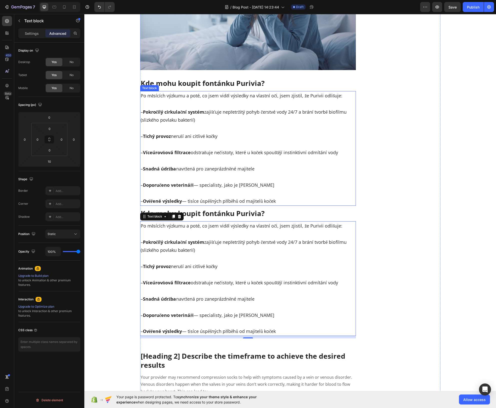
click at [259, 157] on p "– Snadná údržba navržená pro zaneprázdněné majitele" at bounding box center [248, 165] width 215 height 16
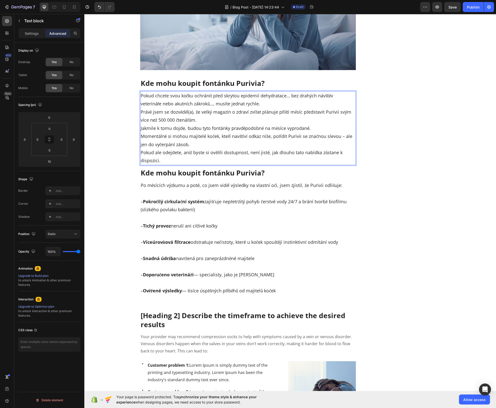
click at [304, 96] on p "Pokud chcete svou kočku ochránit před skrytou epidemií dehydratace… bez drahých…" at bounding box center [248, 128] width 215 height 73
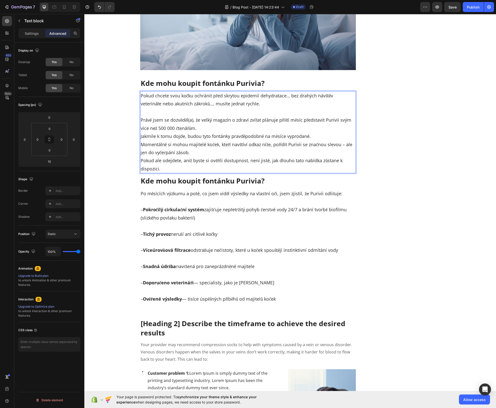
click at [284, 119] on p "⁠⁠⁠⁠⁠⁠⁠ Právě jsem se dozvěděl(a), že velký magazín o zdraví zvířat plánuje pří…" at bounding box center [248, 140] width 215 height 65
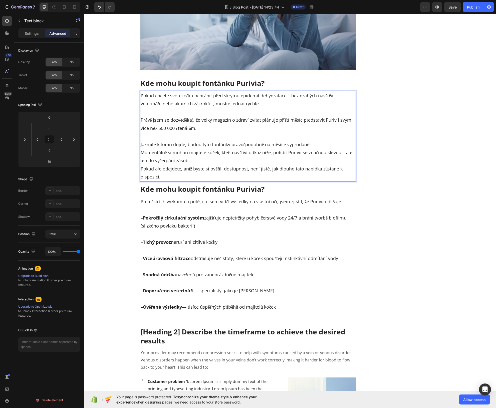
click at [318, 135] on p "⁠⁠⁠⁠⁠⁠⁠ Jakmile k tomu dojde, budou tyto fontánky pravděpodobně na měsíce vypro…" at bounding box center [248, 156] width 215 height 49
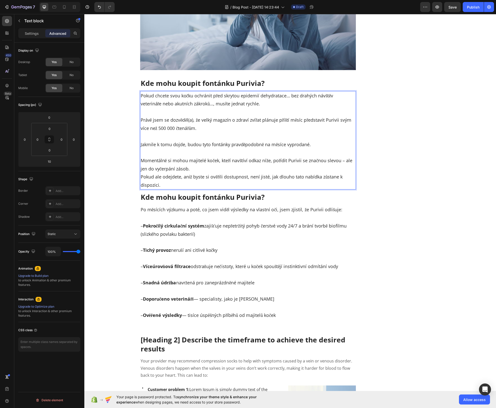
click at [311, 160] on p "⁠⁠⁠⁠⁠⁠⁠ Momentálně si mohou majitelé koček, kteří navštíví odkaz níže, pořídit …" at bounding box center [248, 169] width 215 height 41
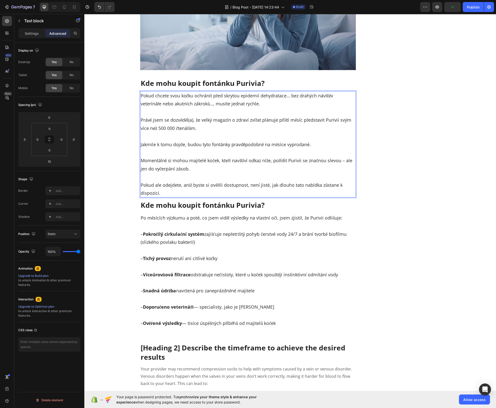
click at [283, 92] on p "Pokud chcete svou kočku ochránit před skrytou epidemií dehydratace… bez drahých…" at bounding box center [248, 100] width 215 height 16
drag, startPoint x: 290, startPoint y: 88, endPoint x: 209, endPoint y: 96, distance: 81.3
click at [209, 96] on p "Pokud chcete svou kočku ochránit před skrytou epidemií dehydratace… bez drahých…" at bounding box center [248, 100] width 215 height 16
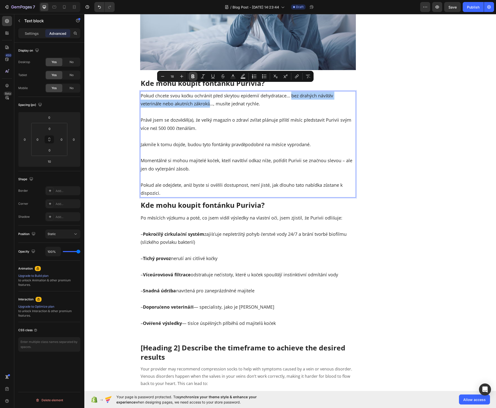
click at [191, 79] on icon "Editor contextual toolbar" at bounding box center [193, 76] width 5 height 5
click at [213, 113] on p "Právě jsem se dozvěděl(a), že velký magazín o zdraví zvířat plánuje příští měsí…" at bounding box center [248, 120] width 215 height 24
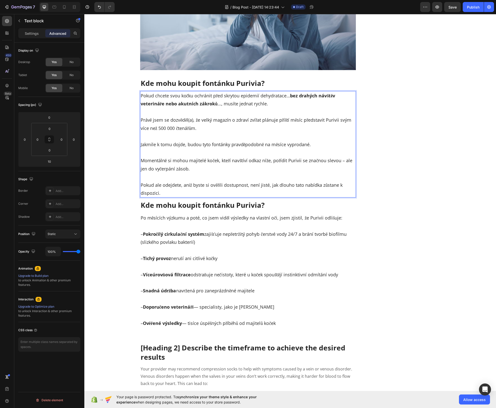
click at [201, 112] on p "Právě jsem se dozvěděl(a), že velký magazín o zdraví zvířat plánuje příští měsí…" at bounding box center [248, 120] width 215 height 24
click at [339, 112] on p "Právě jsem se dozvěděl(a), že velký magazín o zdraví zvířat plánuje příští měsí…" at bounding box center [248, 120] width 215 height 24
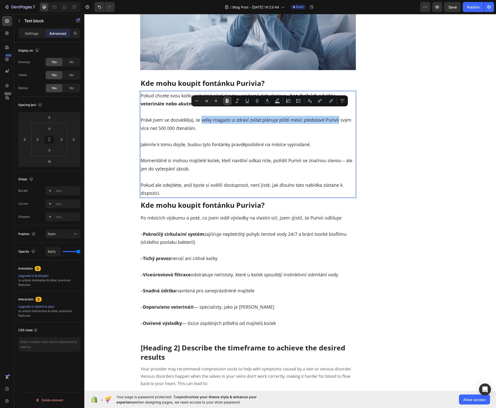
click at [226, 101] on icon "Editor contextual toolbar" at bounding box center [227, 101] width 3 height 4
click at [211, 139] on p "Jakmile k tomu dojde, budou tyto fontánky pravděpodobně na měsíce vyprodané." at bounding box center [248, 140] width 215 height 16
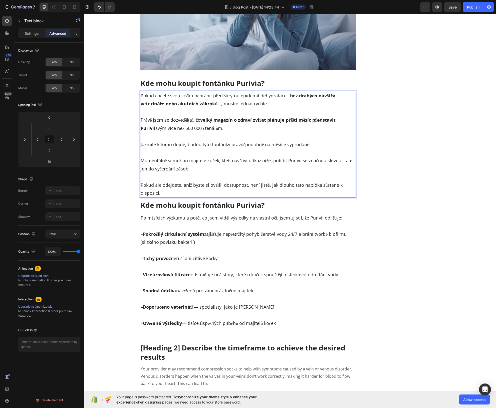
click at [140, 135] on div "Pokud chcete svou kočku ochránit před skrytou epidemií dehydratace… bez drahých…" at bounding box center [248, 144] width 216 height 106
click at [311, 136] on p "Jakmile k tomu dojde, budou tyto fontánky pravděpodobně na měsíce vyprodané." at bounding box center [248, 140] width 215 height 16
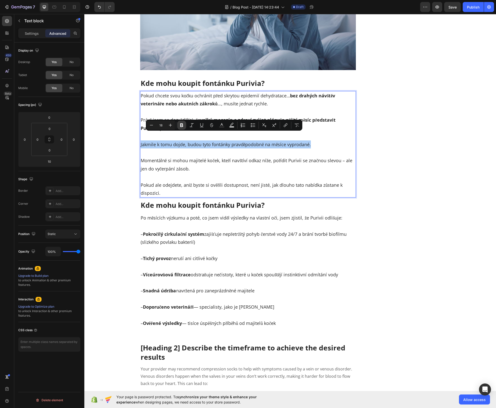
click at [184, 128] on button "Bold" at bounding box center [181, 125] width 9 height 9
click at [187, 151] on p "Momentálně si mohou majitelé koček, kteří navštíví odkaz níže, pořídit Purivii …" at bounding box center [248, 161] width 215 height 24
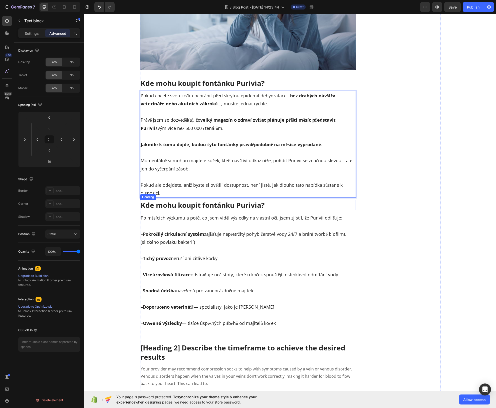
click at [224, 201] on p "Kde mohu koupit fontánku Purivia?" at bounding box center [248, 205] width 215 height 9
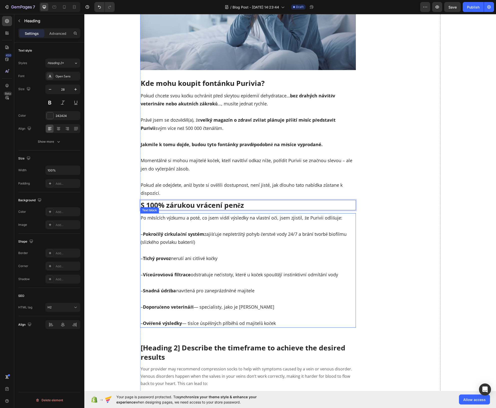
scroll to position [2677, 0]
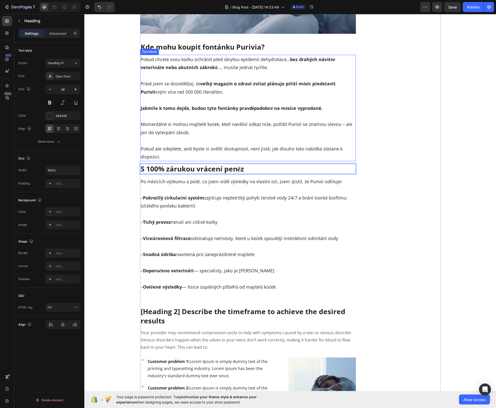
click at [266, 142] on p "Pokud ale odejdete, aniž byste si ověřili dostupnost, není jisté, jak dlouho ta…" at bounding box center [248, 149] width 215 height 24
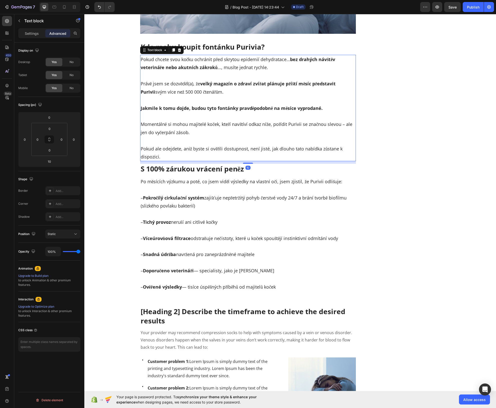
click at [267, 164] on p "S 100% zárukou vrácení peněz" at bounding box center [248, 168] width 215 height 9
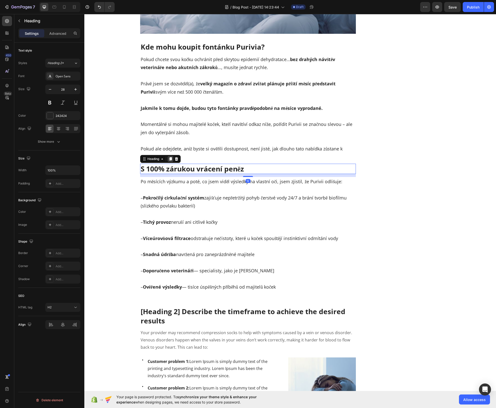
click at [170, 157] on icon at bounding box center [171, 159] width 4 height 4
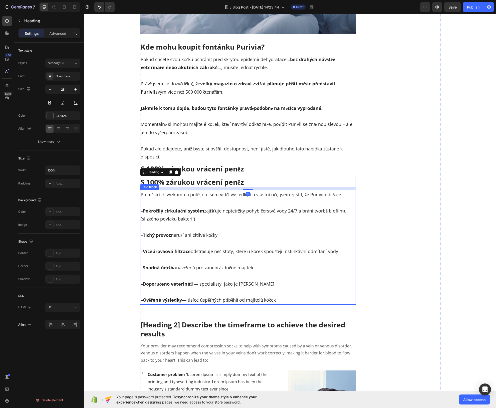
scroll to position [2724, 0]
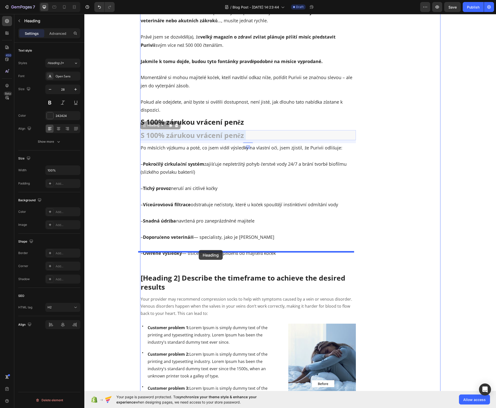
drag, startPoint x: 215, startPoint y: 129, endPoint x: 199, endPoint y: 250, distance: 122.3
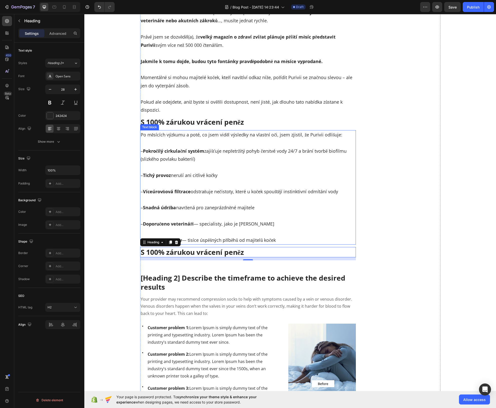
click at [191, 149] on p "– Pokročilý cirkulační systém zajišťuje nepřetržitý pohyb čerstvé vody 24/7 a b…" at bounding box center [248, 151] width 215 height 24
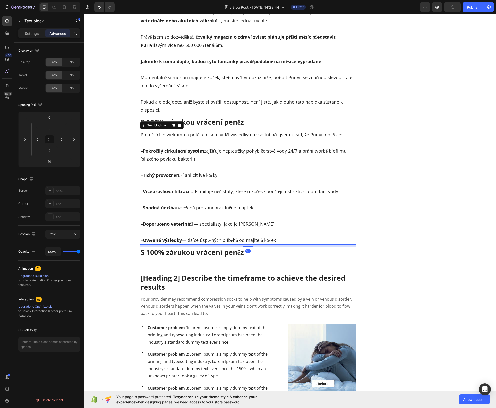
click at [172, 124] on icon at bounding box center [173, 126] width 3 height 4
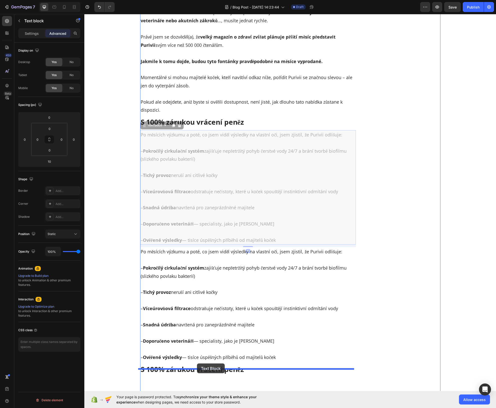
drag, startPoint x: 190, startPoint y: 212, endPoint x: 197, endPoint y: 364, distance: 151.5
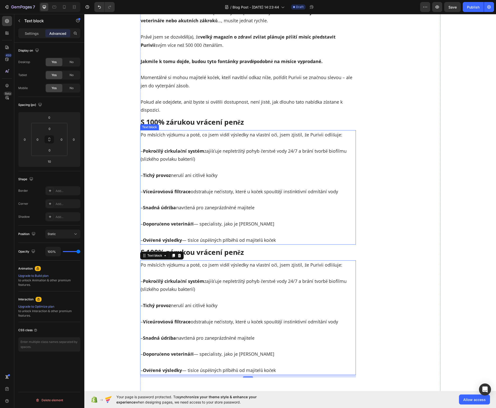
click at [218, 228] on p "– Ověřené výsledky — tisíce úspěšných příběhů od majitelů koček" at bounding box center [248, 236] width 215 height 16
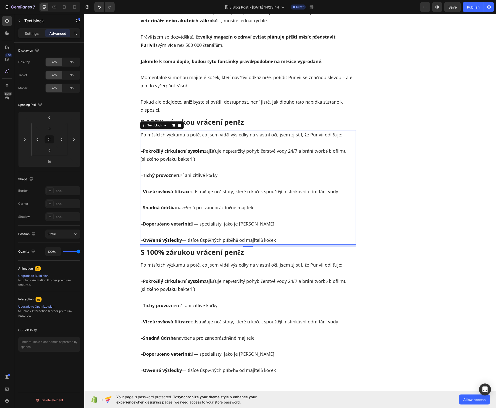
click at [226, 212] on p "– Doporučeno veterináři — specialisty, jako je Dr. Stevens" at bounding box center [248, 220] width 215 height 16
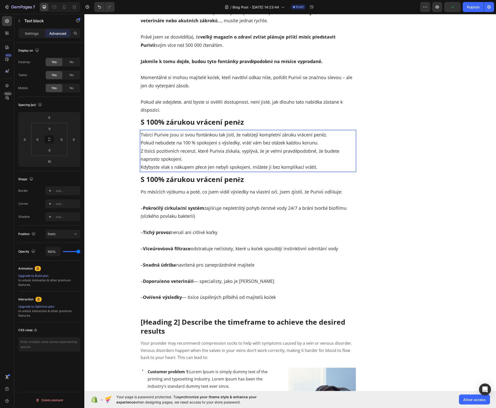
click at [319, 136] on p "Tvůrci Purivie jsou si svou fontánkou tak jistí, že nabízejí kompletní záruku v…" at bounding box center [248, 151] width 215 height 41
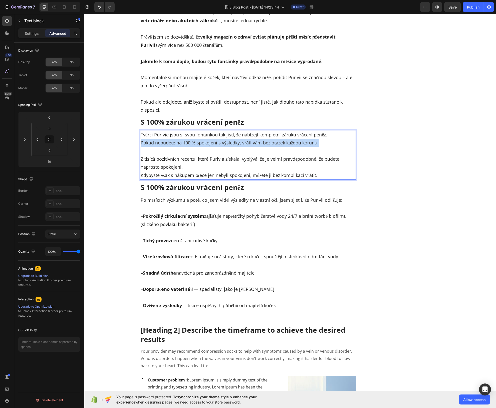
drag, startPoint x: 139, startPoint y: 134, endPoint x: 322, endPoint y: 133, distance: 182.4
click at [322, 133] on p "Tvůrci Purivie jsou si svou fontánkou tak jistí, že nabízejí kompletní záruku v…" at bounding box center [248, 139] width 215 height 16
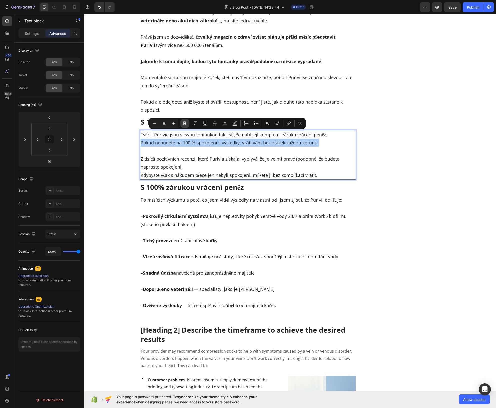
click at [185, 126] on button "Bold" at bounding box center [185, 123] width 9 height 9
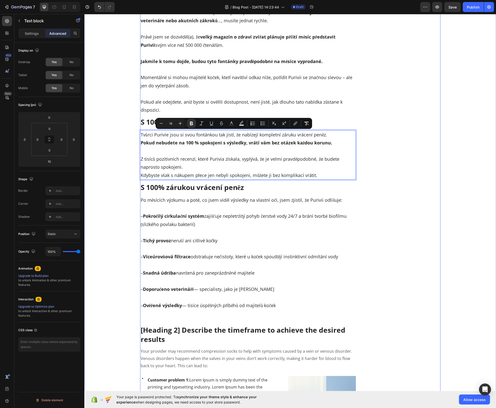
click at [190, 204] on p "– Pokročilý cirkulační systém zajišťuje nepřetržitý pohyb čerstvé vody 24/7 a b…" at bounding box center [248, 216] width 215 height 24
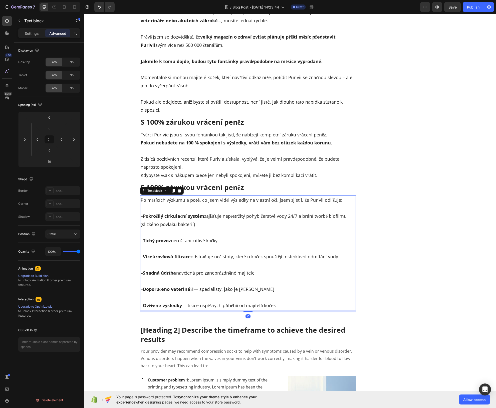
click at [203, 183] on p "S 100% zárukou vrácení peněz" at bounding box center [248, 187] width 215 height 9
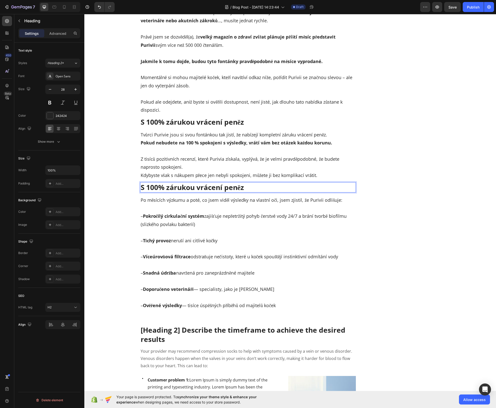
click at [197, 183] on p "S 100% zárukou vrácení peněz" at bounding box center [248, 187] width 215 height 9
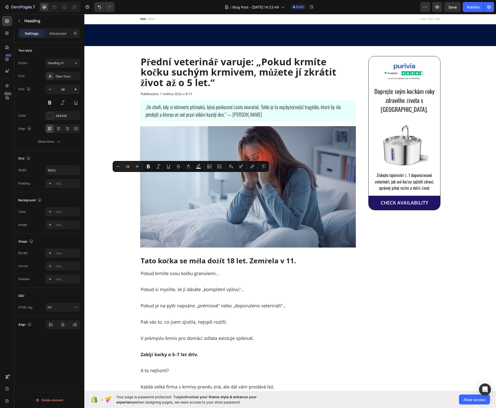
scroll to position [2724, 0]
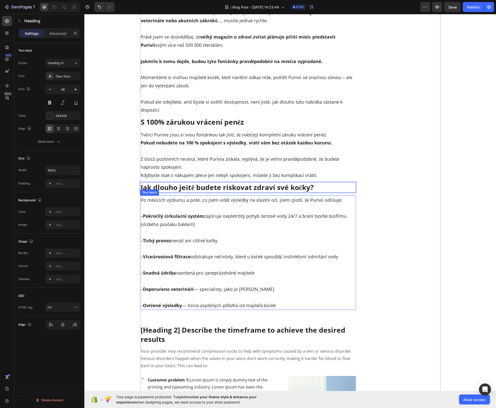
click at [218, 213] on p "– Pokročilý cirkulační systém zajišťuje nepřetržitý pohyb čerstvé vody 24/7 a b…" at bounding box center [248, 216] width 215 height 24
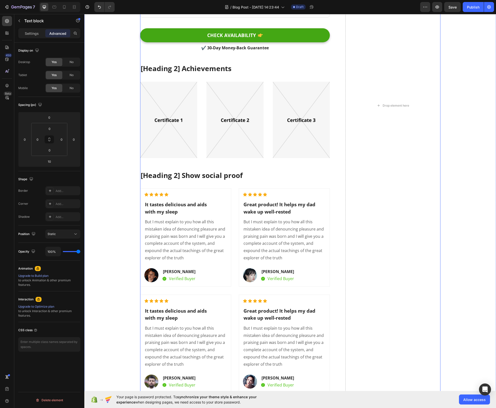
scroll to position [4979, 0]
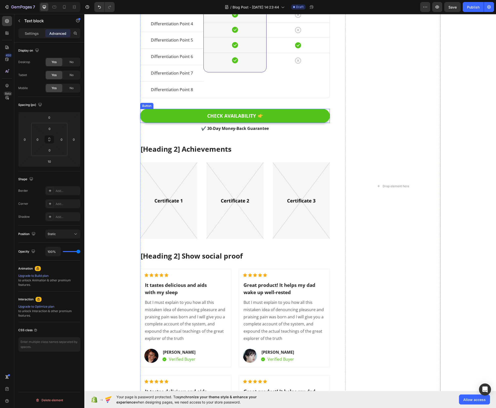
click at [299, 113] on button "CHECK AVAILABILITY" at bounding box center [235, 116] width 190 height 14
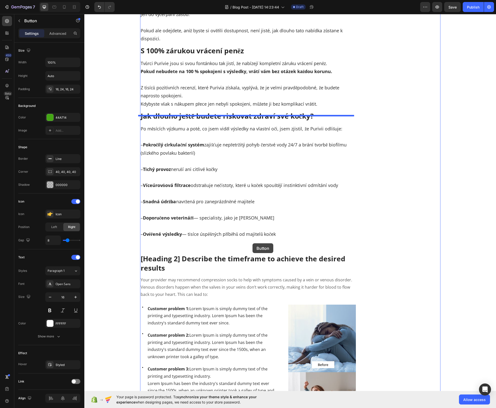
scroll to position [2821, 0]
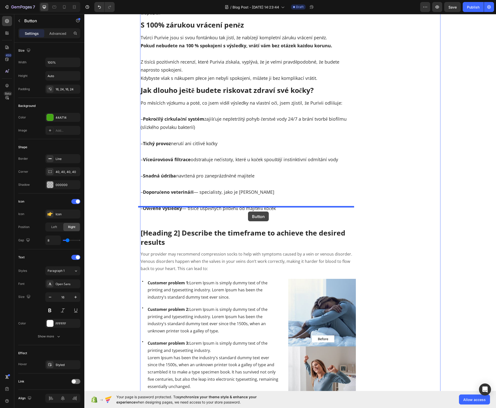
drag, startPoint x: 287, startPoint y: 275, endPoint x: 248, endPoint y: 212, distance: 73.6
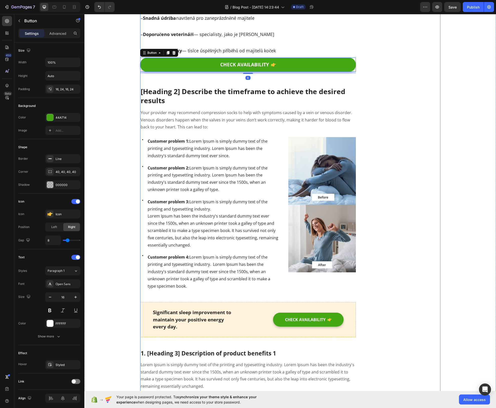
scroll to position [2982, 0]
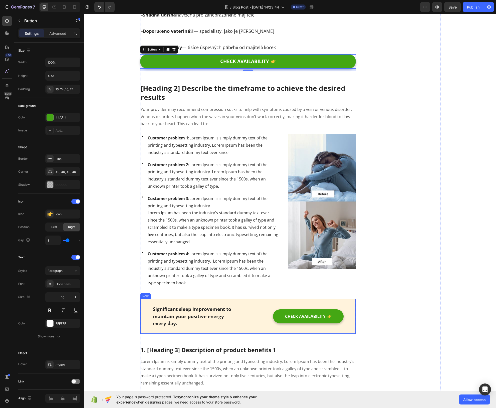
click at [247, 322] on div "Significant sleep improvement to maintain your positive energy every day. Text …" at bounding box center [248, 316] width 216 height 35
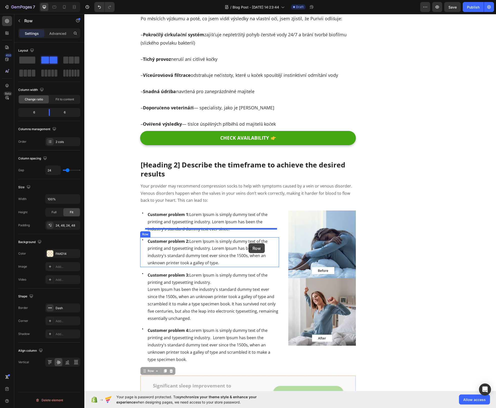
scroll to position [2870, 0]
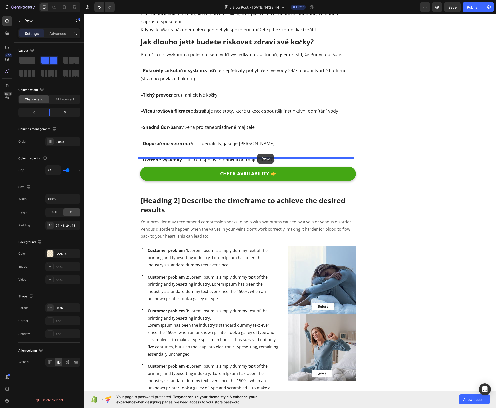
drag, startPoint x: 248, startPoint y: 319, endPoint x: 258, endPoint y: 154, distance: 164.9
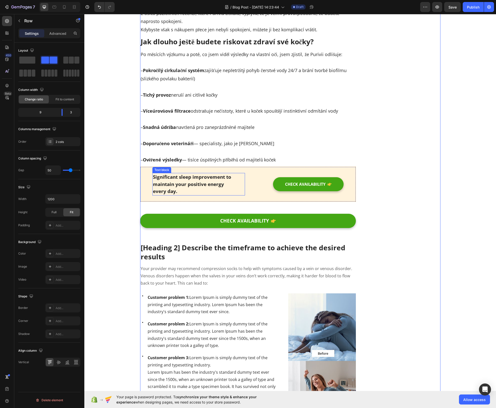
click at [242, 182] on p "Significant sleep improvement to maintain your positive energy every day." at bounding box center [199, 185] width 92 height 22
click at [248, 185] on div "Significant sleep improvement to maintain your positive energy every day. Text …" at bounding box center [248, 184] width 216 height 35
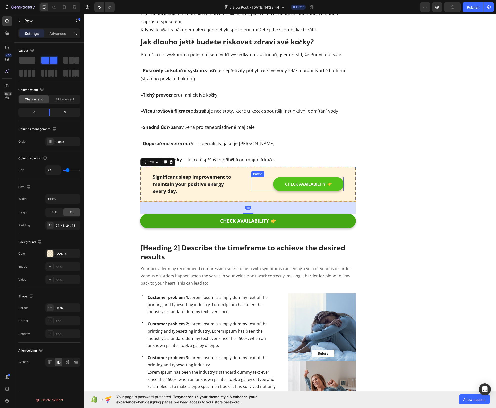
click at [277, 180] on button "CHECK AVAILABILITY" at bounding box center [308, 184] width 71 height 14
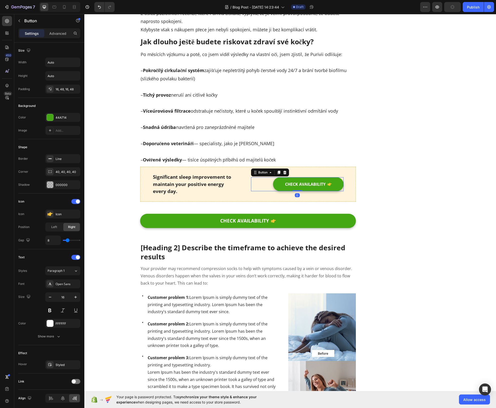
click at [284, 171] on icon at bounding box center [285, 173] width 4 height 4
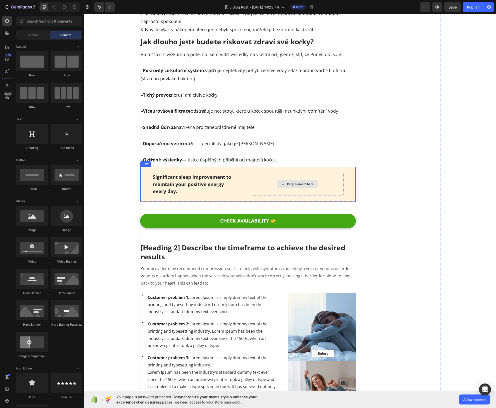
click at [242, 189] on div "Significant sleep improvement to maintain your positive energy every day. Text …" at bounding box center [248, 184] width 216 height 35
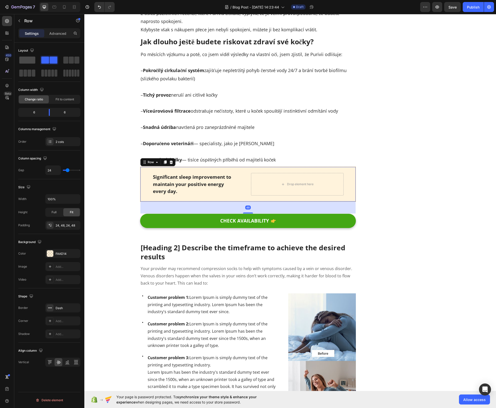
click at [20, 62] on span at bounding box center [27, 60] width 16 height 7
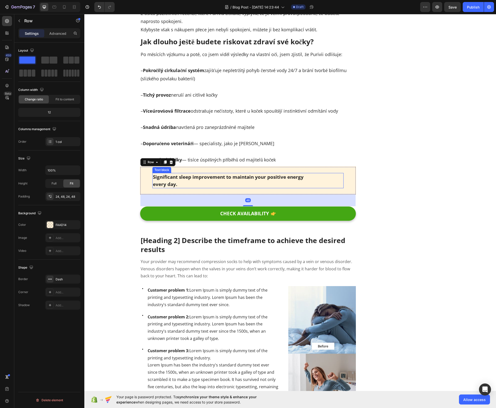
click at [322, 174] on p "Significant sleep improvement to maintain your positive energy every day." at bounding box center [248, 181] width 191 height 14
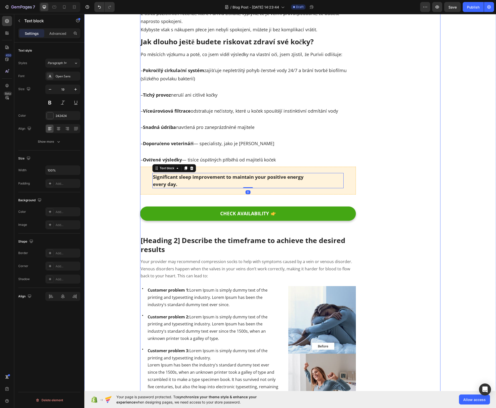
click at [143, 179] on div "Significant sleep improvement to maintain your positive energy every day. Text …" at bounding box center [248, 181] width 216 height 28
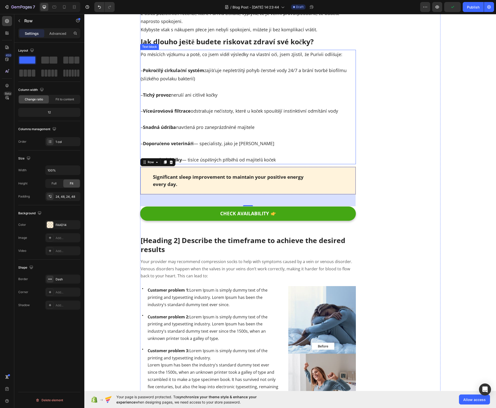
scroll to position [2756, 0]
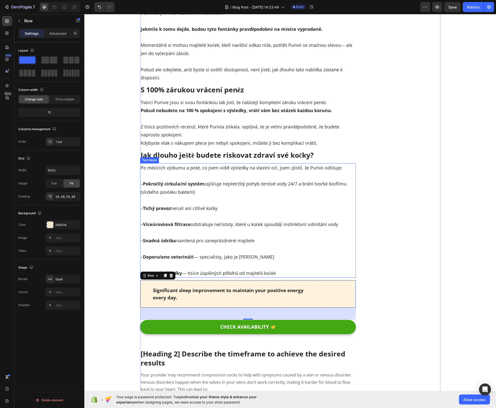
click at [218, 196] on p "– Tichý provoz neruší ani citlivé kočky" at bounding box center [248, 204] width 215 height 16
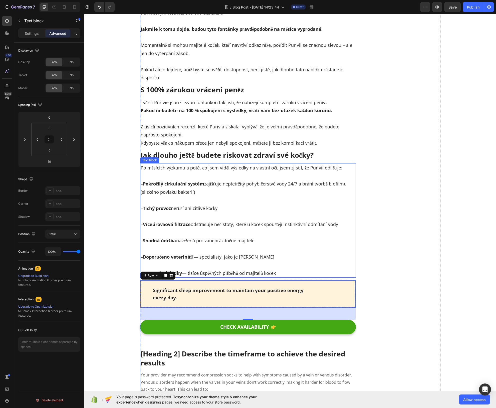
click at [218, 196] on p "– Tichý provoz neruší ani citlivé kočky" at bounding box center [248, 204] width 215 height 16
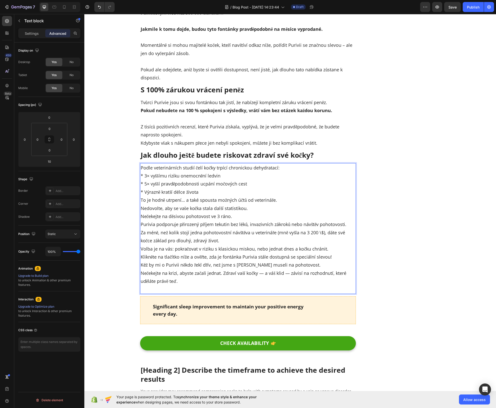
click at [284, 164] on p "Podle veterinárních studií čelí kočky trpící chronickou dehydratací:" at bounding box center [248, 168] width 215 height 8
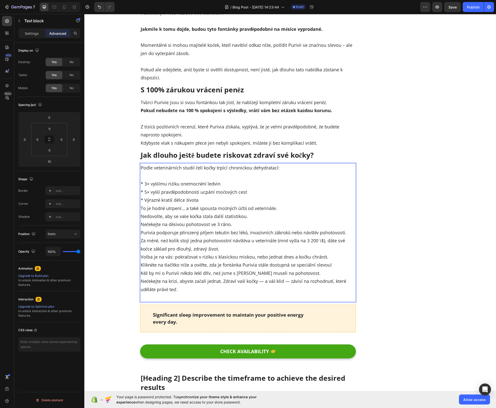
click at [256, 190] on p "* 3× vyššímu riziku onemocnění ledvin * 5× vyšší pravděpodobnosti ucpání močový…" at bounding box center [248, 192] width 215 height 24
drag, startPoint x: 141, startPoint y: 175, endPoint x: 138, endPoint y: 175, distance: 3.5
drag, startPoint x: 141, startPoint y: 185, endPoint x: 138, endPoint y: 185, distance: 3.1
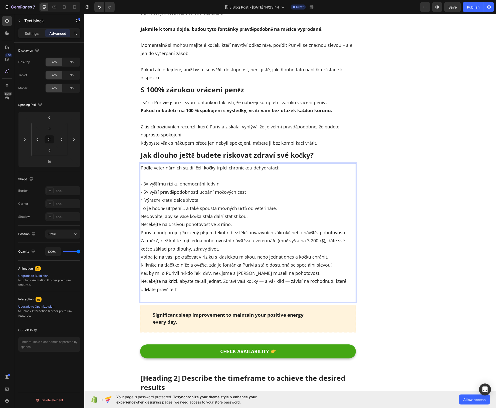
drag, startPoint x: 142, startPoint y: 191, endPoint x: 134, endPoint y: 191, distance: 8.3
click at [208, 192] on p "- 3× vyššímu riziku onemocnění ledvin - 5× vyšší pravděpodobnosti ucpání močový…" at bounding box center [248, 192] width 215 height 24
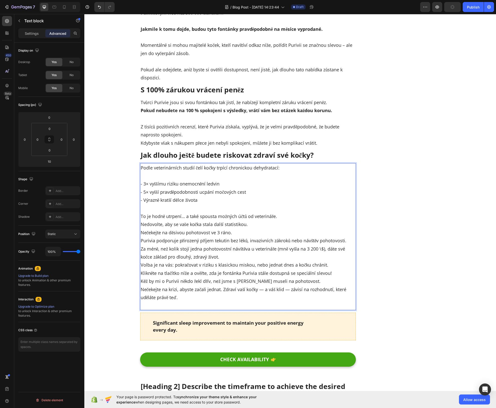
click at [277, 212] on p "To je hodně utrpení… a také spousta možných účtů od veterináře." at bounding box center [248, 216] width 215 height 8
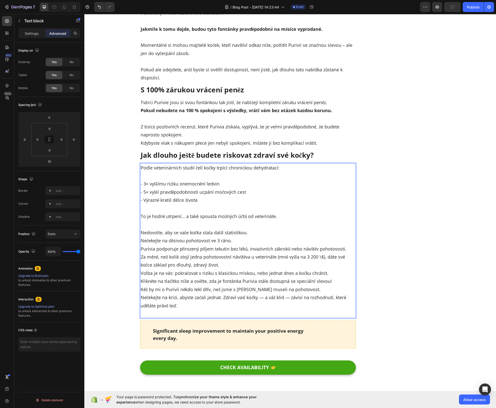
click at [269, 229] on p "Nedovolte, aby se vaše kočka stala další statistikou." at bounding box center [248, 233] width 215 height 8
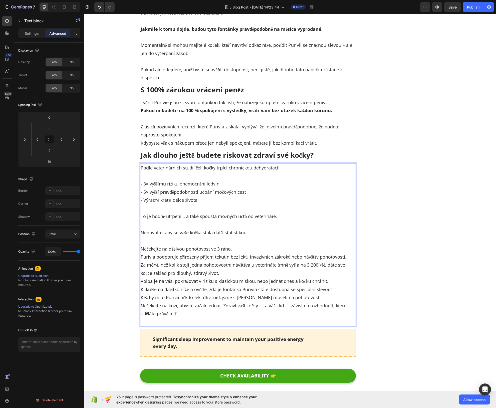
click at [255, 245] on p "Nečekejte na děsivou pohotovost ve 3 ráno." at bounding box center [248, 249] width 215 height 8
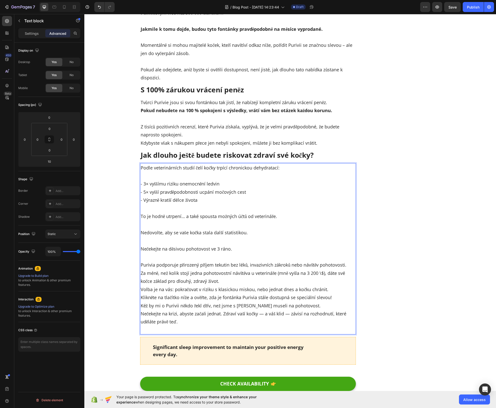
click at [236, 273] on p "Za méně, než kolik stojí jedna pohotovostní návštěva u veterináře (mně vyšla na…" at bounding box center [248, 277] width 215 height 16
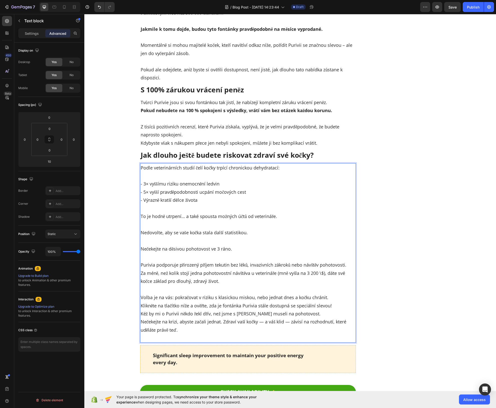
click at [320, 310] on p "Kéž by mi o Purivii někdo řekl dřív, než jsme s [PERSON_NAME] museli na pohotov…" at bounding box center [248, 314] width 215 height 8
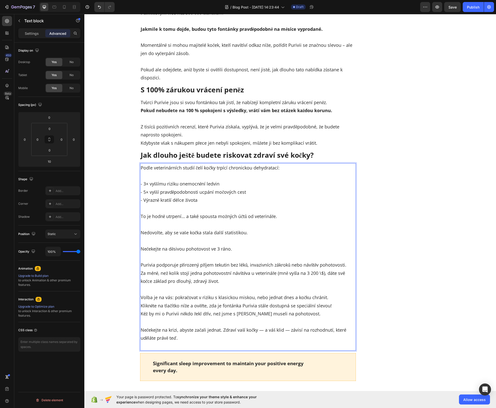
click at [202, 333] on p "Nečekejte na krizi, abyste začali jednat. Zdraví vaší kočky — a váš klid — závi…" at bounding box center [248, 338] width 215 height 24
click at [202, 338] on p "Nečekejte na krizi, abyste začali jednat. Zdraví vaší kočky — a váš klid — závi…" at bounding box center [248, 338] width 215 height 24
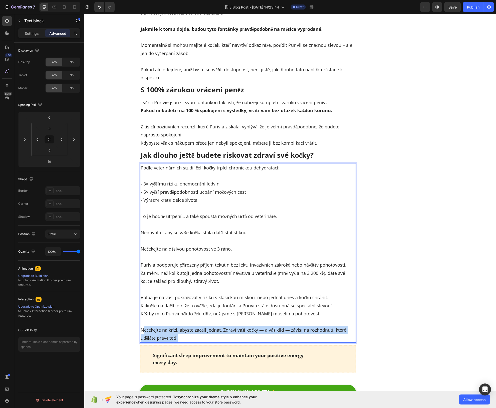
click at [141, 326] on p "Nečekejte na krizi, abyste začali jednat. Zdraví vaší kočky — a váš klid — závi…" at bounding box center [248, 334] width 215 height 16
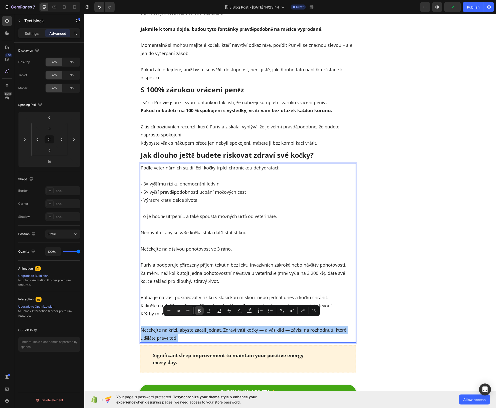
click at [201, 312] on icon "Editor contextual toolbar" at bounding box center [199, 310] width 5 height 5
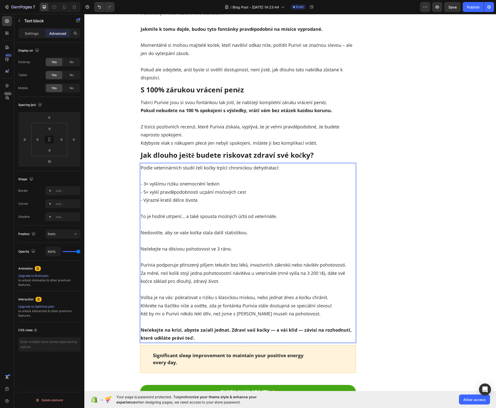
click at [193, 286] on p "Rich Text Editor. Editing area: main" at bounding box center [248, 290] width 215 height 8
drag, startPoint x: 326, startPoint y: 290, endPoint x: 322, endPoint y: 292, distance: 4.6
click at [326, 294] on p "Volba je na vás: pokračovat v riziku s klasickou miskou, nebo jednat dnes a koč…" at bounding box center [248, 298] width 215 height 8
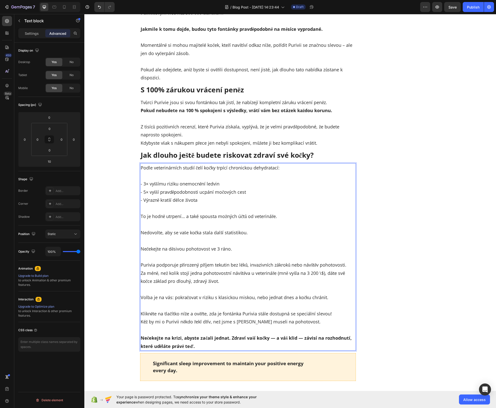
click at [141, 310] on p "Klikněte na tlačítko níže a ověřte, zda je fontánka Purivia stále dostupná se s…" at bounding box center [248, 314] width 215 height 8
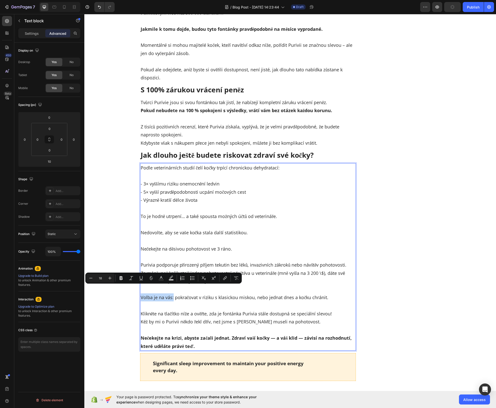
drag, startPoint x: 140, startPoint y: 289, endPoint x: 171, endPoint y: 289, distance: 31.6
click at [171, 294] on p "Volba je na vás: pokračovat v riziku s klasickou miskou, nebo jednat dnes a koč…" at bounding box center [248, 298] width 215 height 8
click at [123, 279] on icon "Editor contextual toolbar" at bounding box center [121, 278] width 5 height 5
click at [187, 302] on p "Rich Text Editor. Editing area: main" at bounding box center [248, 306] width 215 height 8
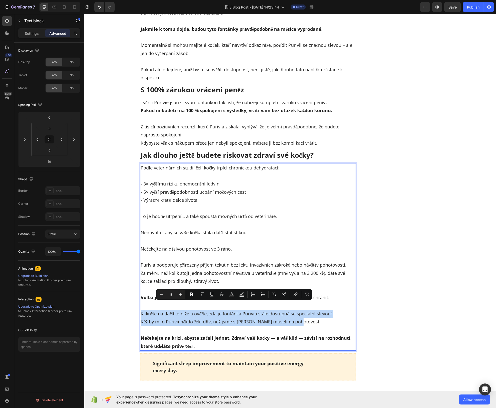
drag, startPoint x: 301, startPoint y: 314, endPoint x: 138, endPoint y: 306, distance: 162.7
click at [140, 306] on div "Podle veterinárních studií čelí kočky trpící chronickou dehydratací: - 3× vyšší…" at bounding box center [248, 257] width 216 height 188
drag, startPoint x: 195, startPoint y: 295, endPoint x: 201, endPoint y: 295, distance: 6.0
click at [195, 295] on button "Bold" at bounding box center [191, 294] width 9 height 9
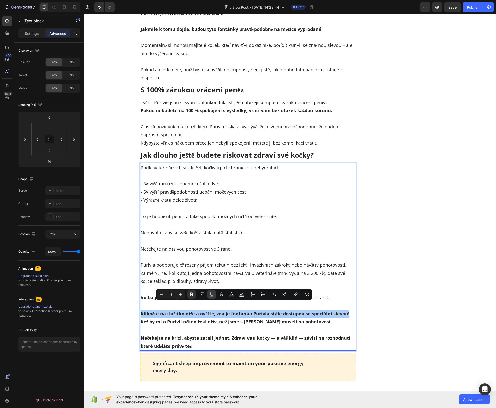
click at [212, 295] on icon "Editor contextual toolbar" at bounding box center [211, 294] width 5 height 5
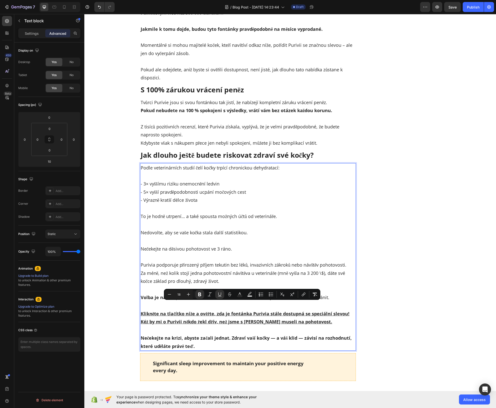
click at [206, 269] on p "Za méně, než kolik stojí jedna pohotovostní návštěva u veterináře (mně vyšla na…" at bounding box center [248, 277] width 215 height 16
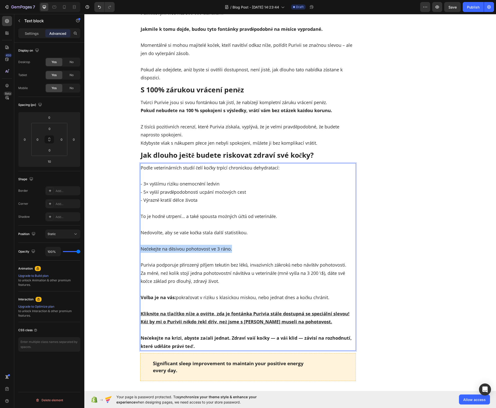
drag, startPoint x: 238, startPoint y: 240, endPoint x: 139, endPoint y: 244, distance: 99.3
click at [141, 245] on p "Nečekejte na děsivou pohotovost ve 3 ráno." at bounding box center [248, 249] width 215 height 8
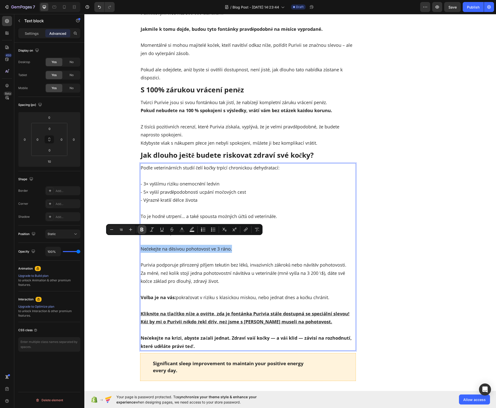
click at [144, 231] on icon "Editor contextual toolbar" at bounding box center [142, 229] width 5 height 5
click at [224, 204] on p "Rich Text Editor. Editing area: main" at bounding box center [248, 208] width 215 height 8
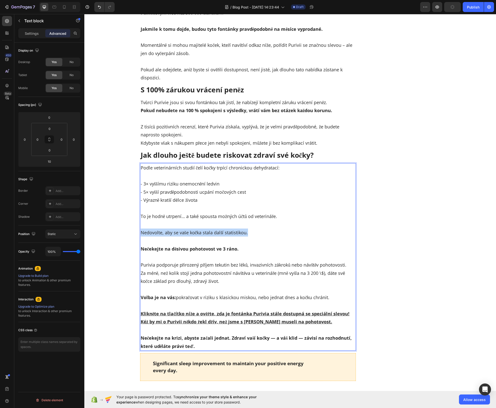
drag, startPoint x: 250, startPoint y: 225, endPoint x: 139, endPoint y: 226, distance: 111.5
click at [141, 229] on p "Nedovolte, aby se vaše kočka stala další statistikou." at bounding box center [248, 233] width 215 height 8
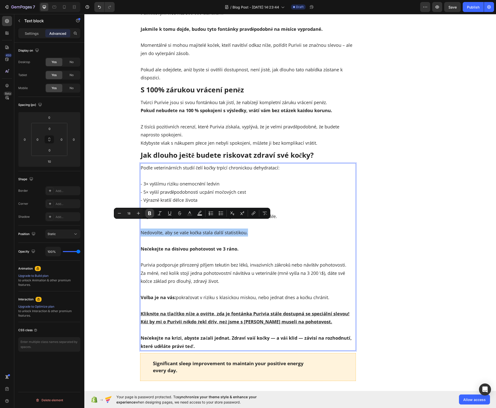
click at [153, 214] on button "Bold" at bounding box center [149, 213] width 9 height 9
click at [198, 180] on p "- 3× vyššímu riziku onemocnění ledvin - 5× vyšší pravděpodobnosti ucpání močový…" at bounding box center [248, 192] width 215 height 24
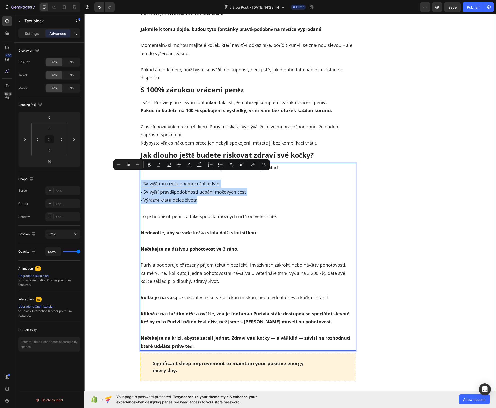
drag, startPoint x: 188, startPoint y: 188, endPoint x: 138, endPoint y: 175, distance: 51.8
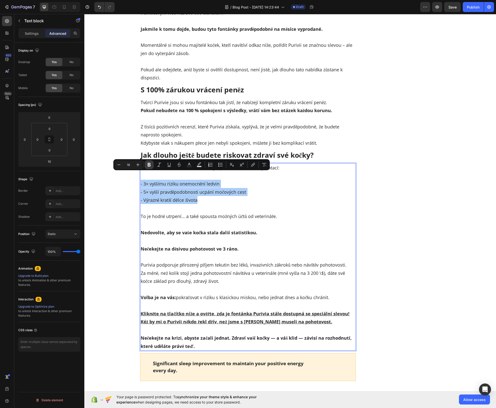
click at [150, 164] on icon "Editor contextual toolbar" at bounding box center [149, 165] width 3 height 4
click at [201, 195] on p "- 3× vyššímu riziku onemocnění ledvin - 5× vyšší pravděpodobnosti ucpání močový…" at bounding box center [248, 192] width 215 height 24
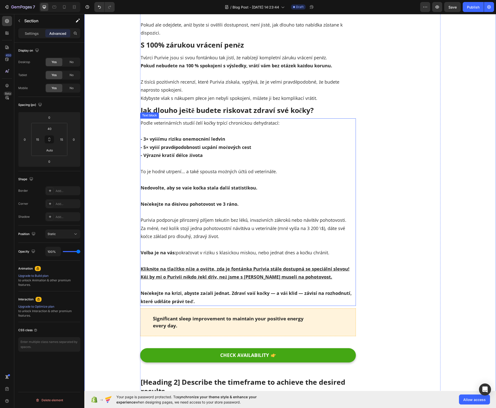
scroll to position [2854, 0]
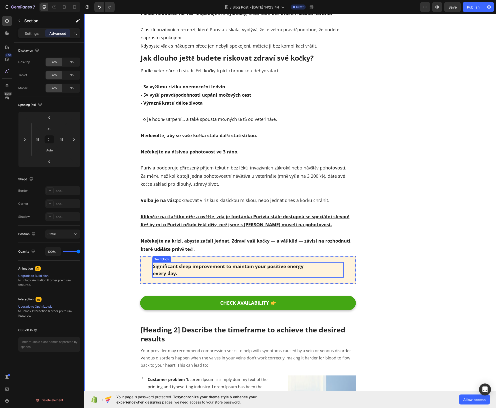
click at [236, 263] on p "Significant sleep improvement to maintain your positive energy every day." at bounding box center [248, 270] width 191 height 14
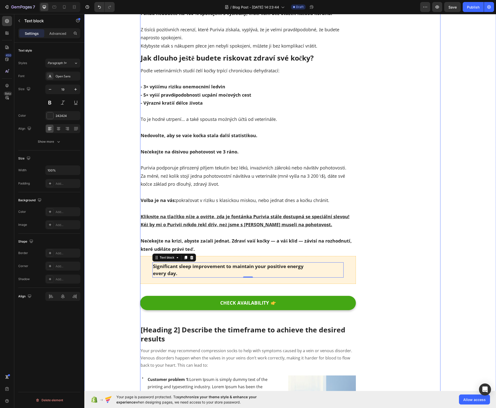
click at [191, 274] on div "Significant sleep improvement to maintain your positive energy every day. Text …" at bounding box center [248, 270] width 216 height 28
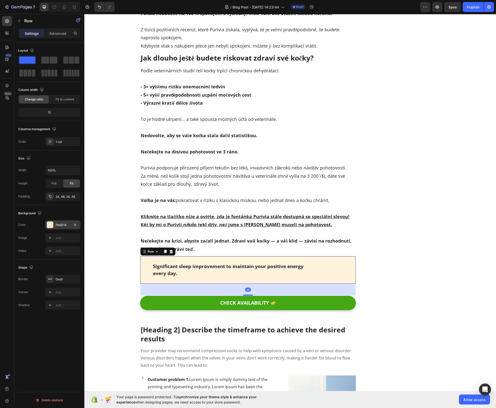
click at [64, 222] on div "FAAD14" at bounding box center [62, 224] width 35 height 9
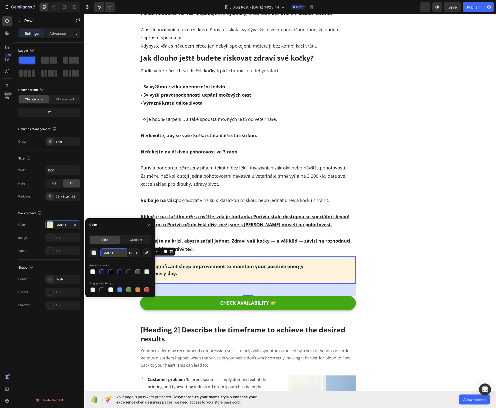
click at [113, 250] on input "FAAD14" at bounding box center [113, 252] width 26 height 9
paste input "1px solid #bdbdbd"
drag, startPoint x: 111, startPoint y: 253, endPoint x: 104, endPoint y: 239, distance: 16.3
click at [104, 239] on div "Solid Gradient 1px solid #bdbdbd 15 % Recent colors Suggested for you" at bounding box center [120, 264] width 62 height 58
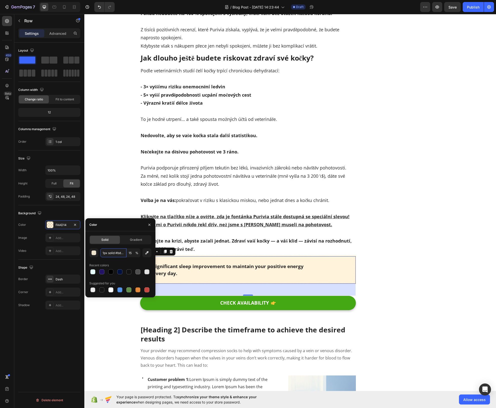
type input "#bdbdbd"
type input "100"
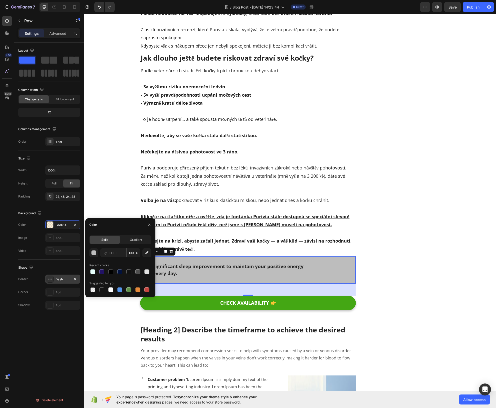
click at [59, 279] on div "Dash" at bounding box center [63, 279] width 15 height 5
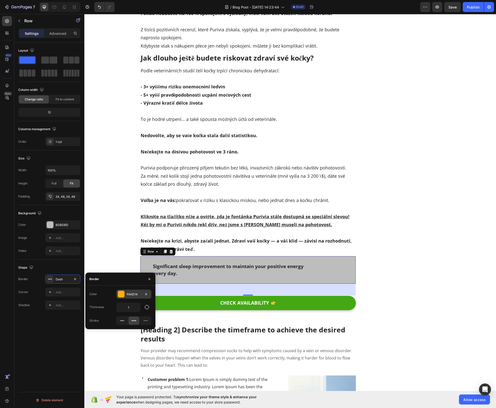
click at [134, 294] on div "FAAD14" at bounding box center [134, 294] width 15 height 5
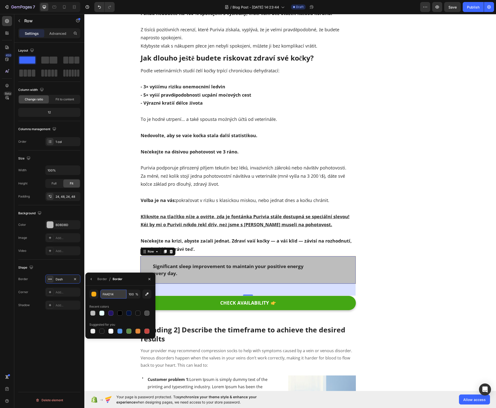
click at [0, 0] on input "FAAD14" at bounding box center [0, 0] width 0 height 0
paste input "1px solid #bdbdbd"
drag, startPoint x: 112, startPoint y: 294, endPoint x: 111, endPoint y: 289, distance: 5.2
click at [111, 289] on div "1px solid #bdbdbd 100 % Recent colors Suggested for you" at bounding box center [120, 312] width 70 height 53
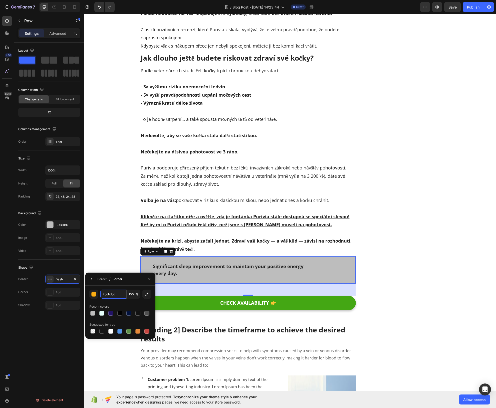
scroll to position [0, 0]
type input "BDBDBD"
click at [103, 282] on div "Border" at bounding box center [102, 279] width 10 height 8
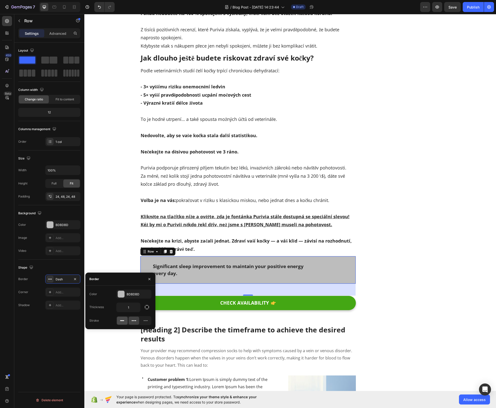
click at [123, 322] on icon at bounding box center [122, 320] width 5 height 5
click at [64, 295] on div "Add..." at bounding box center [62, 292] width 35 height 9
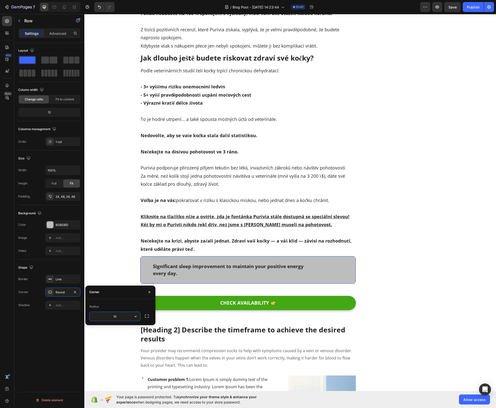
type input "10"
click at [173, 272] on div "Significant sleep improvement to maintain your positive energy every day. Text …" at bounding box center [248, 270] width 216 height 28
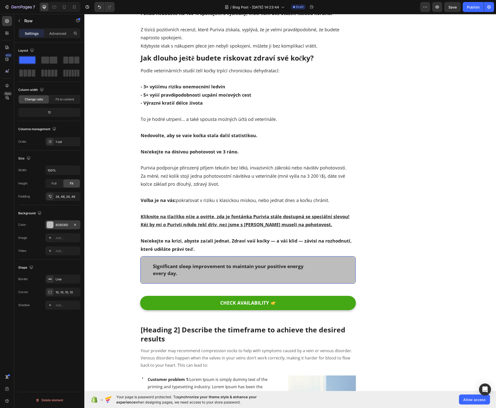
click at [62, 225] on div "BDBDBD" at bounding box center [63, 225] width 15 height 5
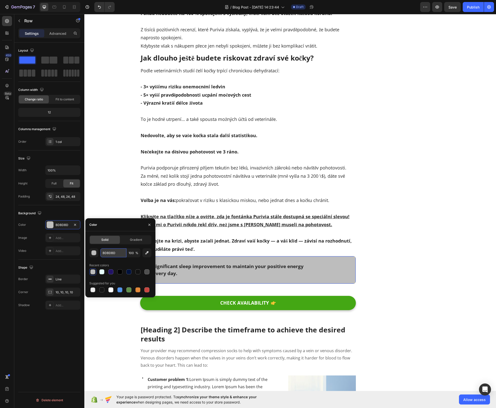
click at [107, 255] on input "BDBDBD" at bounding box center [113, 252] width 26 height 9
paste input "#f1f1f1"
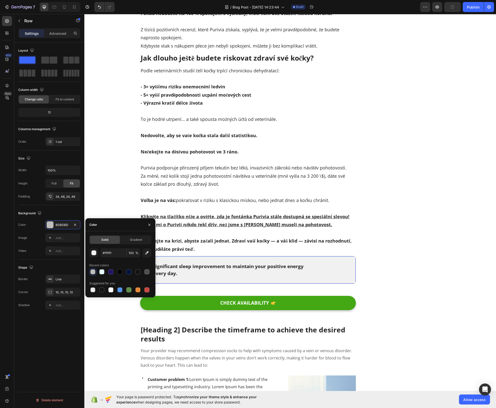
type input "F1F1F1"
click at [190, 263] on div "Significant sleep improvement to maintain your positive energy every day. Text …" at bounding box center [249, 270] width 192 height 15
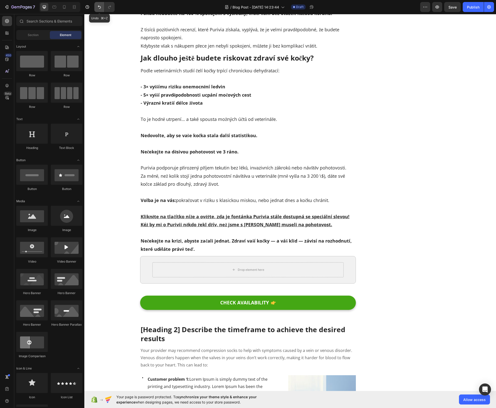
click at [96, 5] on button "Undo/Redo" at bounding box center [99, 7] width 10 height 10
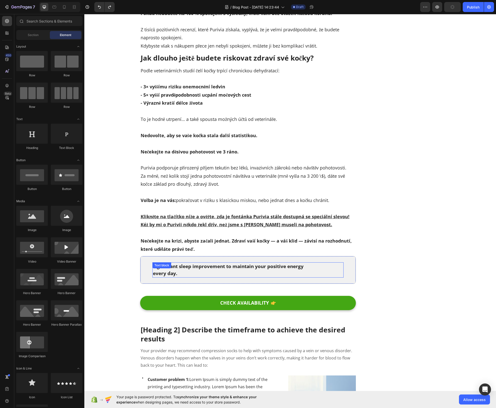
click at [175, 263] on p "Significant sleep improvement to maintain your positive energy every day." at bounding box center [248, 270] width 191 height 14
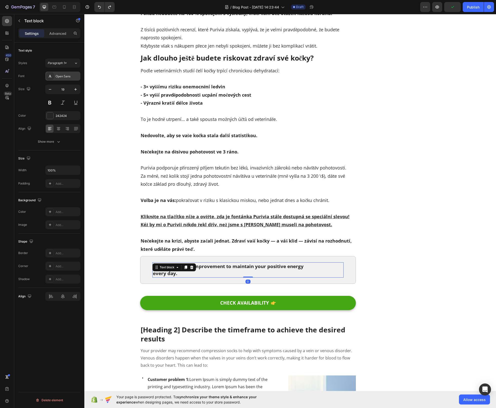
click at [60, 75] on div "Open Sans" at bounding box center [68, 76] width 24 height 5
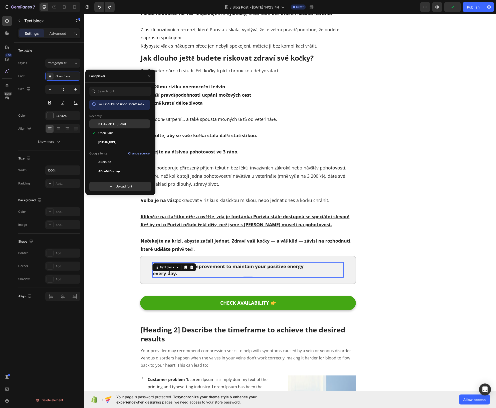
click at [112, 124] on div "[GEOGRAPHIC_DATA]" at bounding box center [123, 124] width 51 height 5
click at [49, 192] on div "Text style Styles Paragraph 1* Font Cairo Size 19 Color 242424 Align Show more" at bounding box center [49, 212] width 62 height 41
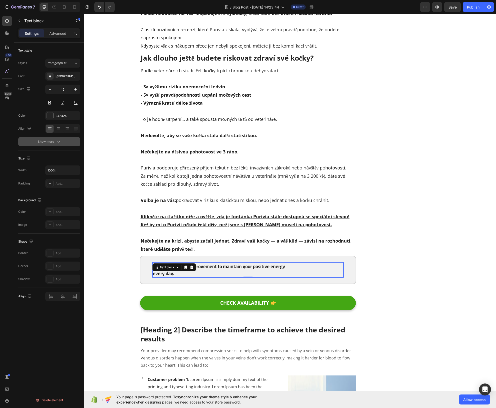
click at [49, 146] on button "Show more" at bounding box center [49, 141] width 62 height 9
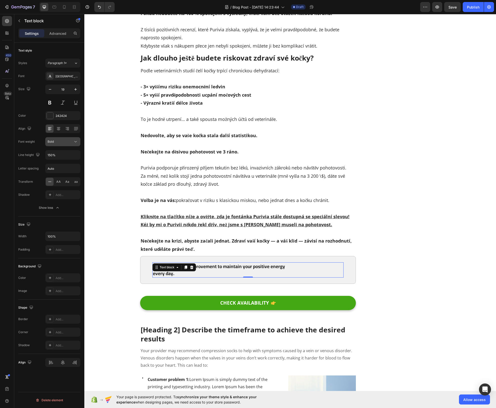
click at [56, 146] on button "Bold" at bounding box center [62, 141] width 35 height 9
click at [56, 145] on button "Bold" at bounding box center [62, 141] width 35 height 9
click at [60, 169] on div "Medium" at bounding box center [56, 174] width 39 height 10
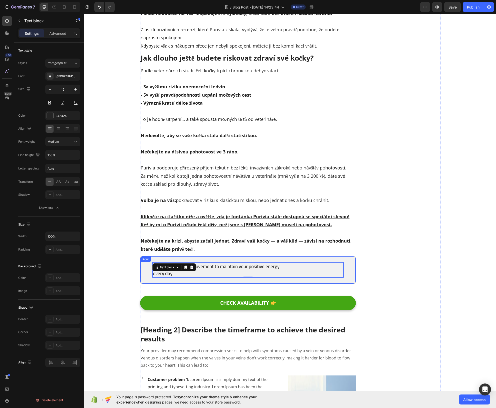
click at [143, 260] on div "Significant sleep improvement to maintain your positive energy every day. Text …" at bounding box center [248, 270] width 216 height 28
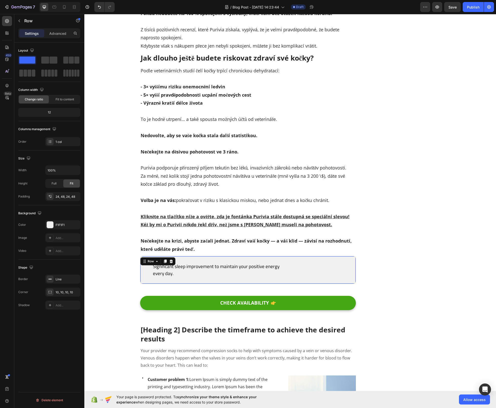
click at [50, 28] on div "Settings Advanced" at bounding box center [49, 33] width 62 height 10
click at [53, 32] on p "Advanced" at bounding box center [57, 33] width 17 height 5
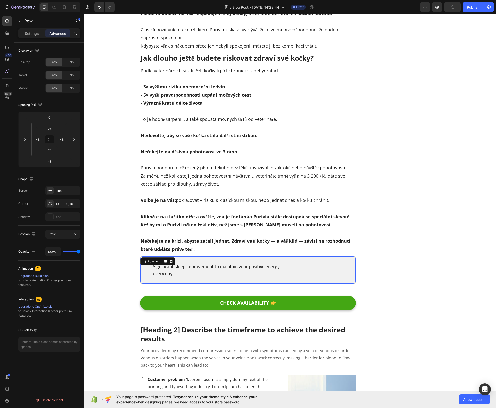
click at [32, 133] on icon at bounding box center [50, 139] width 36 height 33
click at [39, 139] on input "48" at bounding box center [38, 140] width 8 height 8
type input "20"
click at [62, 141] on input "48" at bounding box center [62, 140] width 8 height 8
type input "20"
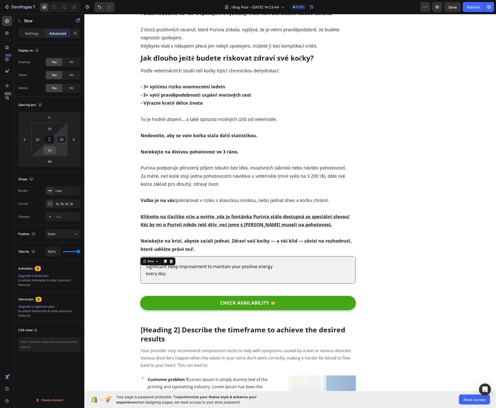
click at [51, 150] on input "24" at bounding box center [50, 151] width 10 height 8
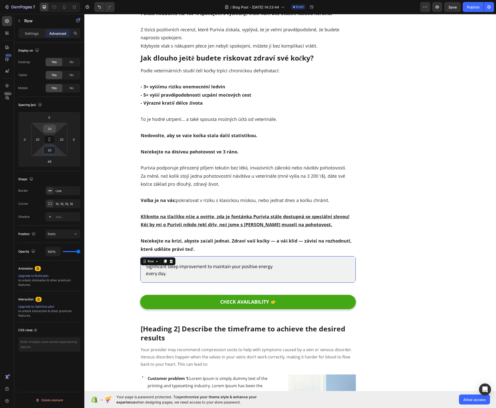
type input "20"
click at [49, 125] on input "24" at bounding box center [50, 129] width 10 height 8
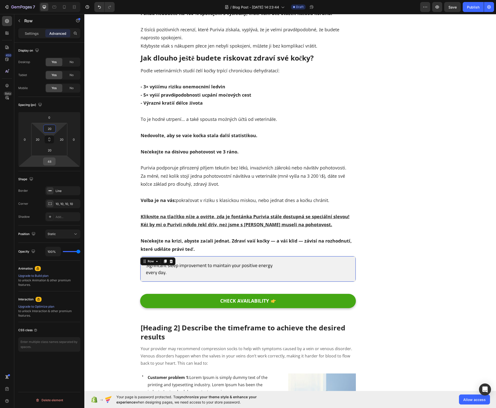
type input "20"
click at [53, 163] on input "48" at bounding box center [49, 162] width 10 height 8
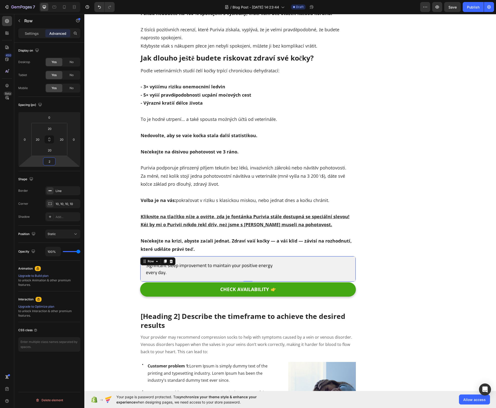
type input "20"
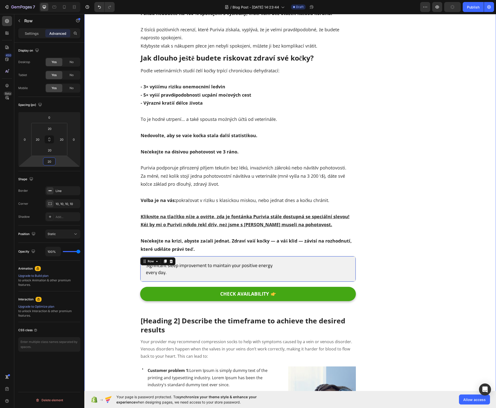
click at [178, 262] on p "Significant sleep improvement to maintain your positive energy every day." at bounding box center [248, 269] width 205 height 14
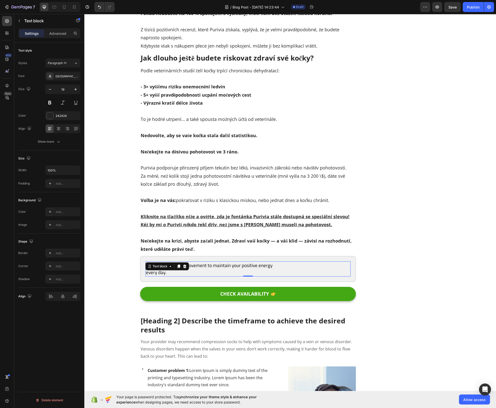
click at [178, 263] on div "Text block" at bounding box center [168, 267] width 44 height 8
click at [205, 262] on p "Significant sleep improvement to maintain your positive energy every day." at bounding box center [248, 269] width 205 height 14
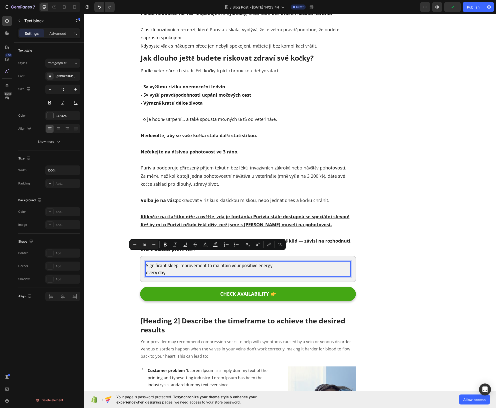
scroll to position [0, 0]
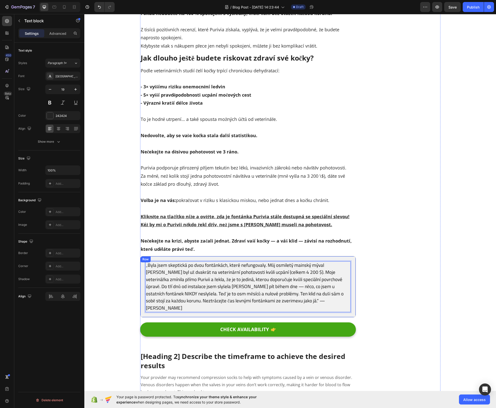
click at [141, 272] on div "„Byla jsem skeptická po dvou fontánkách, které nefungovaly. Můj osmiletý mainsk…" at bounding box center [248, 287] width 216 height 62
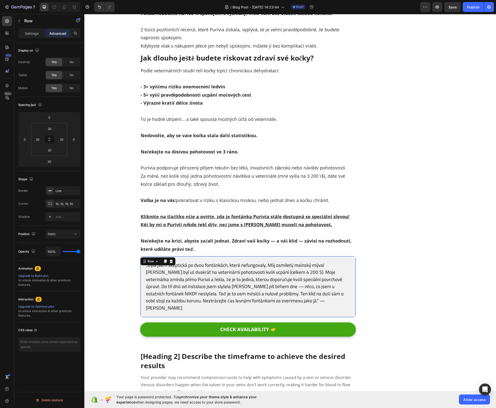
click at [163, 260] on icon at bounding box center [165, 262] width 4 height 4
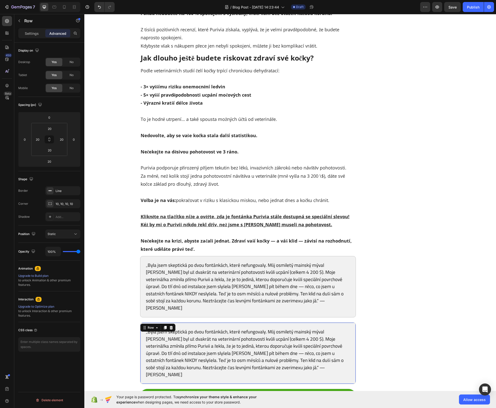
click at [164, 326] on icon at bounding box center [165, 328] width 3 height 4
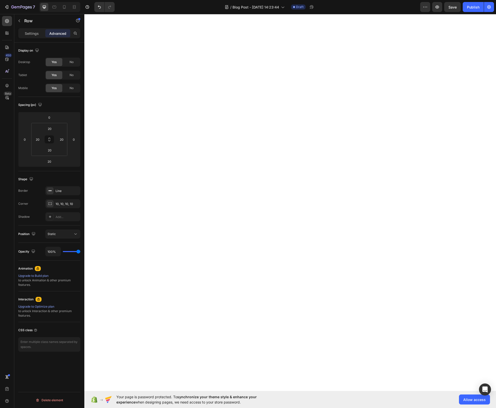
scroll to position [5708, 0]
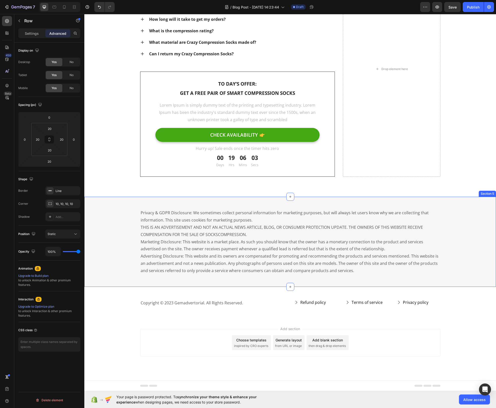
click at [100, 262] on div "Privacy & GDPR Disclosure: We sometimes collect personal information for market…" at bounding box center [290, 242] width 412 height 66
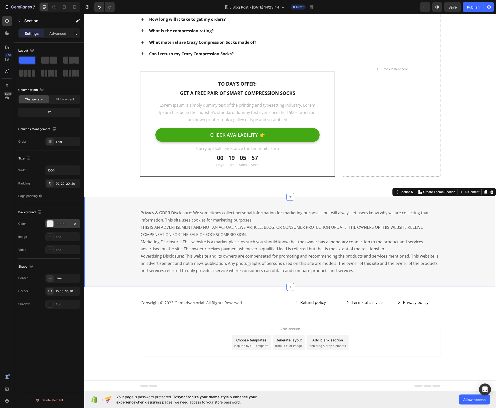
click at [47, 224] on div at bounding box center [50, 224] width 7 height 7
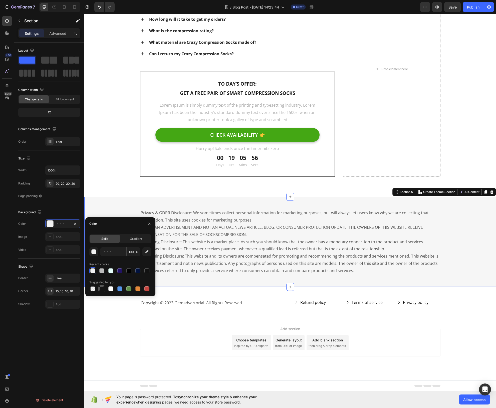
click at [103, 290] on div at bounding box center [101, 289] width 5 height 5
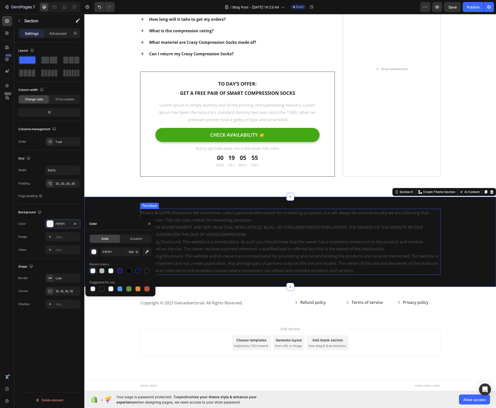
click at [194, 262] on p "Privacy & GDPR Disclosure: We sometimes collect personal information for market…" at bounding box center [291, 241] width 300 height 65
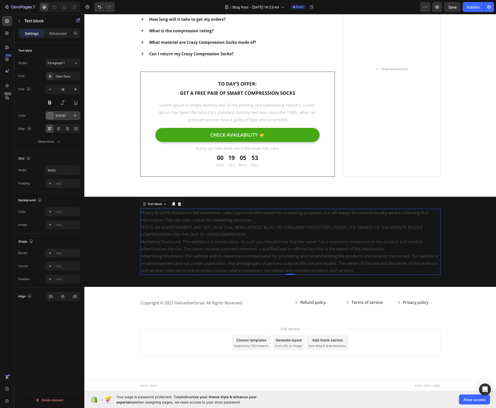
click at [48, 115] on div at bounding box center [50, 115] width 7 height 7
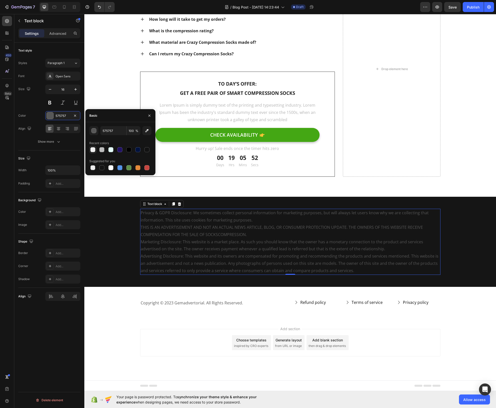
click at [94, 151] on div at bounding box center [92, 149] width 5 height 5
type input "F1F1F1"
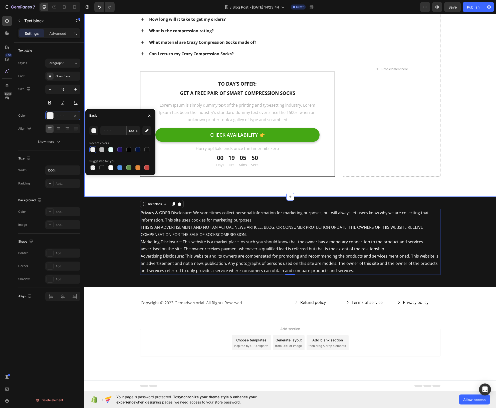
click at [206, 181] on div "[Heading 2] Show social proof Heading How do I wash and care for my Crazy Compr…" at bounding box center [290, 79] width 412 height 236
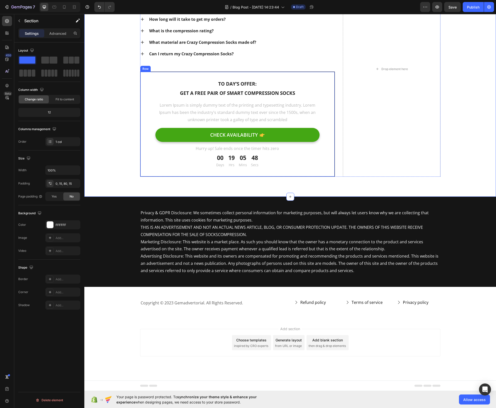
click at [226, 171] on div "To day’s offer: Text block Get a free pair of smart compression socks Text bloc…" at bounding box center [237, 124] width 195 height 105
click at [171, 69] on icon at bounding box center [171, 67] width 4 height 4
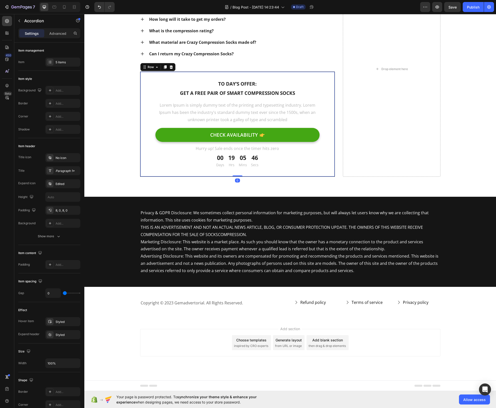
click at [291, 46] on div "What material are Crazy Compression Socks made of?" at bounding box center [242, 43] width 187 height 8
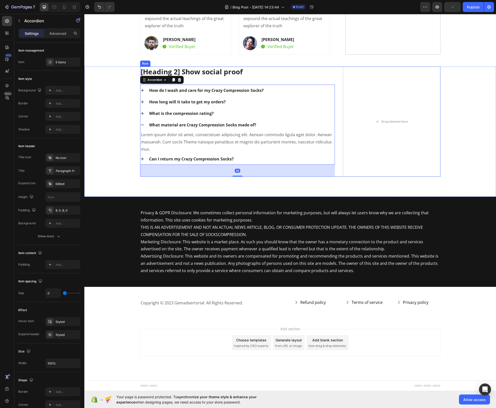
scroll to position [5530, 0]
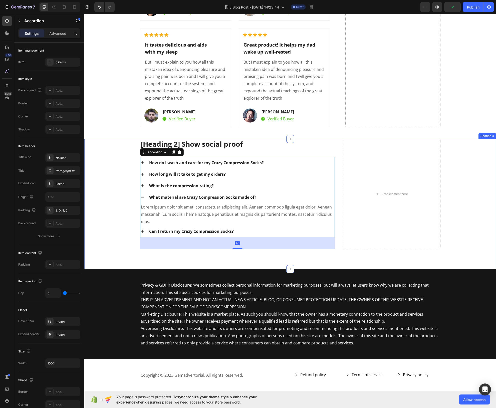
click at [459, 166] on div "[Heading 2] Show social proof Heading How do I wash and care for my Crazy Compr…" at bounding box center [290, 194] width 405 height 110
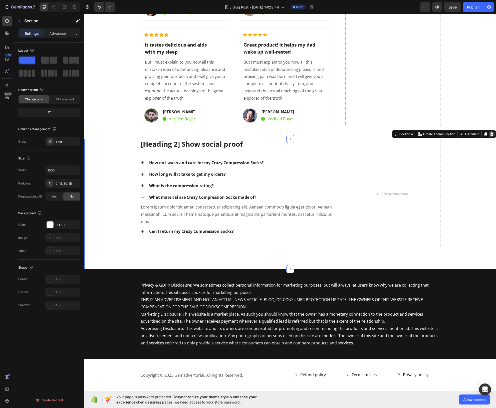
click at [490, 133] on icon at bounding box center [492, 134] width 4 height 4
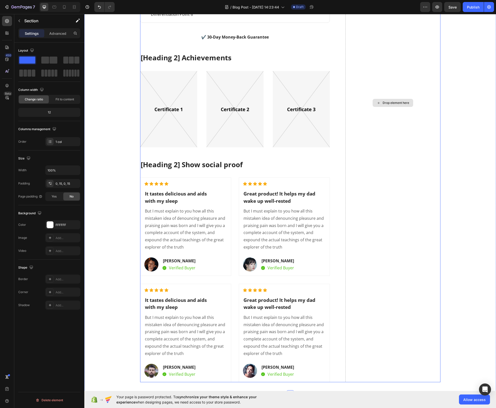
scroll to position [5214, 0]
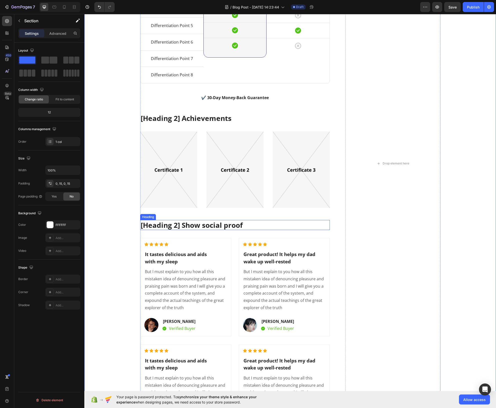
click at [204, 223] on p "[Heading 2] Show social proof" at bounding box center [235, 225] width 189 height 9
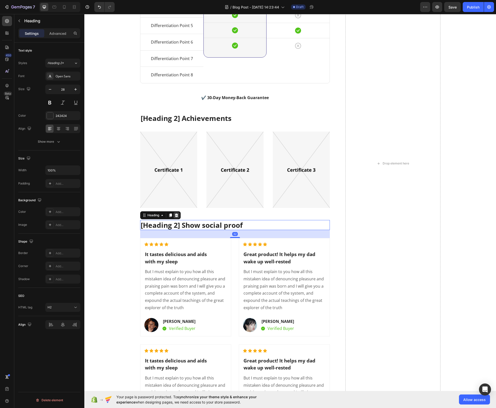
click at [175, 215] on icon at bounding box center [176, 215] width 3 height 4
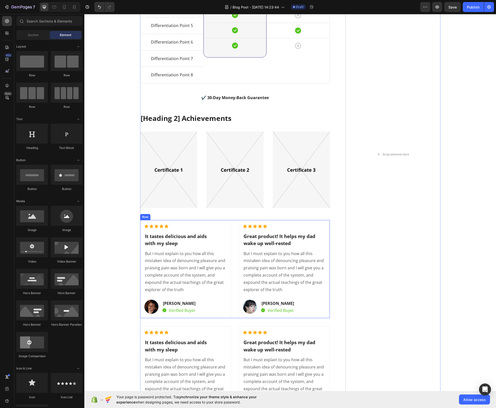
drag, startPoint x: 232, startPoint y: 228, endPoint x: 218, endPoint y: 225, distance: 13.5
click at [232, 228] on div "Icon Icon Icon Icon Icon Icon List Hoz It tastes delicious and aids with my sle…" at bounding box center [235, 269] width 190 height 98
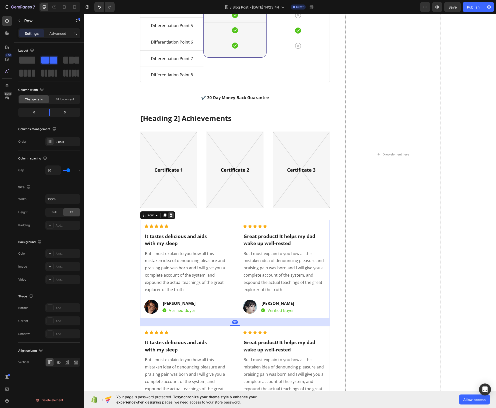
click at [169, 215] on icon at bounding box center [171, 215] width 4 height 4
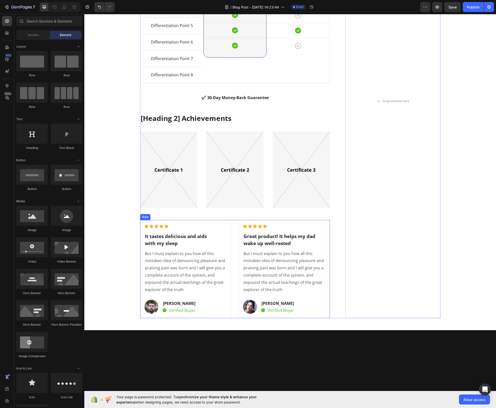
click at [232, 241] on div "Icon Icon Icon Icon Icon Icon List Hoz It tastes delicious and aids with my sle…" at bounding box center [235, 269] width 190 height 98
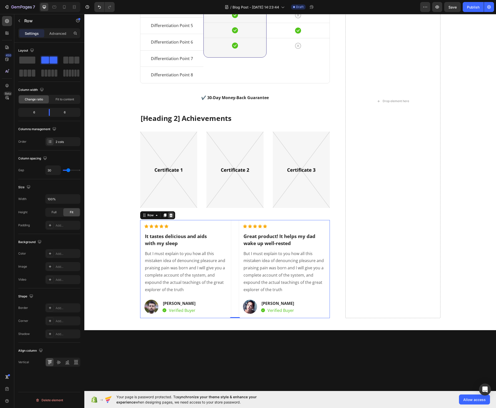
click at [171, 216] on icon at bounding box center [171, 215] width 4 height 4
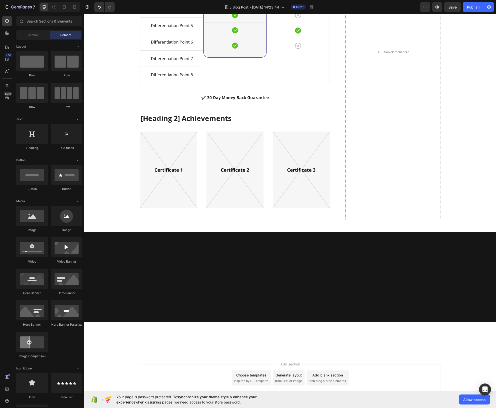
click at [250, 280] on div at bounding box center [290, 277] width 412 height 66
click at [191, 273] on div at bounding box center [290, 277] width 412 height 66
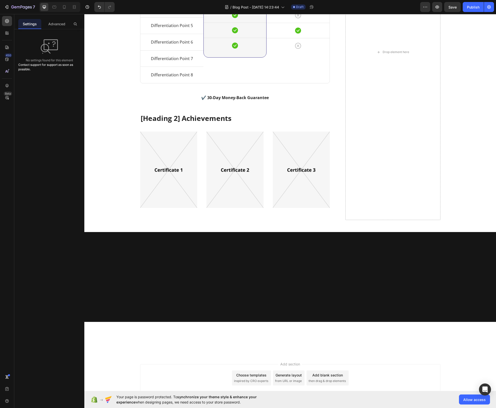
scroll to position [5249, 0]
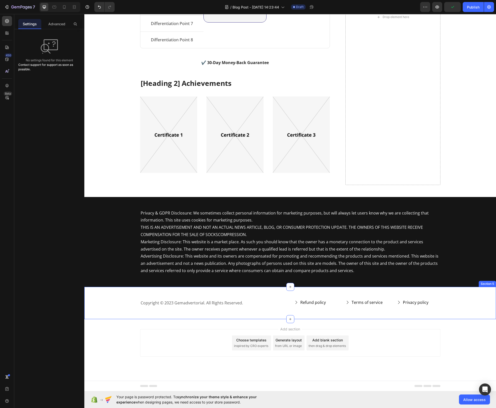
click at [271, 287] on div "Copyright © 2023 Gemadvertorial. All Rights Reserved. Text block Refund policy …" at bounding box center [290, 303] width 412 height 32
click at [242, 291] on div "Copyright © 2023 Gemadvertorial. All Rights Reserved. Text block Refund policy …" at bounding box center [290, 303] width 412 height 32
click at [491, 281] on icon at bounding box center [492, 283] width 3 height 4
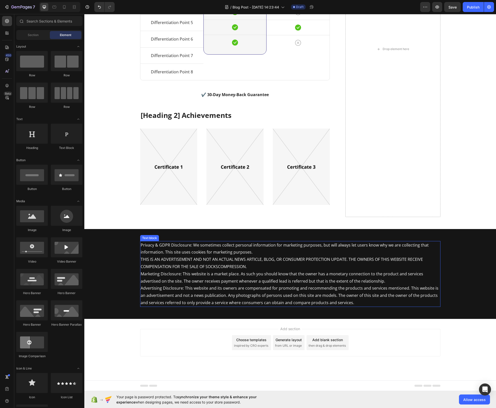
scroll to position [5111, 0]
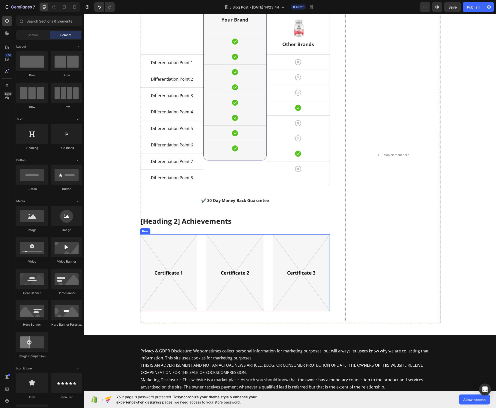
click at [267, 302] on div "Image Image Image Row" at bounding box center [235, 272] width 190 height 77
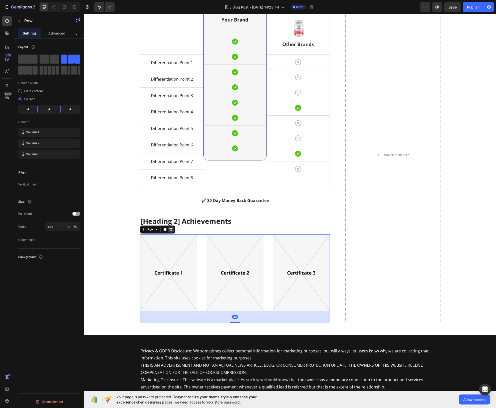
click at [171, 228] on div at bounding box center [171, 230] width 6 height 6
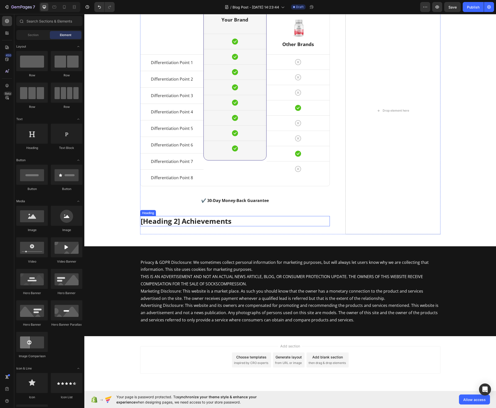
click at [240, 217] on p "[Heading 2] Achievements" at bounding box center [235, 221] width 189 height 9
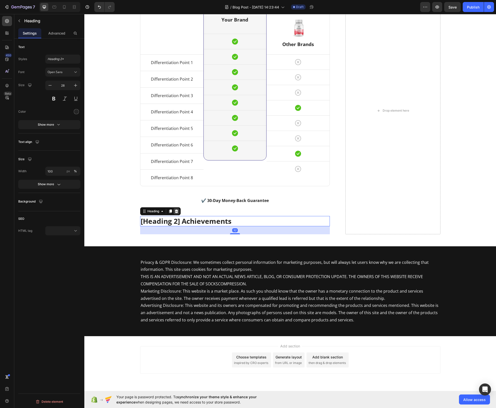
click at [177, 212] on div at bounding box center [177, 211] width 6 height 6
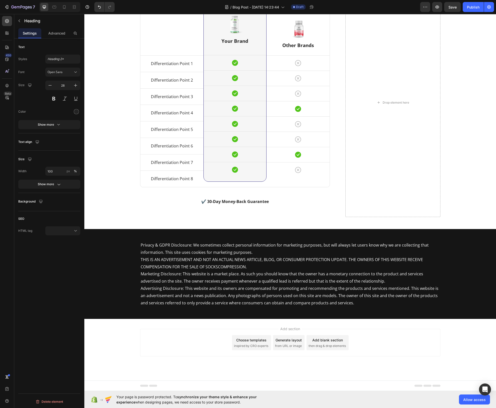
scroll to position [5110, 0]
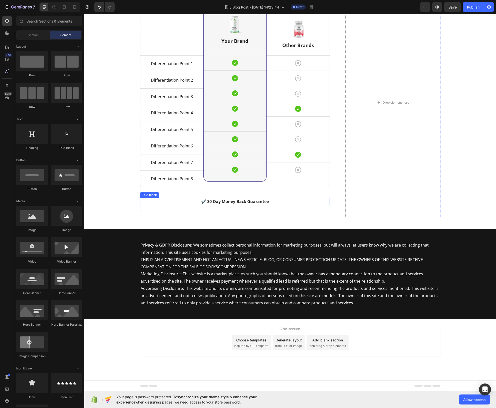
click at [182, 200] on p "✔️ 30-Day Money-Back Guarantee" at bounding box center [235, 202] width 189 height 6
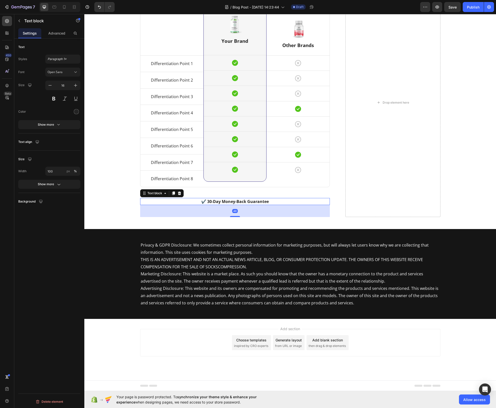
click at [181, 193] on div "Text block" at bounding box center [162, 193] width 44 height 8
click at [178, 195] on icon at bounding box center [180, 193] width 4 height 4
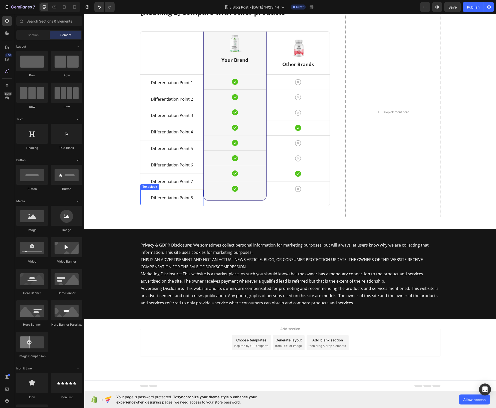
scroll to position [5049, 0]
click at [201, 69] on div "[Heading 2] Compare with other products Heading Title Line Differentiation Poin…" at bounding box center [235, 112] width 190 height 210
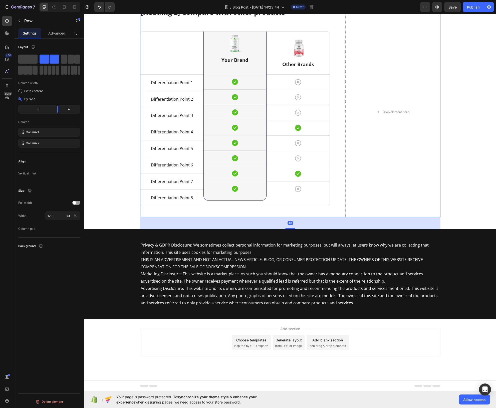
click at [171, 5] on div at bounding box center [171, 2] width 6 height 6
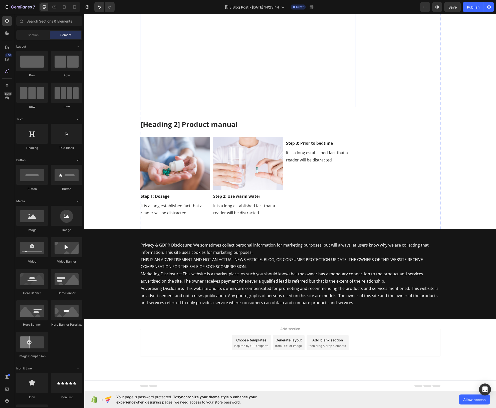
scroll to position [4737, 0]
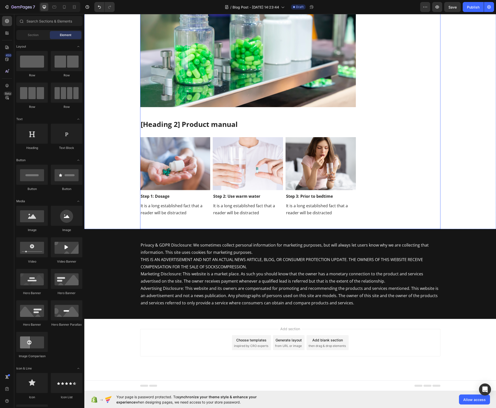
click at [182, 129] on p "[Heading 2] Product manual" at bounding box center [248, 124] width 215 height 9
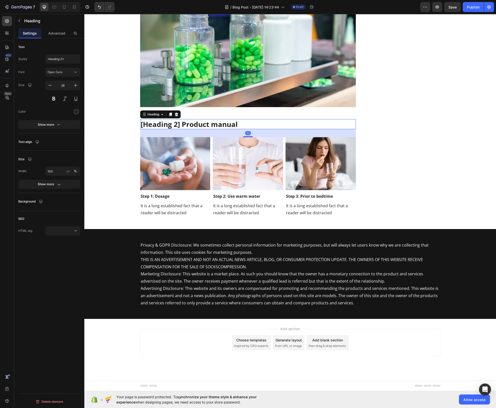
click at [176, 116] on icon at bounding box center [176, 115] width 3 height 4
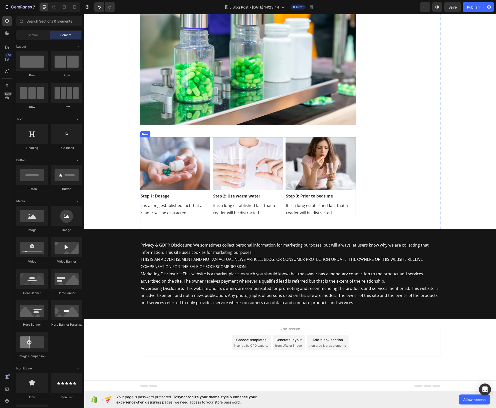
click at [210, 217] on div "Image Step 1: Dosage Text block It is a long established fact that a reader wil…" at bounding box center [248, 177] width 216 height 80
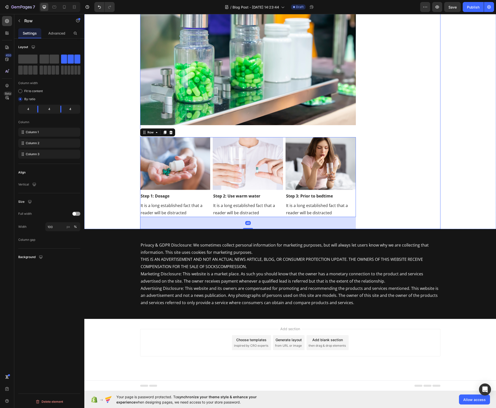
click at [171, 136] on div at bounding box center [171, 133] width 6 height 6
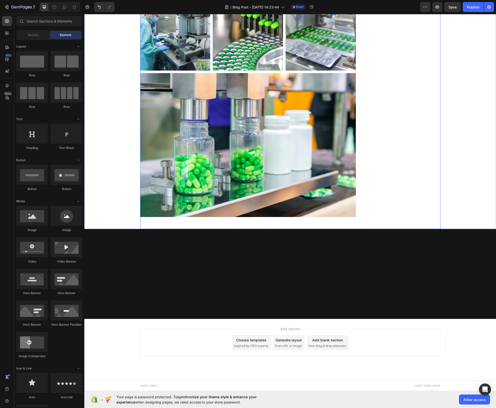
scroll to position [4594, 0]
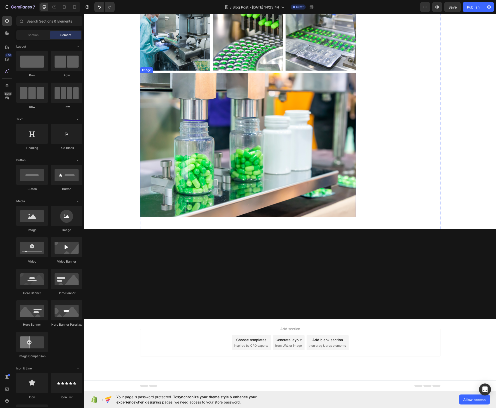
click at [209, 150] on img at bounding box center [248, 145] width 216 height 144
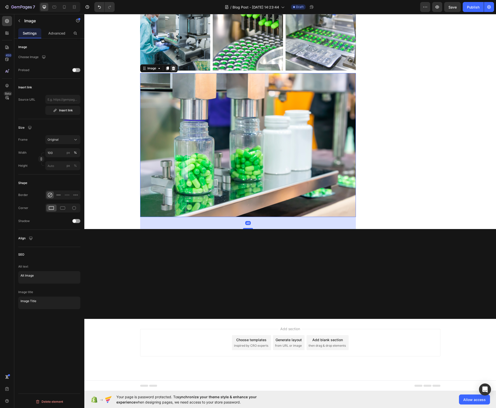
click at [172, 70] on icon at bounding box center [173, 69] width 3 height 4
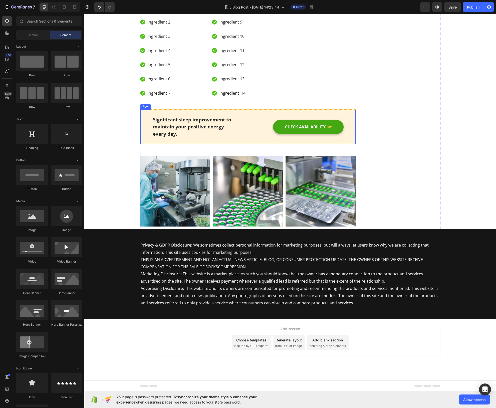
scroll to position [4514, 0]
click at [210, 194] on div "Image Image Image Row" at bounding box center [248, 191] width 216 height 70
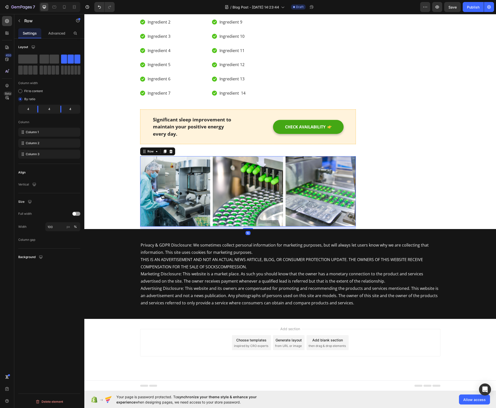
click at [173, 150] on div "Row" at bounding box center [157, 152] width 35 height 8
click at [170, 153] on icon at bounding box center [171, 152] width 4 height 4
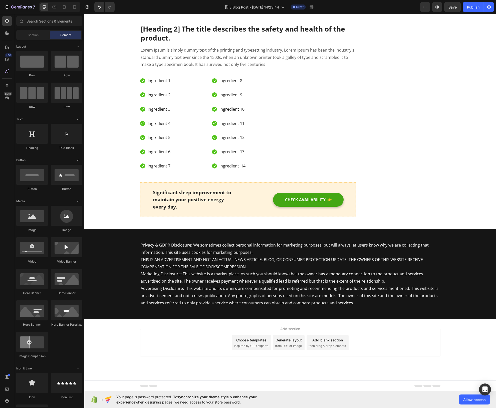
scroll to position [4354, 0]
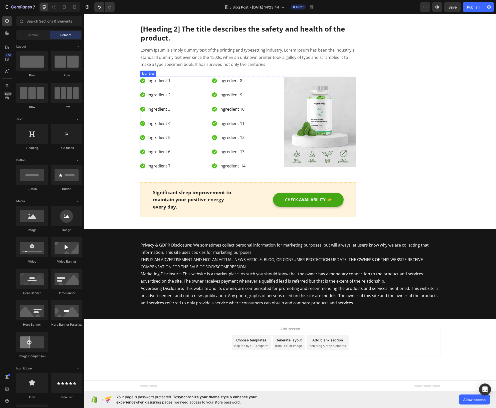
click at [205, 170] on div "Icon Ingredient 1 Text block Icon Ingredient 2 Text block Icon Ingredient 3 Tex…" at bounding box center [176, 124] width 72 height 94
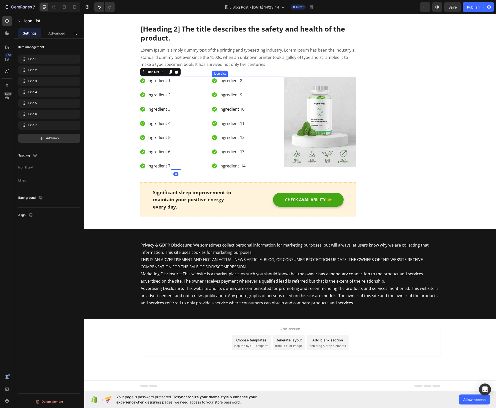
click at [281, 170] on div "Icon Ingredient 8 Text block Icon Ingredient 9 Text block Icon Ingredient 10 Te…" at bounding box center [248, 124] width 72 height 94
click at [220, 74] on div "Icon List" at bounding box center [225, 72] width 14 height 5
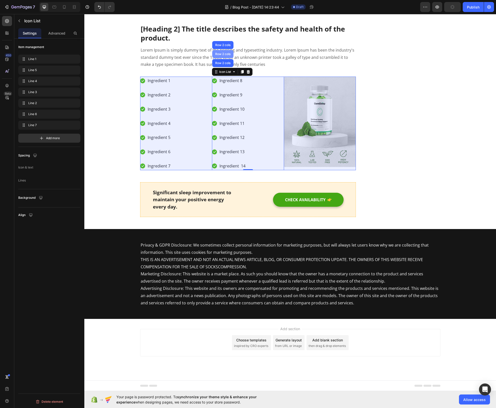
click at [223, 58] on div "Row 2 cols" at bounding box center [222, 54] width 21 height 8
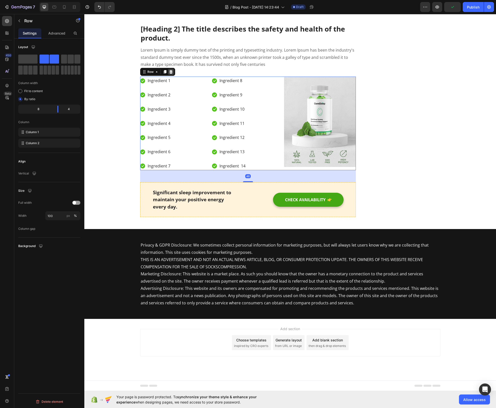
click at [170, 74] on icon at bounding box center [170, 72] width 3 height 4
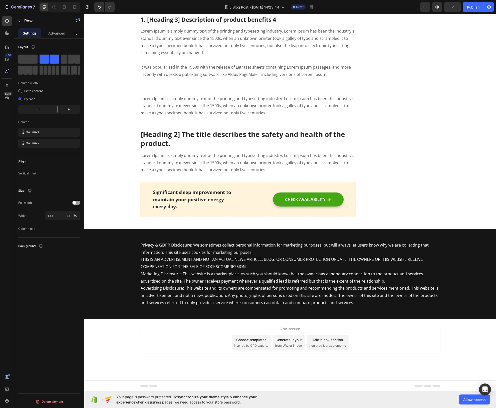
scroll to position [4336, 0]
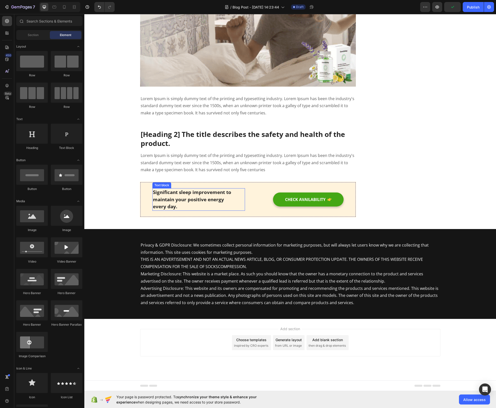
click at [229, 198] on p "Significant sleep improvement to maintain your positive energy every day." at bounding box center [199, 200] width 92 height 22
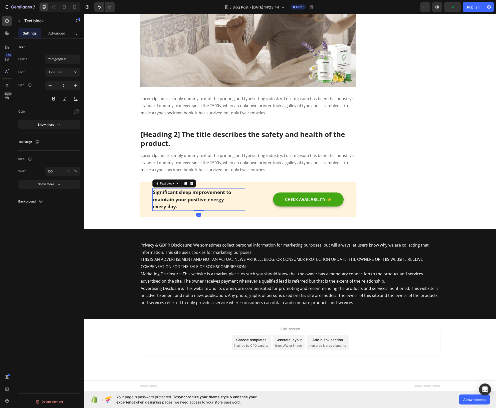
click at [242, 199] on p "Significant sleep improvement to maintain your positive energy every day." at bounding box center [199, 200] width 92 height 22
click at [245, 196] on div "Significant sleep improvement to maintain your positive energy every day. Text …" at bounding box center [248, 199] width 216 height 35
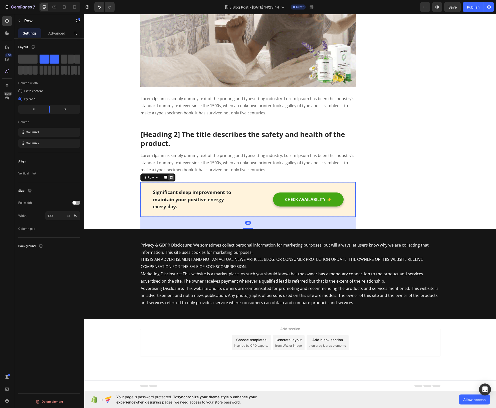
click at [171, 178] on icon at bounding box center [171, 178] width 4 height 4
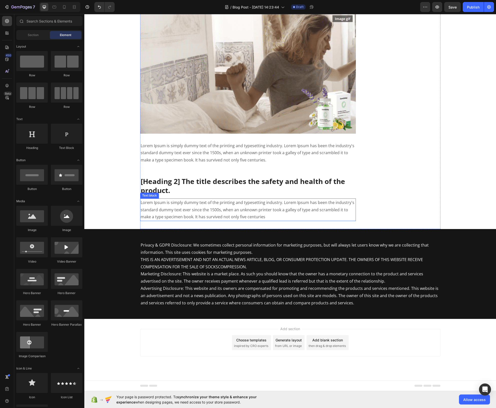
scroll to position [4221, 0]
click at [232, 134] on img at bounding box center [248, 72] width 216 height 121
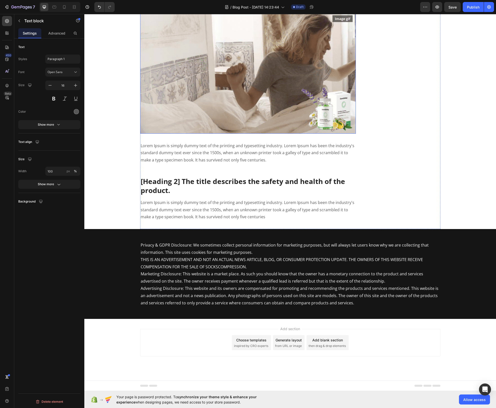
click at [179, 94] on img at bounding box center [248, 72] width 216 height 121
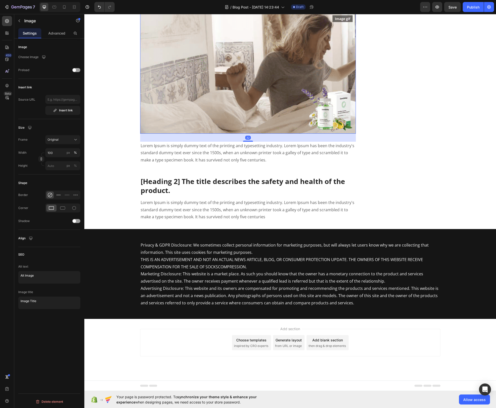
click at [172, 10] on icon at bounding box center [174, 8] width 4 height 4
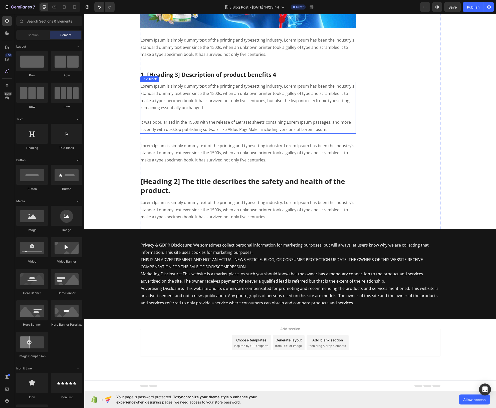
click at [177, 122] on p "Lorem Ipsum is simply dummy text of the printing and typesetting industry. Lore…" at bounding box center [248, 108] width 215 height 51
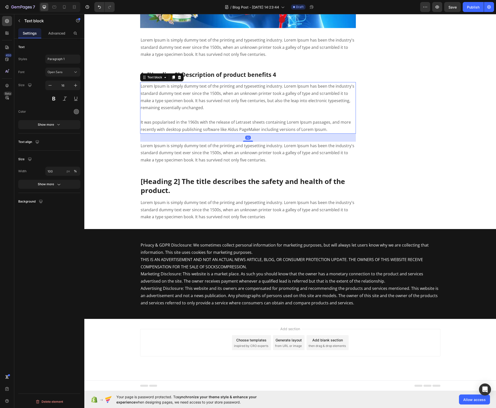
click at [178, 79] on icon at bounding box center [180, 77] width 4 height 4
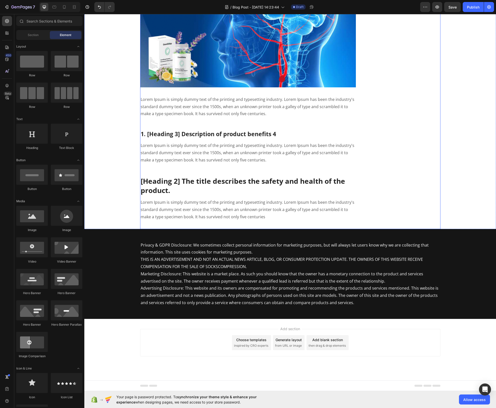
scroll to position [4100, 0]
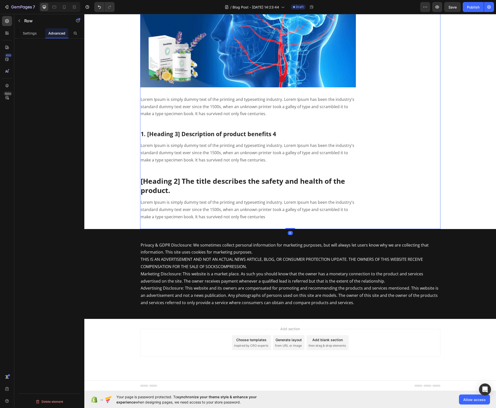
click at [178, 113] on p "Lorem Ipsum is simply dummy text of the printing and typesetting industry. Lore…" at bounding box center [248, 107] width 215 height 22
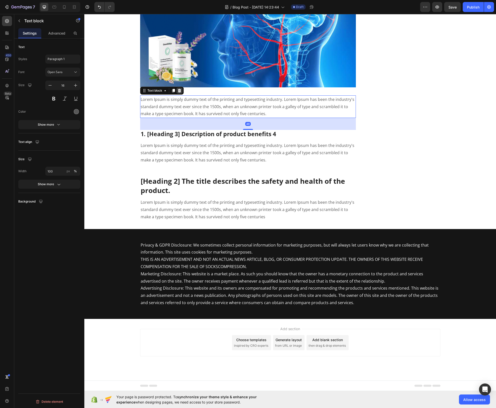
click at [177, 93] on div at bounding box center [180, 91] width 6 height 6
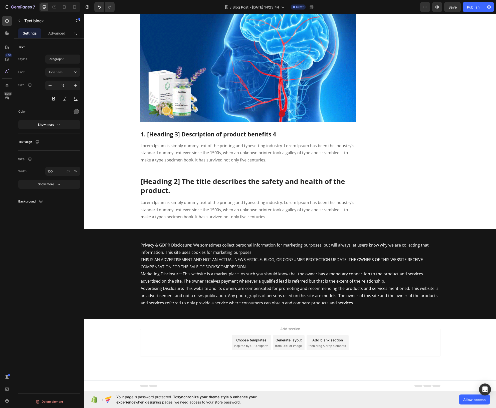
scroll to position [4065, 0]
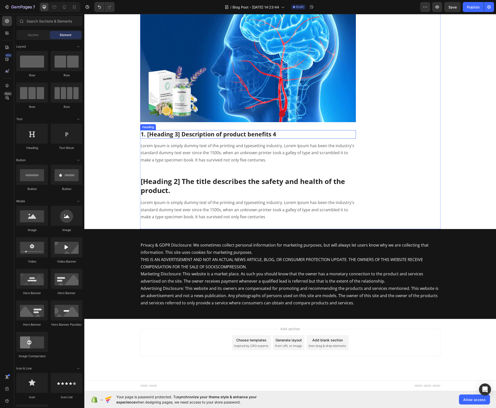
click at [186, 137] on p "1. [Heading 3] Description of product benefits 4" at bounding box center [248, 135] width 215 height 8
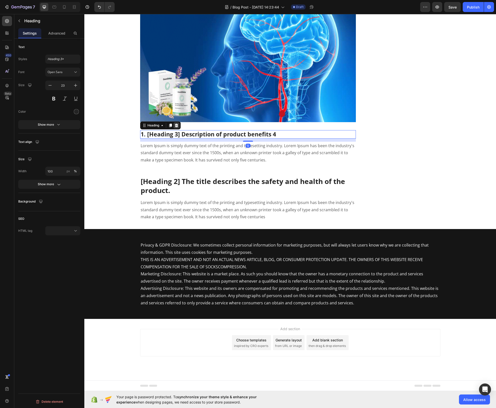
click at [177, 124] on icon at bounding box center [177, 125] width 4 height 4
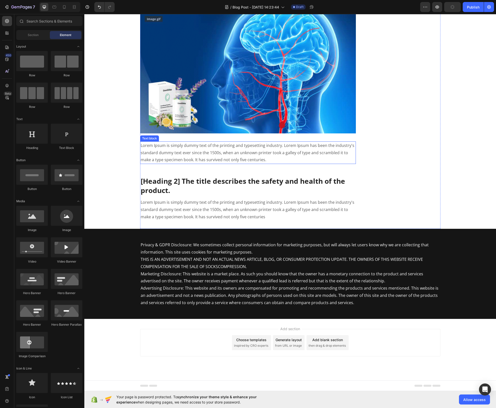
click at [181, 152] on p "Lorem Ipsum is simply dummy text of the printing and typesetting industry. Lore…" at bounding box center [248, 153] width 215 height 22
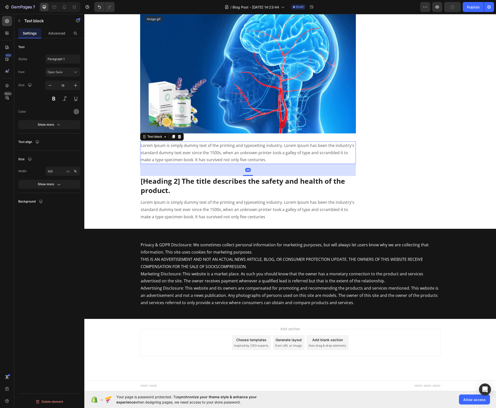
drag, startPoint x: 176, startPoint y: 138, endPoint x: 176, endPoint y: 142, distance: 4.3
click at [178, 138] on icon at bounding box center [179, 137] width 3 height 4
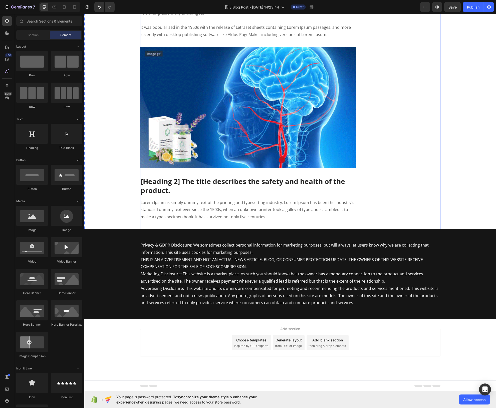
click at [177, 181] on p "[Heading 2] The title describes the safety and health of the product." at bounding box center [248, 186] width 215 height 18
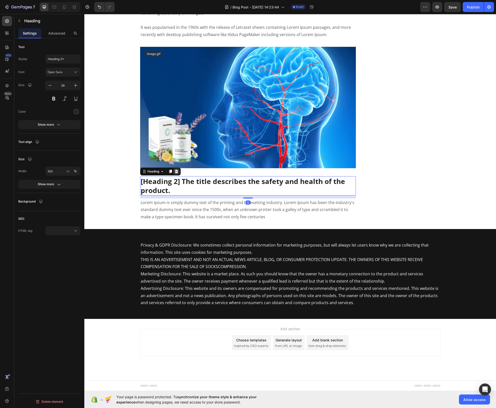
click at [175, 173] on icon at bounding box center [176, 172] width 3 height 4
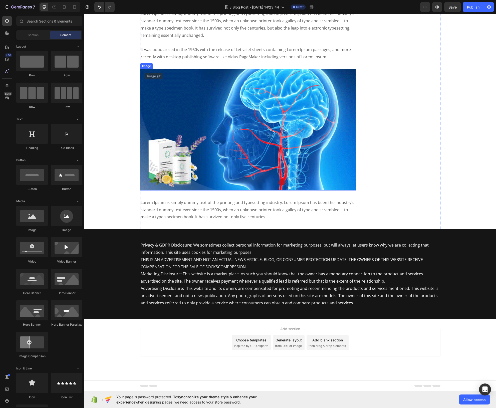
click at [177, 208] on p "Lorem Ipsum is simply dummy text of the printing and typesetting industry. Lore…" at bounding box center [248, 210] width 215 height 22
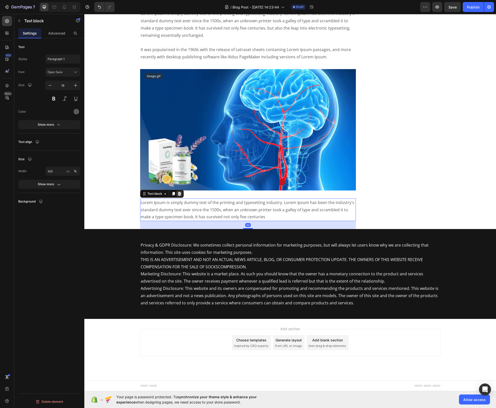
click at [178, 194] on icon at bounding box center [180, 194] width 4 height 4
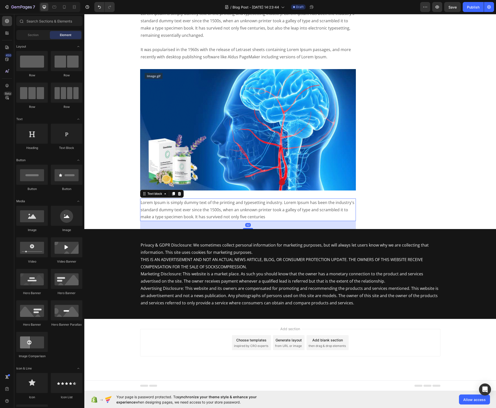
scroll to position [3966, 0]
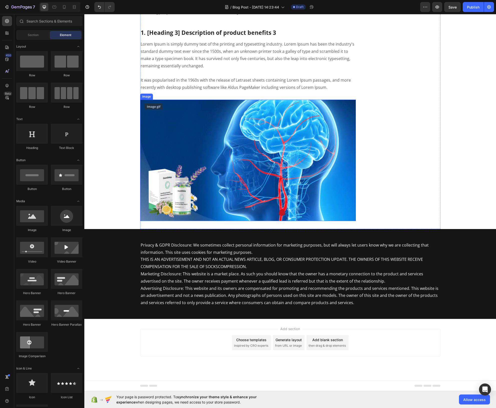
click at [185, 167] on img at bounding box center [248, 160] width 216 height 121
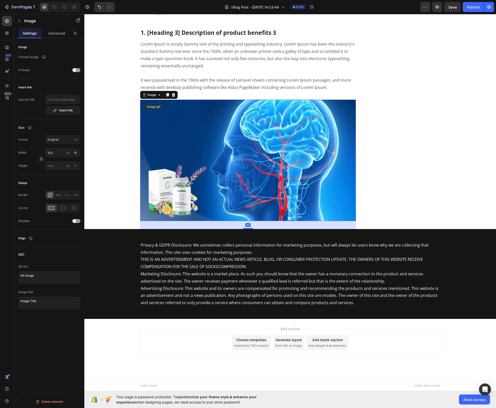
click at [173, 93] on icon at bounding box center [174, 95] width 4 height 4
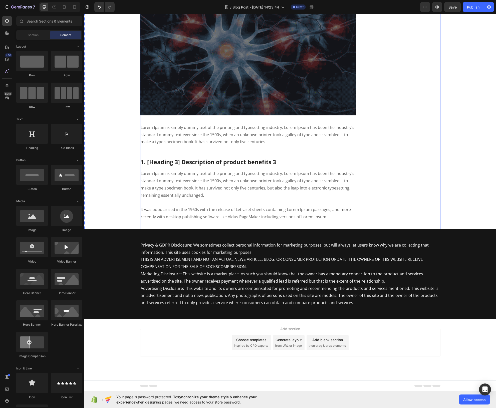
scroll to position [3738, 0]
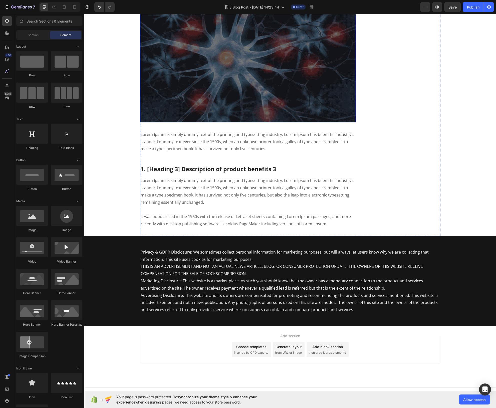
click at [200, 122] on img at bounding box center [248, 61] width 216 height 121
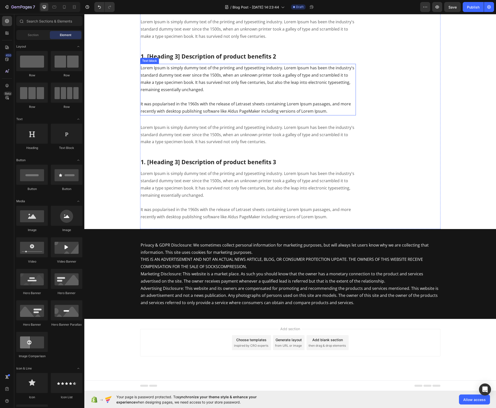
scroll to position [3707, 0]
click at [189, 189] on p "Lorem Ipsum is simply dummy text of the printing and typesetting industry. Lore…" at bounding box center [248, 195] width 215 height 51
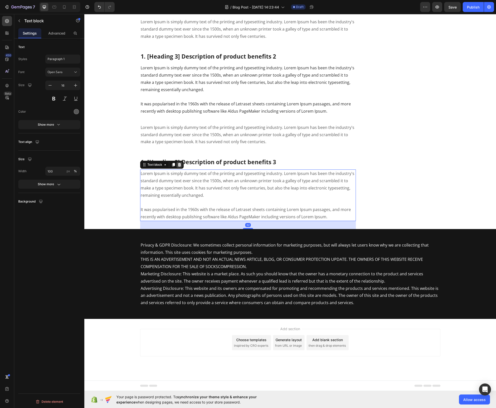
click at [180, 167] on div at bounding box center [180, 165] width 6 height 6
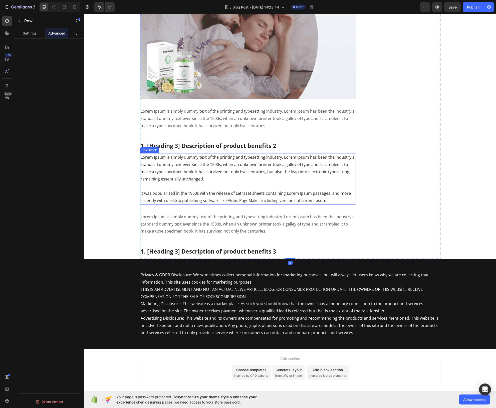
click at [194, 162] on p "Lorem Ipsum is simply dummy text of the printing and typesetting industry. Lore…" at bounding box center [248, 179] width 215 height 51
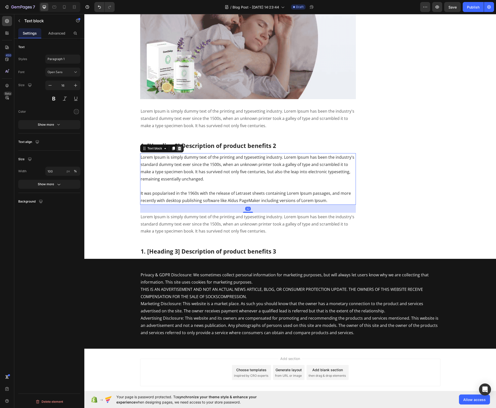
click at [177, 146] on div at bounding box center [180, 149] width 6 height 6
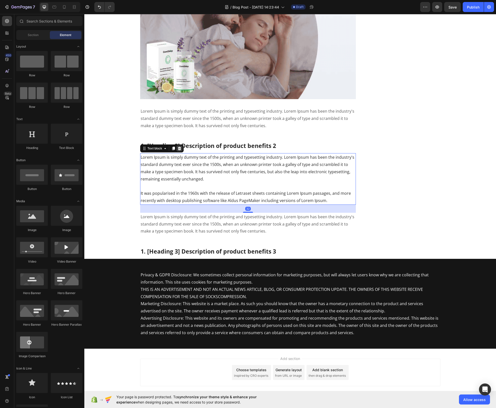
scroll to position [3588, 0]
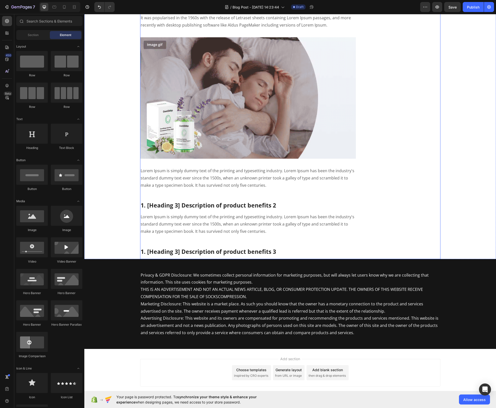
click at [187, 167] on p "Lorem Ipsum is simply dummy text of the printing and typesetting industry. Lore…" at bounding box center [248, 178] width 215 height 22
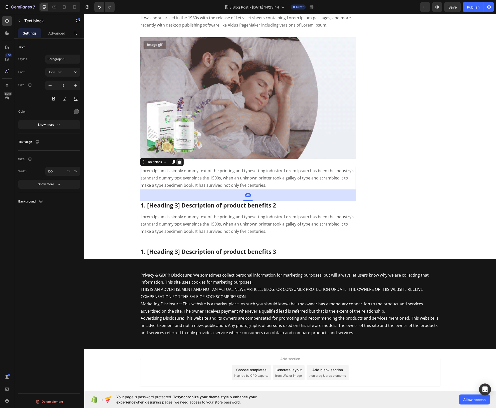
click at [180, 159] on div at bounding box center [180, 162] width 6 height 6
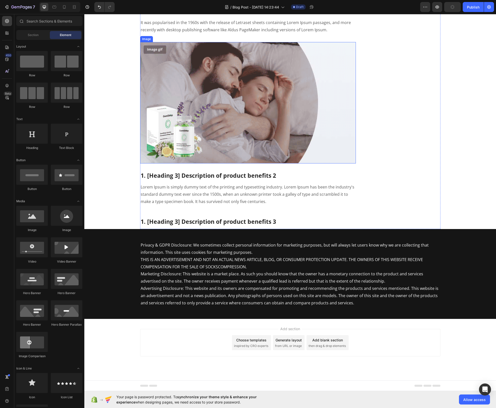
scroll to position [3553, 0]
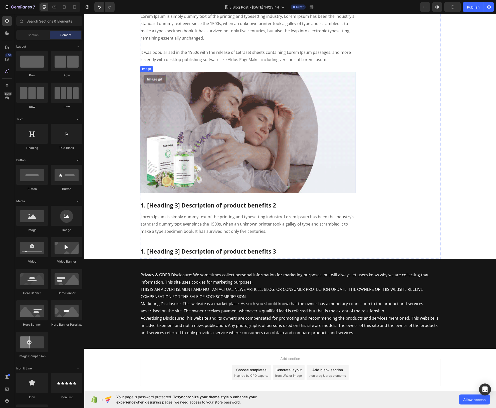
click at [180, 202] on p "1. [Heading 3] Description of product benefits 2" at bounding box center [248, 206] width 215 height 8
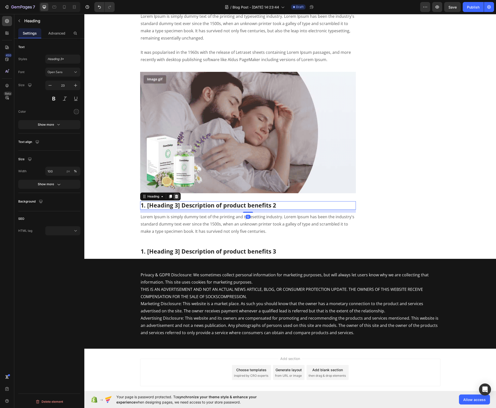
click at [174, 194] on div at bounding box center [177, 197] width 6 height 6
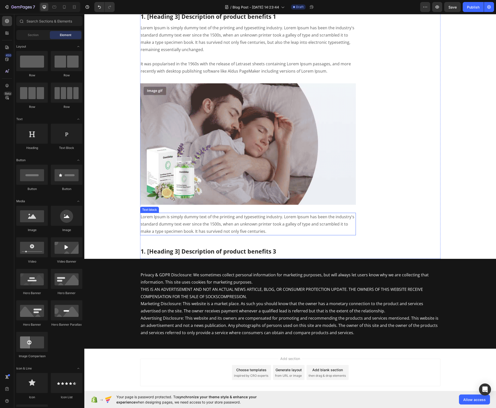
click at [179, 213] on p "Lorem Ipsum is simply dummy text of the printing and typesetting industry. Lore…" at bounding box center [248, 224] width 215 height 22
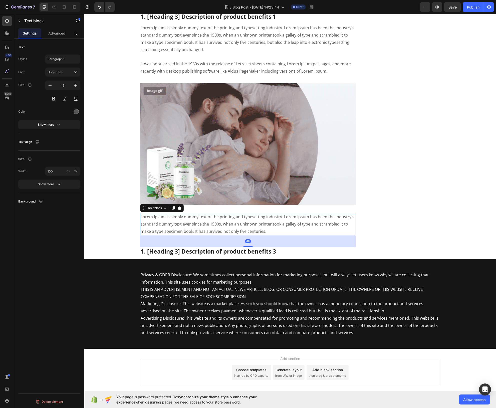
click at [178, 206] on icon at bounding box center [180, 208] width 4 height 4
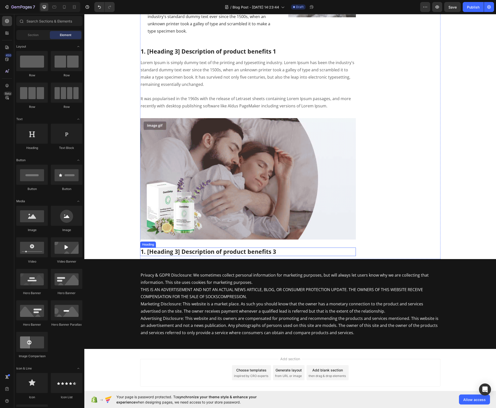
click at [179, 248] on p "1. [Heading 3] Description of product benefits 3" at bounding box center [248, 252] width 215 height 8
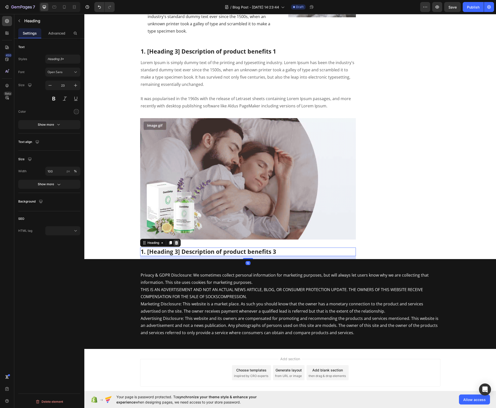
click at [175, 241] on icon at bounding box center [177, 243] width 4 height 4
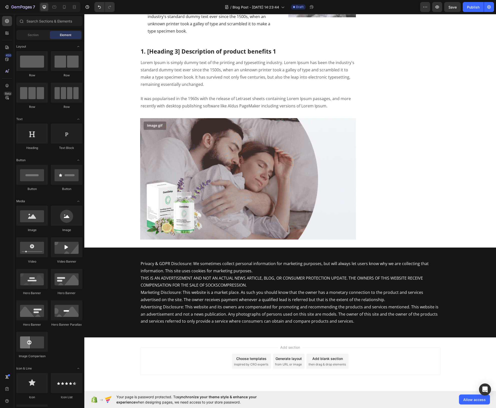
scroll to position [3495, 0]
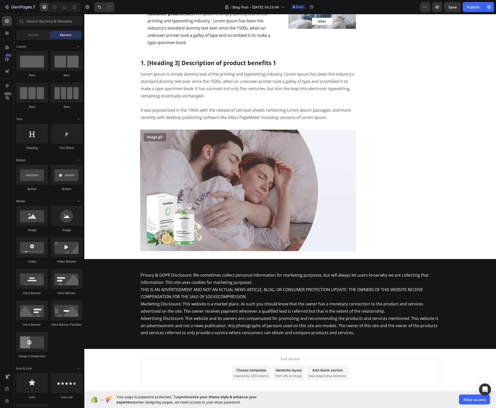
click at [185, 181] on img at bounding box center [248, 190] width 216 height 121
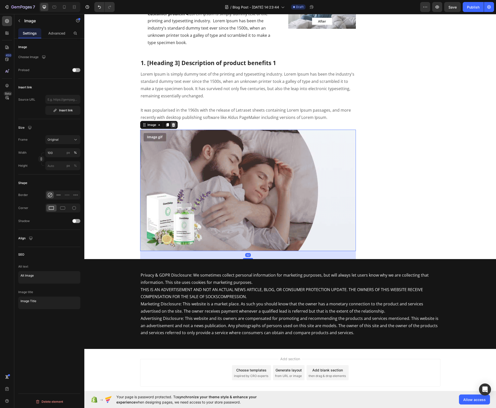
click at [172, 123] on icon at bounding box center [173, 125] width 3 height 4
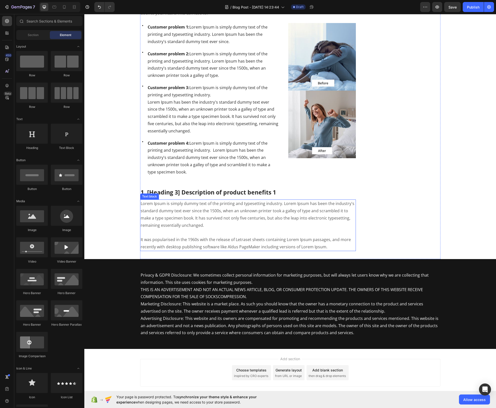
scroll to position [3304, 0]
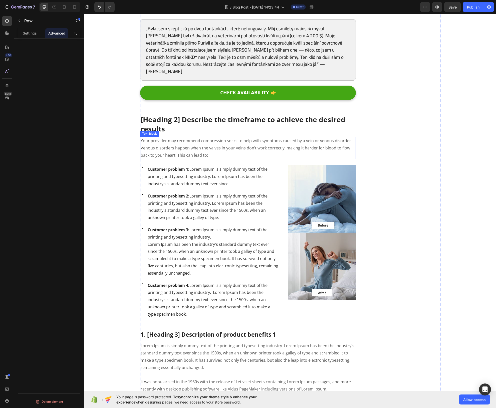
click at [194, 137] on div "Your provider may recommend compression socks to help with symptoms caused by a…" at bounding box center [248, 148] width 216 height 23
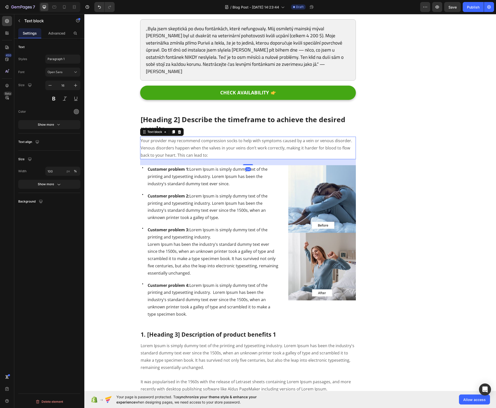
click at [181, 128] on div "Text block" at bounding box center [162, 132] width 44 height 8
click at [179, 130] on icon at bounding box center [180, 132] width 4 height 4
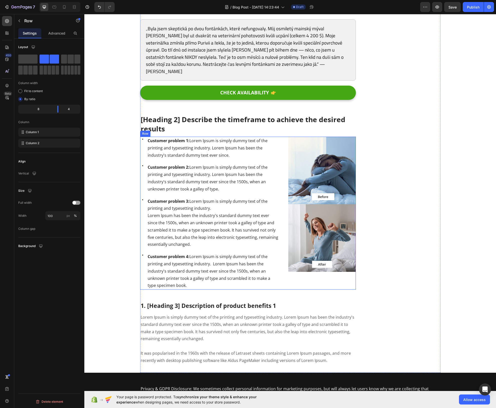
click at [281, 137] on div "Icon Customer problem 1: Lorem Ipsum is simply dummy text of the printing and t…" at bounding box center [248, 213] width 216 height 153
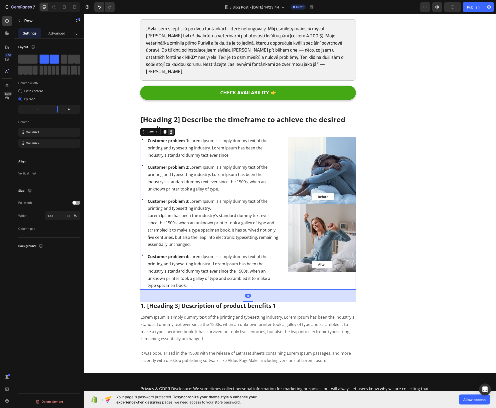
click at [170, 130] on icon at bounding box center [170, 132] width 3 height 4
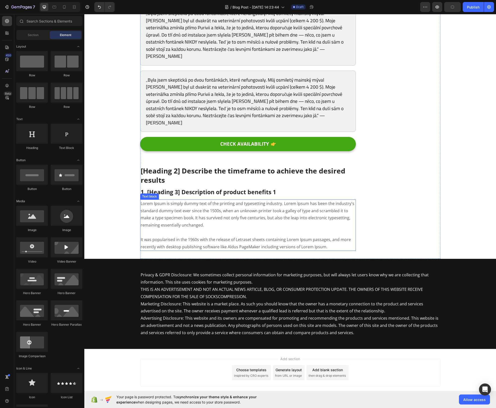
click at [204, 200] on p "Lorem Ipsum is simply dummy text of the printing and typesetting industry. Lore…" at bounding box center [248, 225] width 215 height 51
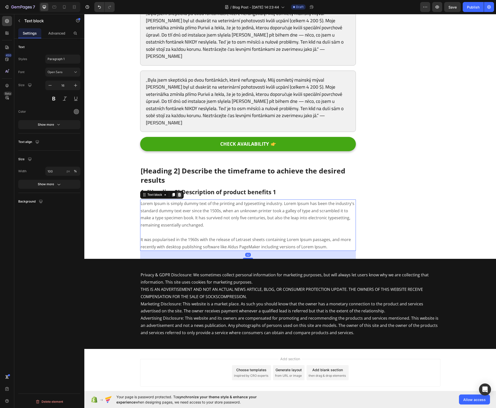
click at [179, 193] on icon at bounding box center [179, 195] width 3 height 4
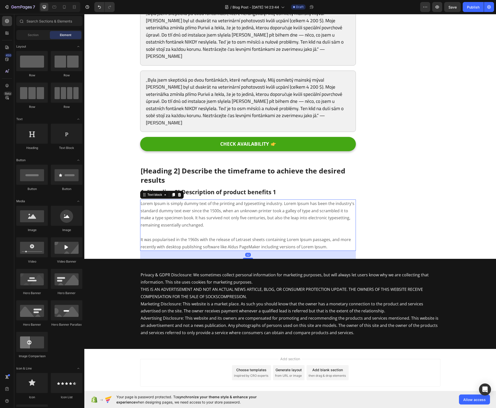
scroll to position [3113, 0]
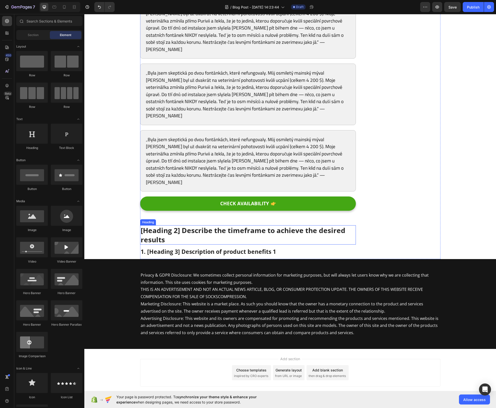
click at [187, 226] on p "[Heading 2] Describe the timeframe to achieve the desired results" at bounding box center [248, 235] width 215 height 18
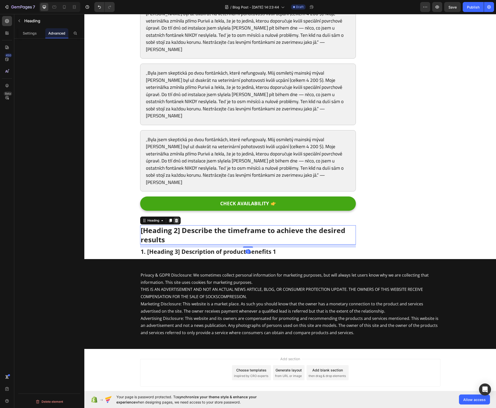
click at [176, 219] on icon at bounding box center [177, 221] width 4 height 4
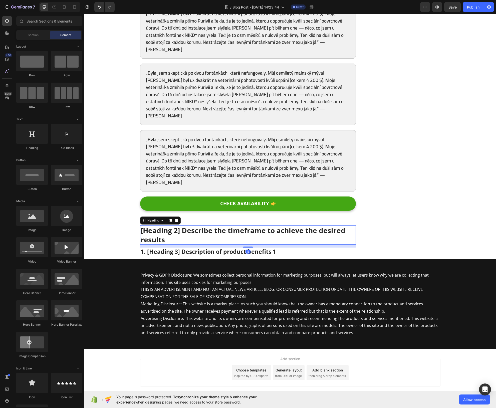
scroll to position [3078, 0]
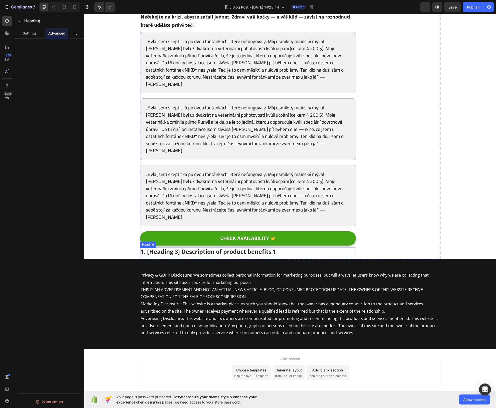
click at [191, 248] on p "1. [Heading 3] Description of product benefits 1" at bounding box center [248, 252] width 215 height 8
click at [30, 38] on div "Settings" at bounding box center [29, 33] width 23 height 10
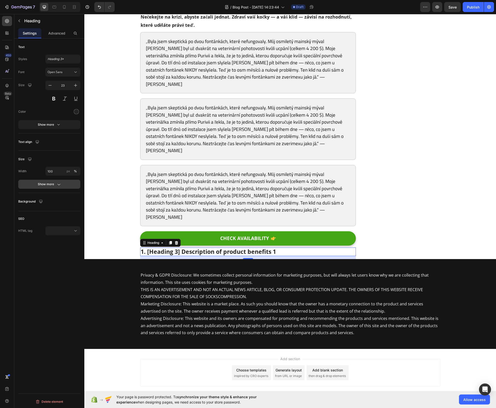
click at [46, 187] on button "Show more" at bounding box center [49, 184] width 62 height 9
click at [32, 148] on div "Text align" at bounding box center [49, 144] width 62 height 13
click at [30, 142] on p "Text align" at bounding box center [25, 142] width 14 height 5
click at [39, 142] on icon "button" at bounding box center [37, 142] width 5 height 5
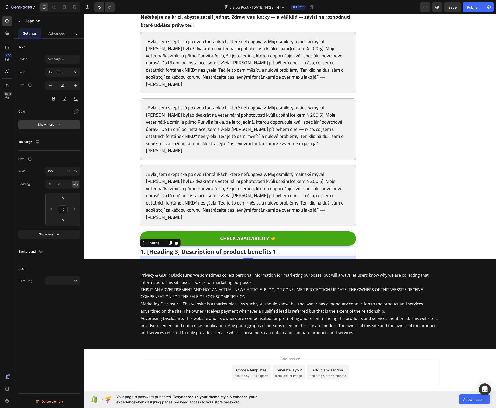
click at [46, 128] on button "Show more" at bounding box center [49, 124] width 62 height 9
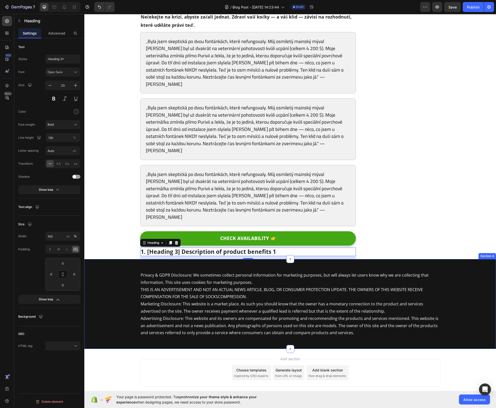
click at [300, 248] on p "1. [Heading 3] Description of product benefits 1" at bounding box center [248, 252] width 215 height 8
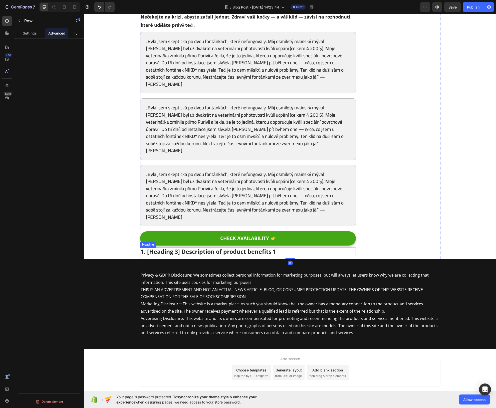
click at [300, 248] on h2 "1. [Heading 3] Description of product benefits 1" at bounding box center [248, 252] width 216 height 9
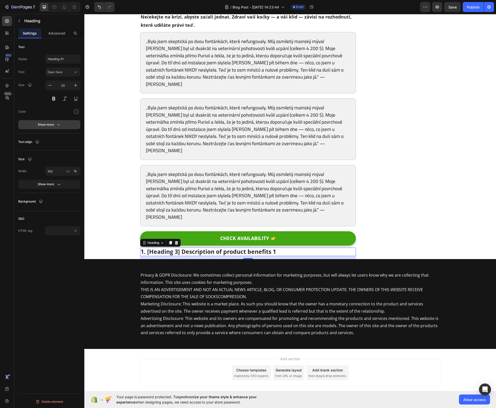
click at [52, 120] on button "Show more" at bounding box center [49, 124] width 62 height 9
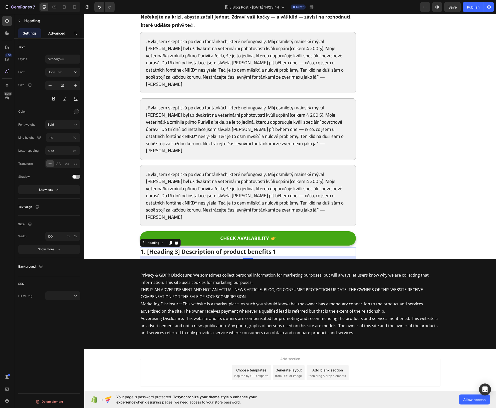
click at [56, 35] on p "Advanced" at bounding box center [56, 33] width 17 height 5
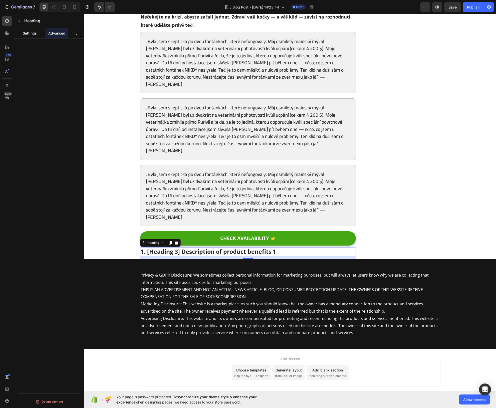
click at [28, 32] on p "Settings" at bounding box center [30, 33] width 14 height 5
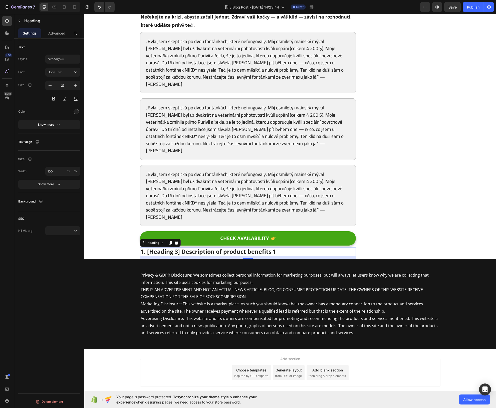
click at [30, 141] on p "Text align" at bounding box center [25, 142] width 14 height 5
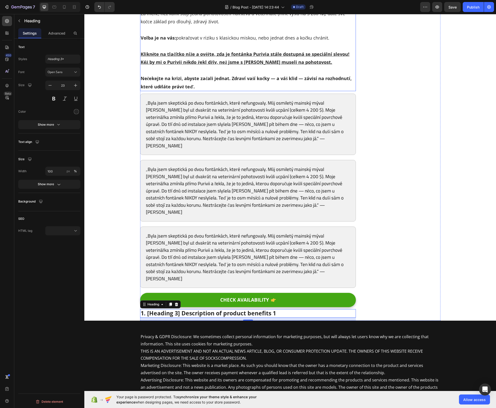
click at [215, 76] on p "Nečekejte na krizi, abyste začali jednat. Zdraví vaší kočky — a váš klid — závi…" at bounding box center [248, 82] width 215 height 16
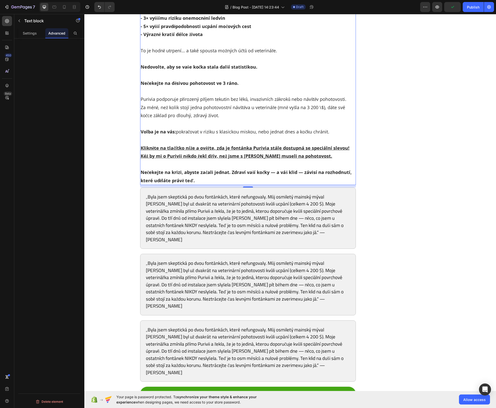
scroll to position [2867, 0]
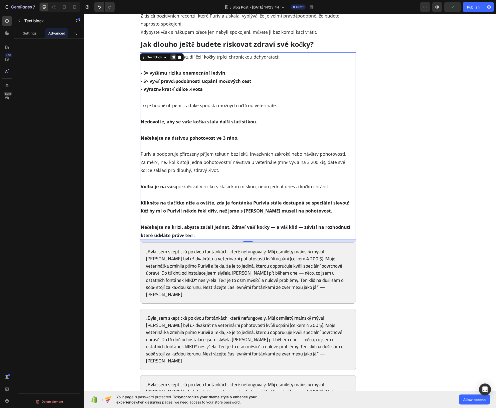
click at [172, 56] on icon at bounding box center [173, 58] width 3 height 4
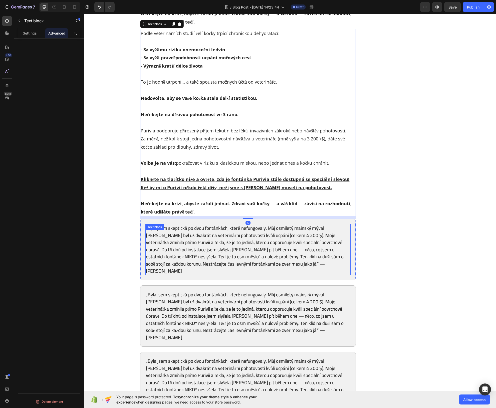
scroll to position [3139, 0]
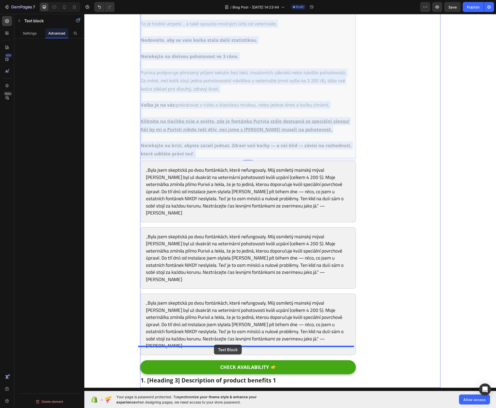
drag, startPoint x: 214, startPoint y: 127, endPoint x: 214, endPoint y: 345, distance: 217.7
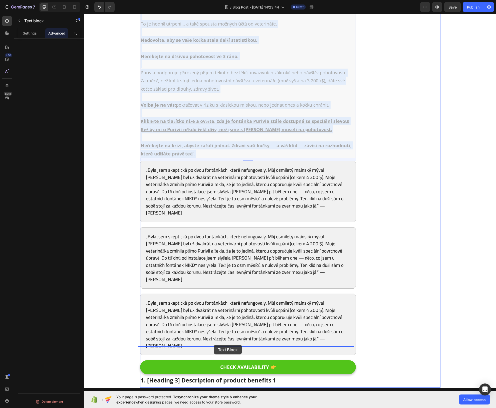
scroll to position [2949, 0]
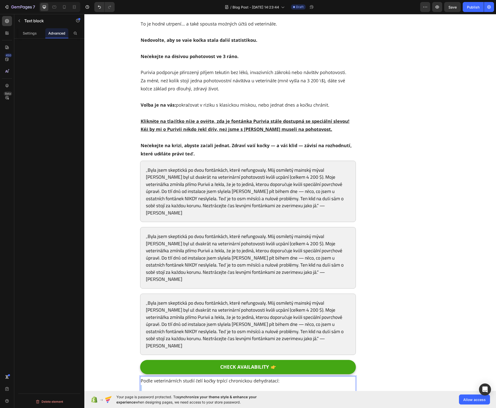
click at [224, 385] on p "Rich Text Editor. Editing area: main" at bounding box center [248, 389] width 215 height 8
click at [235, 393] on p "- 3× vyššímu riziku onemocnění ledvin - 5× vyšší pravděpodobnosti ucpání močový…" at bounding box center [248, 405] width 215 height 24
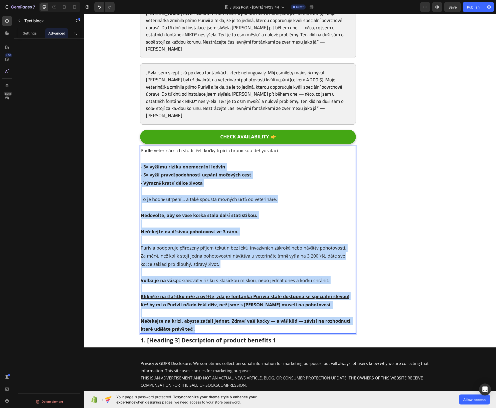
click at [251, 317] on p "Nečekejte na krizi, abyste začali jednat. Zdraví vaší kočky — a váš klid — závi…" at bounding box center [248, 325] width 215 height 16
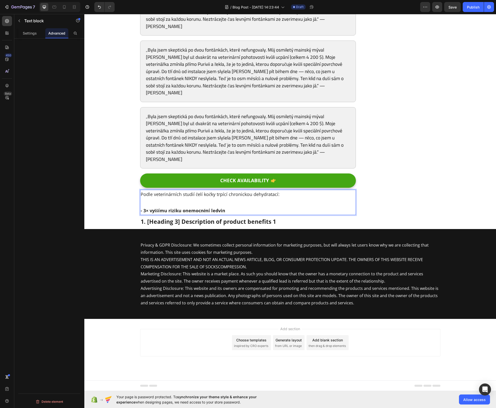
scroll to position [3106, 0]
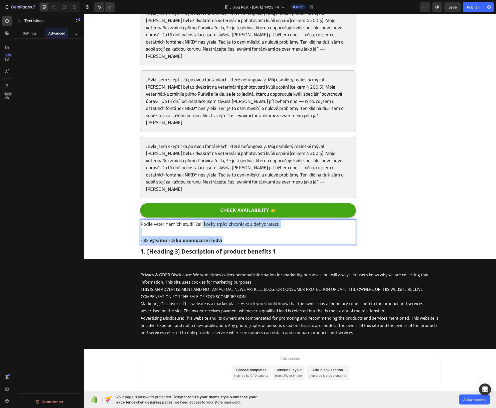
click at [201, 220] on p "Podle veterinárních studií čelí kočky trpící chronickou dehydratací:" at bounding box center [248, 224] width 215 height 8
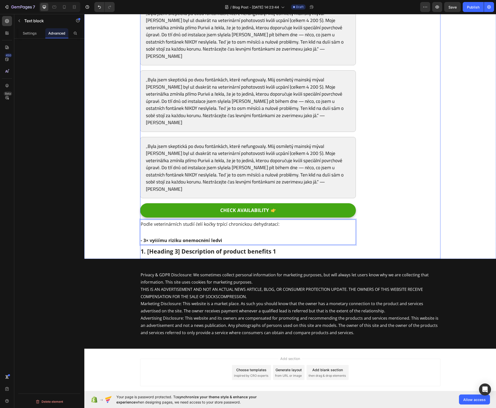
scroll to position [3090, 0]
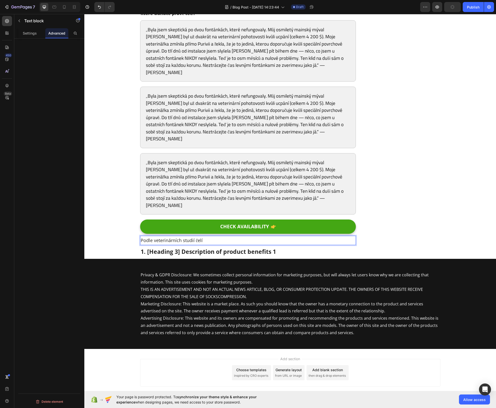
click at [205, 236] on p "Podle veterinárních studií čelí" at bounding box center [248, 240] width 215 height 8
click at [203, 236] on p "Podle veterinárních studií čelí" at bounding box center [248, 240] width 215 height 8
click at [200, 236] on p "Podle veterinárních studií čelí" at bounding box center [248, 240] width 215 height 8
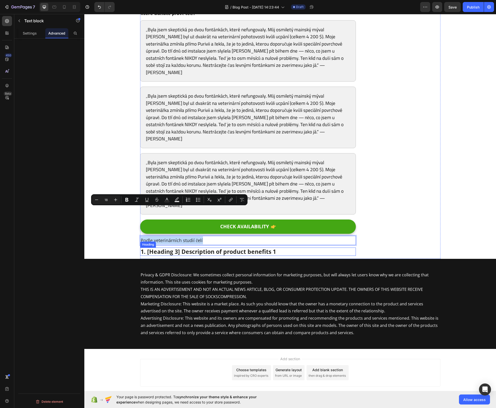
click at [209, 248] on h2 "1. [Heading 3] Description of product benefits 1" at bounding box center [248, 252] width 216 height 9
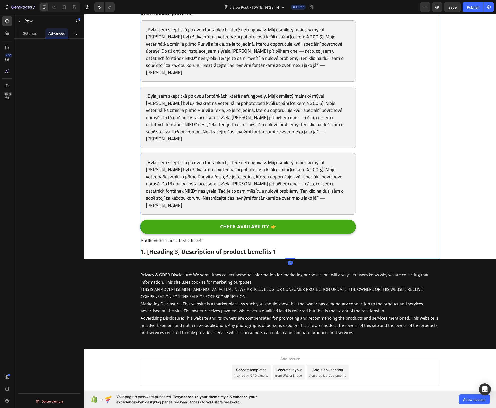
click at [205, 236] on p "Podle veterinárních studií čelí" at bounding box center [248, 240] width 215 height 8
click at [33, 40] on div "Delete element" at bounding box center [49, 231] width 70 height 384
click at [31, 35] on p "Settings" at bounding box center [30, 33] width 14 height 5
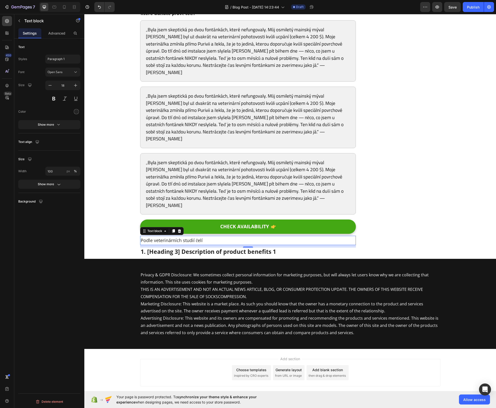
click at [23, 142] on p "Text align" at bounding box center [25, 142] width 14 height 5
click at [35, 144] on button "button" at bounding box center [37, 142] width 6 height 6
click at [41, 128] on button "Show more" at bounding box center [49, 124] width 62 height 9
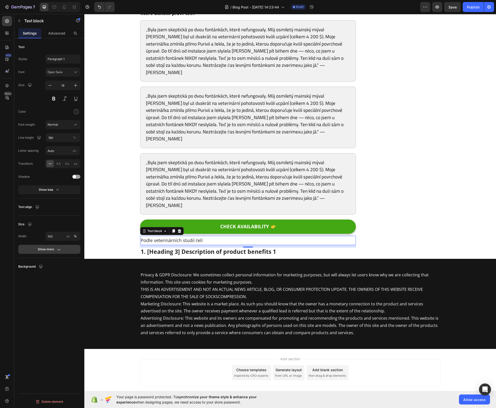
click at [48, 247] on div "Show more" at bounding box center [49, 249] width 23 height 5
click at [54, 298] on div "Show less" at bounding box center [49, 299] width 21 height 5
click at [29, 206] on p "Text align" at bounding box center [25, 207] width 14 height 5
click at [37, 207] on icon "button" at bounding box center [37, 207] width 5 height 5
click at [41, 231] on icon "button" at bounding box center [38, 233] width 5 height 5
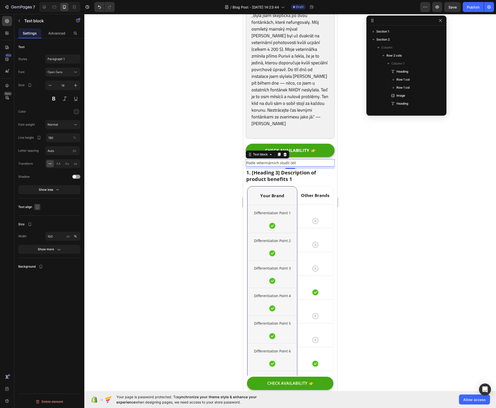
scroll to position [327, 0]
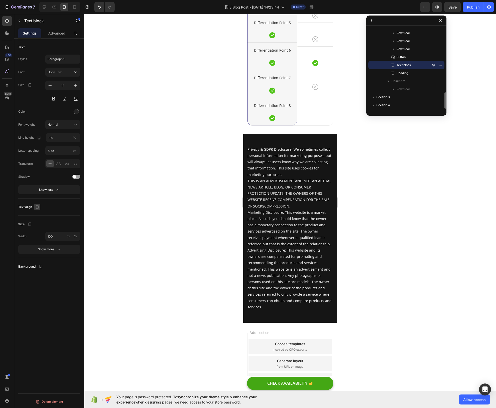
click at [37, 206] on icon "button" at bounding box center [37, 207] width 5 height 5
click at [40, 213] on icon "button" at bounding box center [38, 215] width 5 height 5
type input "18"
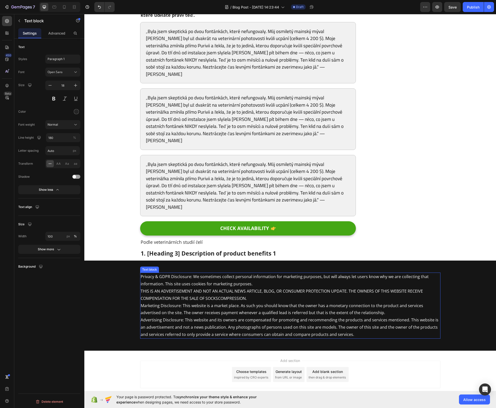
scroll to position [3090, 0]
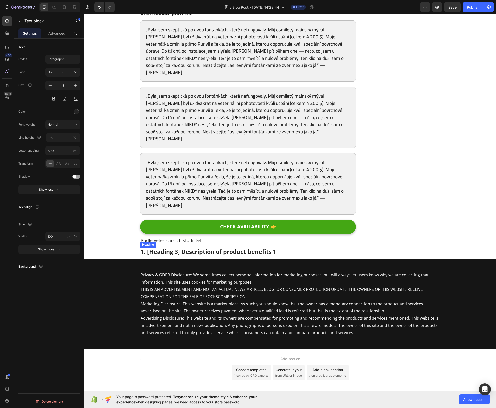
click at [220, 248] on h2 "1. [Heading 3] Description of product benefits 1" at bounding box center [248, 252] width 216 height 9
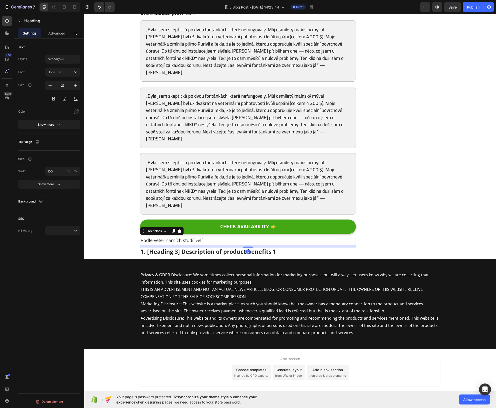
click at [220, 236] on p "Podle veterinárních studií čelí" at bounding box center [248, 240] width 215 height 8
click at [156, 229] on div "Text block" at bounding box center [155, 231] width 17 height 5
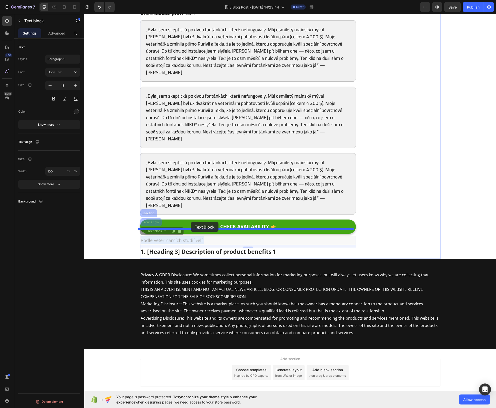
drag, startPoint x: 185, startPoint y: 210, endPoint x: 191, endPoint y: 222, distance: 14.0
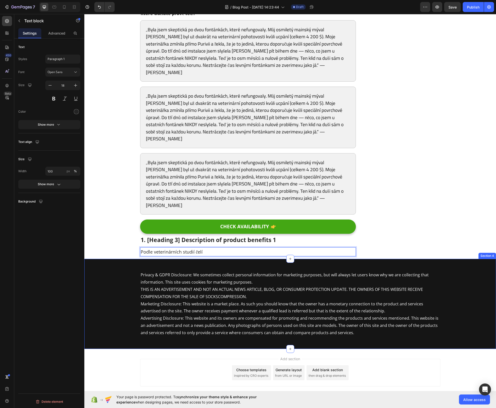
click at [169, 259] on div "Privacy & GDPR Disclosure: We sometimes collect personal information for market…" at bounding box center [290, 304] width 412 height 90
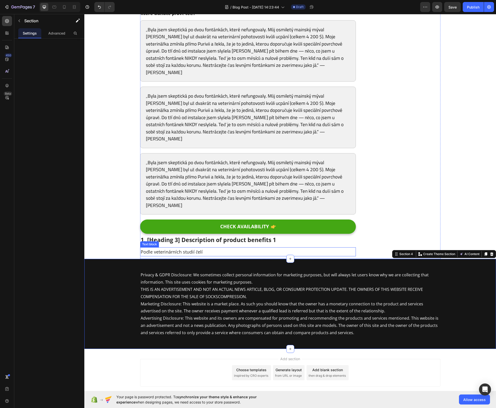
click at [176, 248] on p "Podle veterinárních studií čelí" at bounding box center [248, 252] width 215 height 8
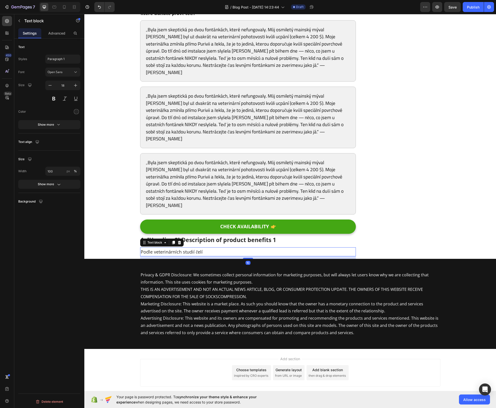
click at [53, 191] on div "Size Width 100 px % Show more" at bounding box center [49, 174] width 62 height 38
click at [53, 188] on button "Show more" at bounding box center [49, 184] width 62 height 9
click at [63, 187] on div "S M L" at bounding box center [62, 184] width 35 height 9
click at [66, 186] on div "L" at bounding box center [67, 184] width 8 height 7
type input "16"
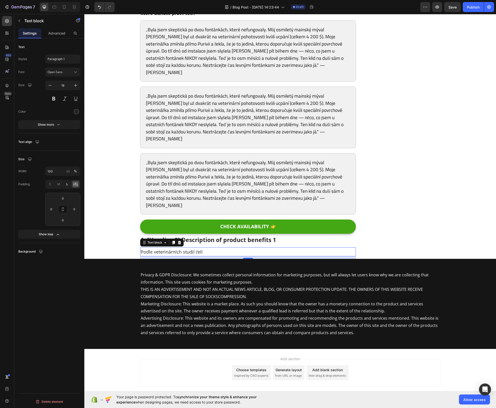
type input "16"
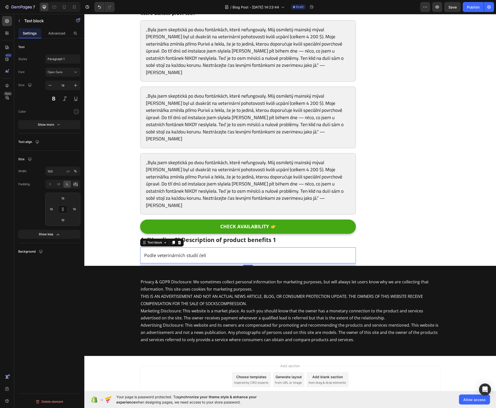
click at [75, 185] on icon at bounding box center [75, 184] width 5 height 5
click at [48, 185] on div "S" at bounding box center [50, 184] width 8 height 7
type input "4"
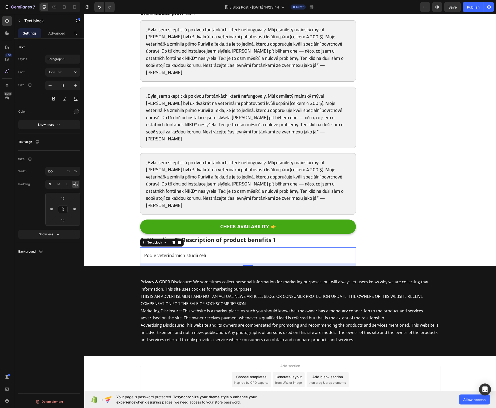
type input "4"
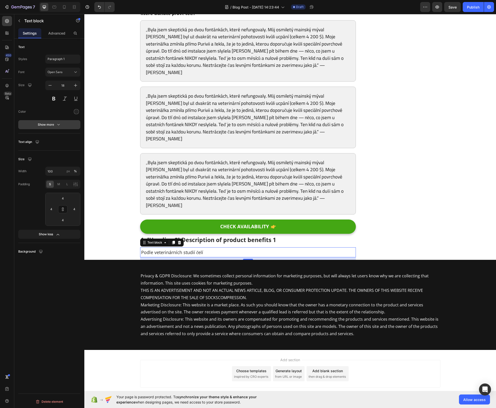
click at [55, 124] on div "Show more" at bounding box center [49, 124] width 23 height 5
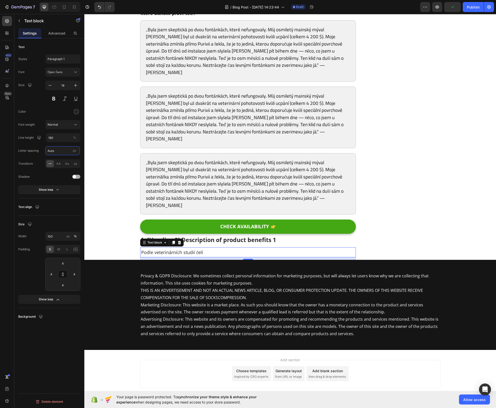
click at [60, 155] on input "Auto" at bounding box center [62, 150] width 35 height 9
click at [44, 182] on div "Font Open Sans Size 18 Color Font weight Normal Line height 180 % Letter spacin…" at bounding box center [49, 131] width 62 height 127
click at [20, 23] on button "button" at bounding box center [19, 21] width 8 height 8
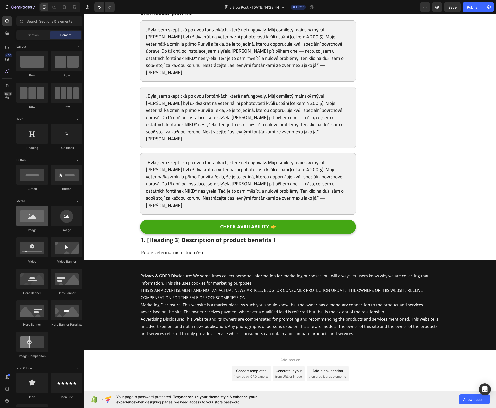
scroll to position [84, 0]
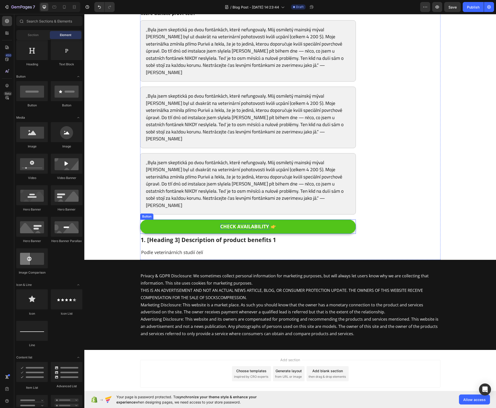
click at [223, 224] on div "CHECK AVAILABILITY" at bounding box center [244, 227] width 49 height 6
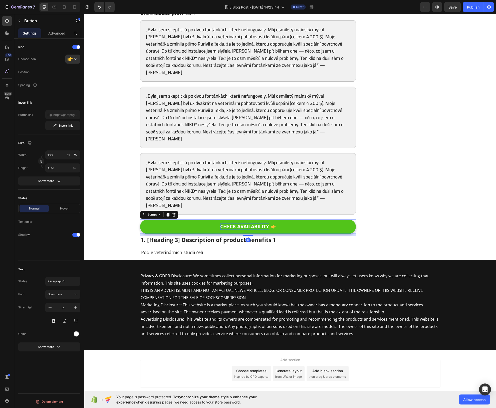
click at [222, 224] on div "CHECK AVAILABILITY" at bounding box center [244, 227] width 49 height 6
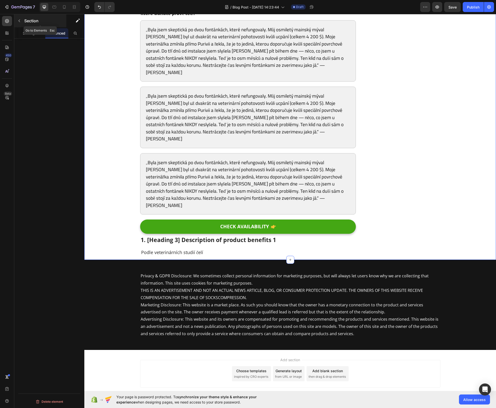
click at [18, 22] on icon "button" at bounding box center [19, 21] width 4 height 4
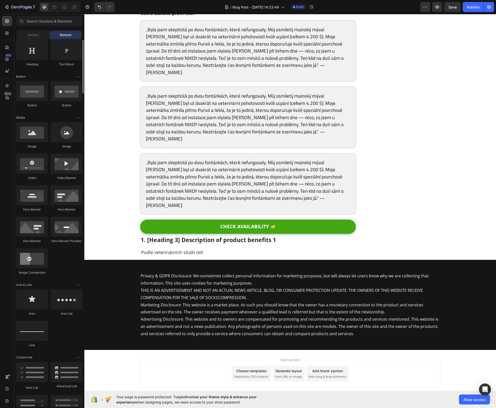
scroll to position [37, 0]
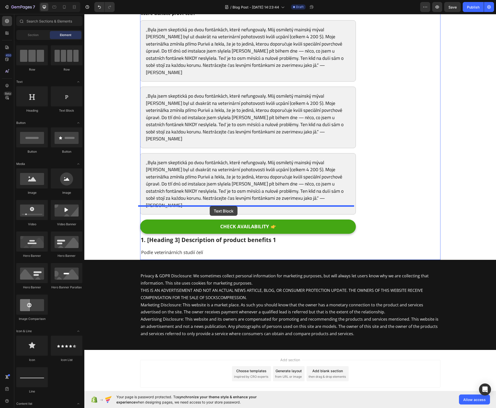
drag, startPoint x: 150, startPoint y: 116, endPoint x: 210, endPoint y: 206, distance: 108.2
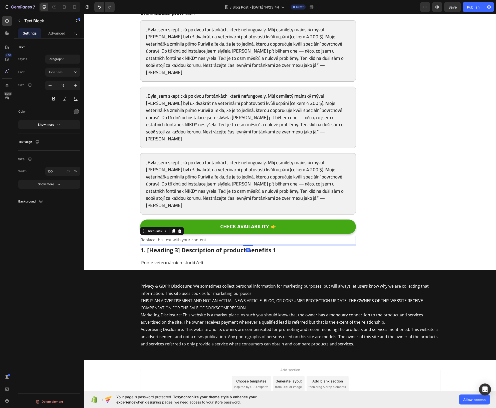
click at [22, 145] on div "Text align" at bounding box center [29, 142] width 22 height 9
click at [23, 140] on p "Text align" at bounding box center [25, 142] width 14 height 5
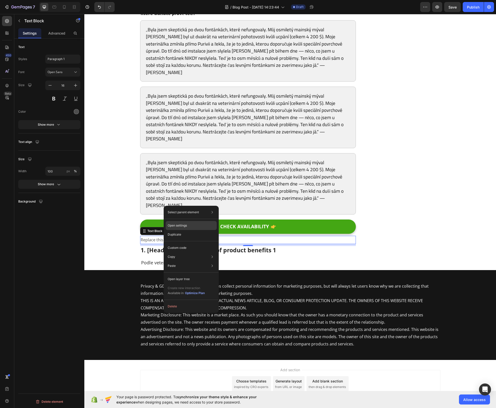
click at [178, 228] on div "Open settings" at bounding box center [191, 225] width 51 height 9
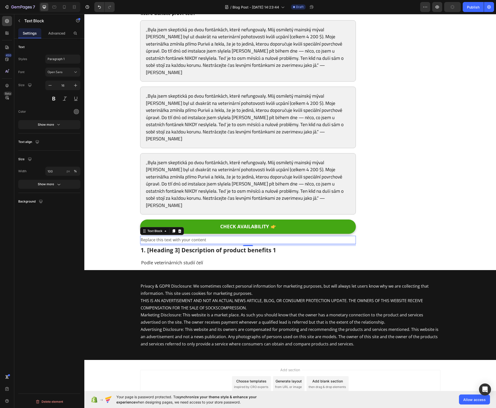
click at [170, 236] on div "Replace this text with your content" at bounding box center [248, 240] width 216 height 8
click at [169, 236] on p "Replace this text with your content" at bounding box center [248, 239] width 215 height 7
click at [228, 259] on p "Podle veterinárních studií čelí" at bounding box center [248, 263] width 214 height 8
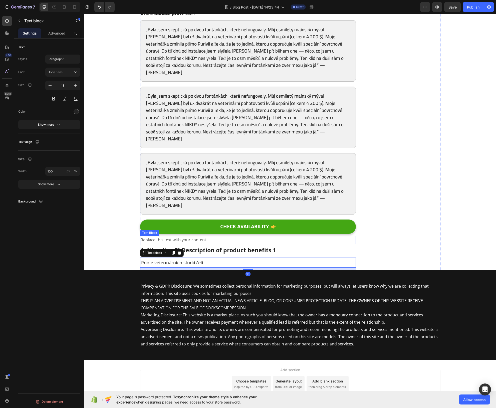
click at [201, 236] on p "Replace this text with your content" at bounding box center [248, 239] width 215 height 7
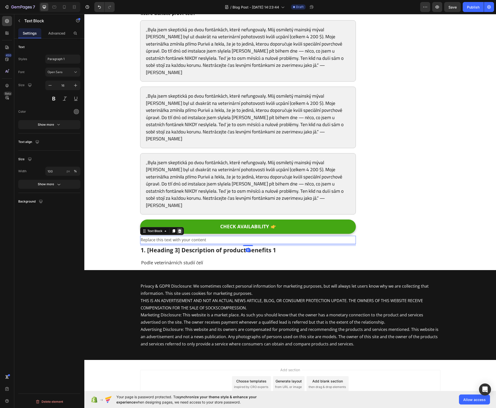
click at [178, 229] on icon at bounding box center [179, 231] width 3 height 4
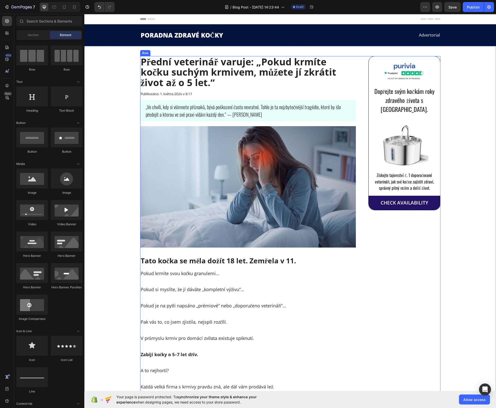
scroll to position [26, 0]
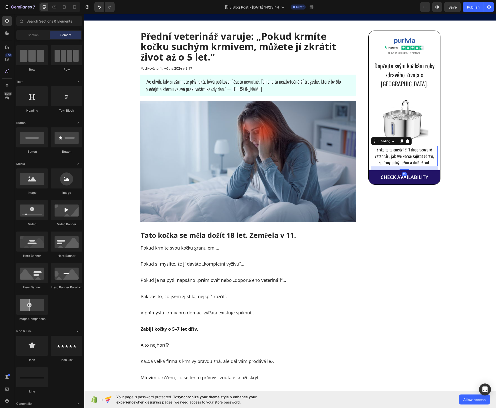
click at [408, 151] on h2 "Získejte tajemství č. 1 doporučované veterináři, jak své kočce zajistit zdraví,…" at bounding box center [404, 156] width 67 height 20
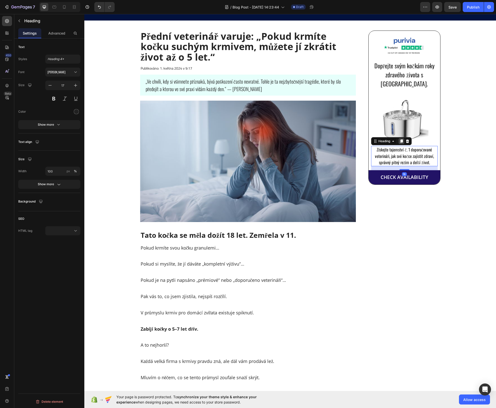
click at [401, 140] on icon at bounding box center [402, 142] width 3 height 4
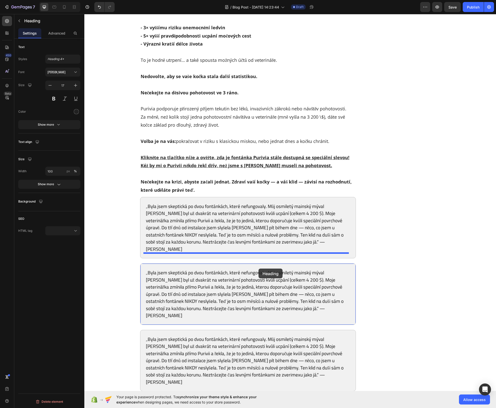
scroll to position [3091, 0]
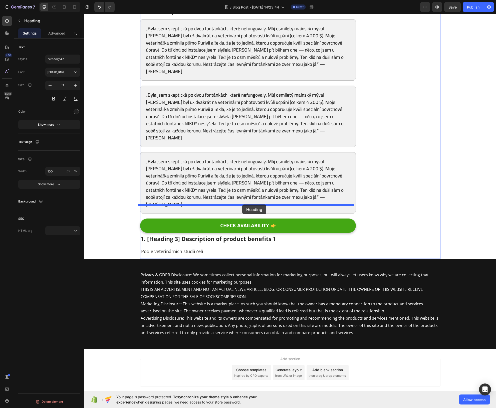
drag, startPoint x: 399, startPoint y: 169, endPoint x: 242, endPoint y: 205, distance: 160.1
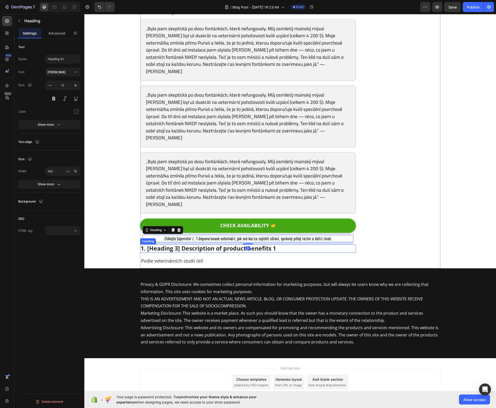
click at [242, 244] on h2 "1. [Heading 3] Description of product benefits 1" at bounding box center [248, 248] width 216 height 9
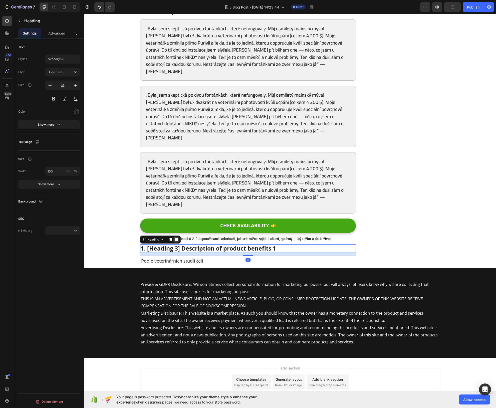
click at [177, 237] on div at bounding box center [177, 240] width 6 height 6
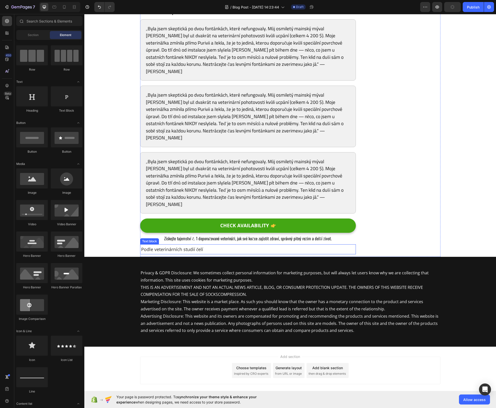
scroll to position [3088, 0]
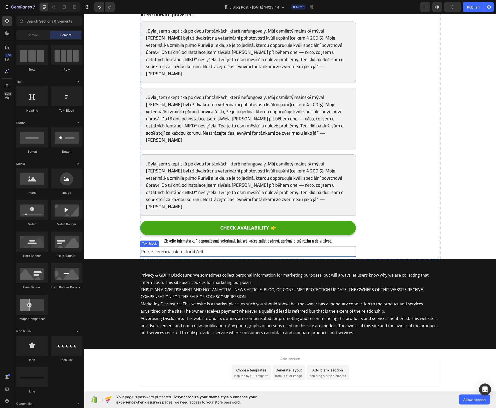
click at [179, 248] on p "Podle veterinárních studií čelí" at bounding box center [248, 252] width 214 height 8
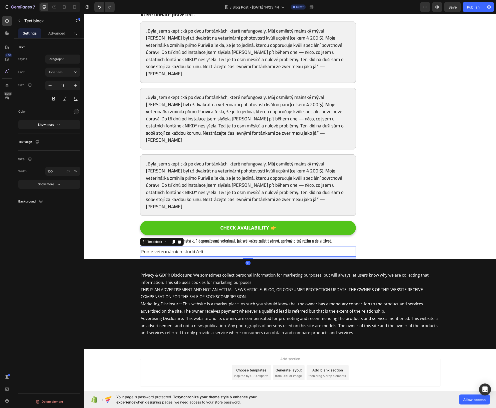
click at [178, 240] on icon at bounding box center [180, 242] width 4 height 4
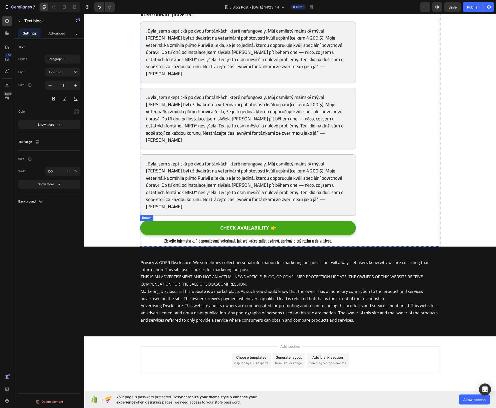
scroll to position [3076, 0]
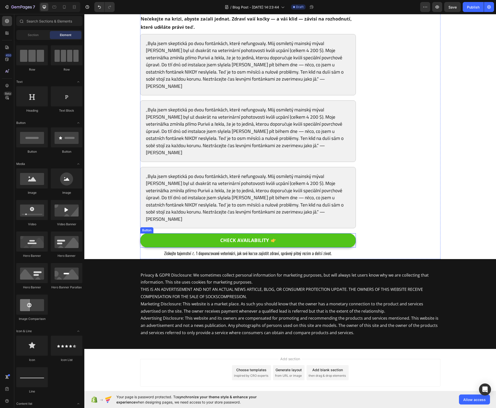
click at [244, 233] on button "CHECK AVAILABILITY" at bounding box center [248, 240] width 216 height 14
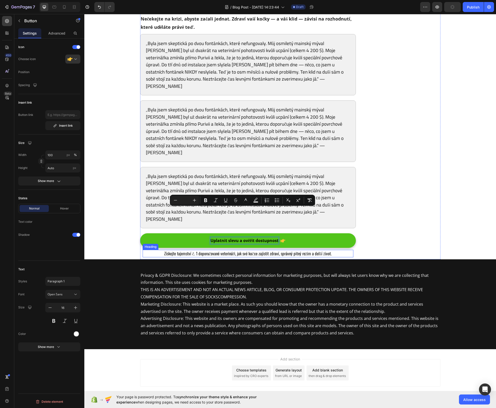
click at [179, 250] on h2 "Získejte tajemství č. 1 doporučované veterináři, jak své kočce zajistit zdraví,…" at bounding box center [248, 254] width 211 height 8
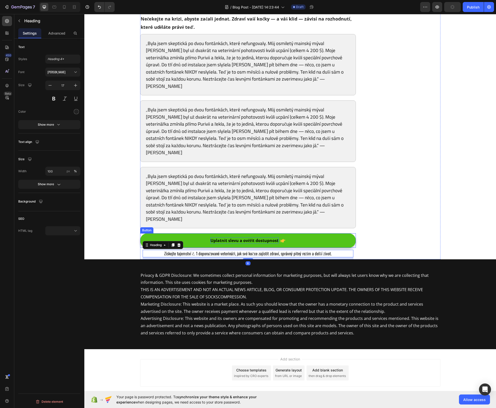
click at [246, 233] on button "Uplatnit slevu a ověřit dostupnost" at bounding box center [248, 240] width 216 height 15
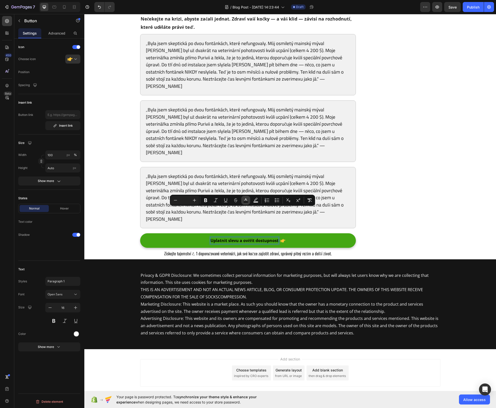
click at [249, 200] on button "color" at bounding box center [245, 200] width 9 height 9
type input "000000"
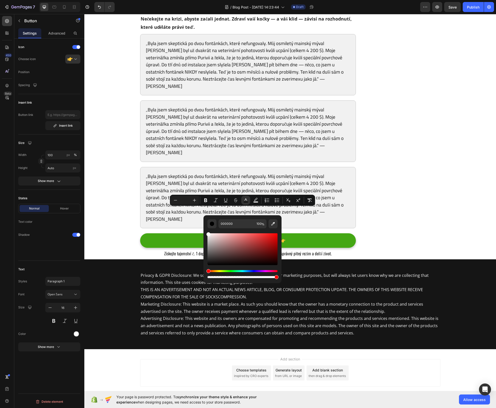
drag, startPoint x: 210, startPoint y: 254, endPoint x: 204, endPoint y: 229, distance: 25.6
click at [204, 229] on div "000000 100 %" at bounding box center [243, 247] width 78 height 64
type input "FFFFFF"
click at [55, 185] on button "Show more" at bounding box center [49, 181] width 62 height 9
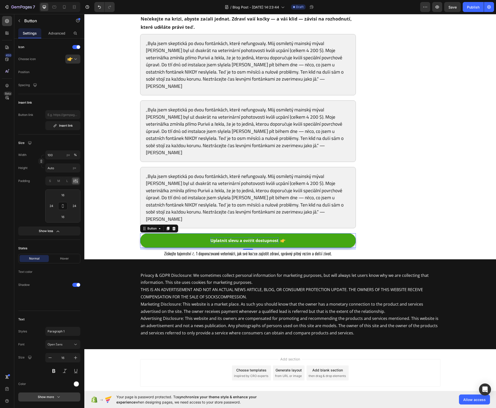
click at [47, 394] on button "Show more" at bounding box center [49, 397] width 62 height 9
click at [58, 396] on div "Normal" at bounding box center [60, 397] width 25 height 5
click at [59, 396] on div "Normal" at bounding box center [60, 397] width 25 height 5
click at [49, 37] on div "Advanced" at bounding box center [56, 33] width 23 height 10
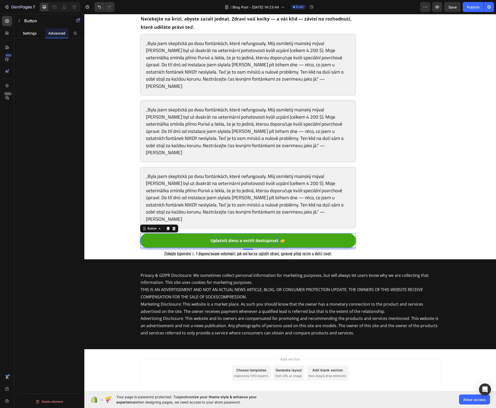
click at [24, 35] on p "Settings" at bounding box center [30, 33] width 14 height 5
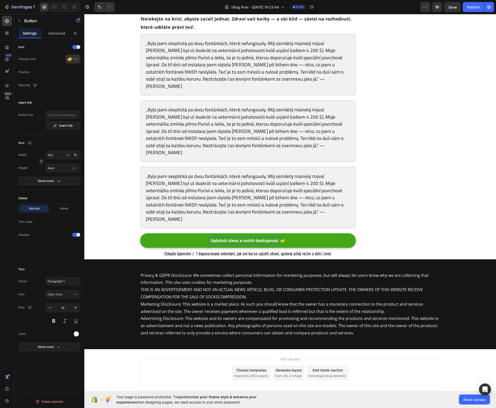
click at [242, 238] on span "Uplatnit slevu a ověřit dostupnost" at bounding box center [245, 241] width 68 height 6
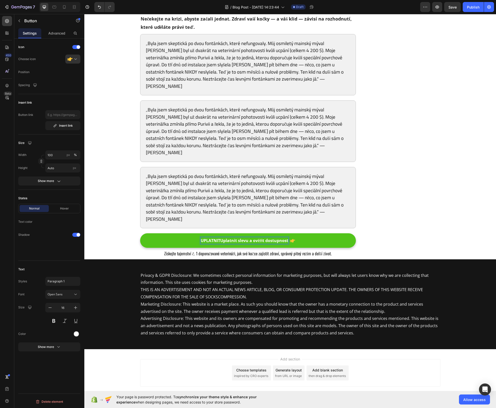
click at [140, 233] on button "UPLATNITUplatnit slevu a ověřit dostupnost" at bounding box center [248, 240] width 216 height 15
click at [140, 233] on button "UPLATNIT SLEVUUplatnit slevu a ověřit dostupnost" at bounding box center [248, 240] width 216 height 15
click at [140, 233] on button "UPLATNIT SLEVU A Uplatnit slevu a ověřit dostupnost" at bounding box center [248, 240] width 216 height 15
click at [140, 233] on button "UPLATNIT SLEVU A OVĚŘIUplatnit slevu a ověřit dostupnost" at bounding box center [248, 240] width 216 height 15
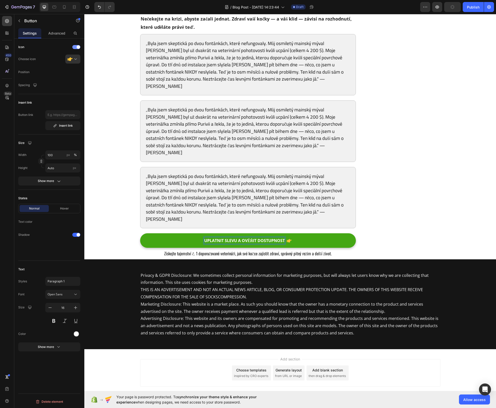
click at [75, 47] on div at bounding box center [76, 47] width 8 height 4
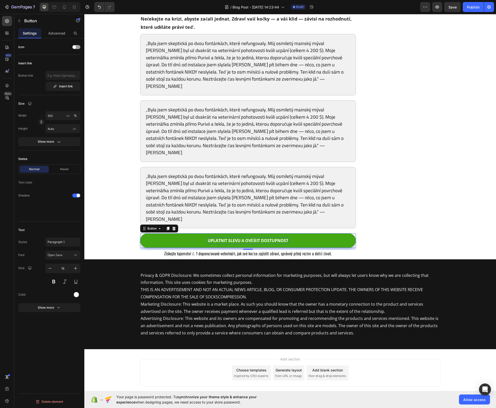
click at [228, 238] on span "UPLATNIT SLEVU A OVĚŘIT DOSTUPNOST" at bounding box center [248, 241] width 81 height 6
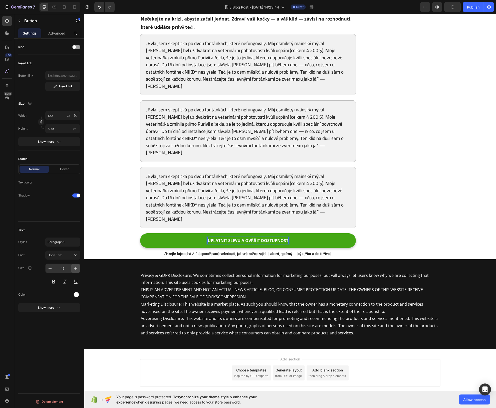
click at [75, 267] on icon "button" at bounding box center [75, 268] width 5 height 5
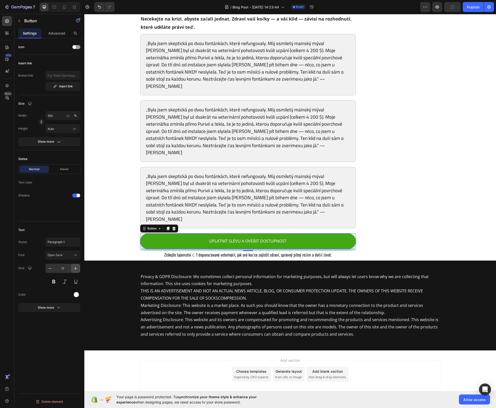
click at [75, 267] on icon "button" at bounding box center [75, 268] width 5 height 5
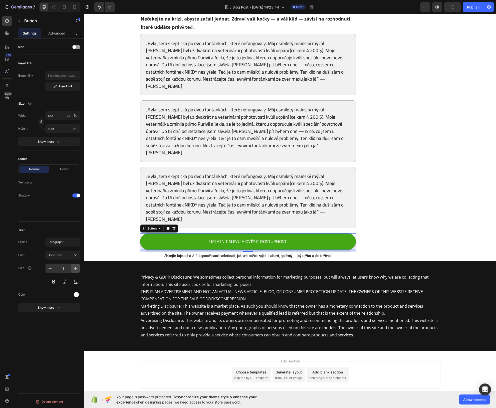
click at [75, 267] on icon "button" at bounding box center [75, 268] width 5 height 5
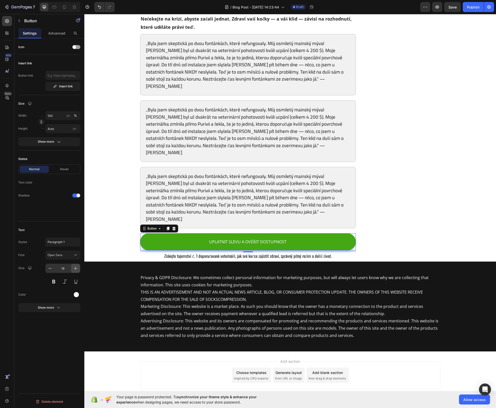
click at [75, 268] on icon "button" at bounding box center [75, 268] width 5 height 5
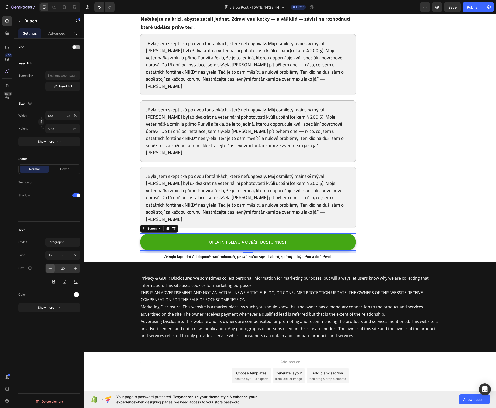
click at [49, 269] on icon "button" at bounding box center [50, 268] width 5 height 5
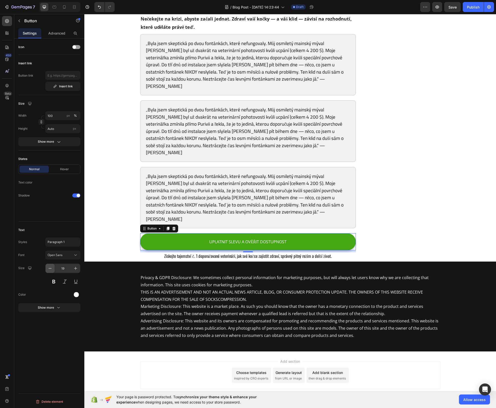
click at [49, 269] on icon "button" at bounding box center [50, 268] width 5 height 5
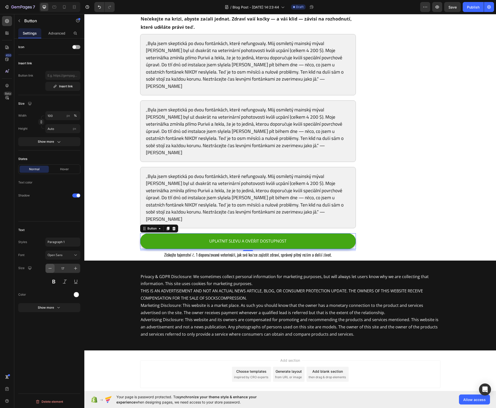
click at [49, 269] on icon "button" at bounding box center [50, 268] width 5 height 5
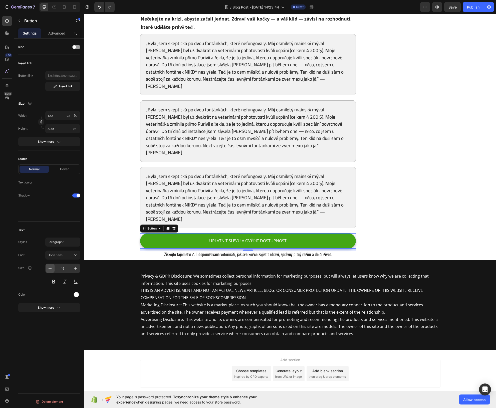
click at [49, 269] on icon "button" at bounding box center [50, 268] width 5 height 5
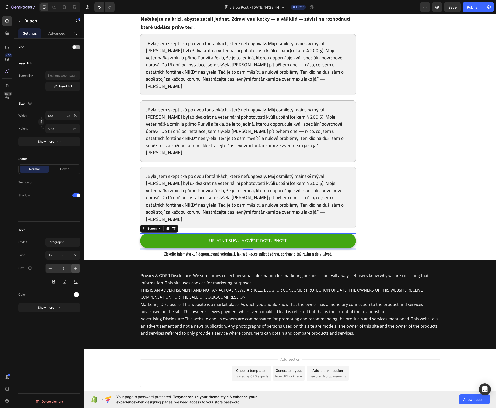
click at [76, 269] on icon "button" at bounding box center [75, 268] width 5 height 5
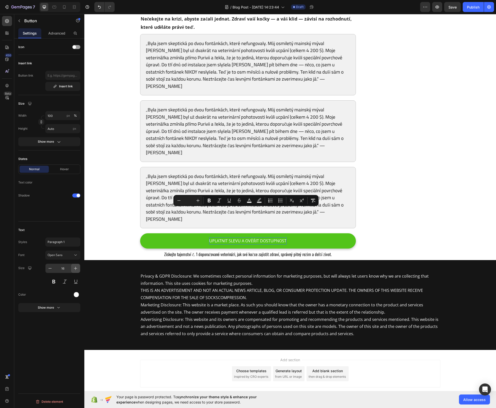
click at [76, 266] on icon "button" at bounding box center [75, 268] width 5 height 5
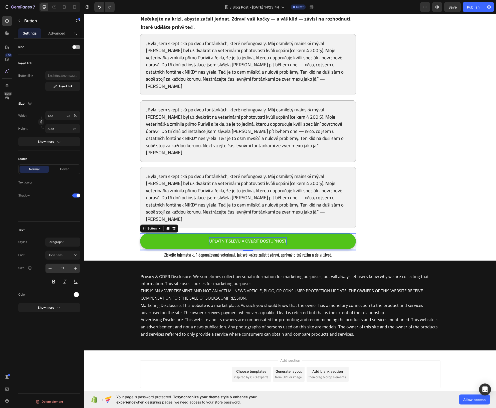
drag, startPoint x: 49, startPoint y: 268, endPoint x: 59, endPoint y: 266, distance: 10.4
click at [49, 268] on icon "button" at bounding box center [50, 268] width 5 height 5
type input "16"
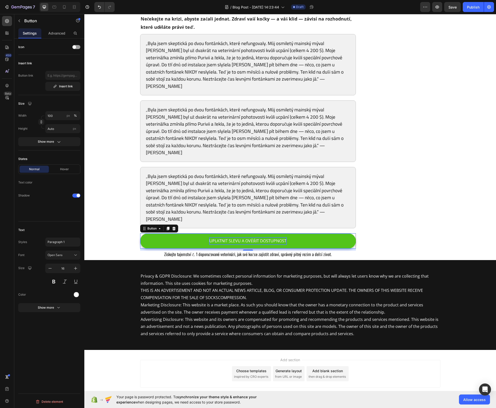
click at [237, 238] on span "UPLATNIT SLEVU A OVĚŘIT DOSTUPNOST" at bounding box center [247, 241] width 77 height 6
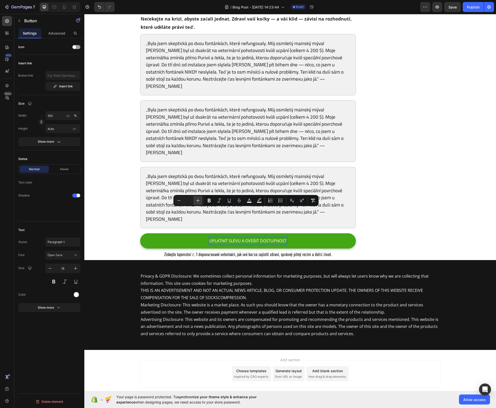
click at [200, 203] on button "Plus" at bounding box center [198, 200] width 9 height 9
click at [190, 201] on input "Editor contextual toolbar" at bounding box center [189, 201] width 10 height 6
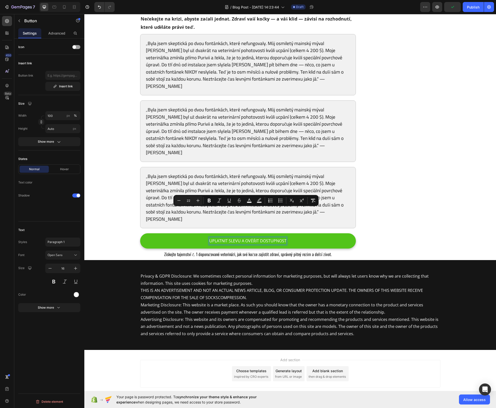
type input "22"
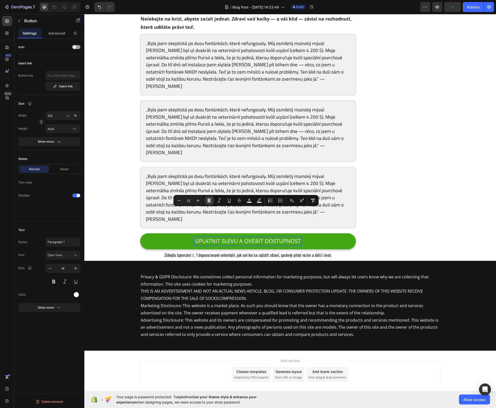
click at [209, 202] on icon "Editor contextual toolbar" at bounding box center [209, 200] width 5 height 5
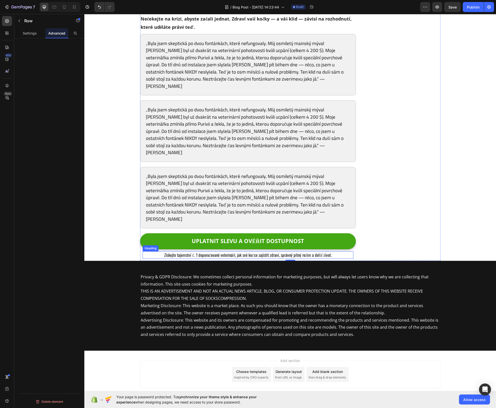
click at [251, 251] on h2 "Získejte tajemství č. 1 doporučované veterináři, jak své kočce zajistit zdraví,…" at bounding box center [248, 255] width 211 height 8
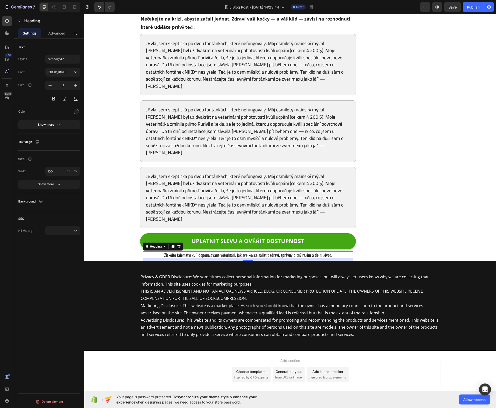
click at [251, 251] on h2 "Získejte tajemství č. 1 doporučované veterináři, jak své kočce zajistit zdraví,…" at bounding box center [248, 255] width 211 height 8
click at [218, 252] on p "Získejte tajemství č. 1 doporučované veterináři, jak své kočce zajistit zdraví,…" at bounding box center [248, 255] width 210 height 7
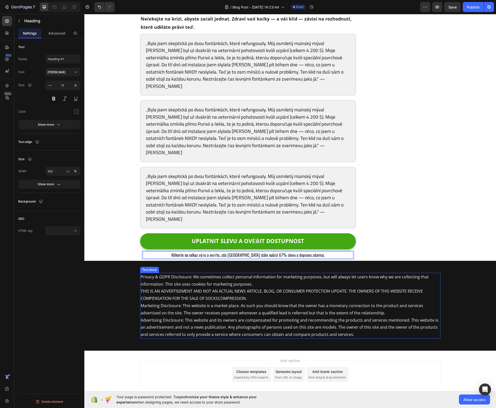
click at [364, 274] on p "Privacy & GDPR Disclosure: We sometimes collect personal information for market…" at bounding box center [291, 306] width 300 height 65
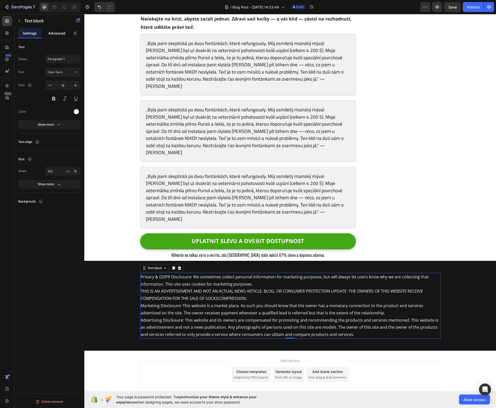
click at [54, 32] on p "Advanced" at bounding box center [56, 33] width 17 height 5
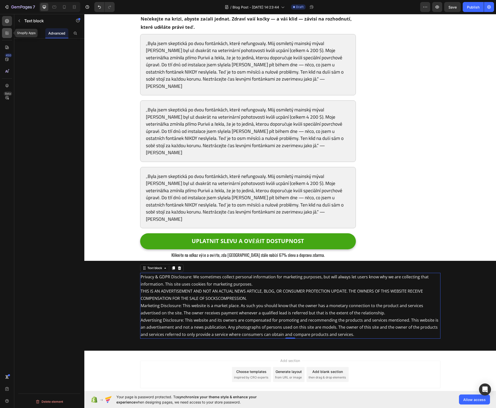
click at [9, 34] on icon at bounding box center [7, 33] width 5 height 5
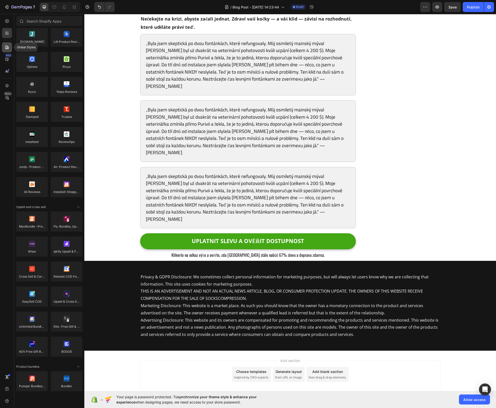
click at [4, 46] on div at bounding box center [7, 47] width 10 height 10
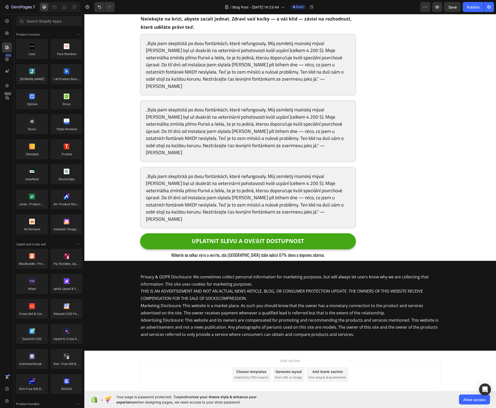
click at [7, 27] on div "450 Beta" at bounding box center [7, 194] width 10 height 356
click at [6, 24] on div at bounding box center [7, 21] width 10 height 10
click at [206, 135] on div "„Byla jsem skeptická po dvou fontánkách, které nefungovaly. Můj osmiletý mainsk…" at bounding box center [248, 131] width 216 height 62
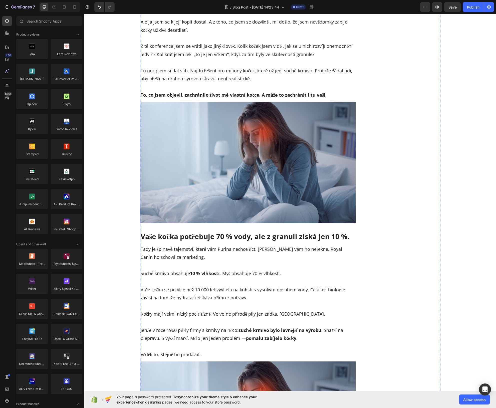
scroll to position [0, 0]
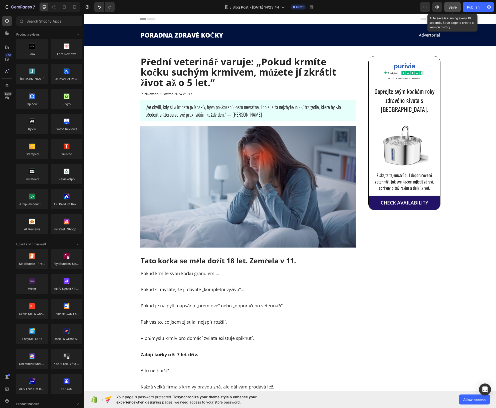
click at [450, 5] on span "Save" at bounding box center [453, 7] width 8 height 4
click at [425, 198] on button "CHECK AVAILABILITY" at bounding box center [405, 203] width 72 height 14
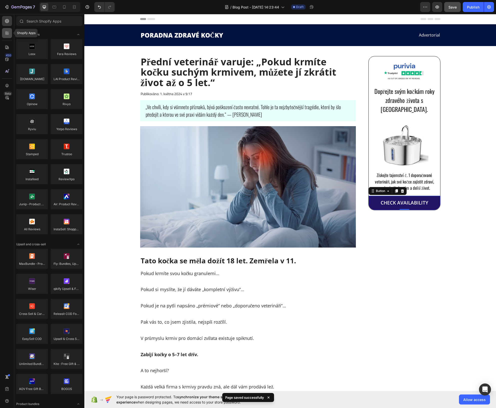
click at [8, 36] on div at bounding box center [7, 33] width 10 height 10
click at [6, 49] on icon at bounding box center [7, 47] width 5 height 5
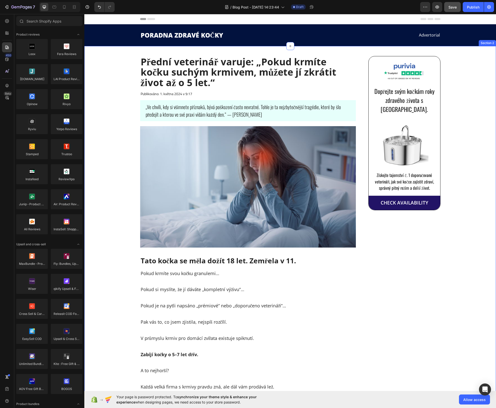
click at [446, 7] on button "Save" at bounding box center [453, 7] width 17 height 10
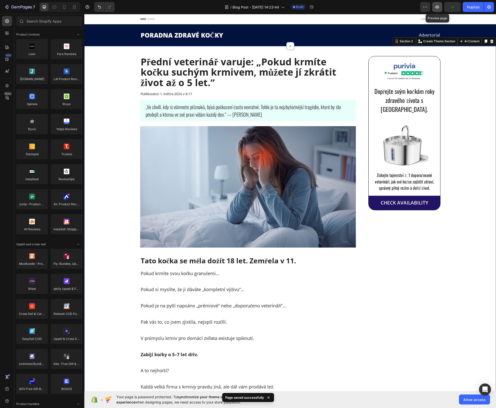
click at [441, 7] on button "button" at bounding box center [438, 7] width 10 height 10
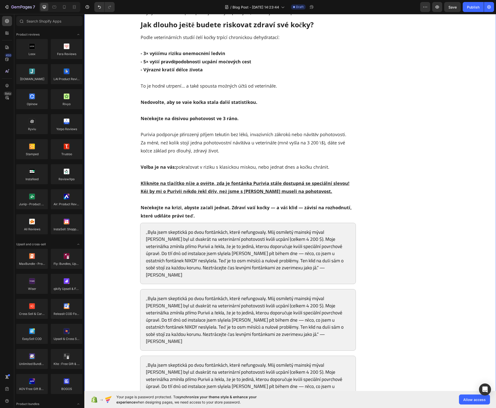
scroll to position [3077, 0]
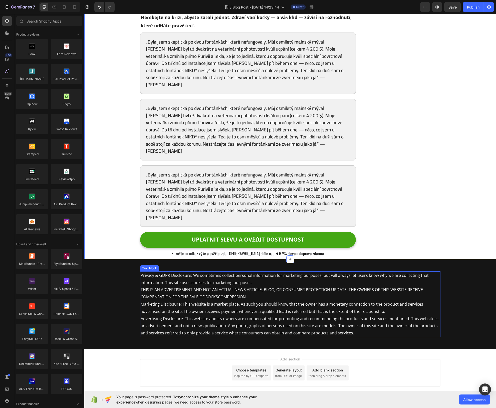
click at [248, 272] on p "Privacy & GDPR Disclosure: We sometimes collect personal information for market…" at bounding box center [291, 304] width 300 height 65
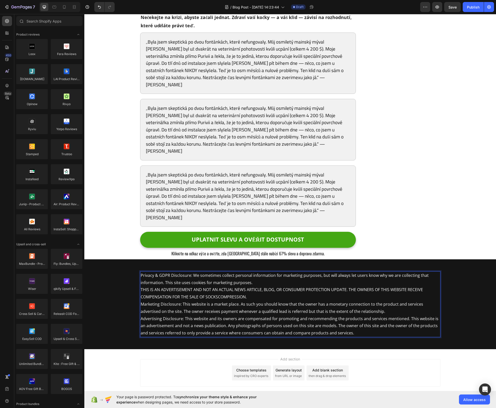
scroll to position [3020, 0]
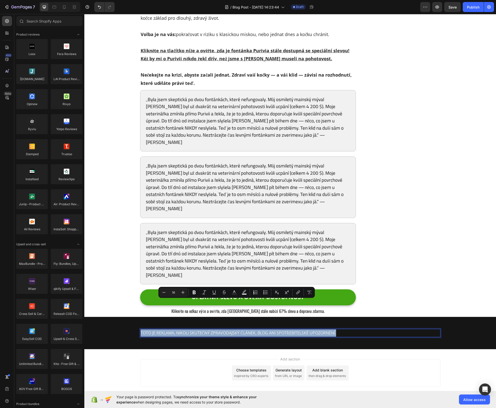
click at [189, 359] on div "Add section Choose templates inspired by CRO experts Generate layout from URL o…" at bounding box center [290, 373] width 301 height 28
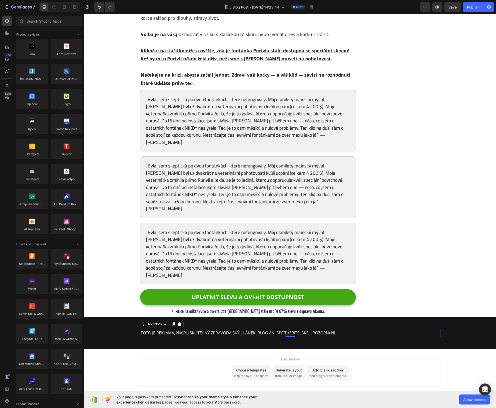
click at [366, 329] on div "TOTO JE REKLAMA, NIKOLI SKUTEČNÝ ZPRAVODAJSKÝ ČLÁNEK, BLOG ANI SPOTŘEBITELSKÉ U…" at bounding box center [290, 333] width 301 height 8
click at [162, 359] on div "Add section Choose templates inspired by CRO experts Generate layout from URL o…" at bounding box center [290, 373] width 301 height 28
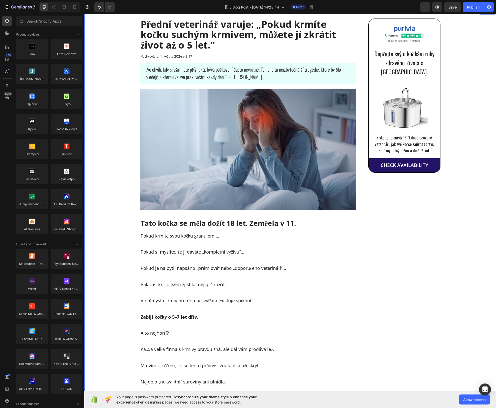
scroll to position [0, 0]
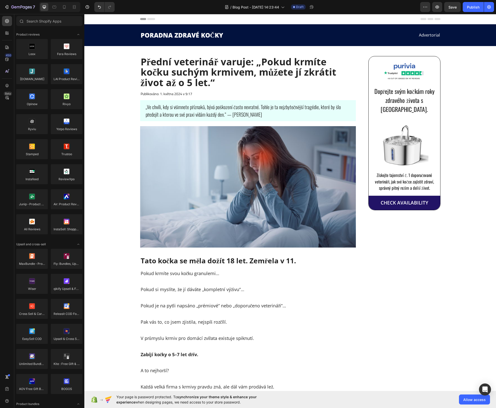
click at [131, 18] on div "Header" at bounding box center [290, 19] width 412 height 10
click at [130, 19] on div "Header" at bounding box center [290, 19] width 412 height 10
click at [91, 20] on icon at bounding box center [90, 19] width 4 height 4
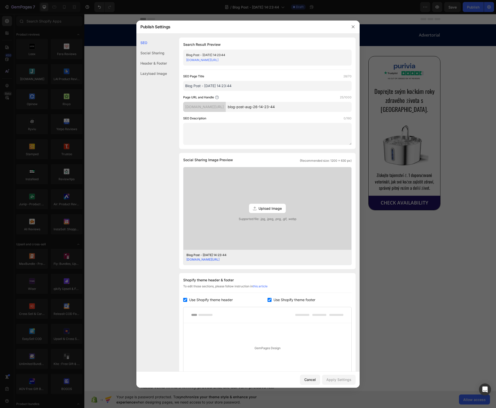
click at [201, 298] on span "Use Shopify theme header" at bounding box center [211, 300] width 44 height 6
checkbox input "false"
click at [275, 300] on span "Use Shopify theme footer" at bounding box center [295, 300] width 42 height 6
checkbox input "false"
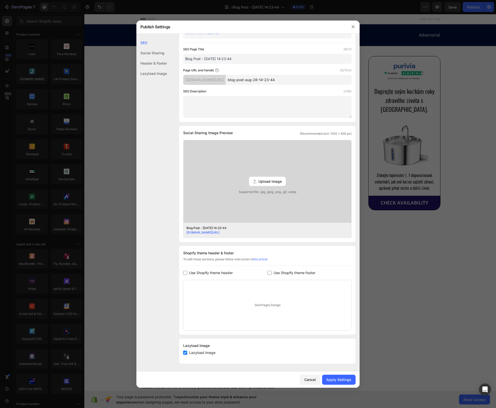
drag, startPoint x: 334, startPoint y: 383, endPoint x: 323, endPoint y: 287, distance: 96.3
click at [323, 287] on div "Publish Settings SEO Social Sharing Header & Footer Lazyload Image SEO Search R…" at bounding box center [248, 204] width 223 height 367
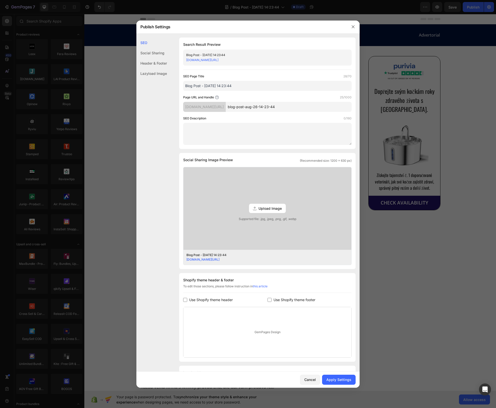
click at [231, 90] on input "Blog Post - [DATE] 14:23:44" at bounding box center [267, 86] width 169 height 10
paste input "Top Veterinarian Exposes: &quot;If You Feed Your Cat Dry Food...You Could B"
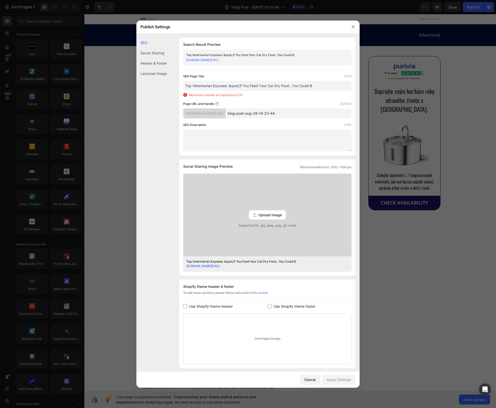
click at [245, 88] on input "Top Veterinarian Exposes: &quot;If You Feed Your Cat Dry Food...You Could B" at bounding box center [267, 86] width 169 height 10
click at [239, 85] on input "Top Veterinarian Exposes: &quot;If You Feed Your Cat Dry Food...You Could B" at bounding box center [267, 86] width 169 height 10
click at [240, 85] on input "Top Veterinarian Exposes: &quot;If You Feed Your Cat Dry Food...You Could B" at bounding box center [267, 86] width 169 height 10
click at [243, 87] on input "Top Veterinarian Exposes: &quot;If You Feed Your Cat Dry Food...You Could B" at bounding box center [267, 86] width 169 height 10
click at [237, 85] on input "Top Veterinarian Exposes: &quot;If You Feed Your Cat Dry Food...You Could B" at bounding box center [267, 86] width 169 height 10
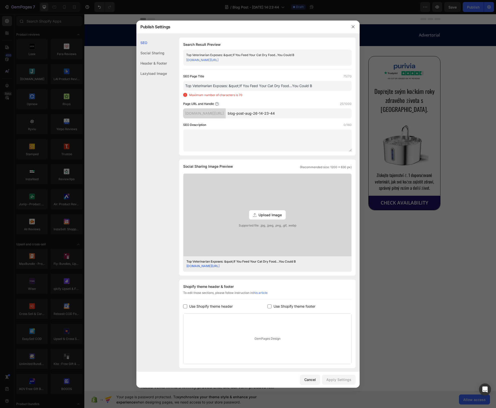
drag, startPoint x: 240, startPoint y: 86, endPoint x: 229, endPoint y: 85, distance: 10.5
click at [229, 85] on input "Top Veterinarian Exposes: &quot;If You Feed Your Cat Dry Food...You Could B" at bounding box center [267, 86] width 169 height 10
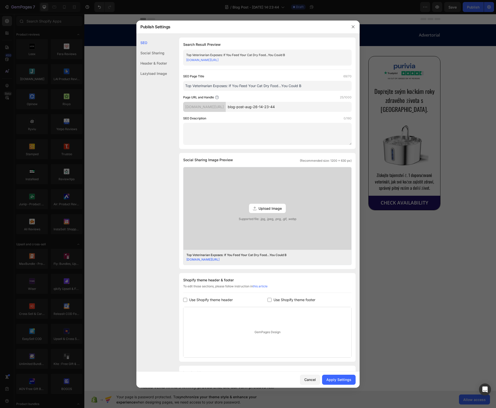
paste input "Přední veterinář varuje: „Pokud krmíte kočku suchým krmivem, můžete jí zkrátit …"
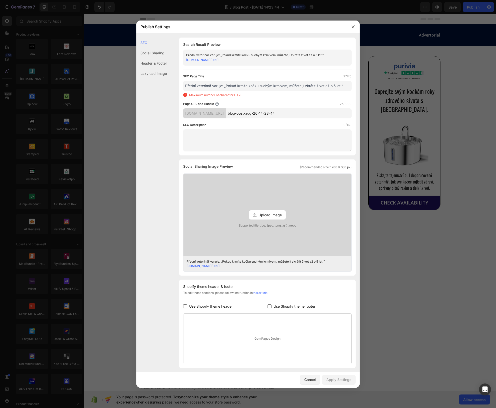
click at [291, 86] on input "Přední veterinář varuje: „Pokud krmíte kočku suchým krmivem, můžete jí zkrátit …" at bounding box center [267, 86] width 169 height 10
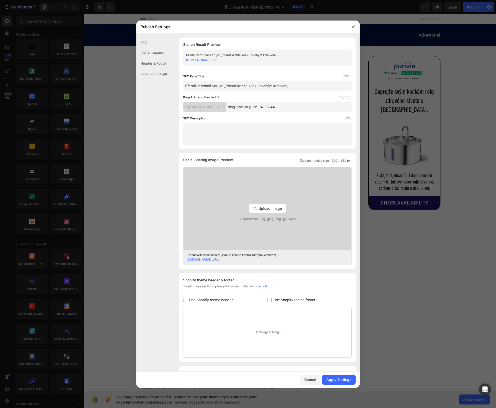
type input "Přední veterinář varuje: „Pokud krmíte kočku suchým krmivem,..."
click at [282, 93] on div "SEO Page Title 63/70 Přední veterinář varuje: „Pokud krmíte kočku suchým krmive…" at bounding box center [267, 109] width 169 height 71
click at [257, 109] on input "blog-post-aug-26-14-23-44" at bounding box center [289, 107] width 126 height 10
click at [256, 107] on input "blog-post-aug-26-14-23-44" at bounding box center [289, 107] width 126 height 10
drag, startPoint x: 255, startPoint y: 106, endPoint x: 308, endPoint y: 106, distance: 53.4
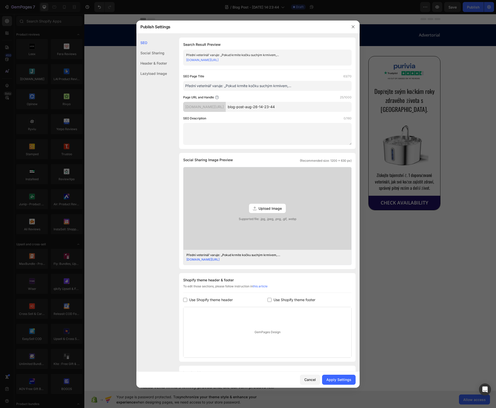
click at [308, 106] on input "blog-post-aug-26-14-23-44" at bounding box center [289, 107] width 126 height 10
click at [163, 75] on div "Lazyload Image" at bounding box center [152, 73] width 31 height 10
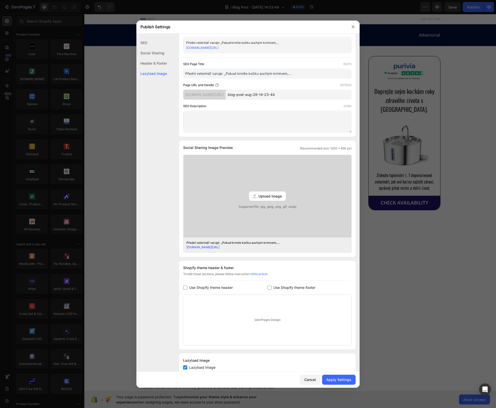
scroll to position [27, 0]
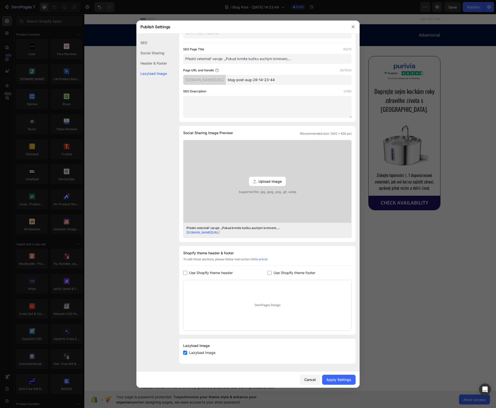
click at [159, 68] on div "Header & Footer" at bounding box center [152, 73] width 31 height 10
click at [160, 58] on div "Social Sharing" at bounding box center [152, 63] width 31 height 10
click at [149, 48] on div "SEO" at bounding box center [152, 53] width 31 height 10
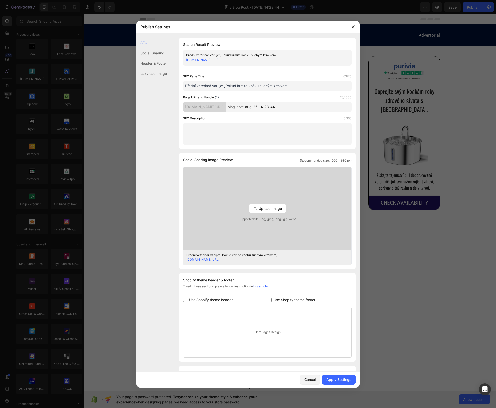
scroll to position [0, 0]
click at [278, 105] on input "blog-post-aug-26-14-23-44" at bounding box center [289, 107] width 126 height 10
type input "A"
type input "advert-v1"
click at [176, 145] on div "SEO Search Result Preview Přední veterinář varuje: „Pokud krmíte kočku suchým k…" at bounding box center [248, 216] width 223 height 357
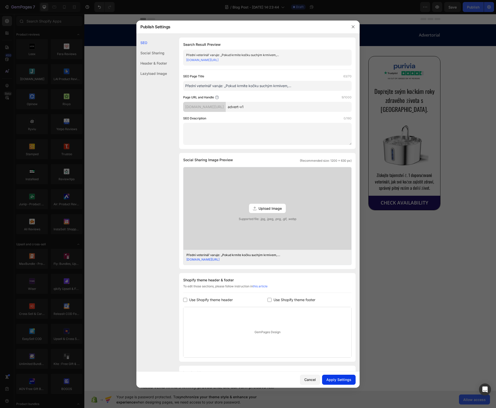
click at [341, 377] on div "Apply Settings" at bounding box center [339, 379] width 25 height 5
click at [355, 28] on icon "button" at bounding box center [353, 27] width 4 height 4
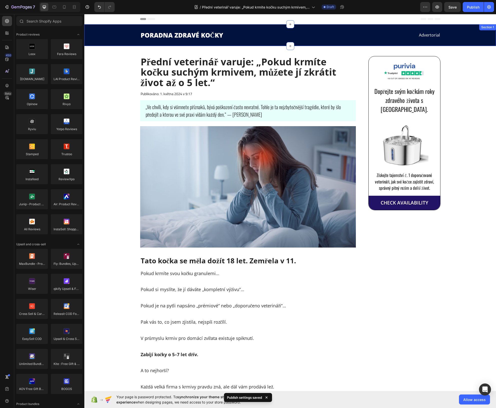
click at [117, 35] on div "PORADNA ZDRAVÉ KOČKY Heading Advertorial Text block Row" at bounding box center [290, 35] width 405 height 9
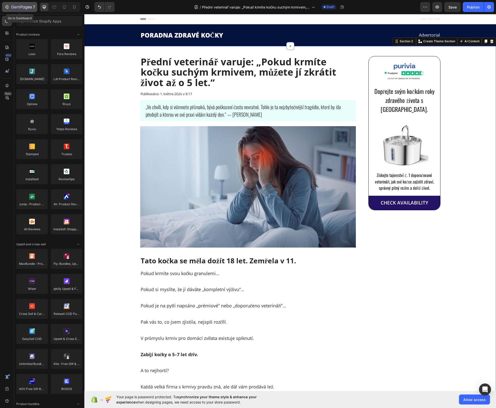
click at [28, 6] on icon "button" at bounding box center [21, 7] width 21 height 4
